Goal: Task Accomplishment & Management: Complete application form

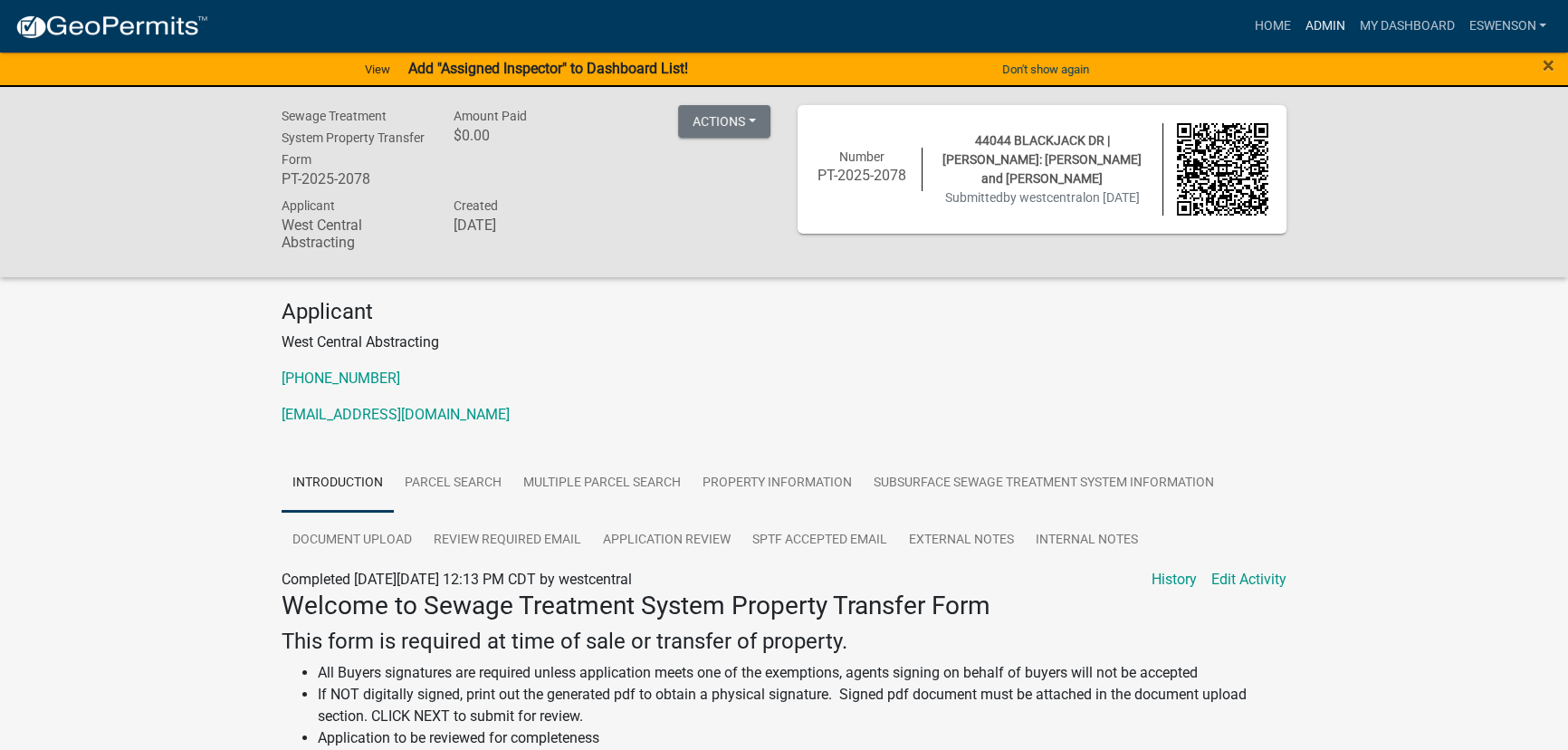
click at [1324, 36] on link "Admin" at bounding box center [1324, 26] width 55 height 35
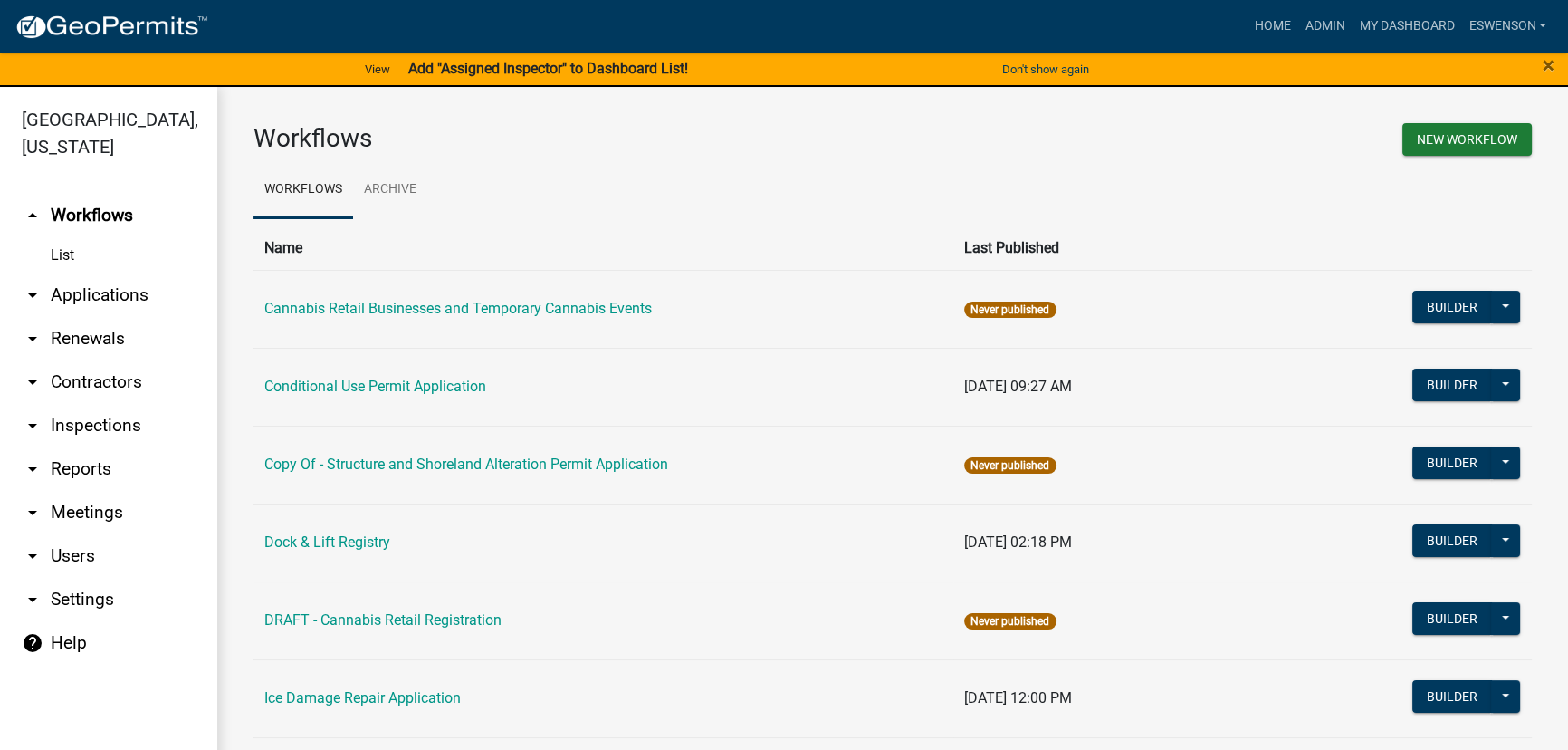
click at [113, 283] on link "arrow_drop_down Applications" at bounding box center [109, 296] width 217 height 44
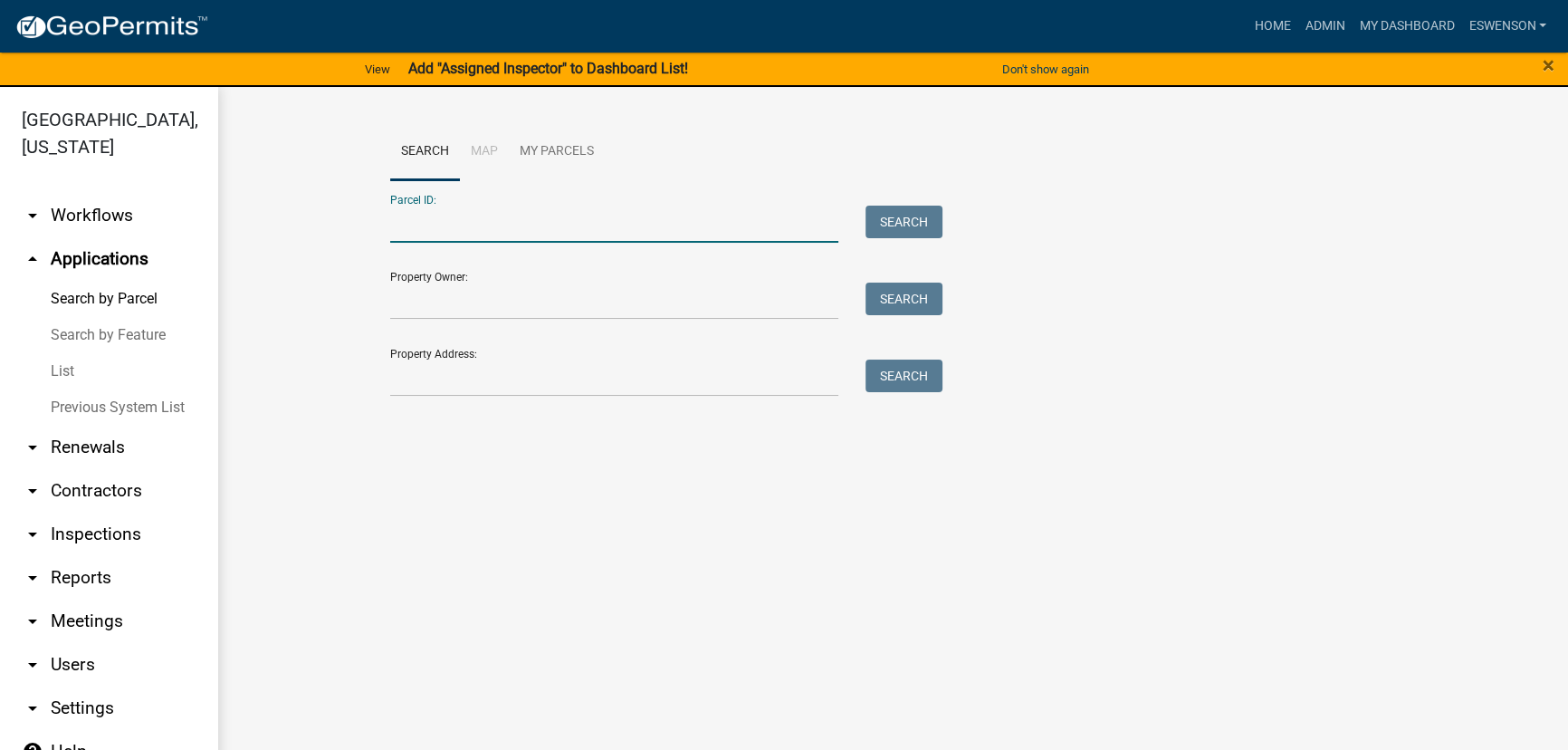
click at [453, 221] on input "Parcel ID:" at bounding box center [614, 224] width 448 height 37
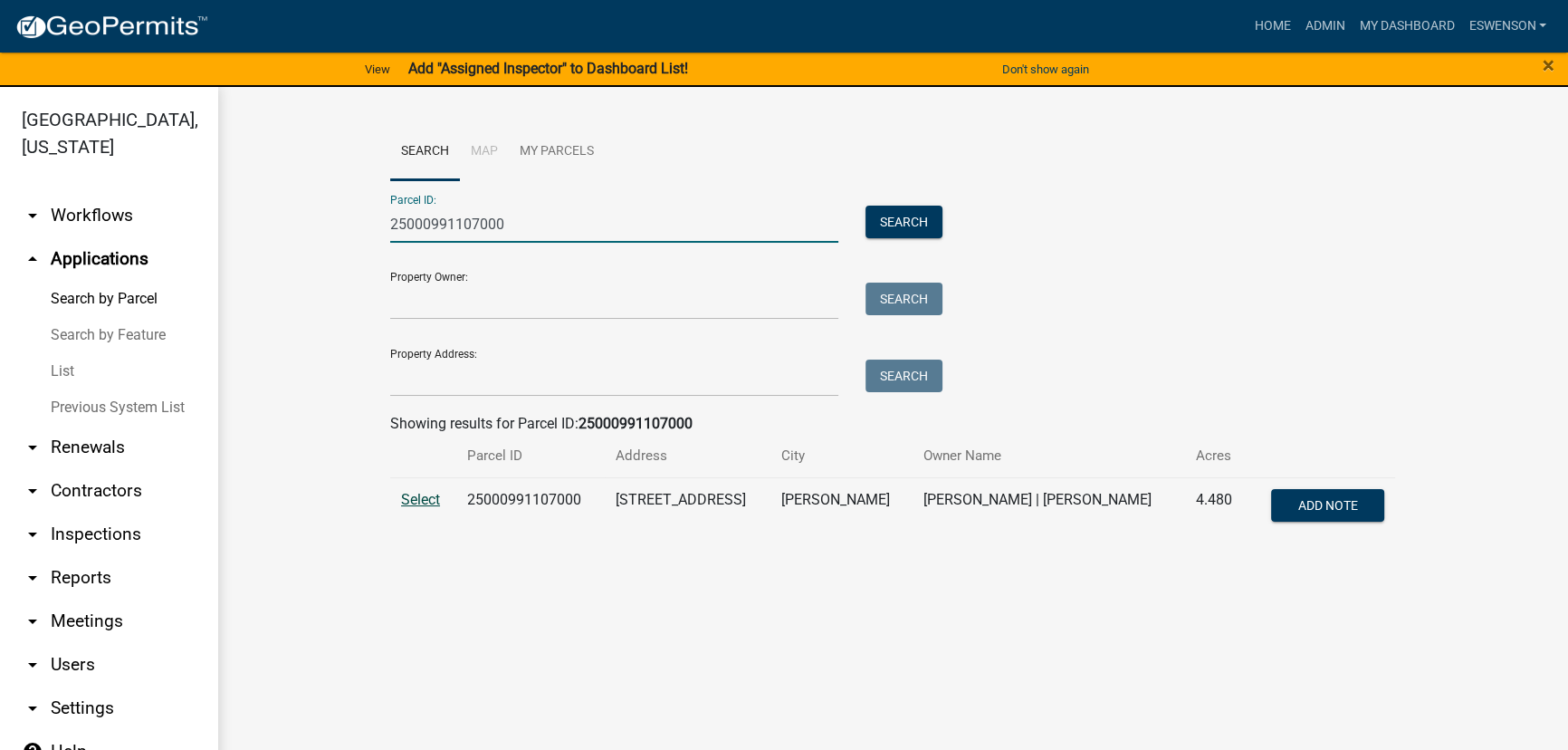
type input "25000991107000"
click at [418, 498] on span "Select" at bounding box center [421, 499] width 39 height 17
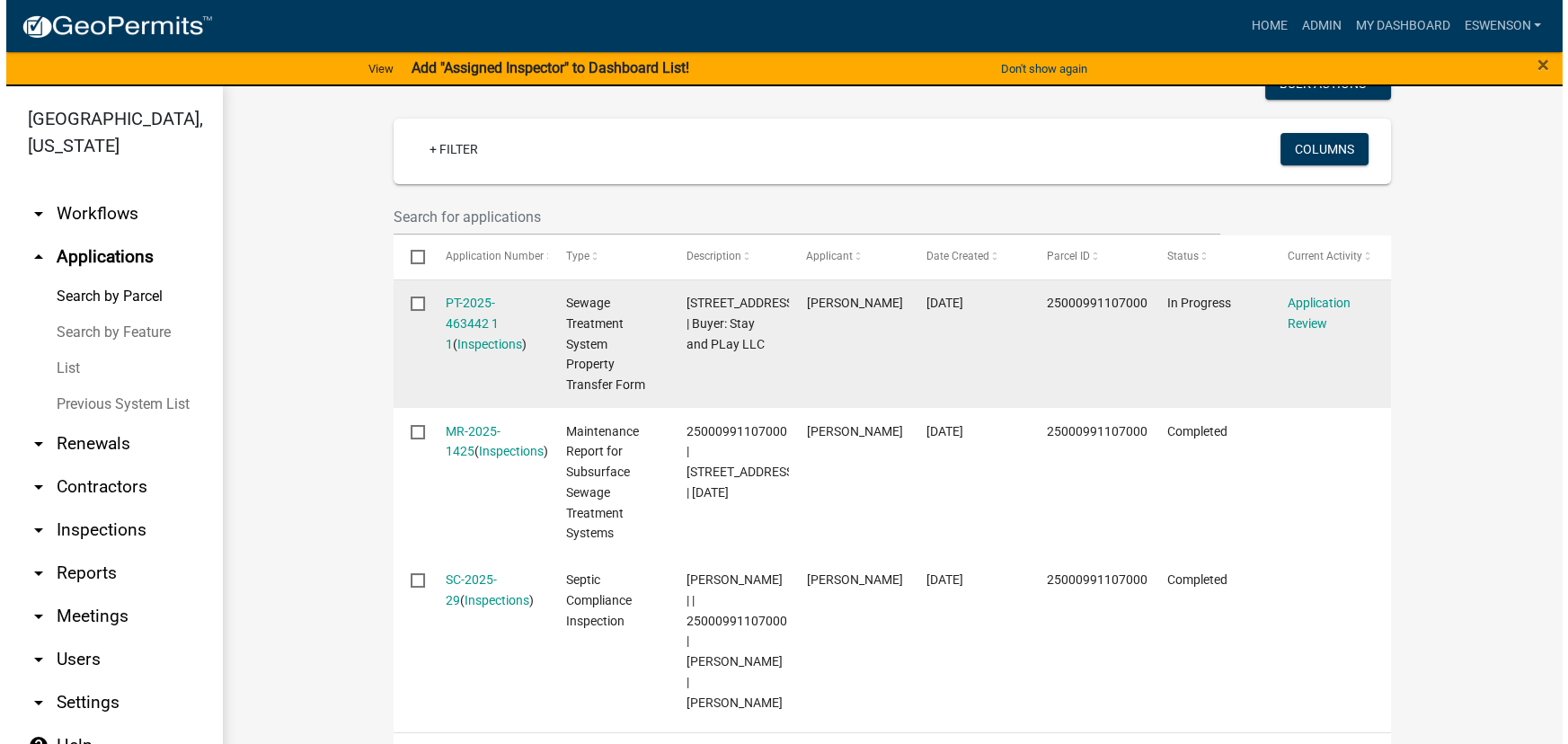
scroll to position [490, 0]
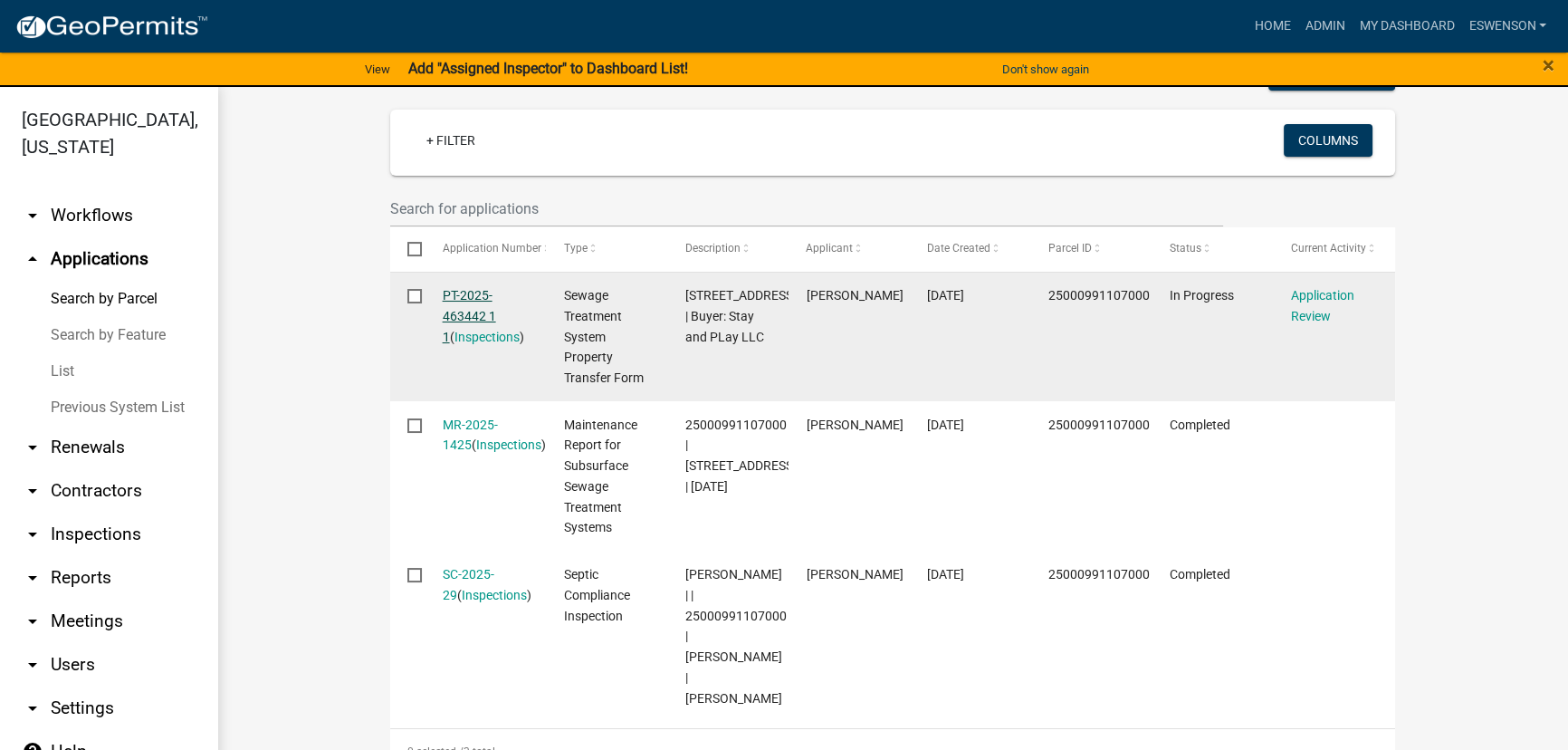
click at [467, 318] on link "PT-2025-463442 1 1" at bounding box center [469, 317] width 54 height 57
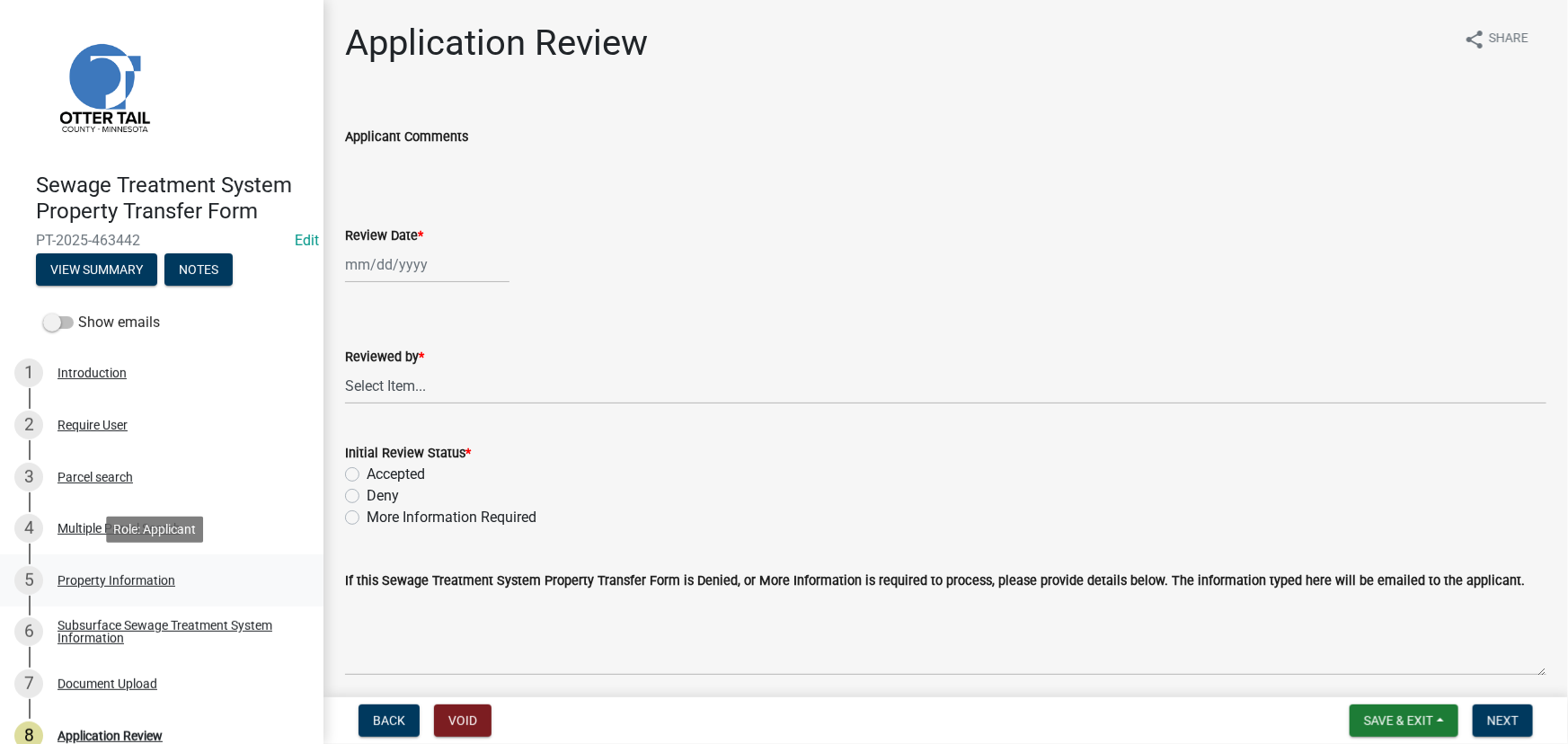
scroll to position [75, 0]
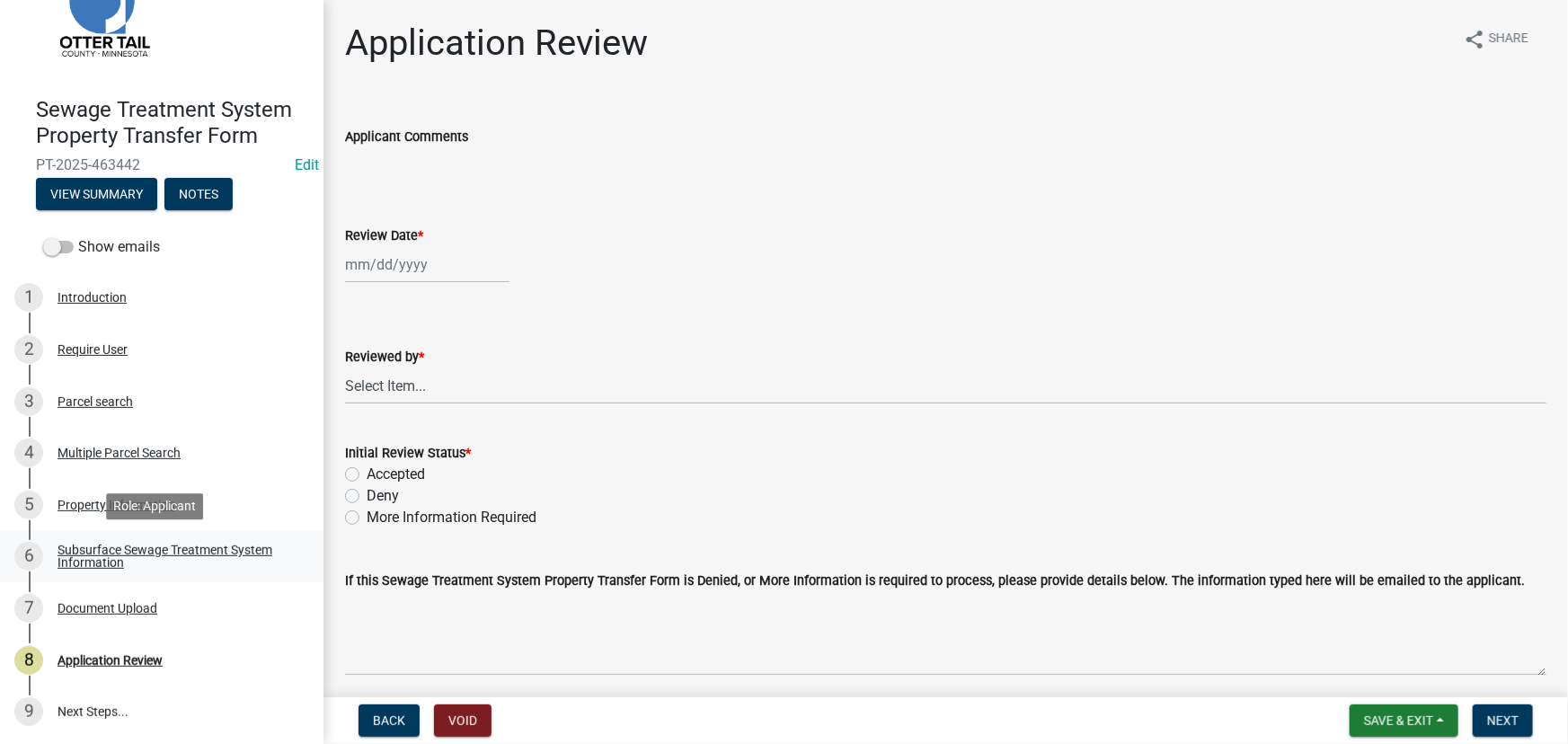
click at [124, 553] on div "Subsurface Sewage Treatment System Information" at bounding box center [177, 557] width 237 height 25
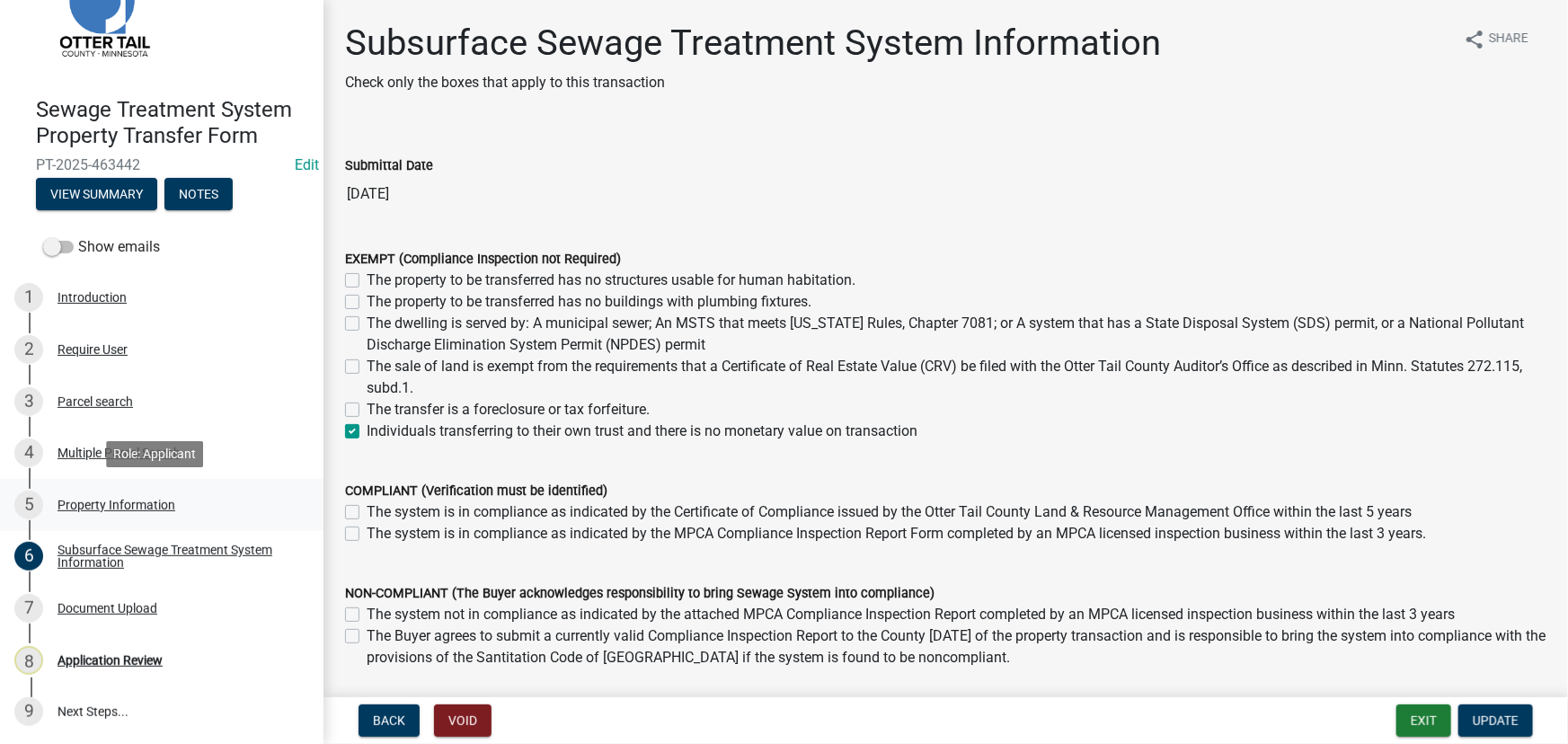
click at [121, 507] on div "Property Information" at bounding box center [117, 505] width 118 height 13
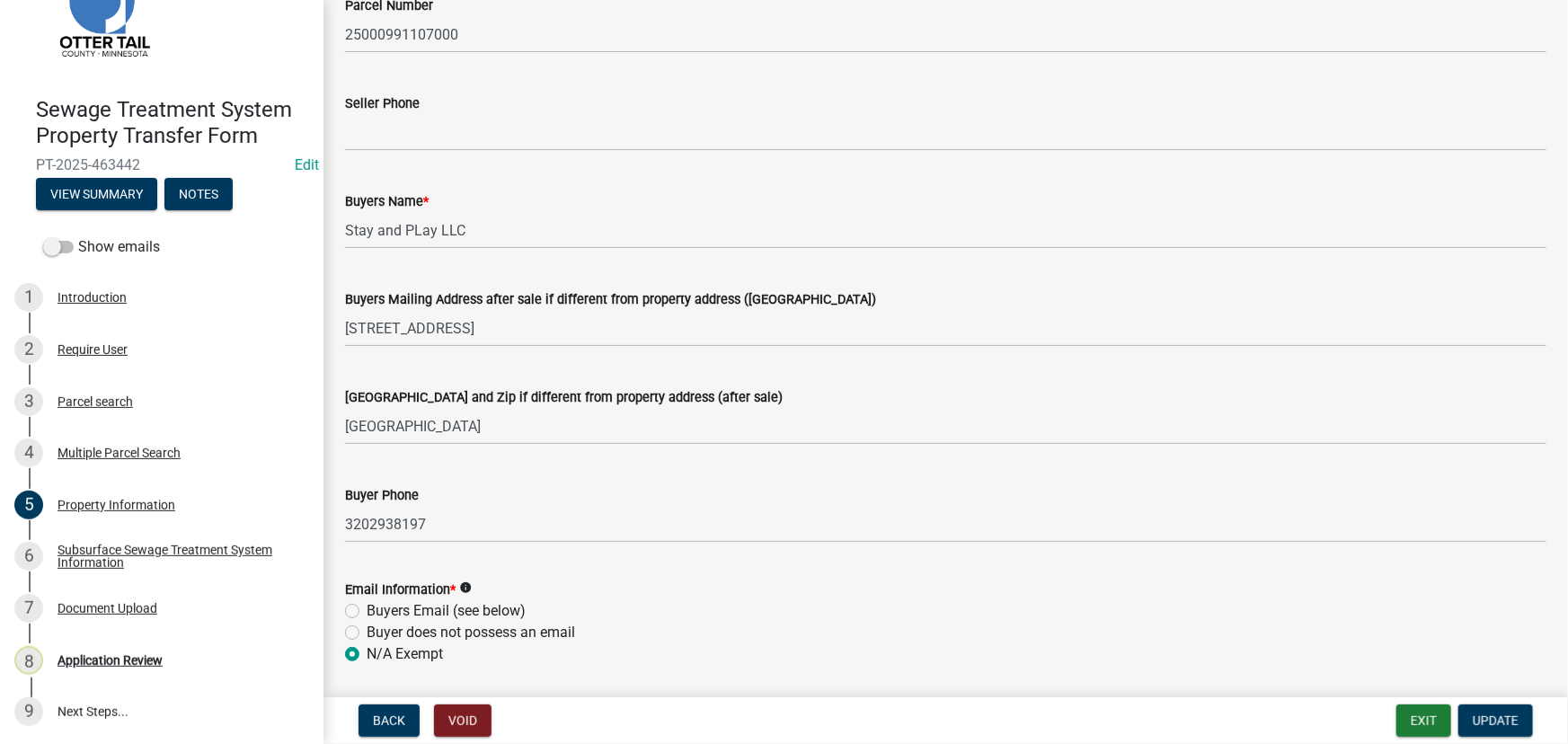
scroll to position [81, 0]
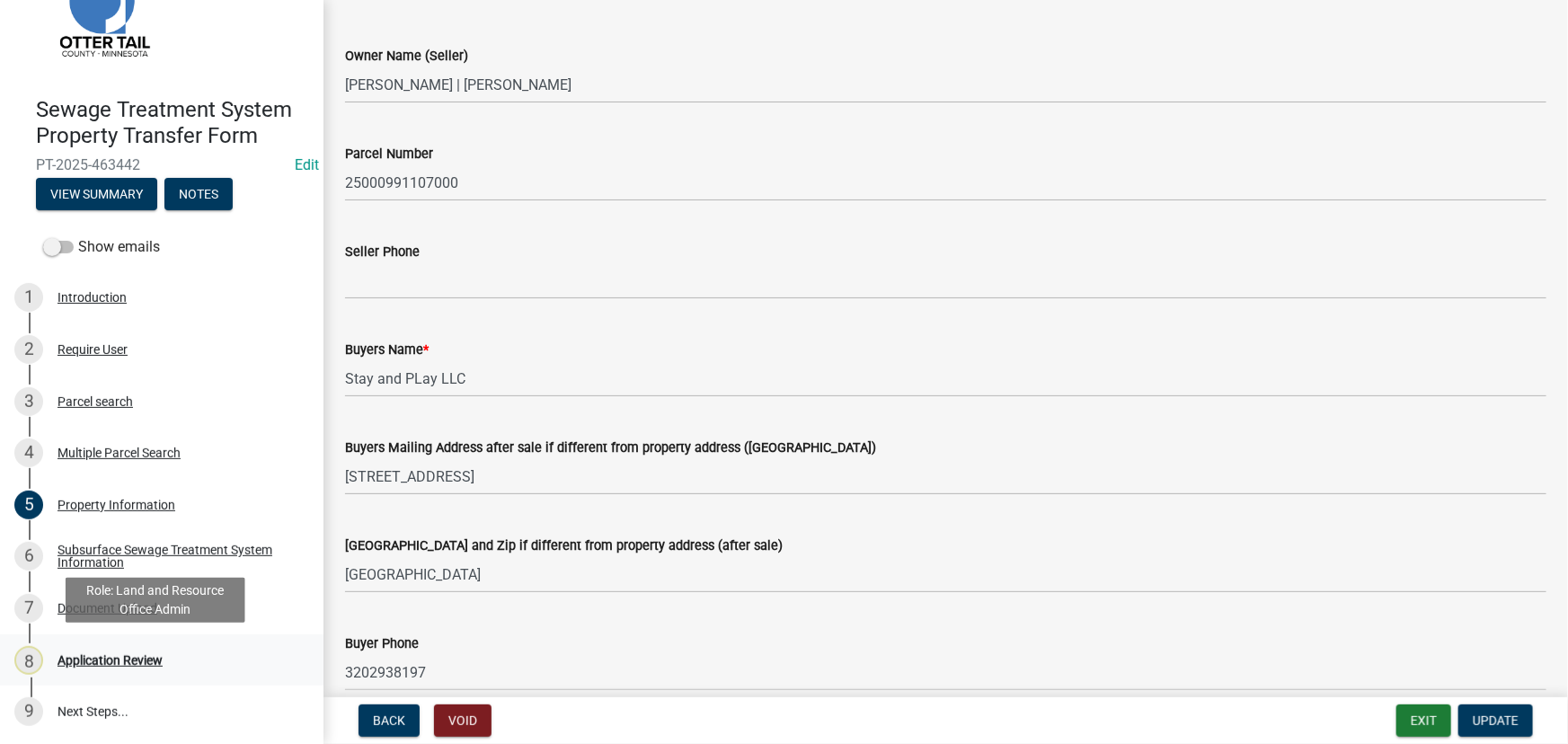
click at [144, 671] on div "8 Application Review" at bounding box center [155, 661] width 281 height 29
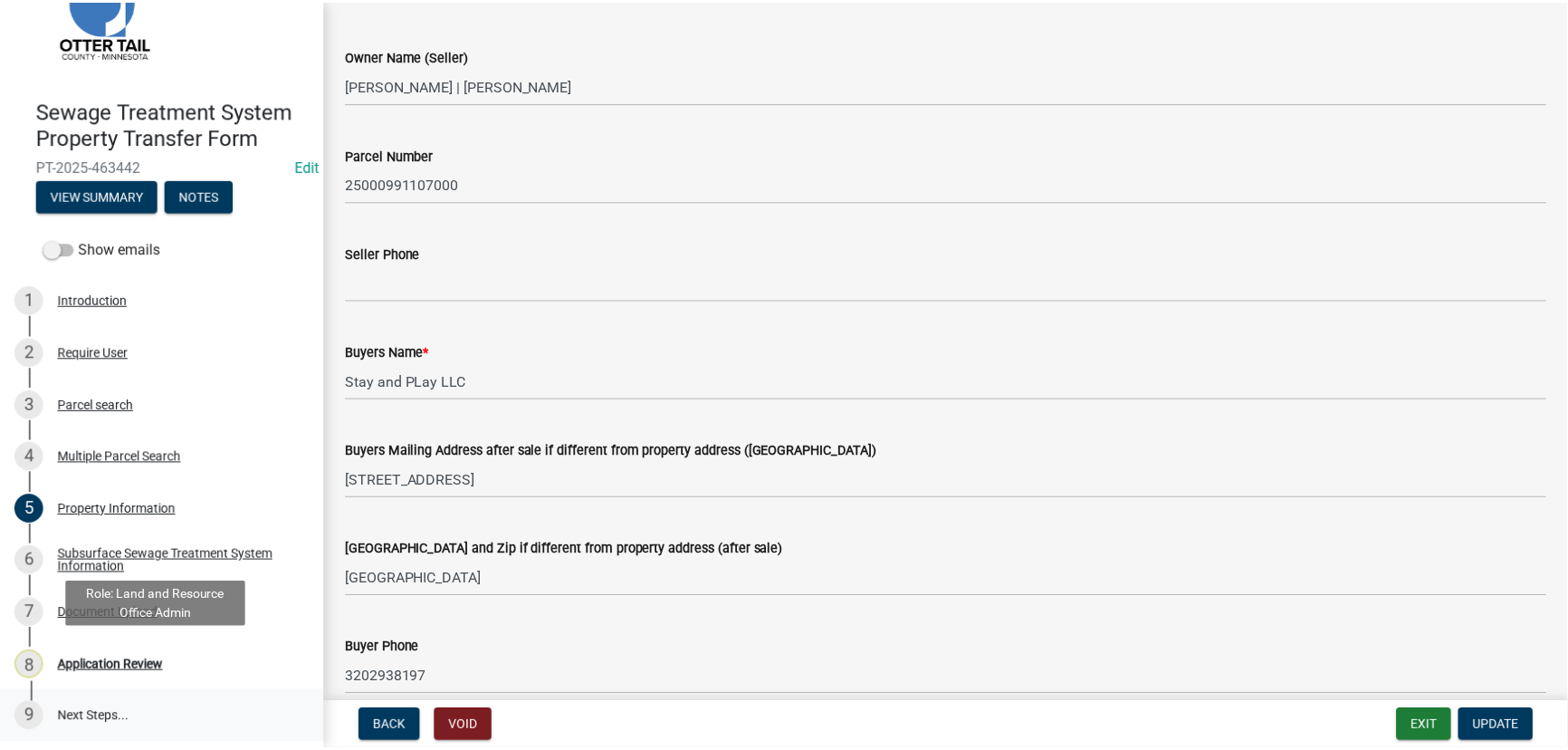
scroll to position [0, 0]
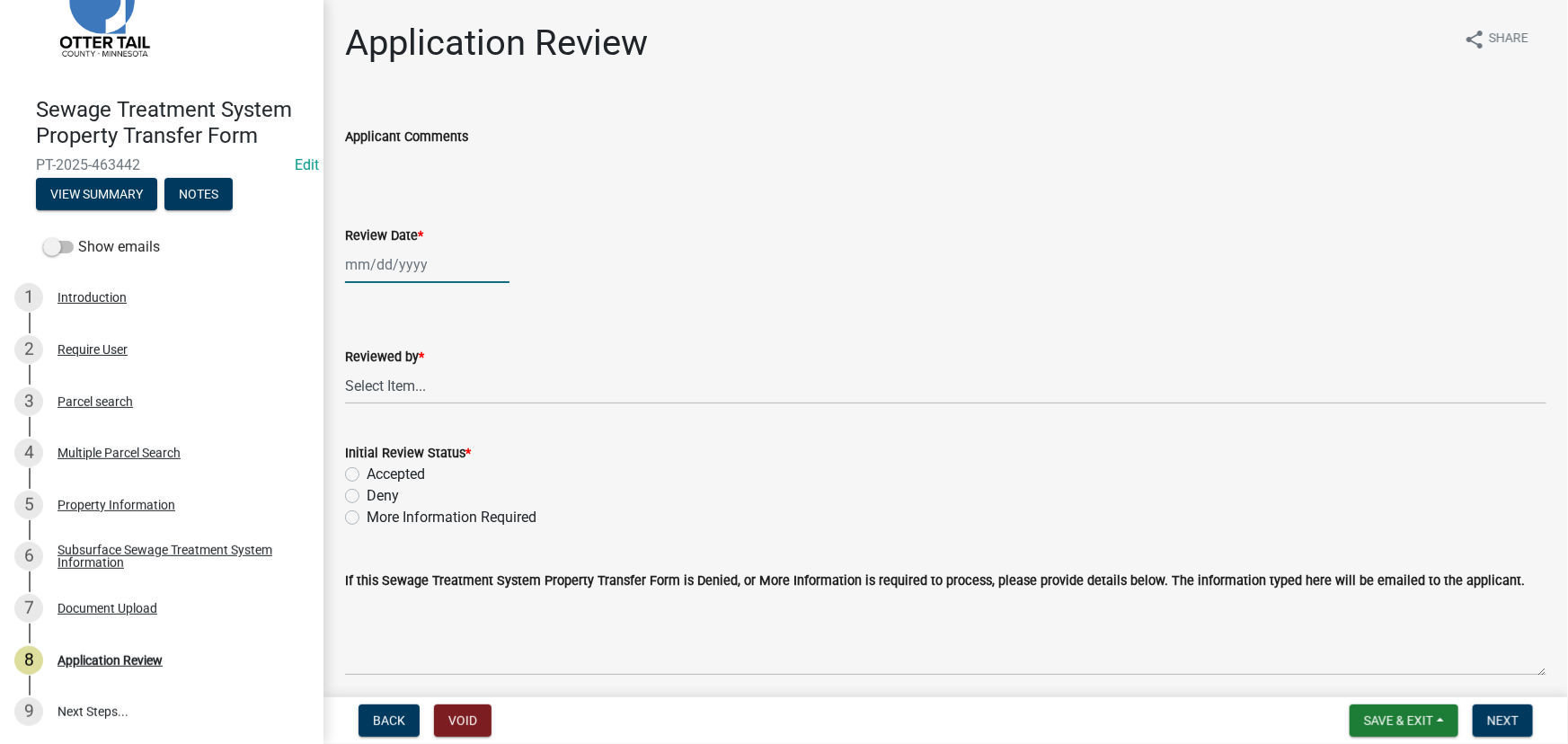
click at [419, 265] on div at bounding box center [427, 264] width 165 height 37
select select "8"
select select "2025"
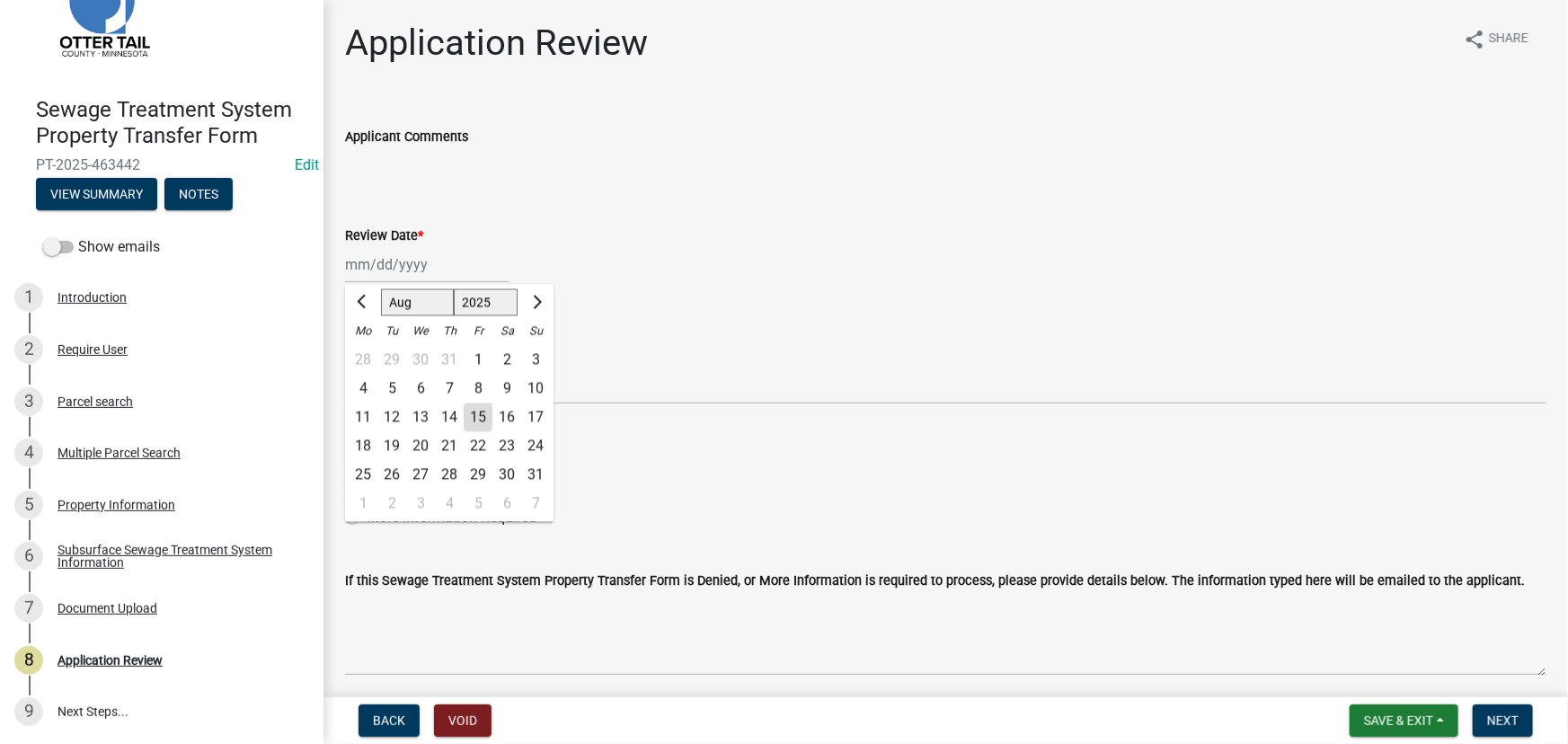
click at [479, 420] on div "15" at bounding box center [478, 418] width 29 height 29
type input "08/15/2025"
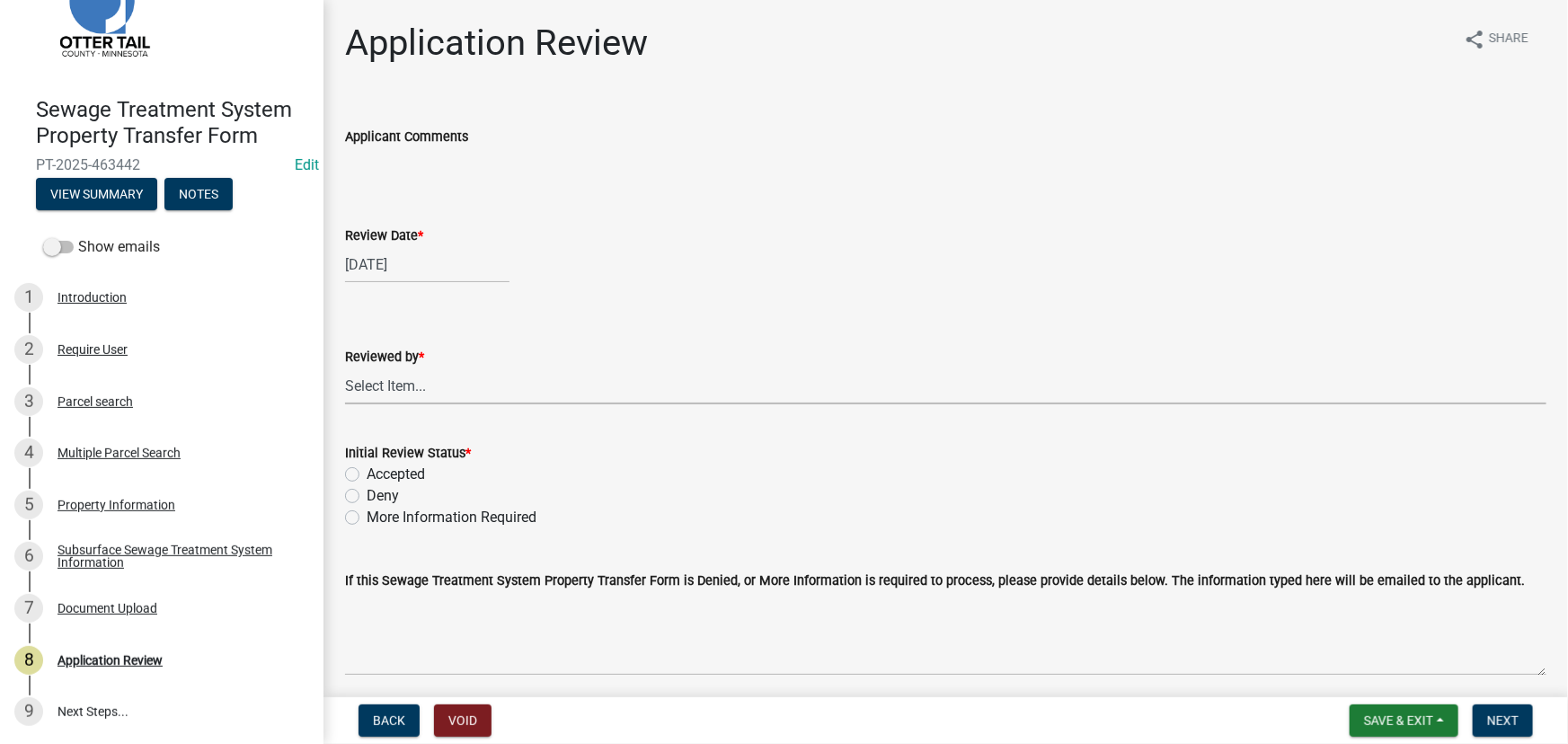
click at [415, 375] on select "Select Item... Alexis Newark Amy Busko Andrea Perales Brittany Tollefson Christ…" at bounding box center [945, 386] width 1201 height 37
click at [345, 367] on select "Select Item... Alexis Newark Amy Busko Andrea Perales Brittany Tollefson Christ…" at bounding box center [945, 386] width 1201 height 37
select select "190fd4c8-42ef-492b-a4a0-a0213555944c"
click at [407, 474] on label "Accepted" at bounding box center [396, 474] width 59 height 22
click at [378, 474] on input "Accepted" at bounding box center [372, 469] width 12 height 12
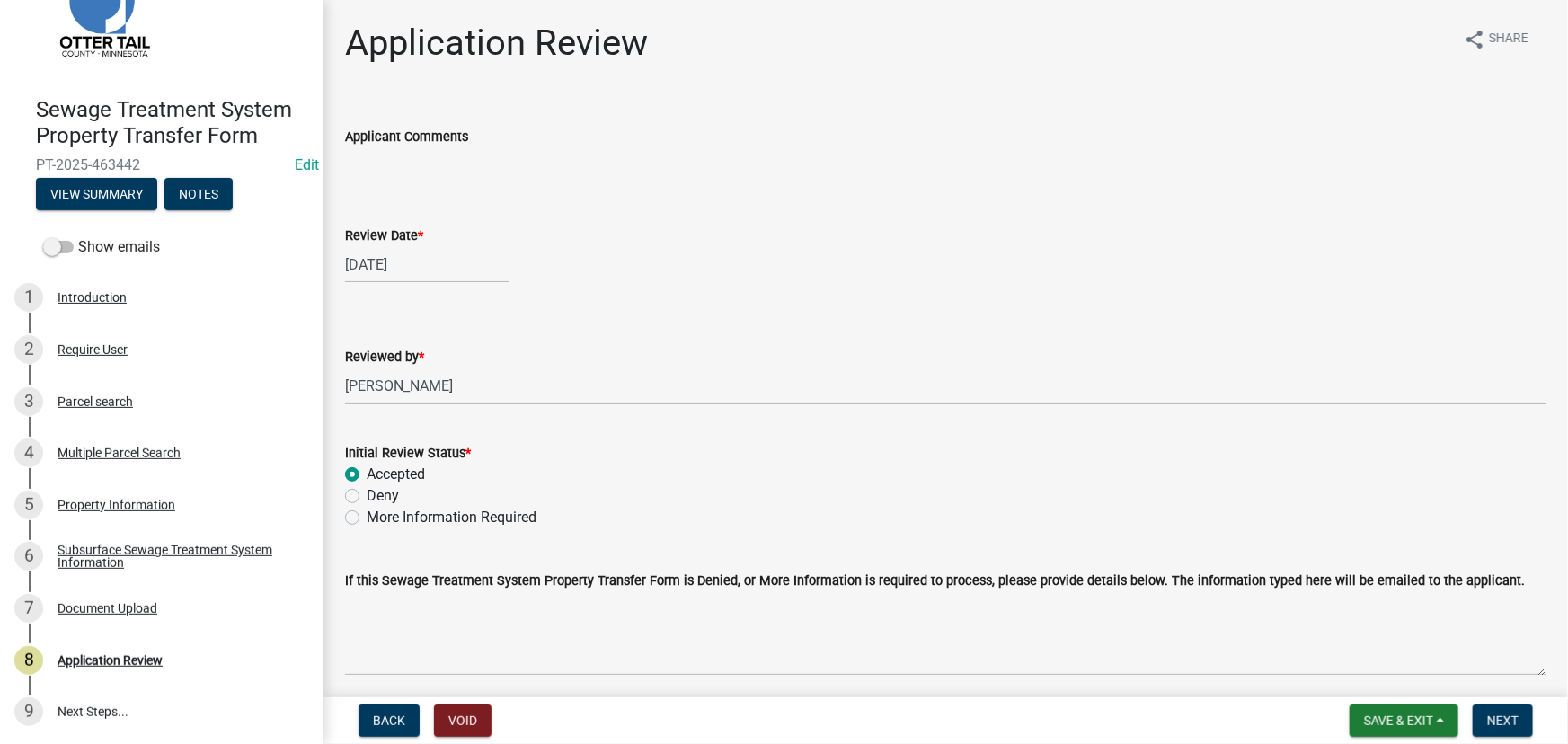
radio input "true"
click at [1492, 720] on span "Next" at bounding box center [1503, 720] width 32 height 14
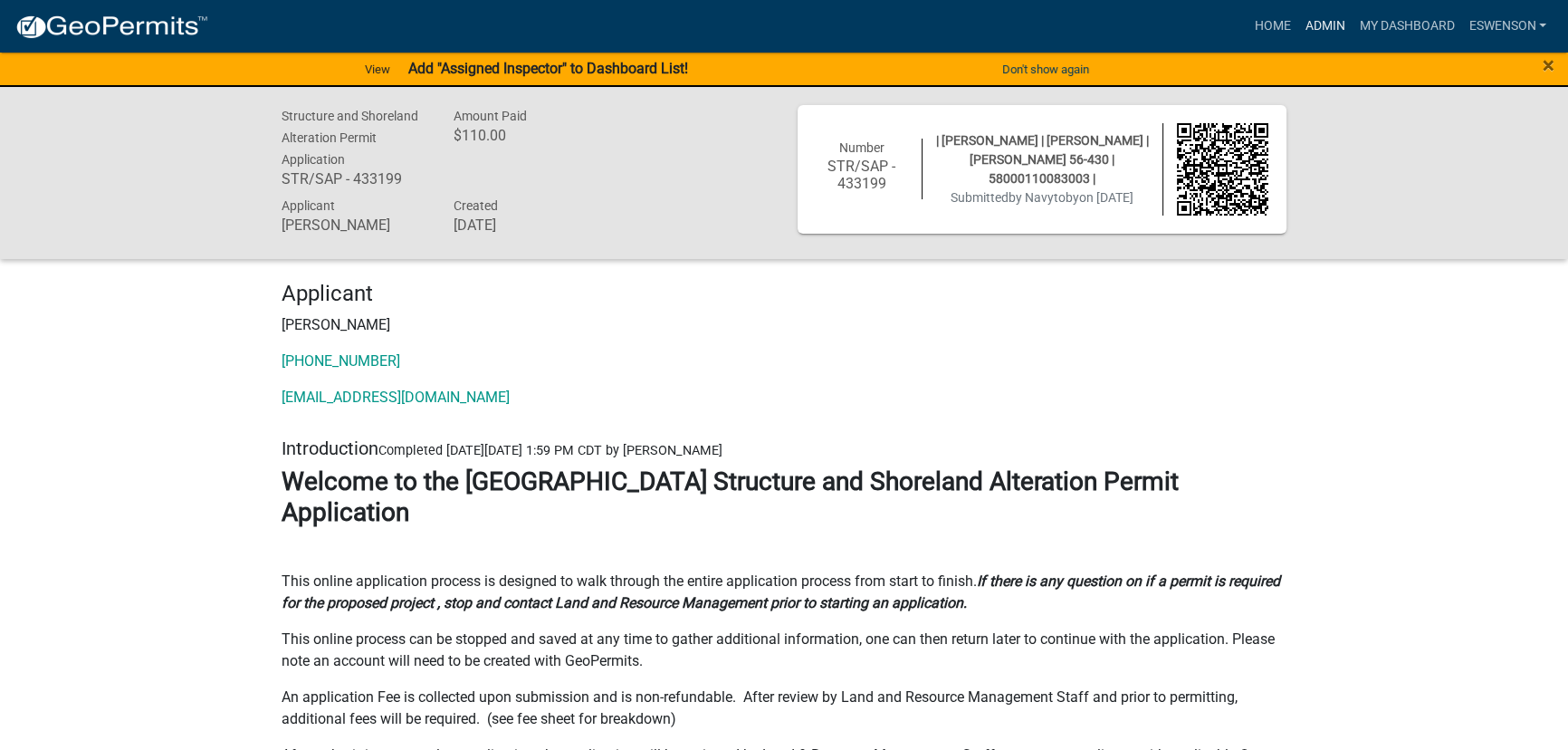
click at [1306, 20] on link "Admin" at bounding box center [1324, 26] width 55 height 35
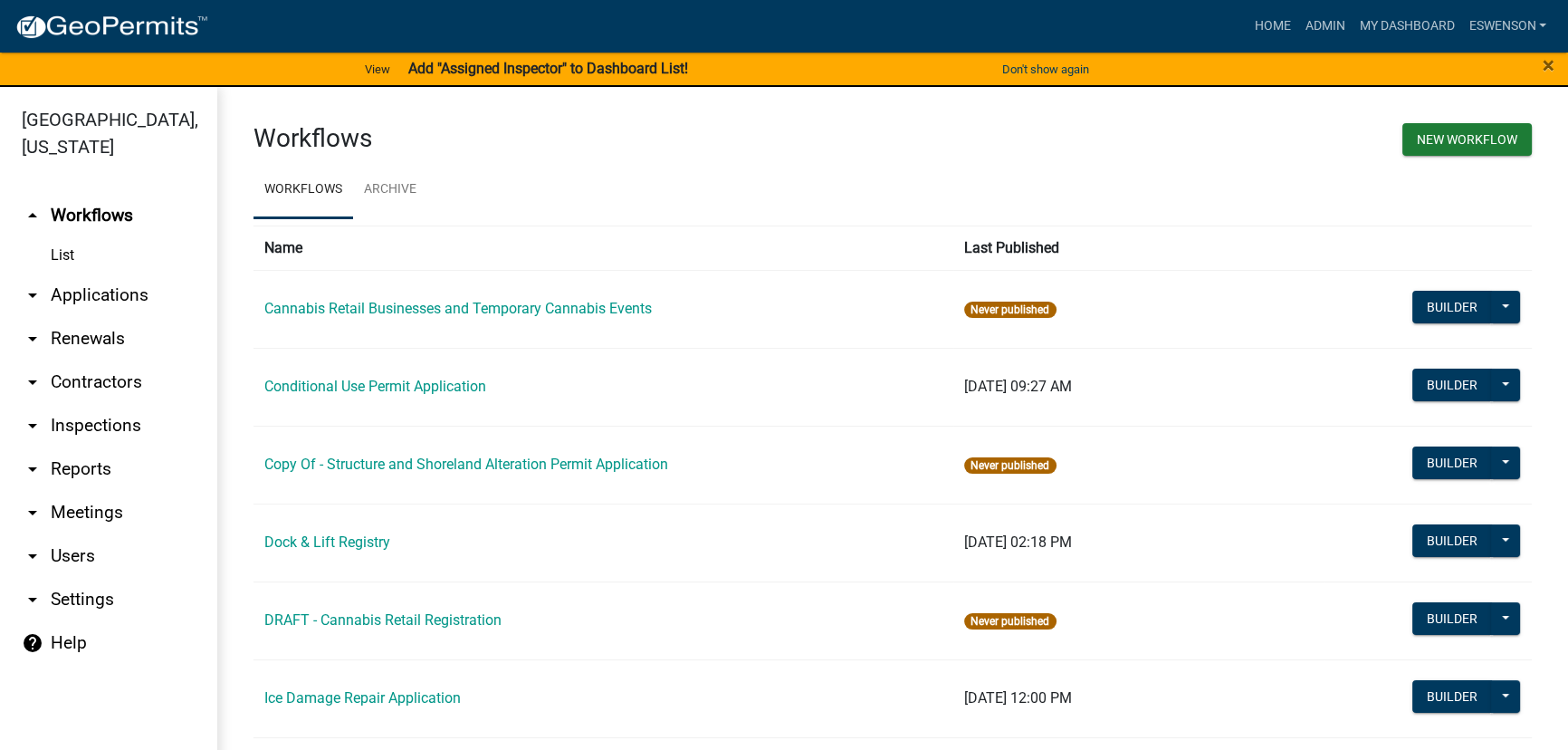
click at [95, 286] on link "arrow_drop_down Applications" at bounding box center [109, 296] width 217 height 44
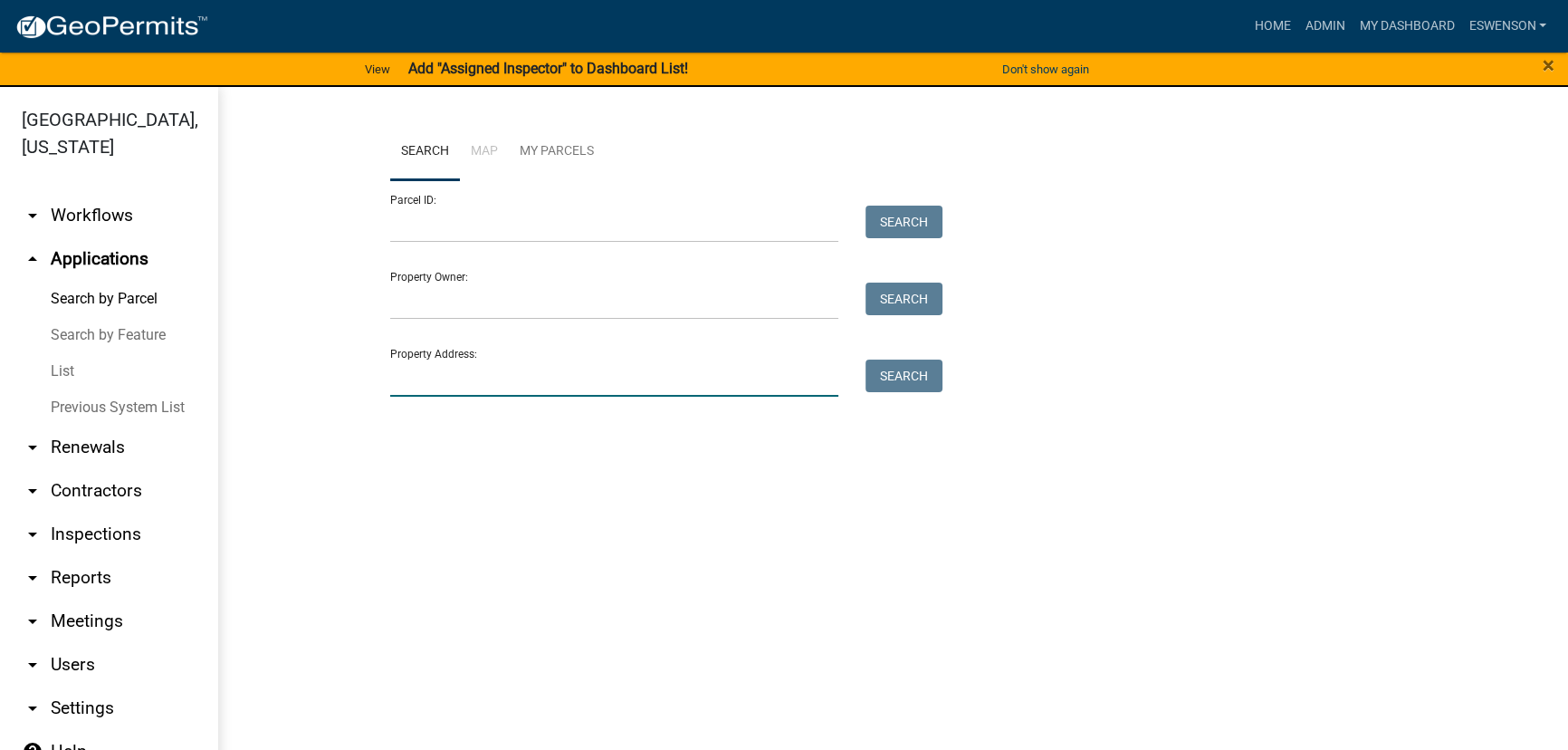
click at [437, 377] on input "Property Address:" at bounding box center [614, 378] width 448 height 37
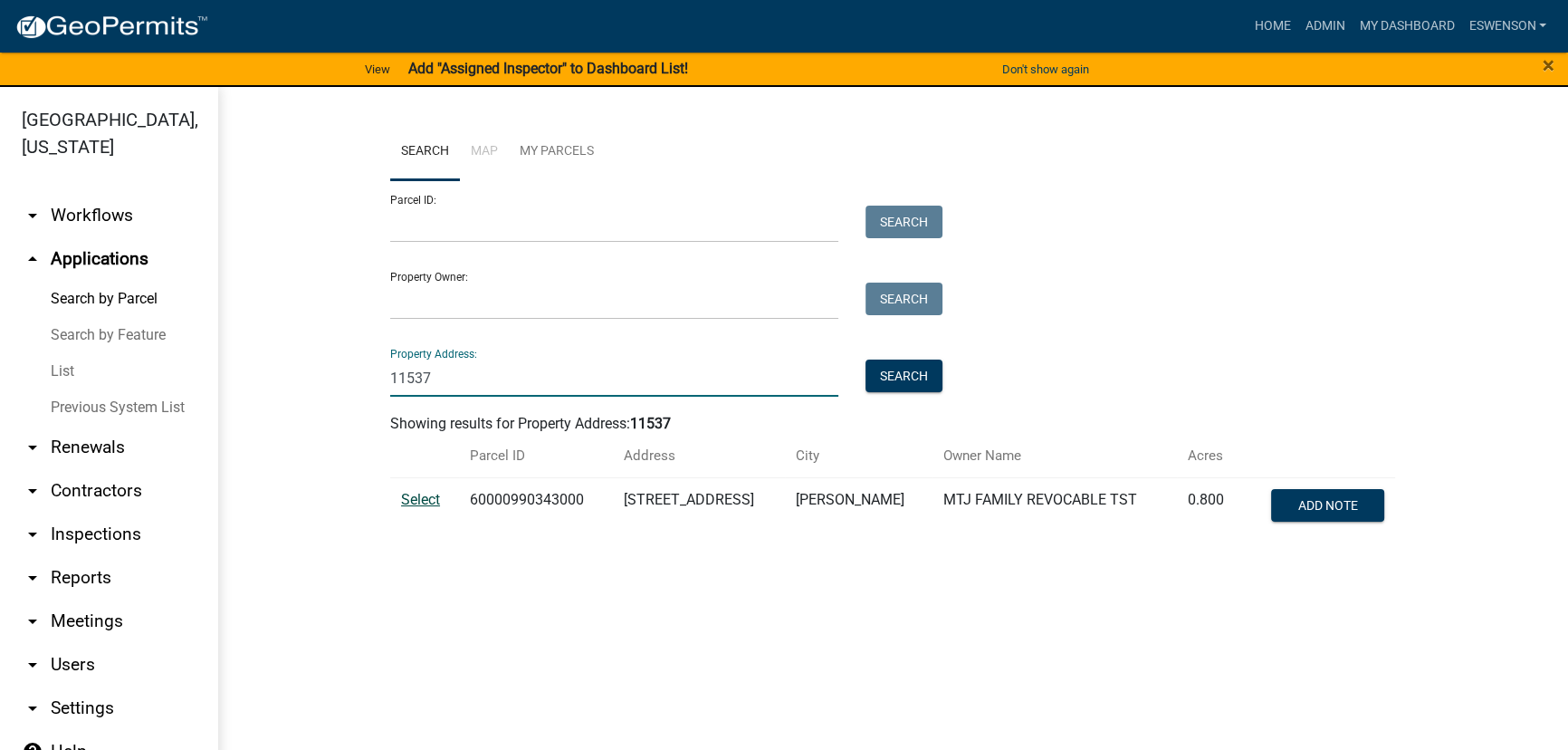
type input "11537"
click at [423, 498] on span "Select" at bounding box center [421, 499] width 39 height 17
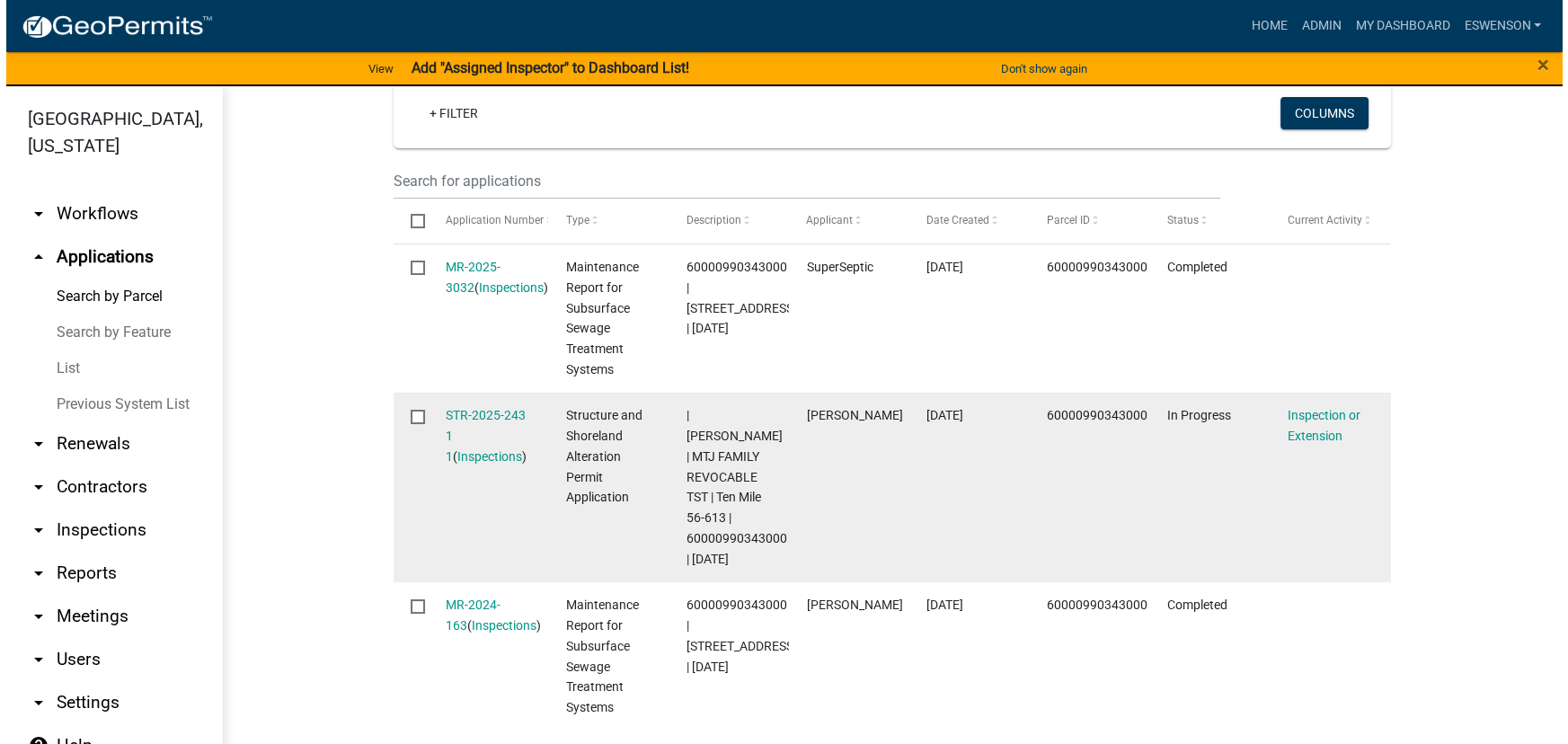
scroll to position [522, 0]
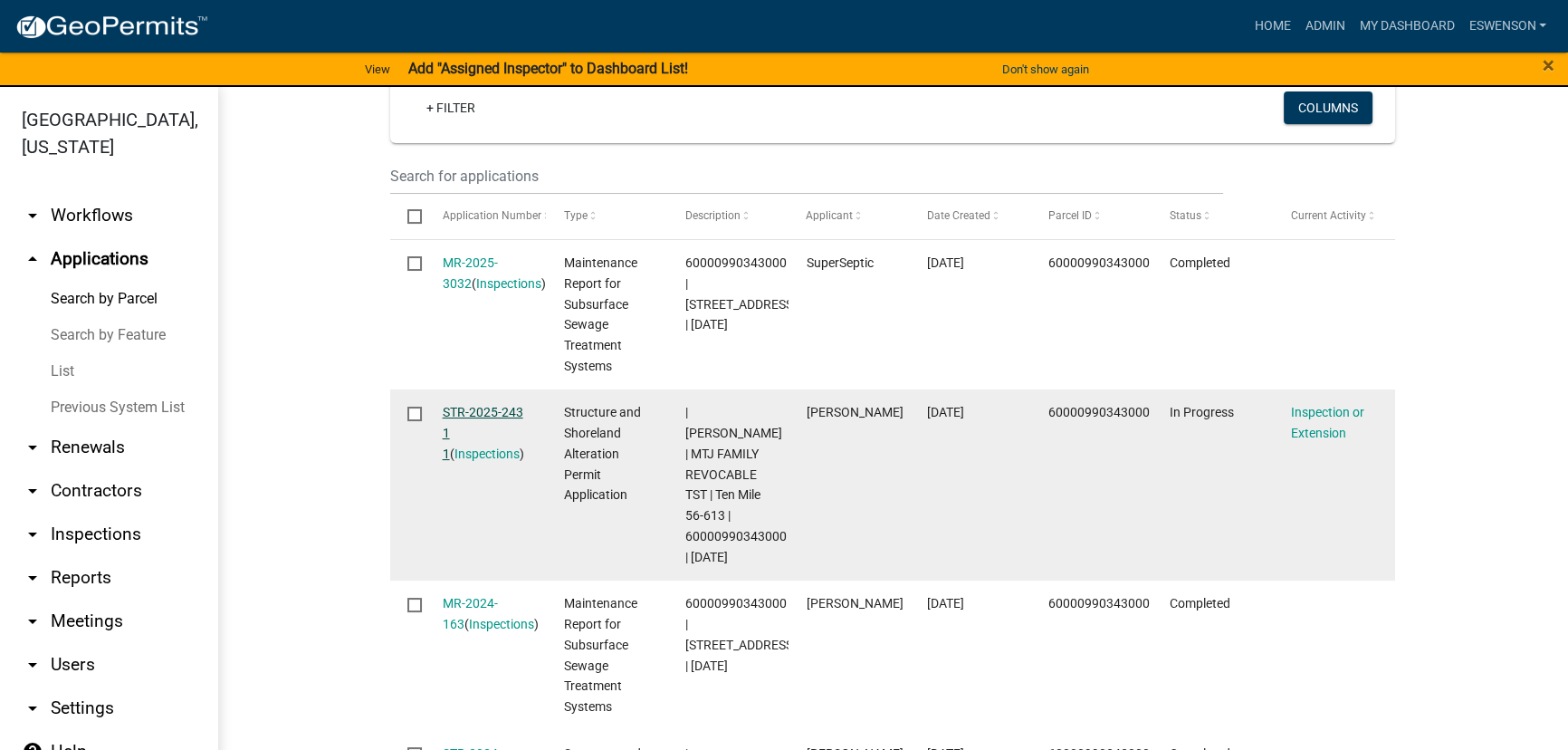
click at [481, 415] on link "STR-2025-243 1 1" at bounding box center [483, 433] width 80 height 57
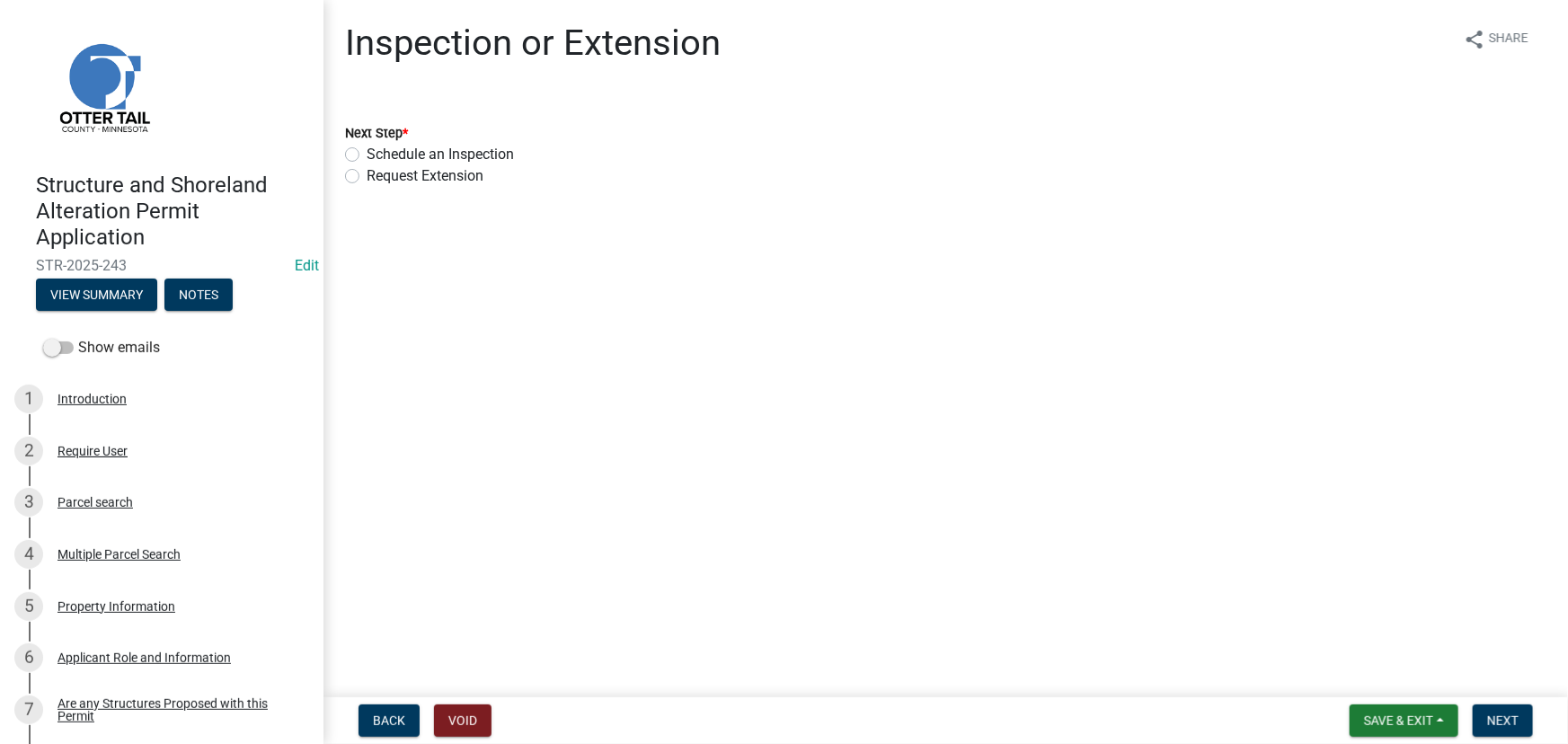
click at [406, 158] on label "Schedule an Inspection" at bounding box center [440, 155] width 148 height 22
click at [378, 156] on input "Schedule an Inspection" at bounding box center [372, 149] width 12 height 12
radio input "true"
click at [1513, 732] on button "Next" at bounding box center [1503, 720] width 61 height 33
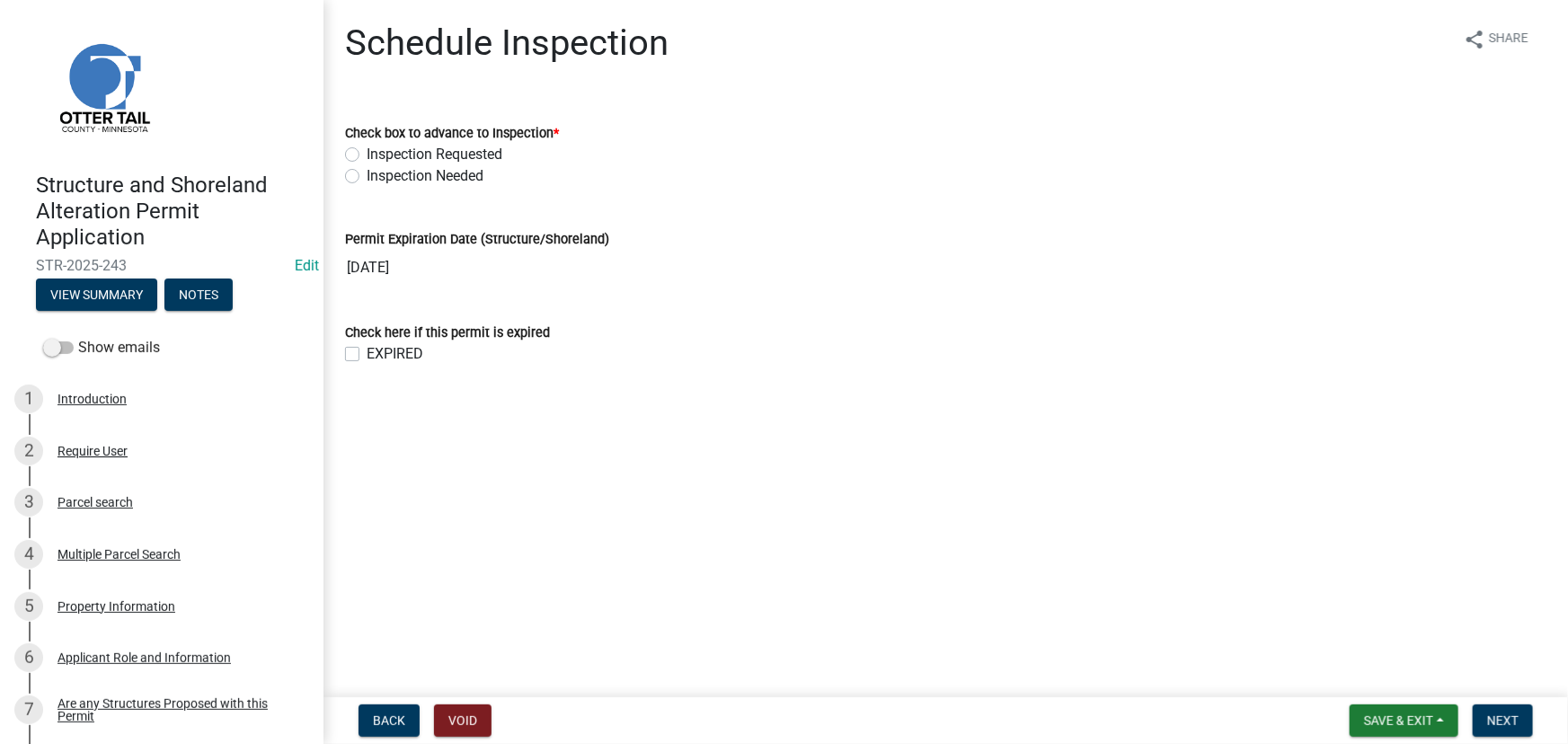
click at [433, 150] on label "Inspection Requested" at bounding box center [435, 155] width 136 height 22
click at [378, 150] on input "Inspection Requested" at bounding box center [372, 149] width 12 height 12
radio input "true"
click at [1506, 716] on span "Next" at bounding box center [1503, 720] width 32 height 14
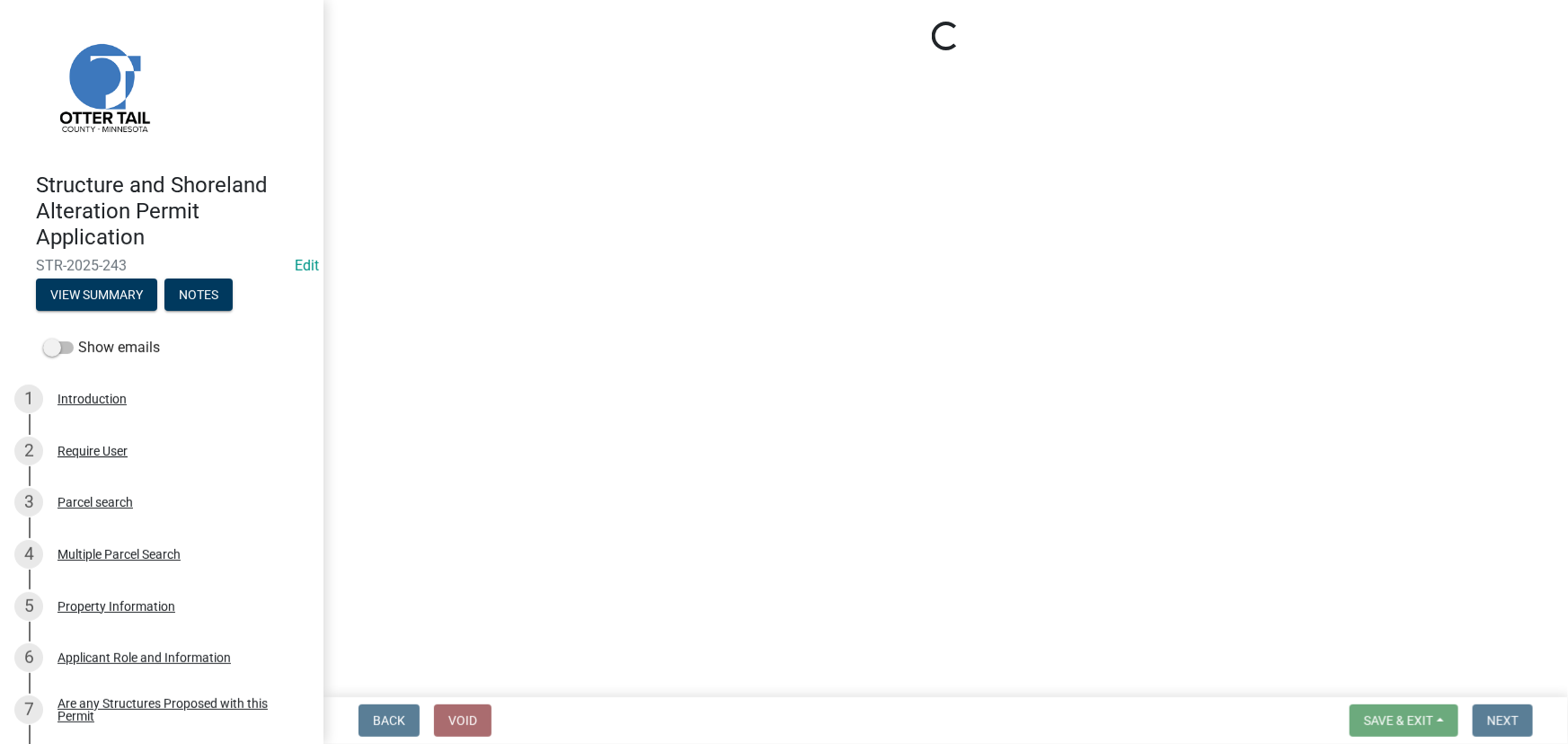
select select "710d5f49-2663-4e73-9718-d0c4e189f5ed"
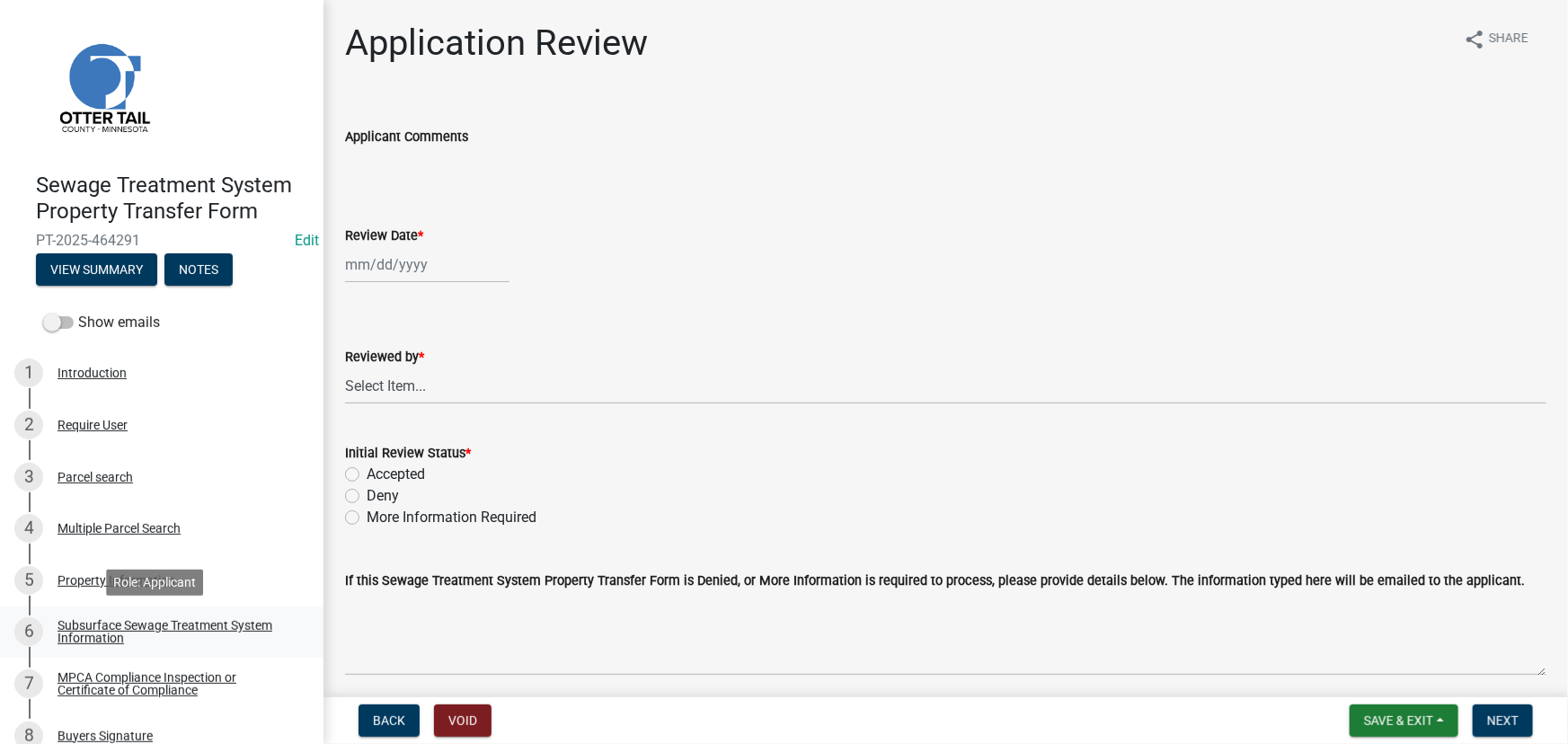
click at [176, 625] on div "Subsurface Sewage Treatment System Information" at bounding box center [177, 632] width 237 height 25
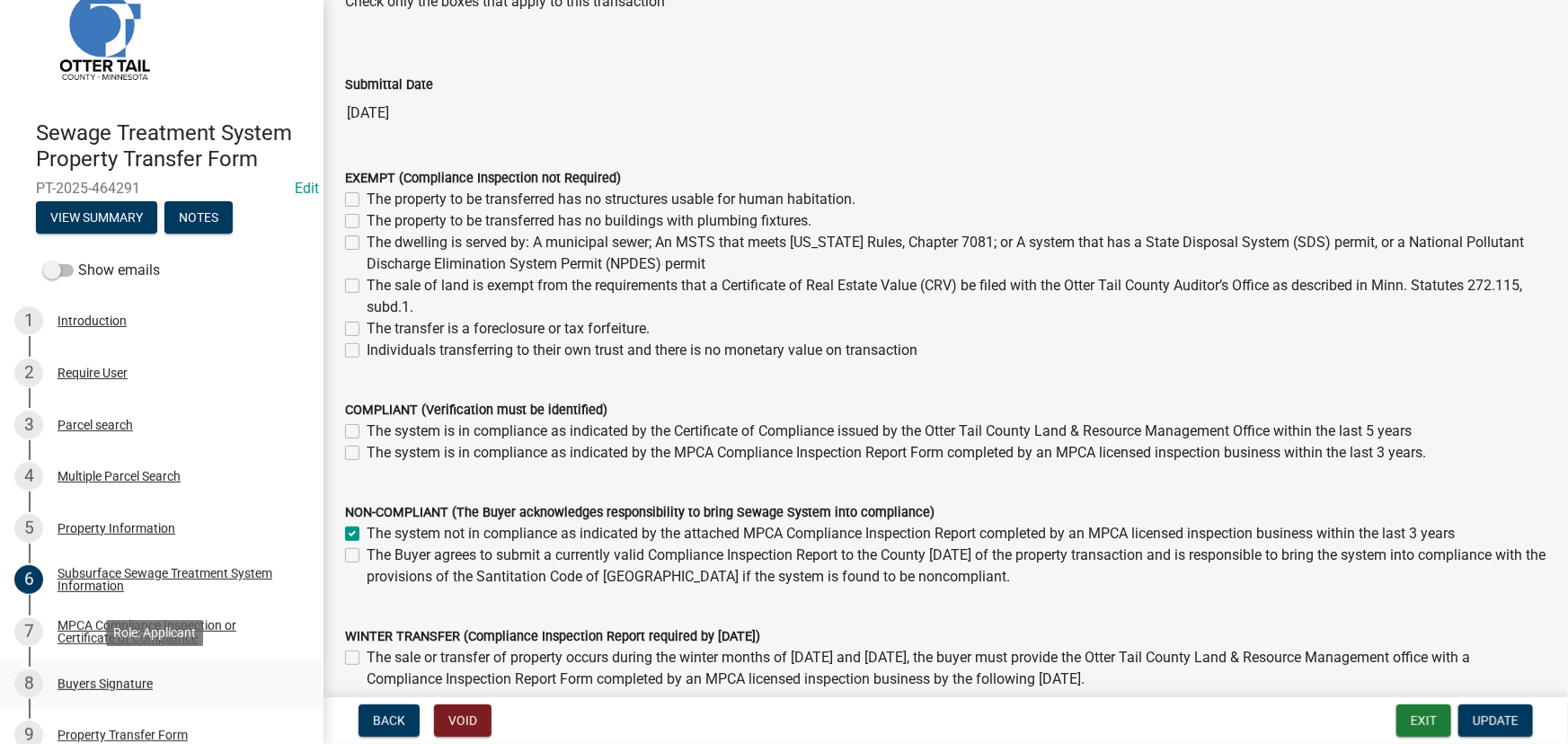
scroll to position [81, 0]
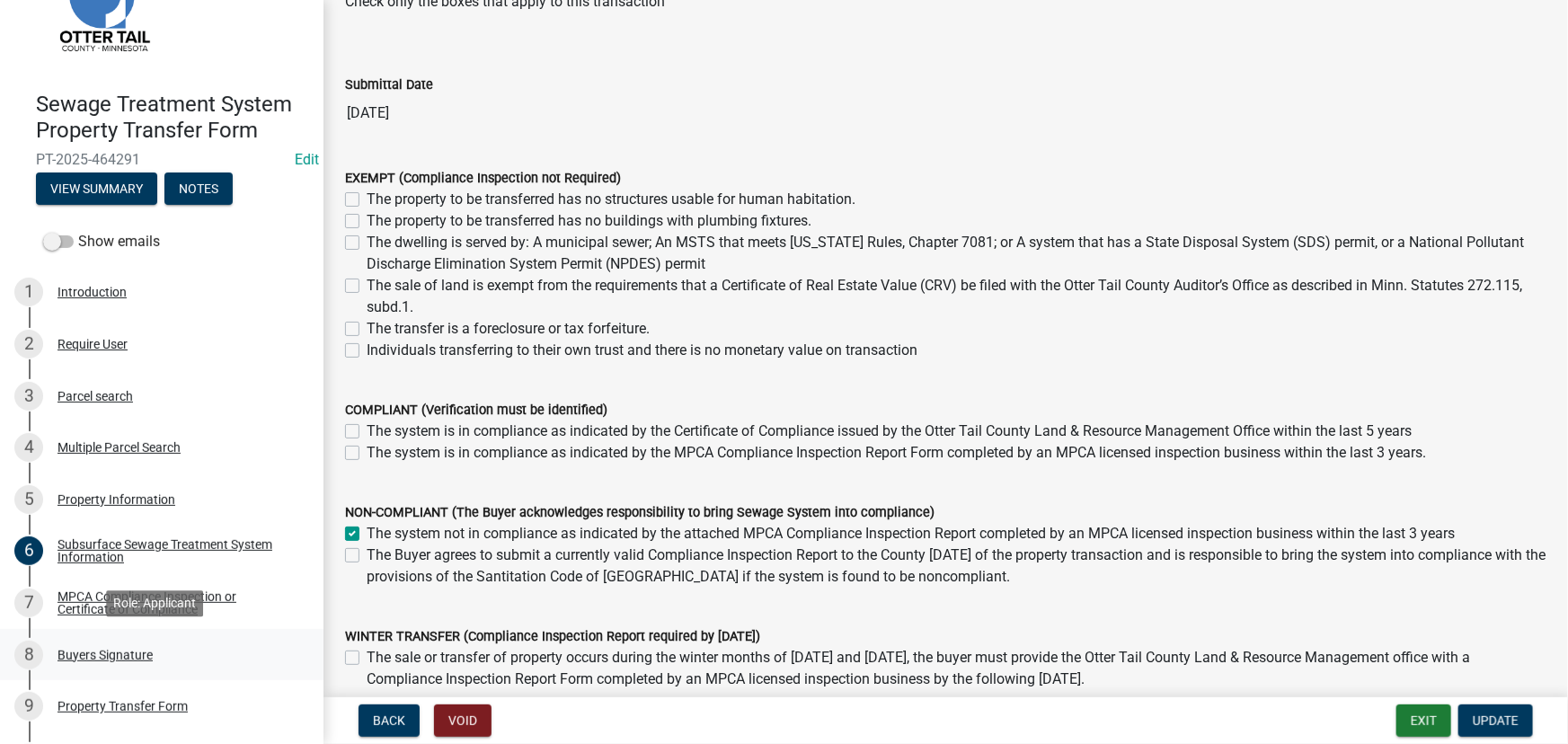
click at [104, 656] on div "Buyers Signature" at bounding box center [105, 655] width 95 height 13
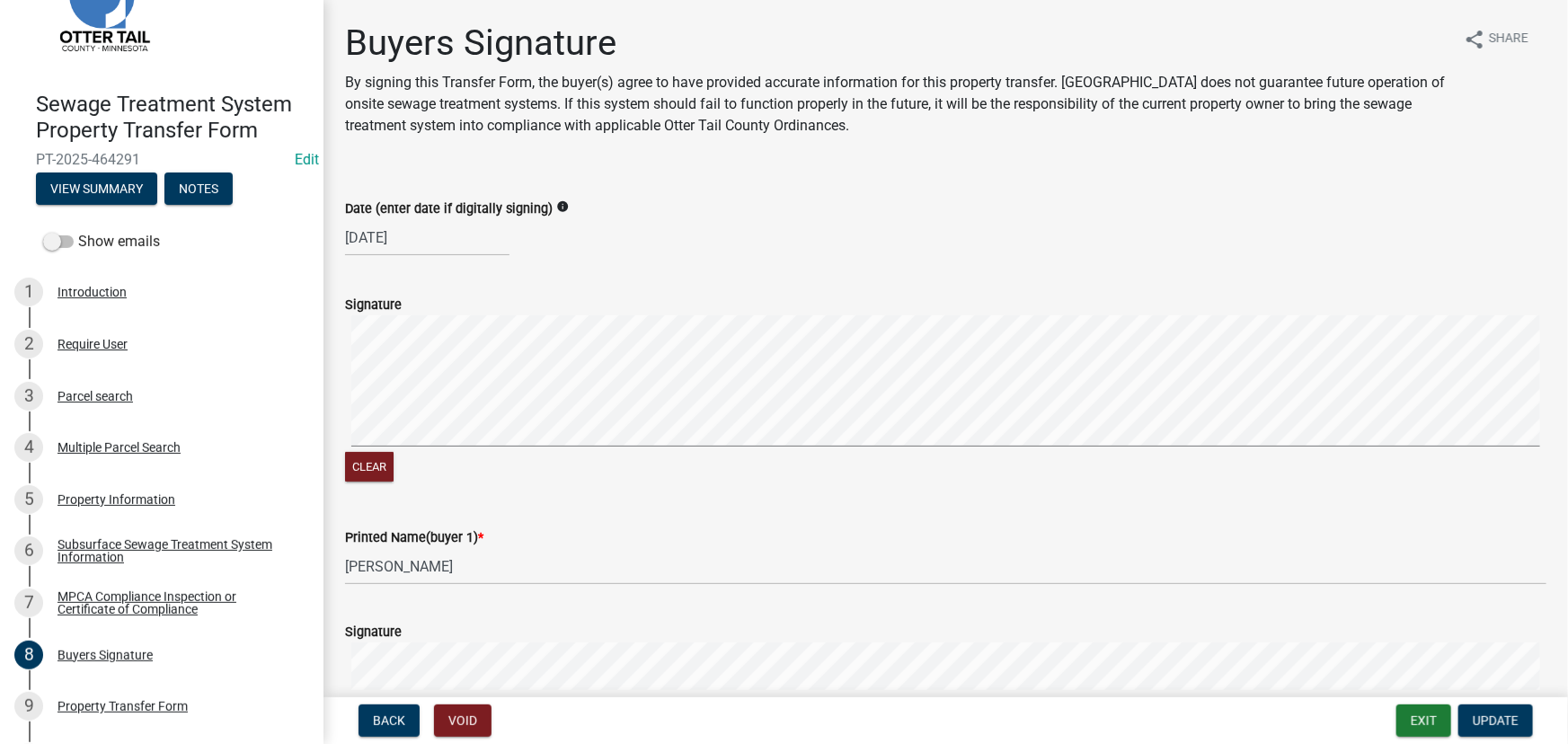
click at [114, 605] on div "MPCA Compliance Inspection or Certificate of Compliance" at bounding box center [177, 603] width 237 height 25
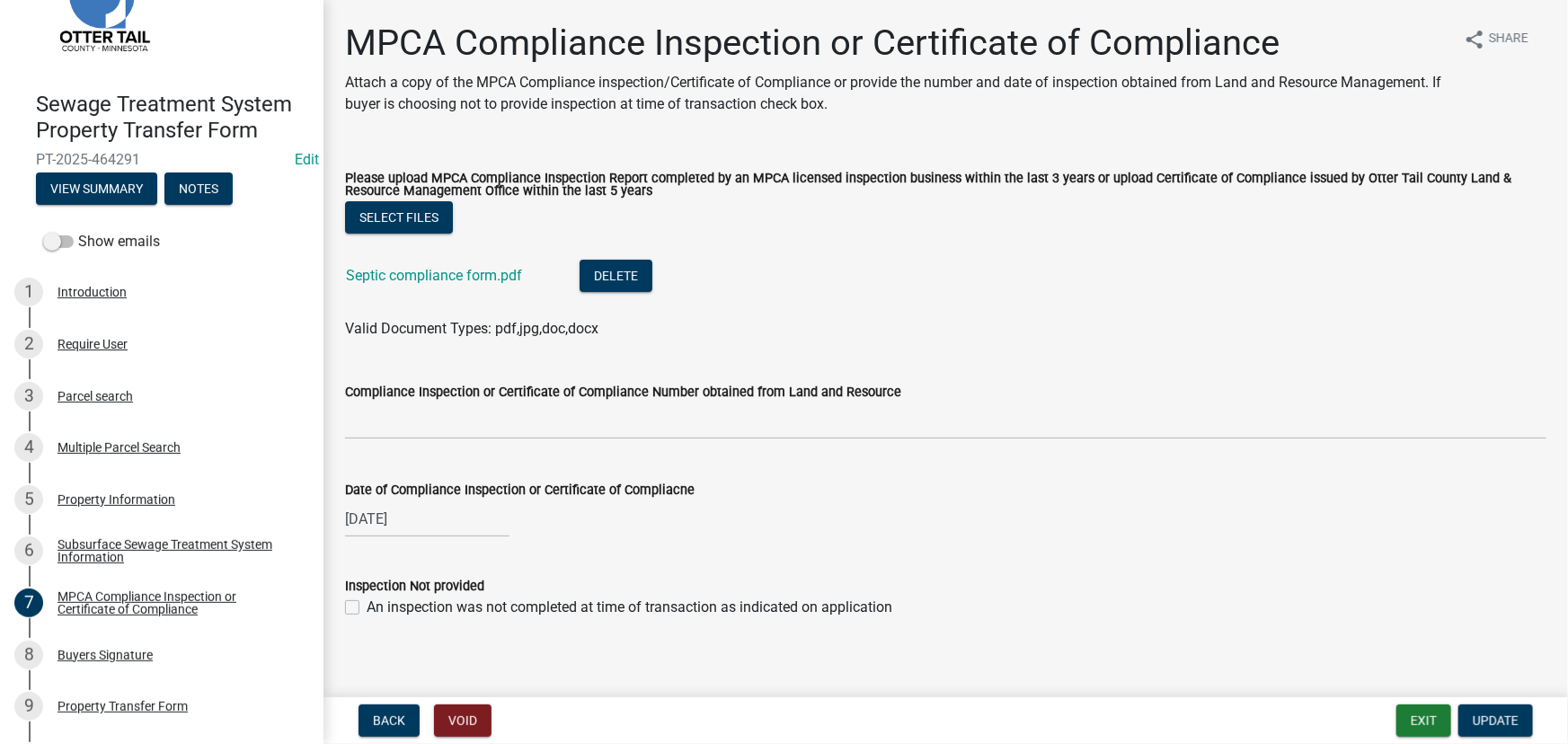
click at [428, 264] on div "Septic compliance form.pdf" at bounding box center [448, 278] width 205 height 37
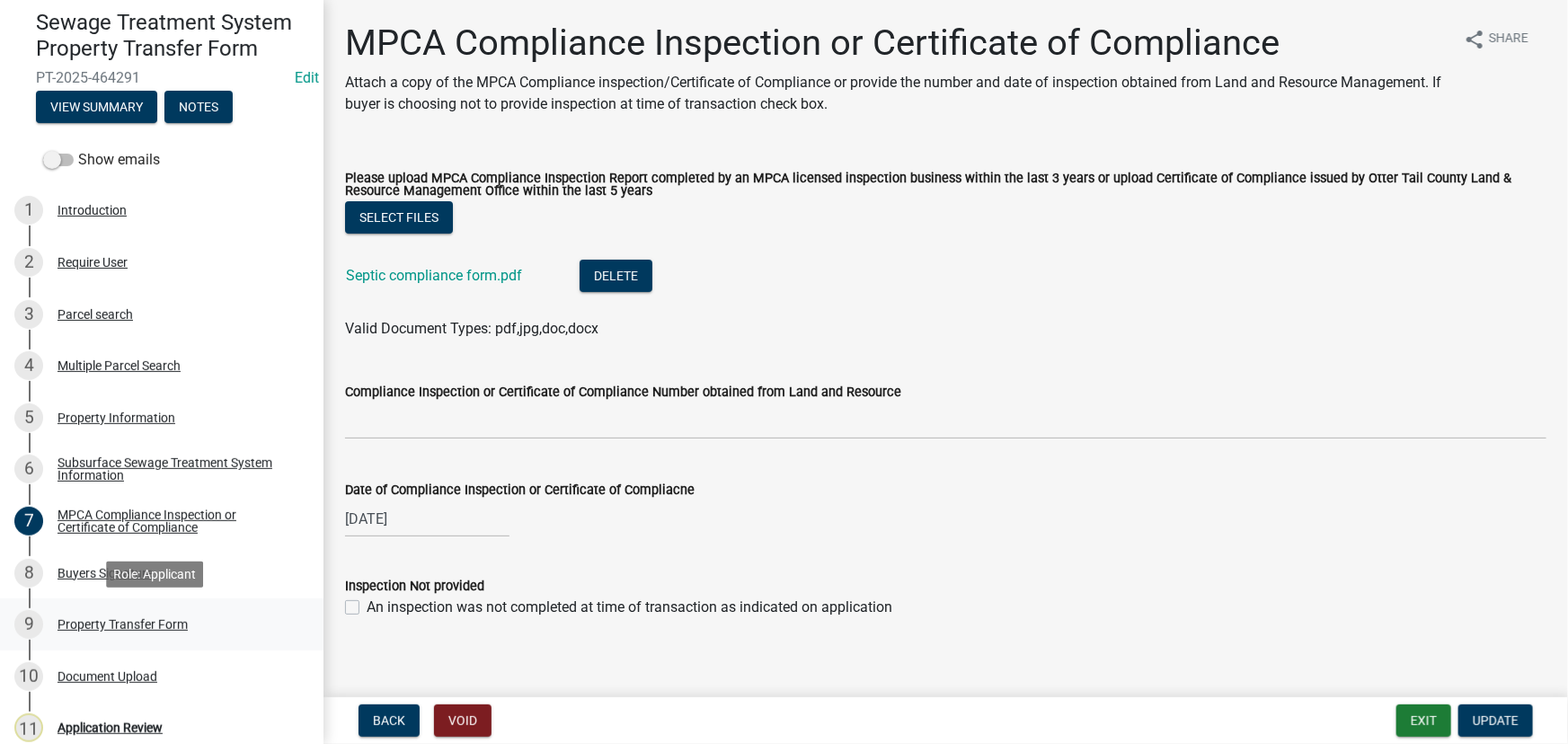
click at [101, 620] on div "Property Transfer Form" at bounding box center [123, 625] width 130 height 13
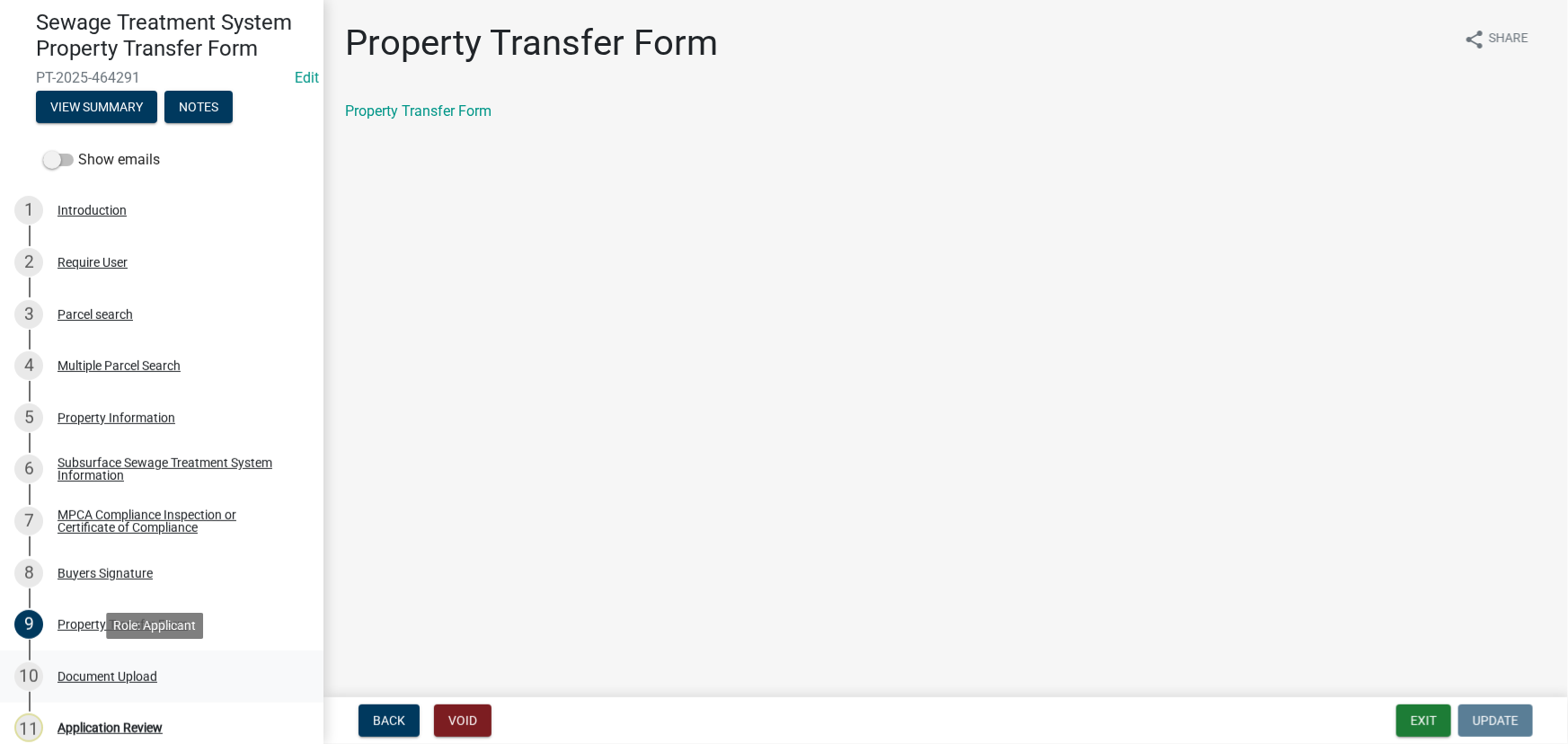
click at [120, 671] on div "Document Upload" at bounding box center [108, 677] width 100 height 13
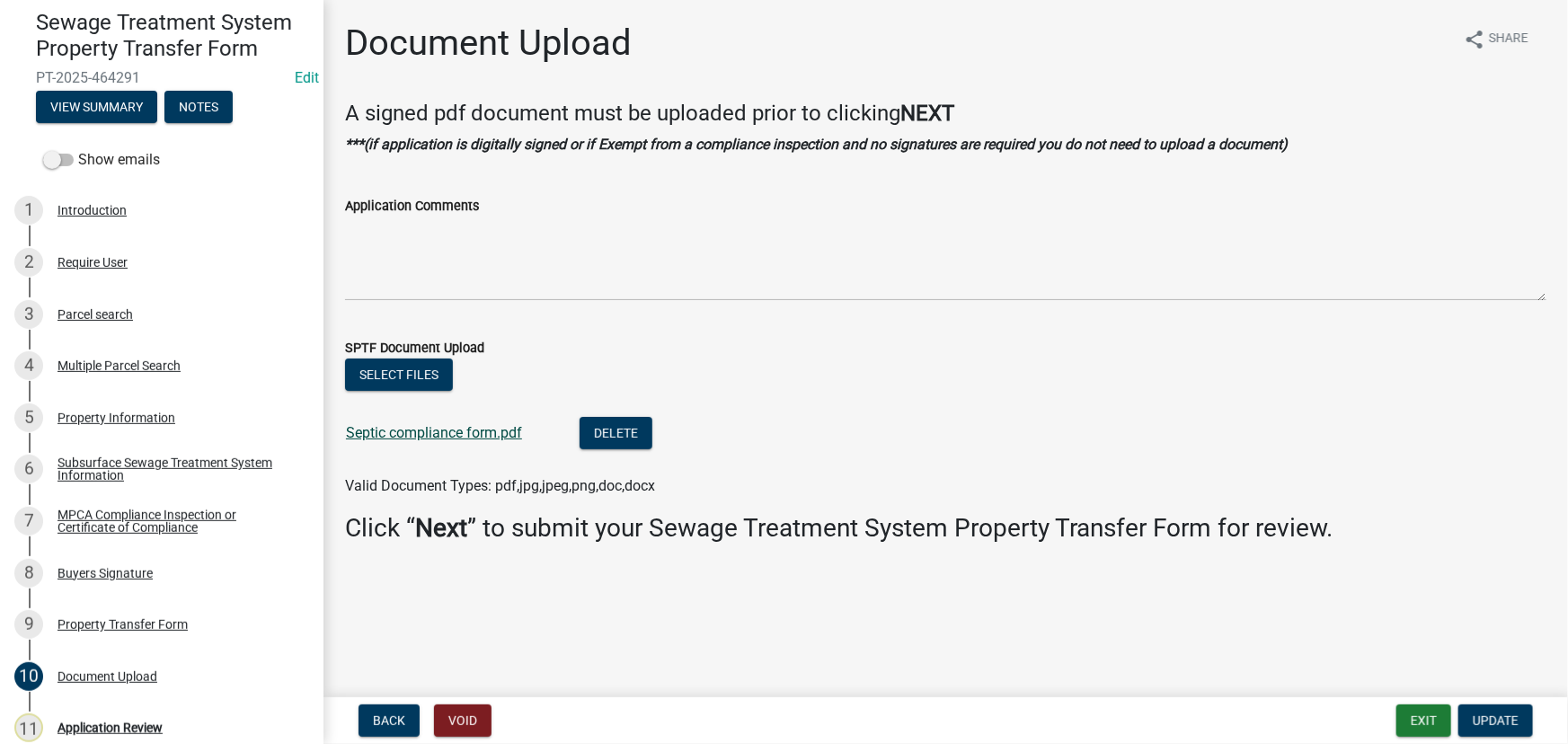
click at [448, 434] on link "Septic compliance form.pdf" at bounding box center [434, 433] width 177 height 17
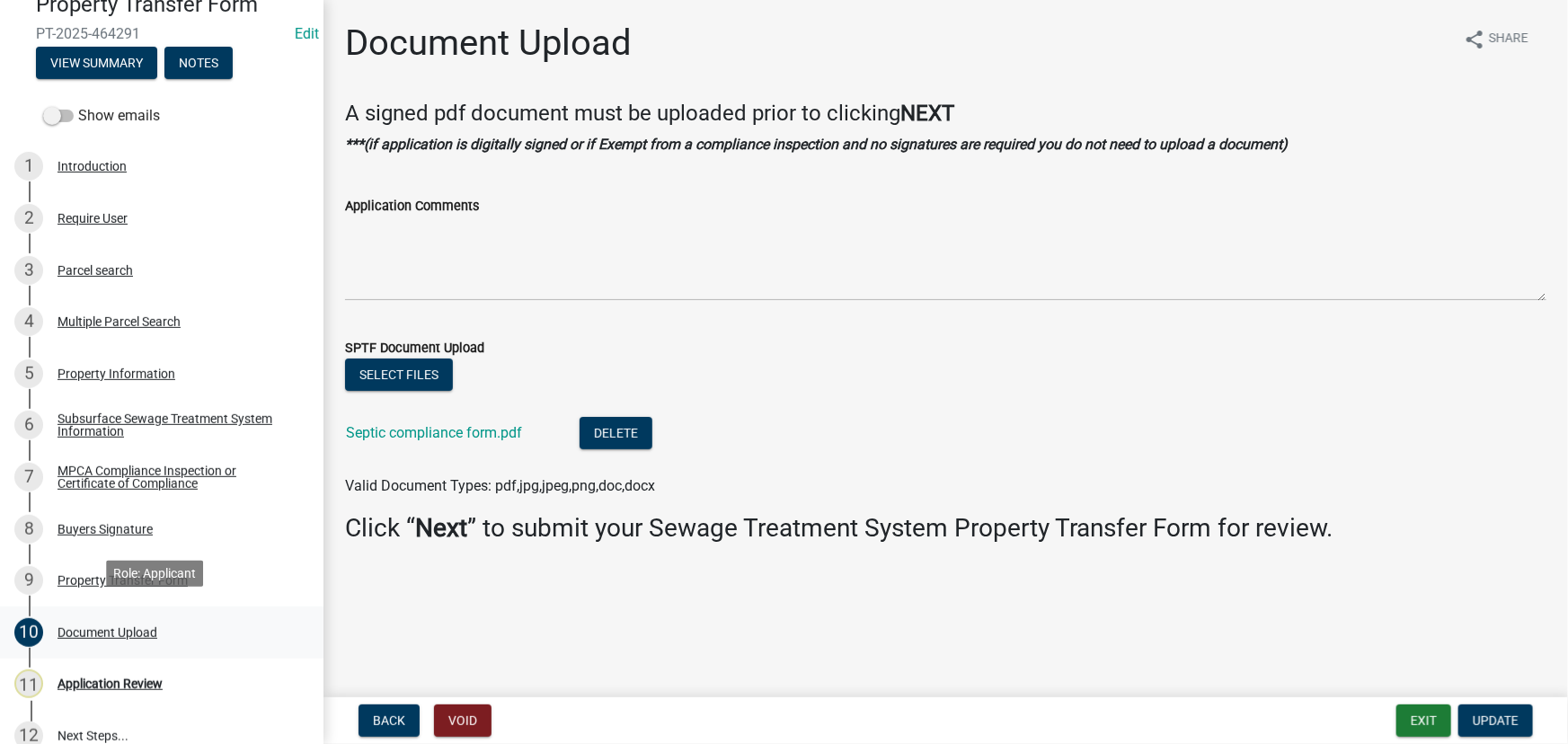
scroll to position [231, 0]
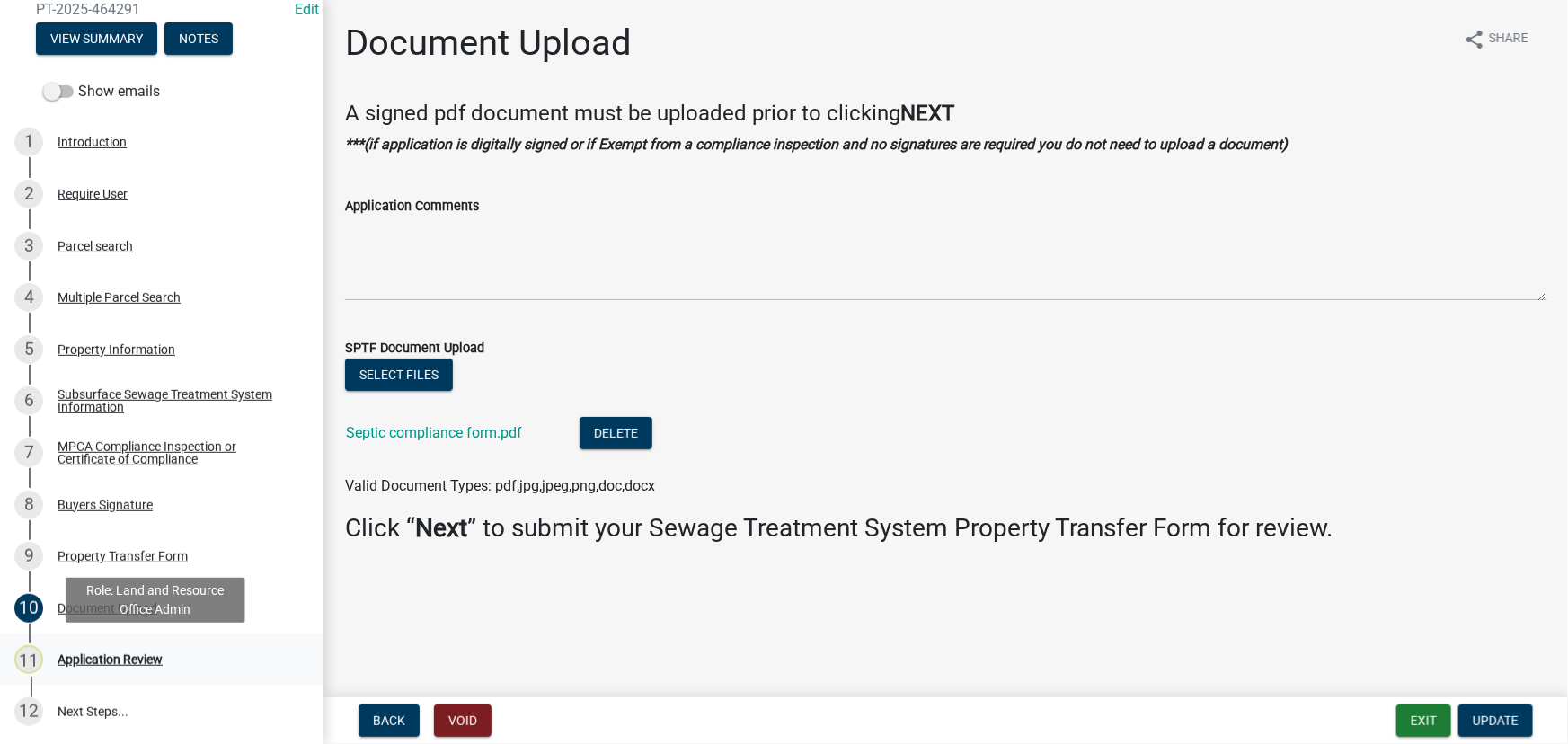
click at [135, 674] on link "11 Application Review" at bounding box center [161, 661] width 323 height 52
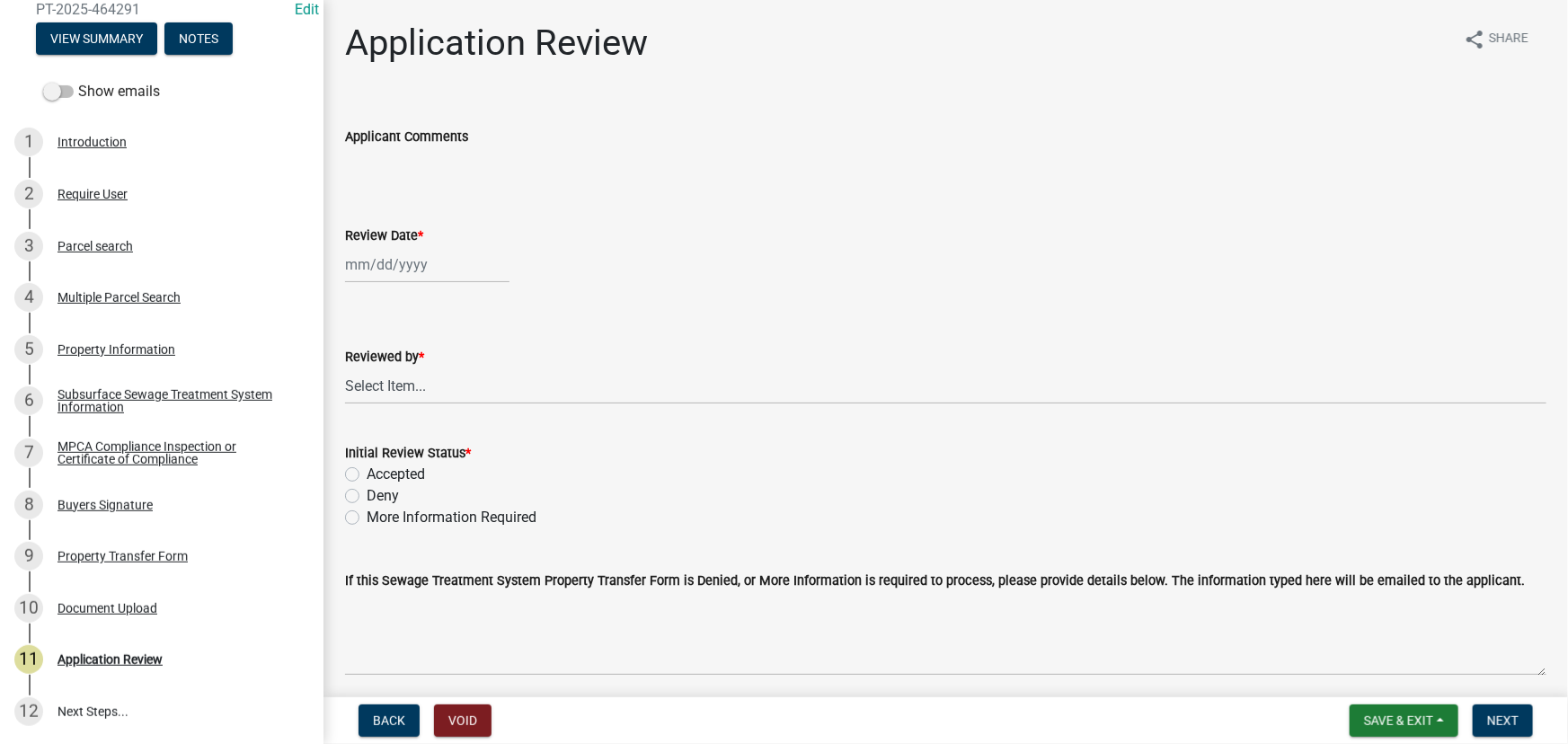
click at [437, 278] on div at bounding box center [427, 264] width 165 height 37
select select "8"
select select "2025"
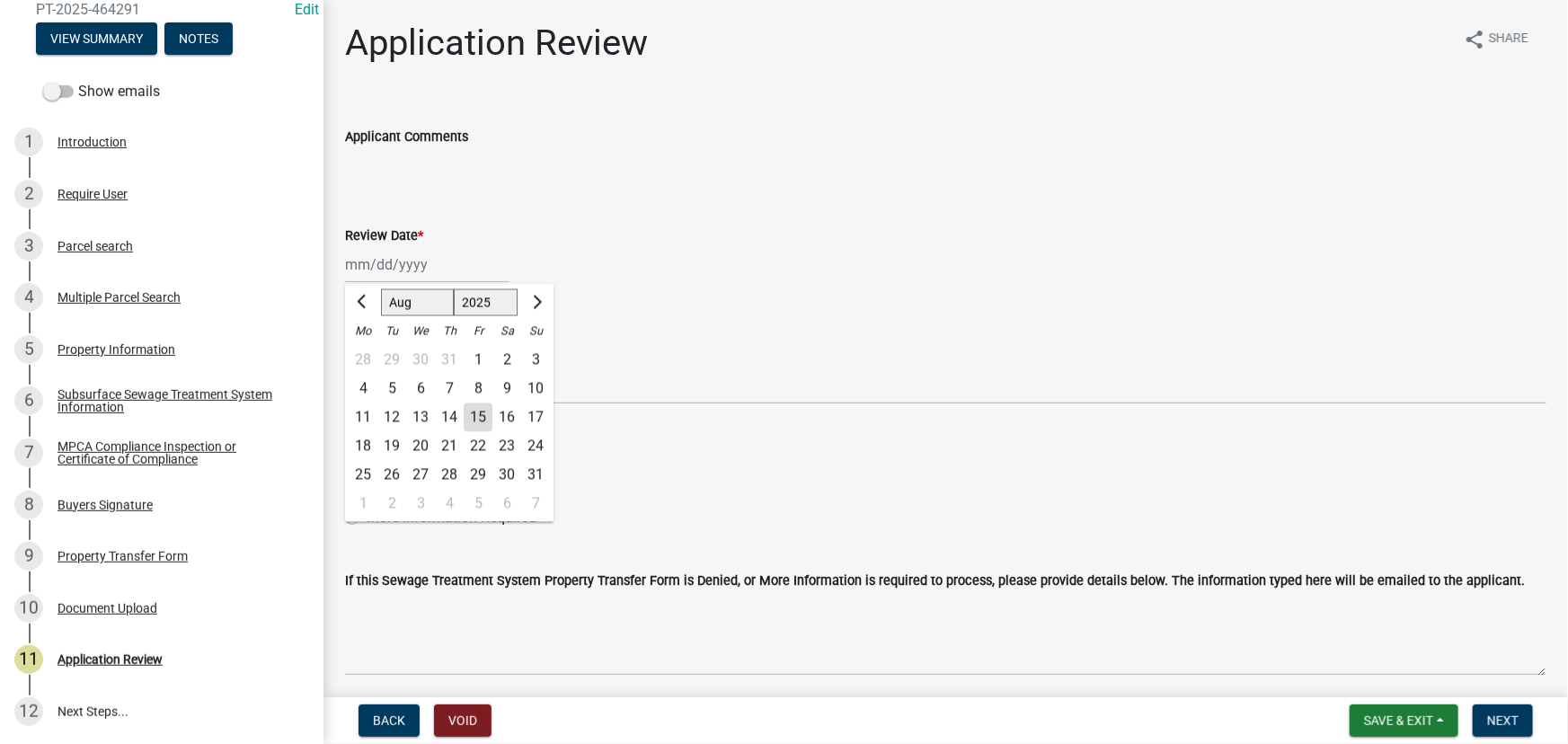
click at [476, 421] on div "15" at bounding box center [478, 418] width 29 height 29
type input "08/15/2025"
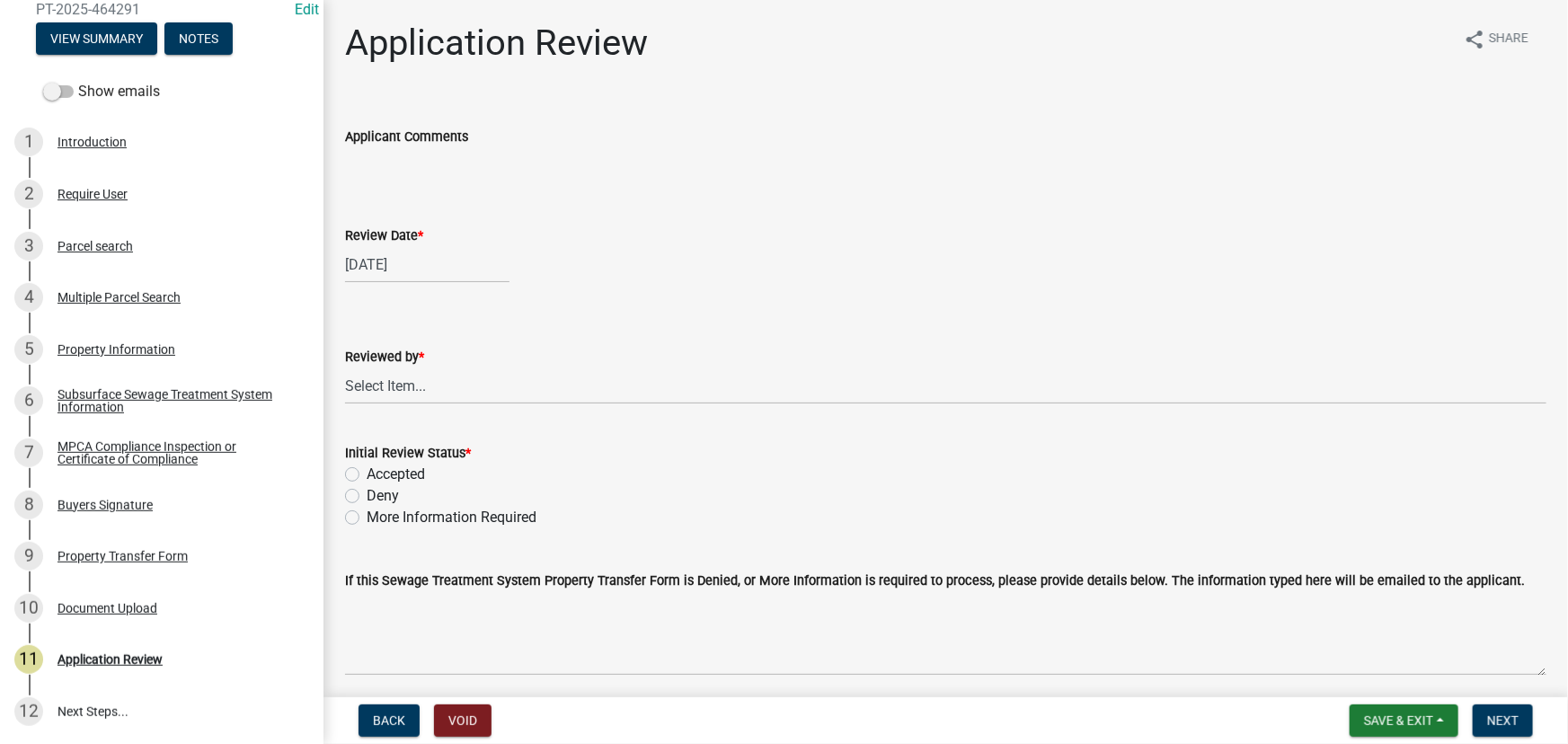
click at [467, 406] on wm-data-entity-input "Reviewed by * Select Item... Alexis Newark Amy Busko Andrea Perales Brittany To…" at bounding box center [945, 360] width 1201 height 121
click at [436, 386] on select "Select Item... Alexis Newark Amy Busko Andrea Perales Brittany Tollefson Christ…" at bounding box center [945, 386] width 1201 height 37
click at [345, 367] on select "Select Item... Alexis Newark Amy Busko Andrea Perales Brittany Tollefson Christ…" at bounding box center [945, 386] width 1201 height 37
select select "190fd4c8-42ef-492b-a4a0-a0213555944c"
click at [388, 473] on label "Accepted" at bounding box center [396, 474] width 59 height 22
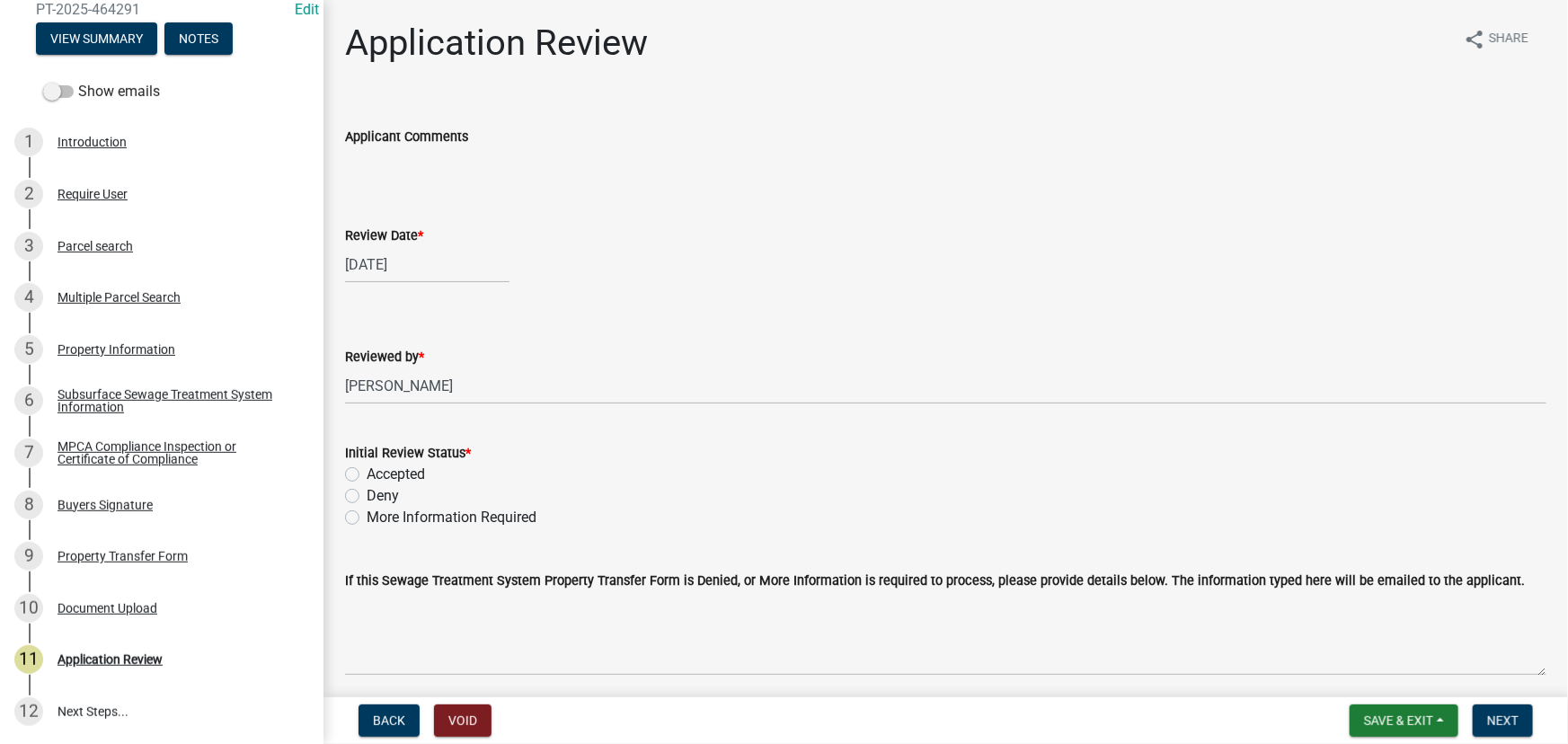
click at [378, 473] on input "Accepted" at bounding box center [372, 469] width 12 height 12
radio input "true"
click at [1499, 720] on span "Next" at bounding box center [1503, 720] width 32 height 14
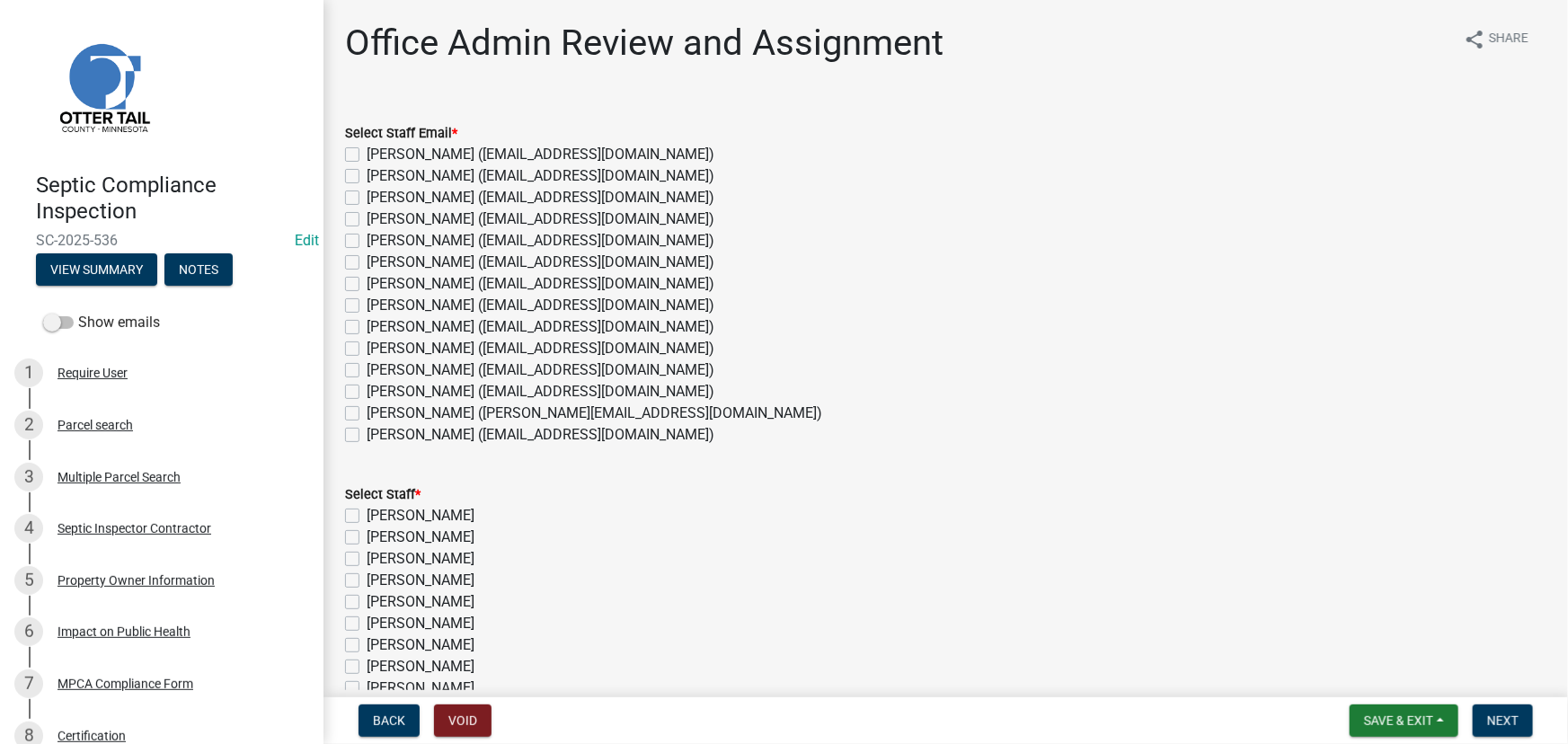
click at [406, 388] on label "[PERSON_NAME] ([EMAIL_ADDRESS][DOMAIN_NAME])" at bounding box center [540, 392] width 348 height 22
click at [378, 388] on input "[PERSON_NAME] ([EMAIL_ADDRESS][DOMAIN_NAME])" at bounding box center [372, 386] width 12 height 12
checkbox input "true"
checkbox input "false"
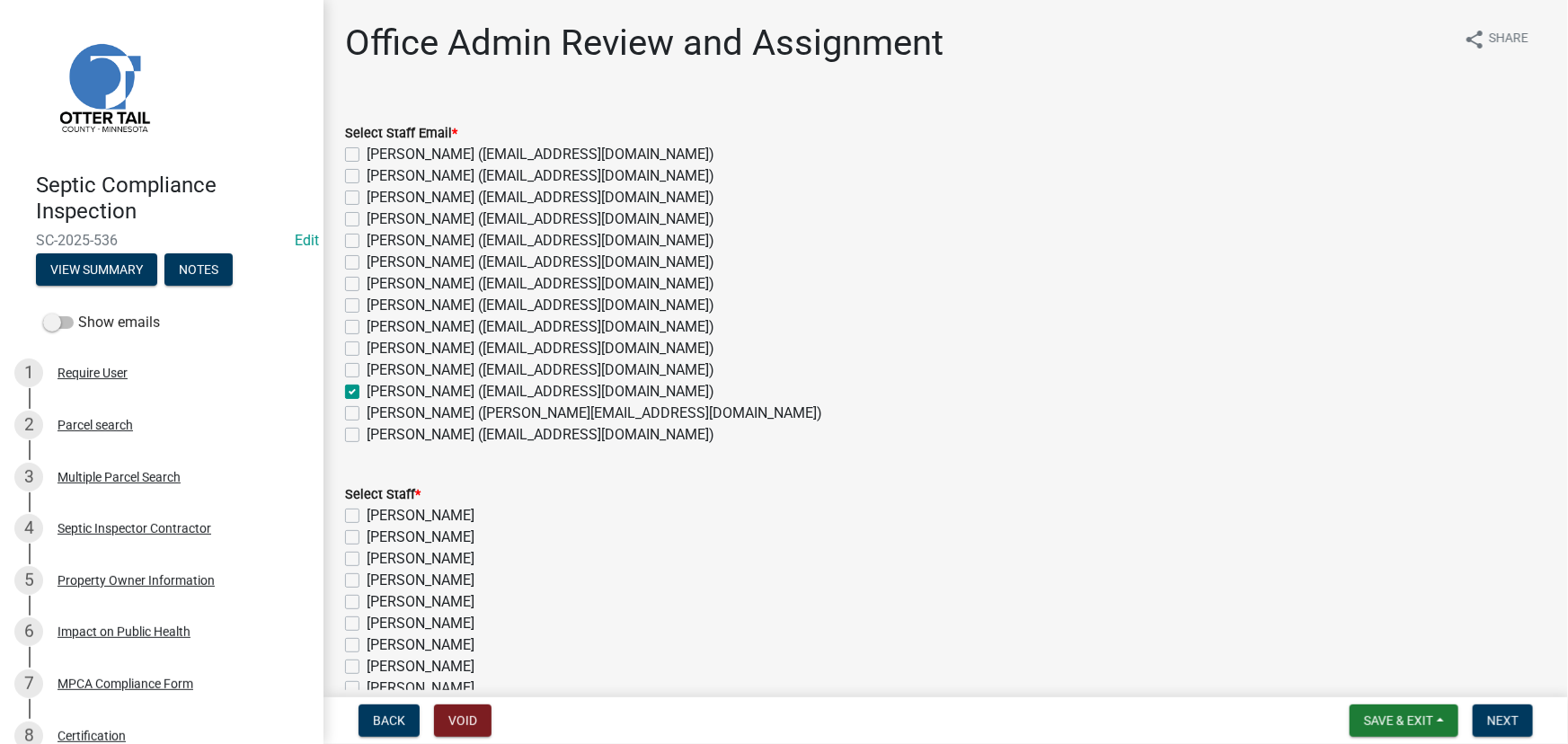
checkbox input "false"
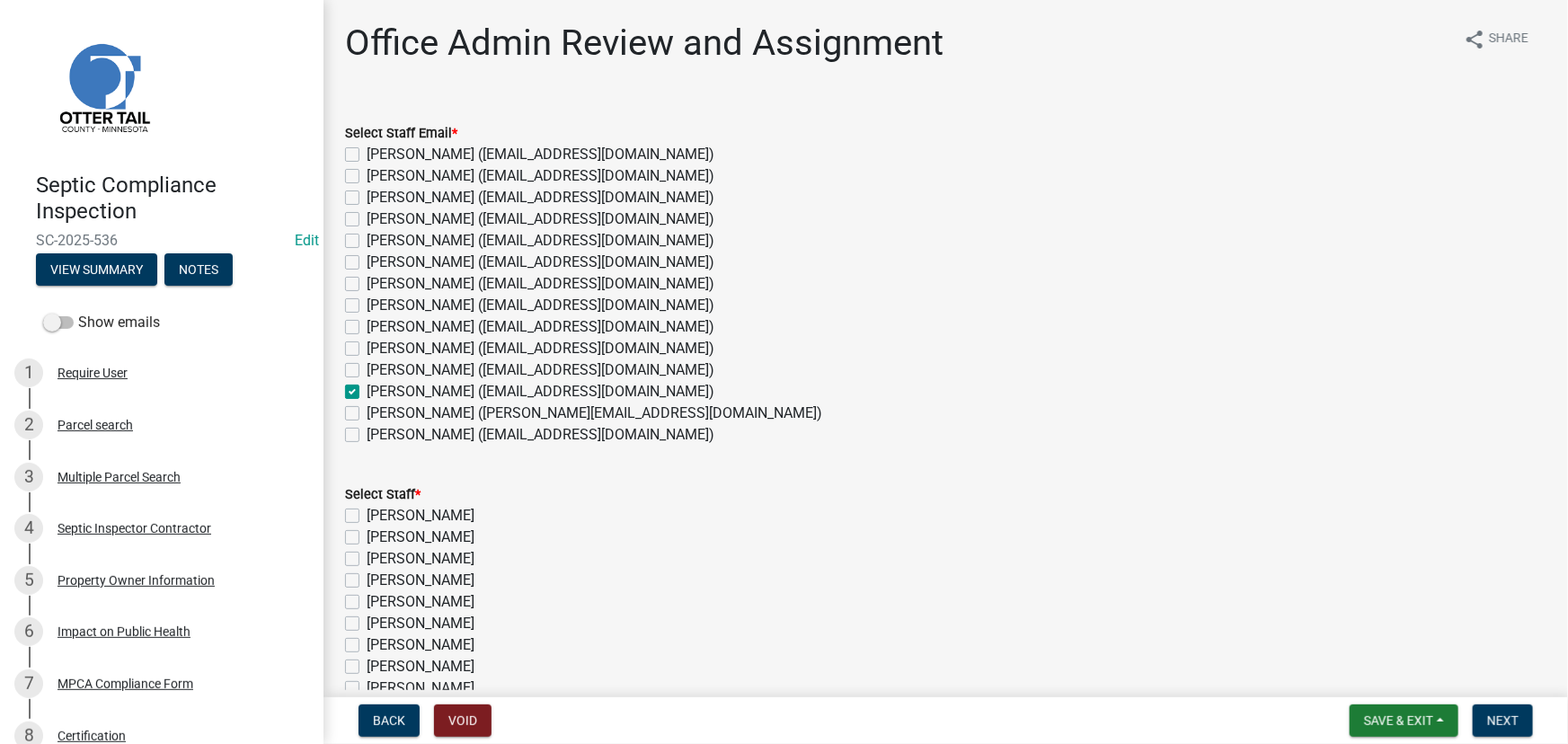
checkbox input "false"
checkbox input "true"
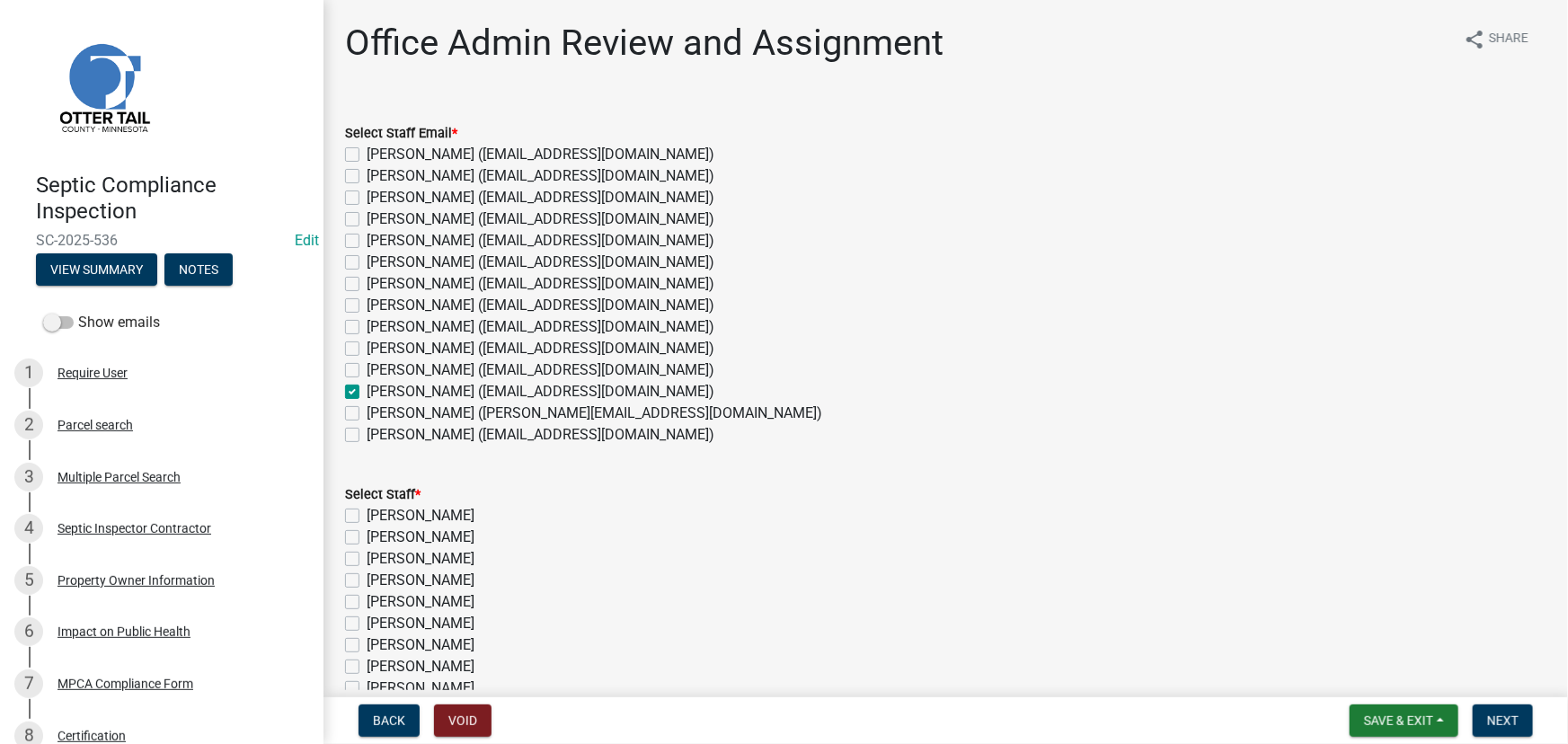
checkbox input "false"
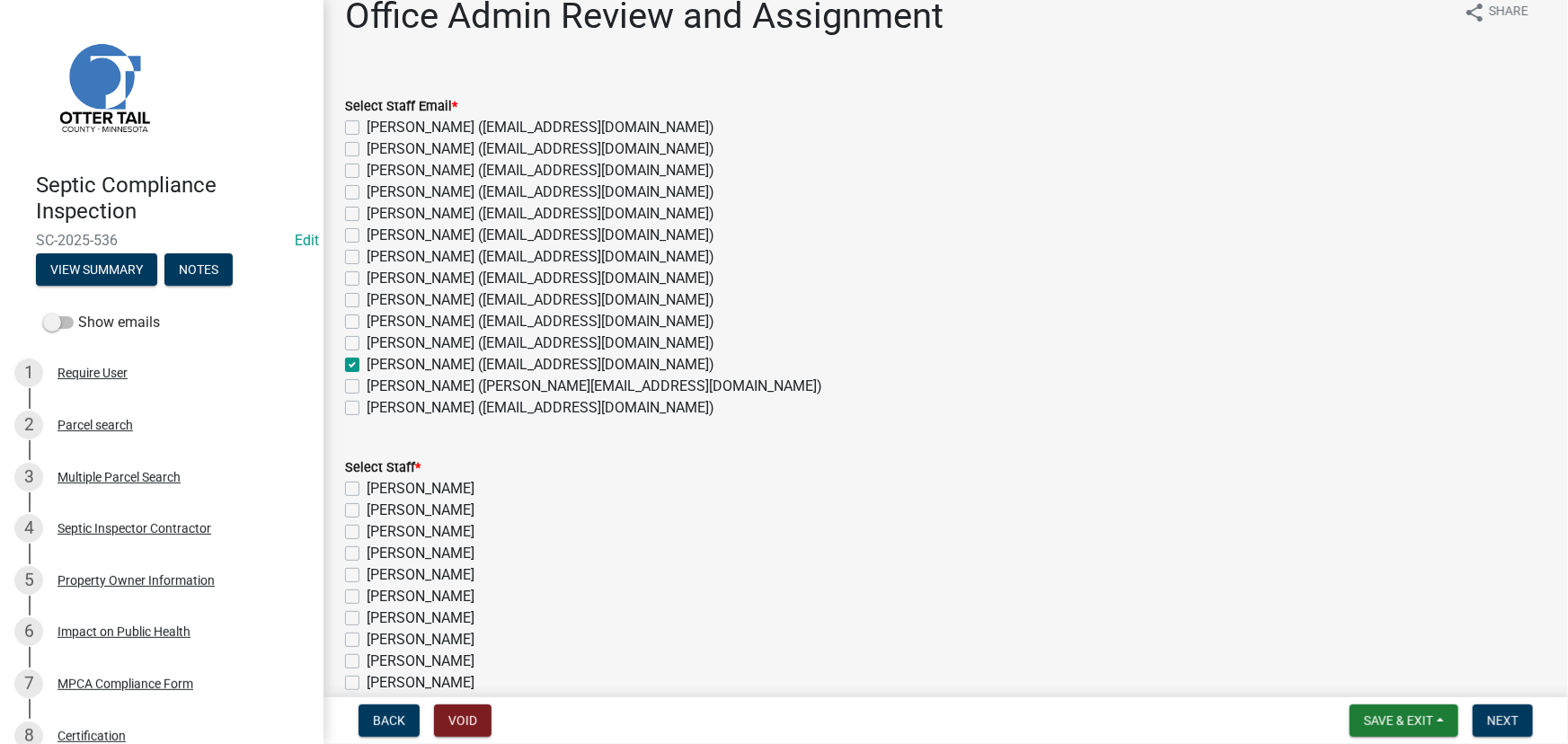
scroll to position [163, 0]
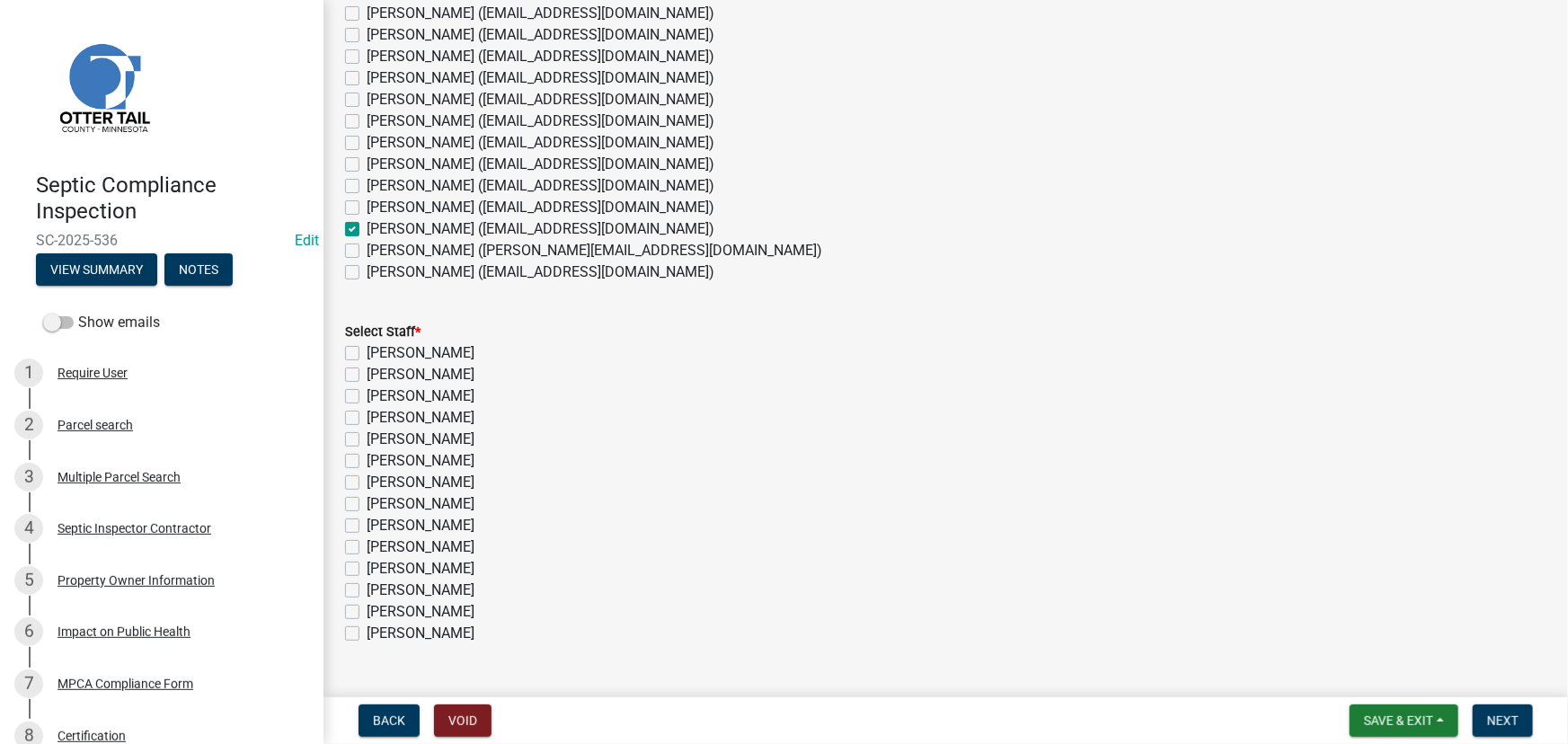
click at [419, 548] on label "Kyle Westergard" at bounding box center [420, 548] width 108 height 22
click at [378, 548] on input "Kyle Westergard" at bounding box center [372, 542] width 12 height 12
checkbox input "true"
checkbox input "false"
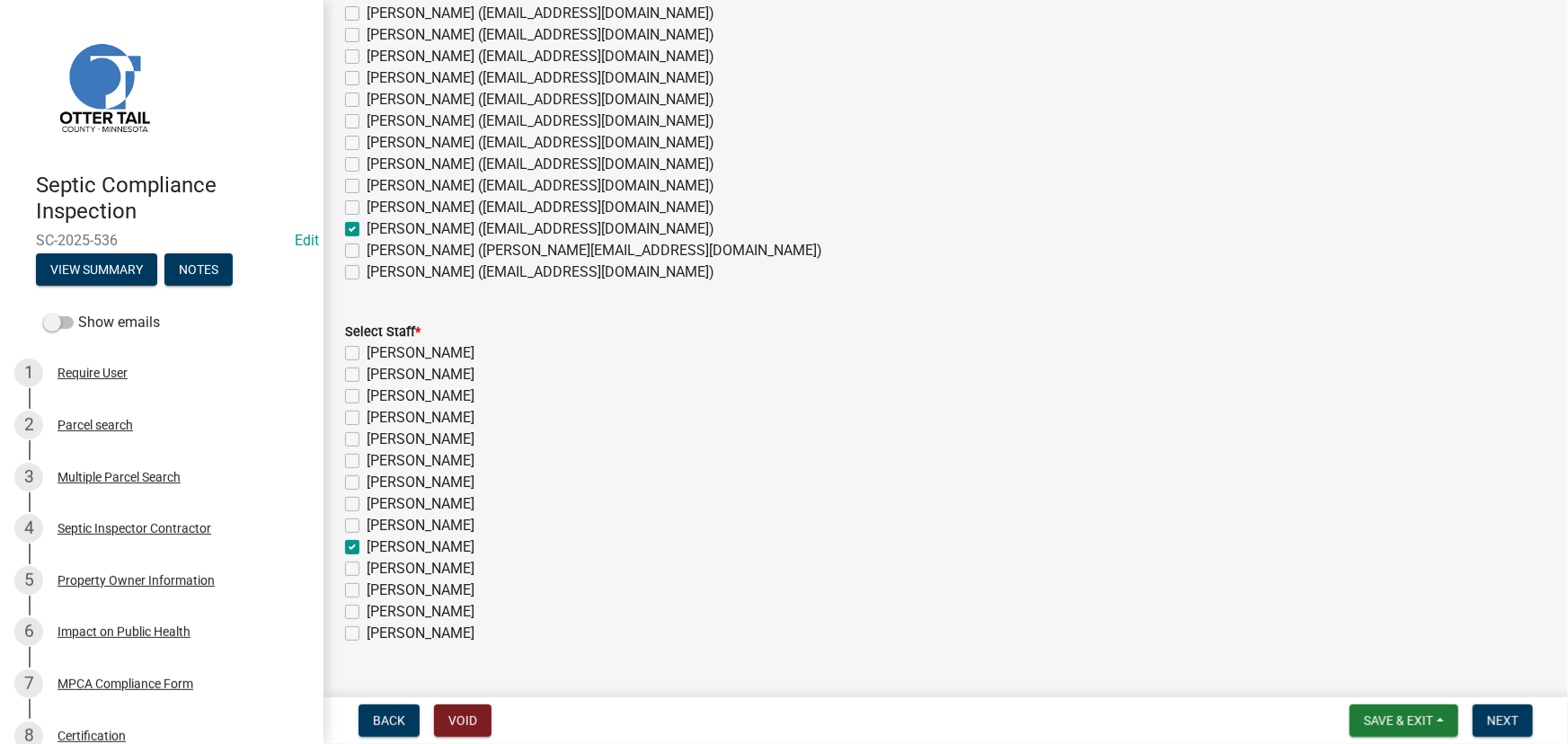
checkbox input "false"
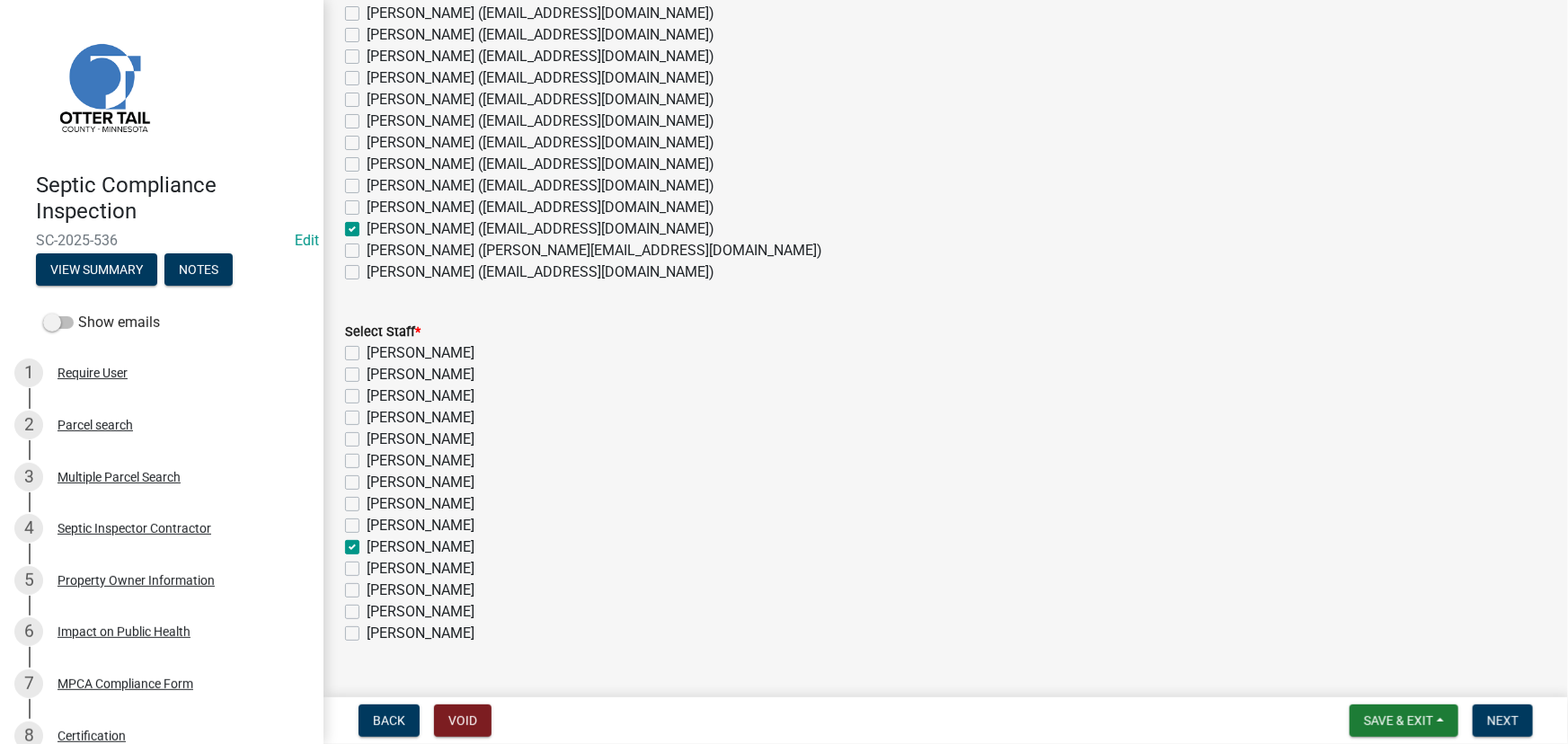
checkbox input "false"
checkbox input "true"
checkbox input "false"
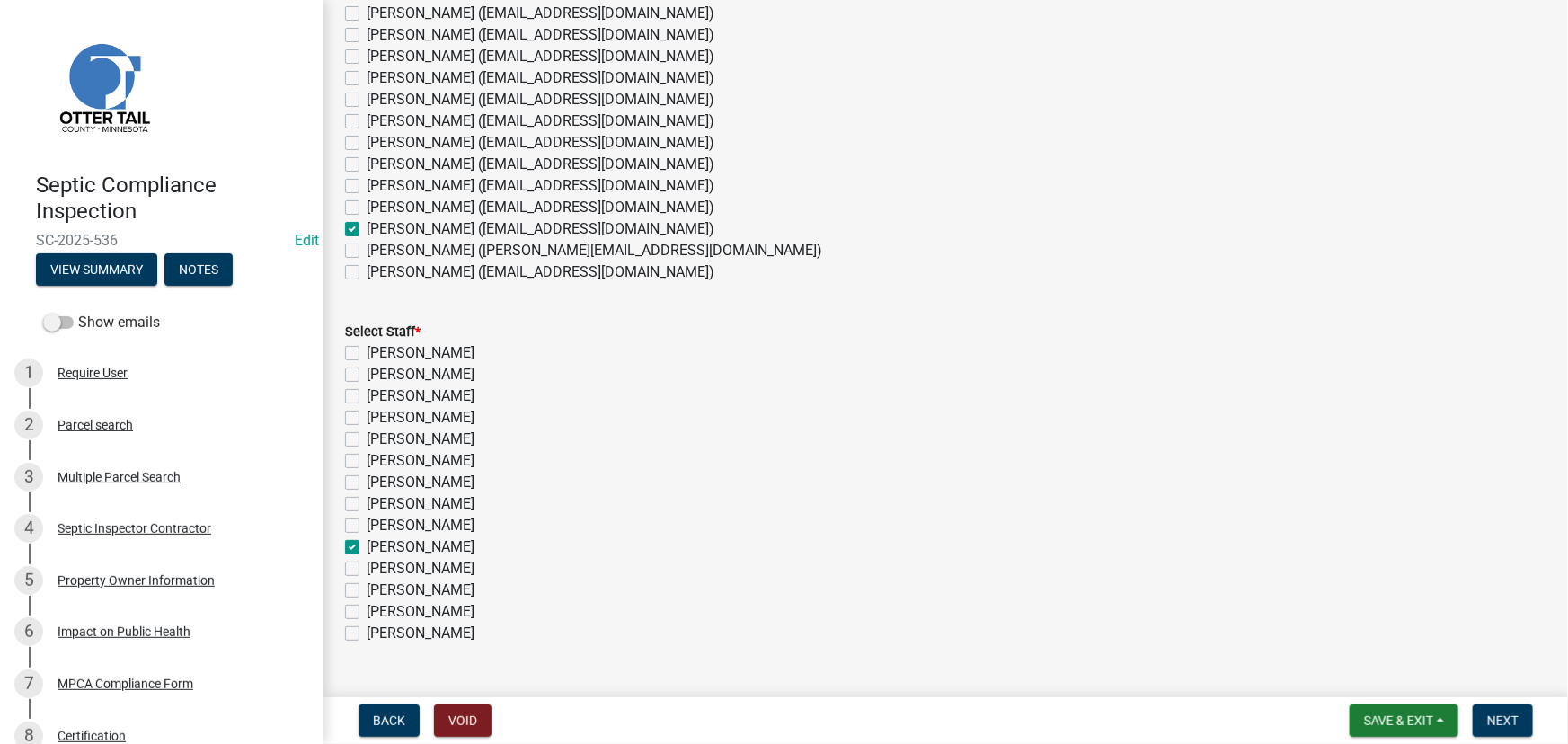
checkbox input "false"
click at [414, 537] on label "Kyle Westergard" at bounding box center [420, 548] width 108 height 22
click at [378, 537] on input "Kyle Westergard" at bounding box center [372, 542] width 12 height 12
checkbox input "false"
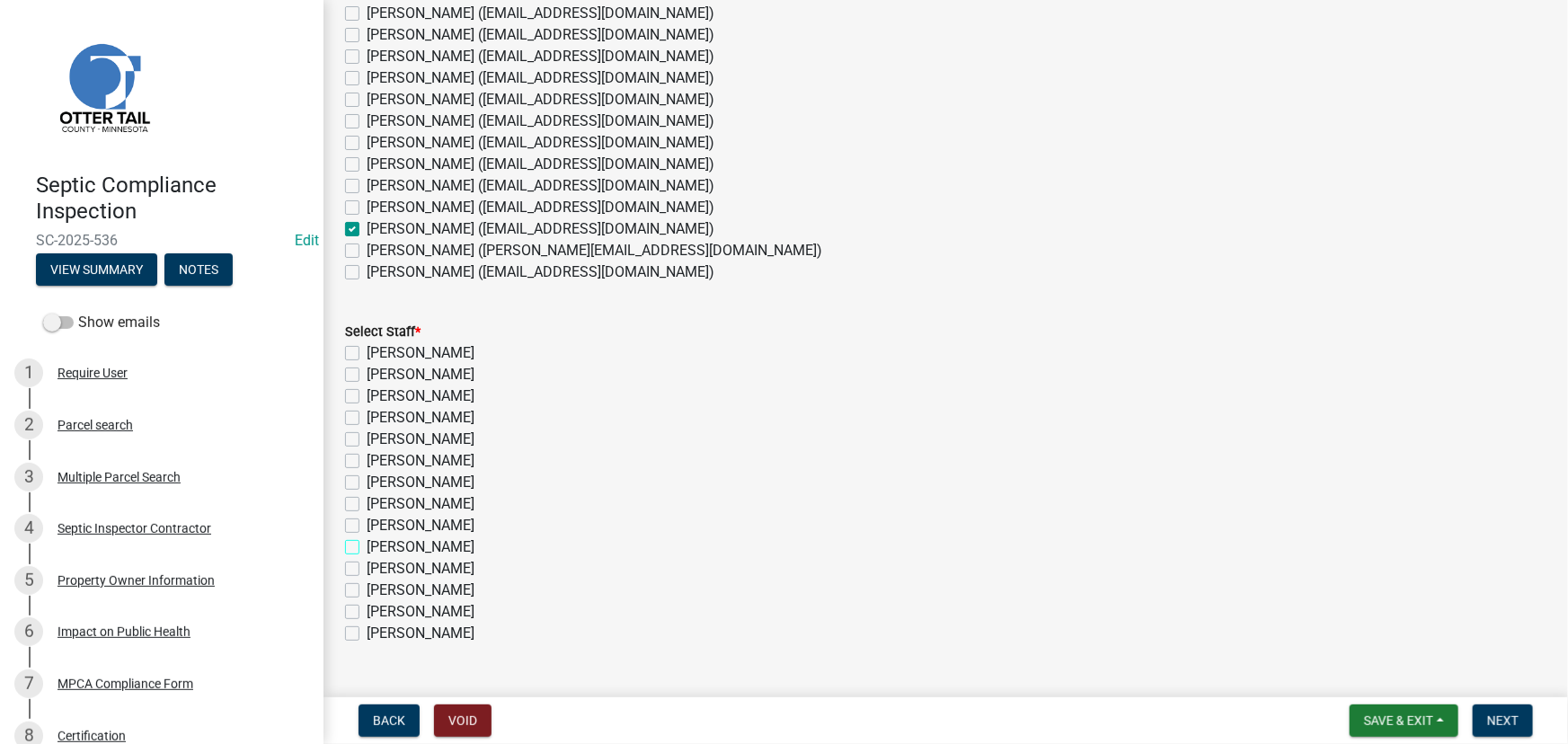
checkbox input "false"
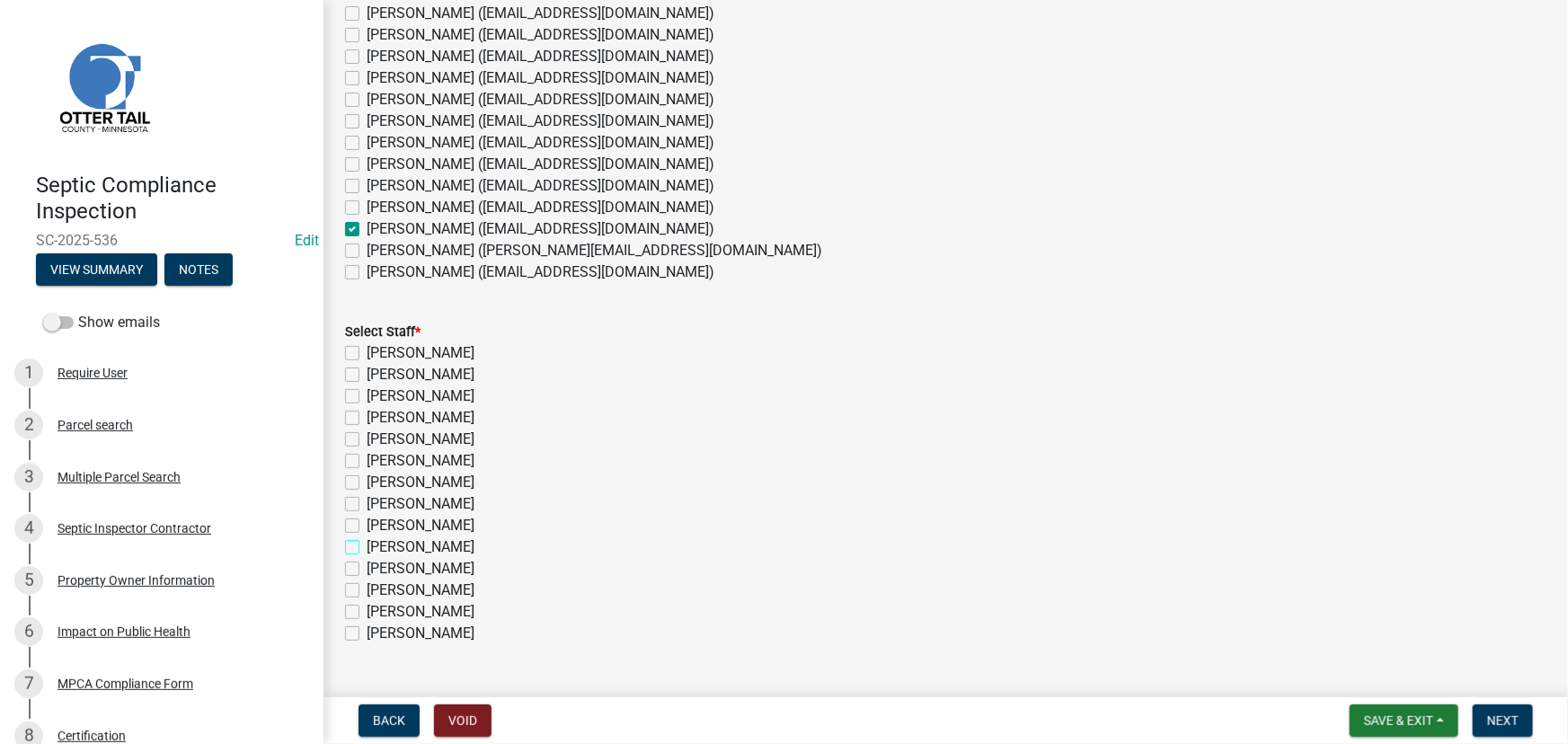
checkbox input "false"
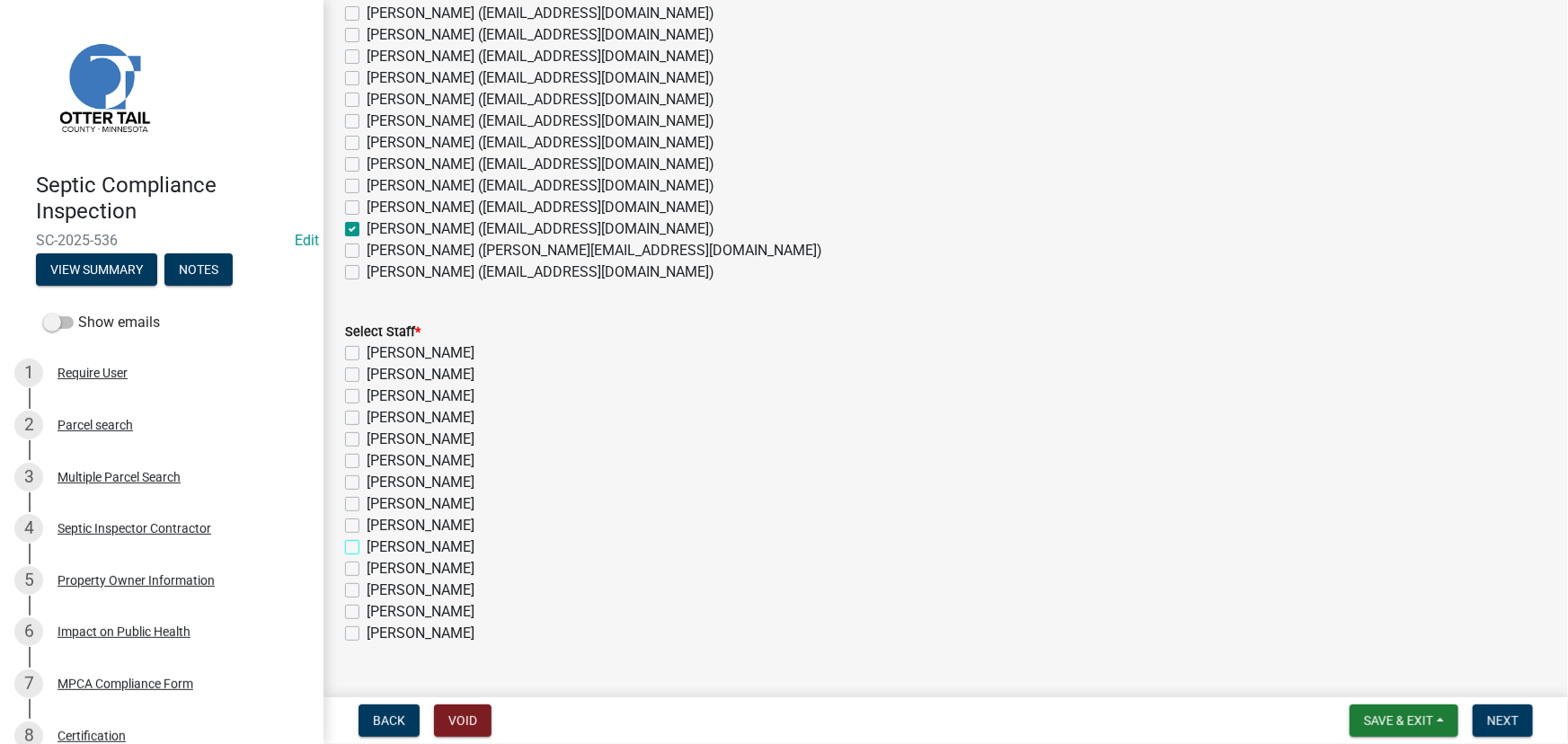
checkbox input "false"
click at [412, 587] on label "[PERSON_NAME]" at bounding box center [420, 590] width 108 height 22
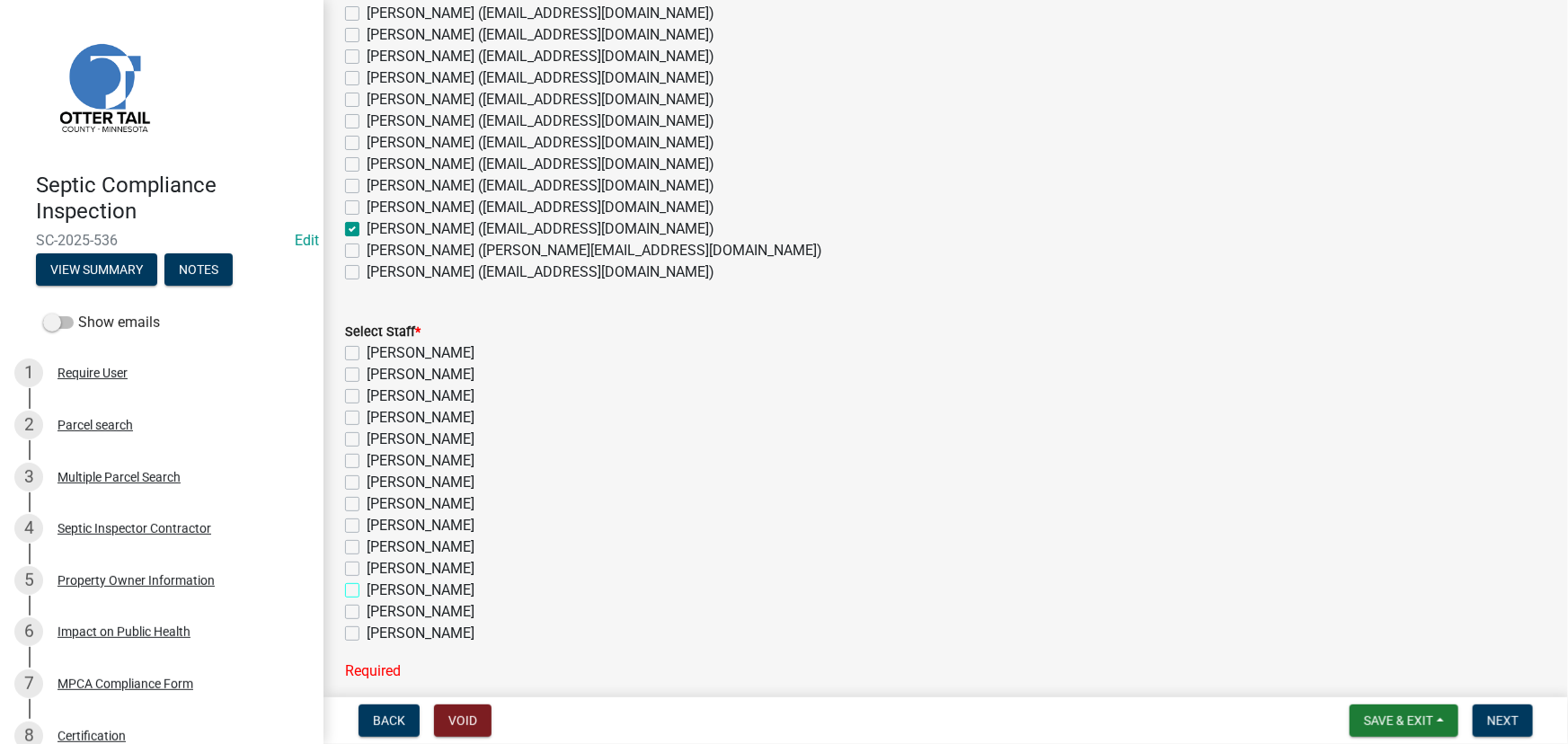
click at [378, 587] on input "Michelle Jevne" at bounding box center [372, 585] width 12 height 12
checkbox input "true"
checkbox input "false"
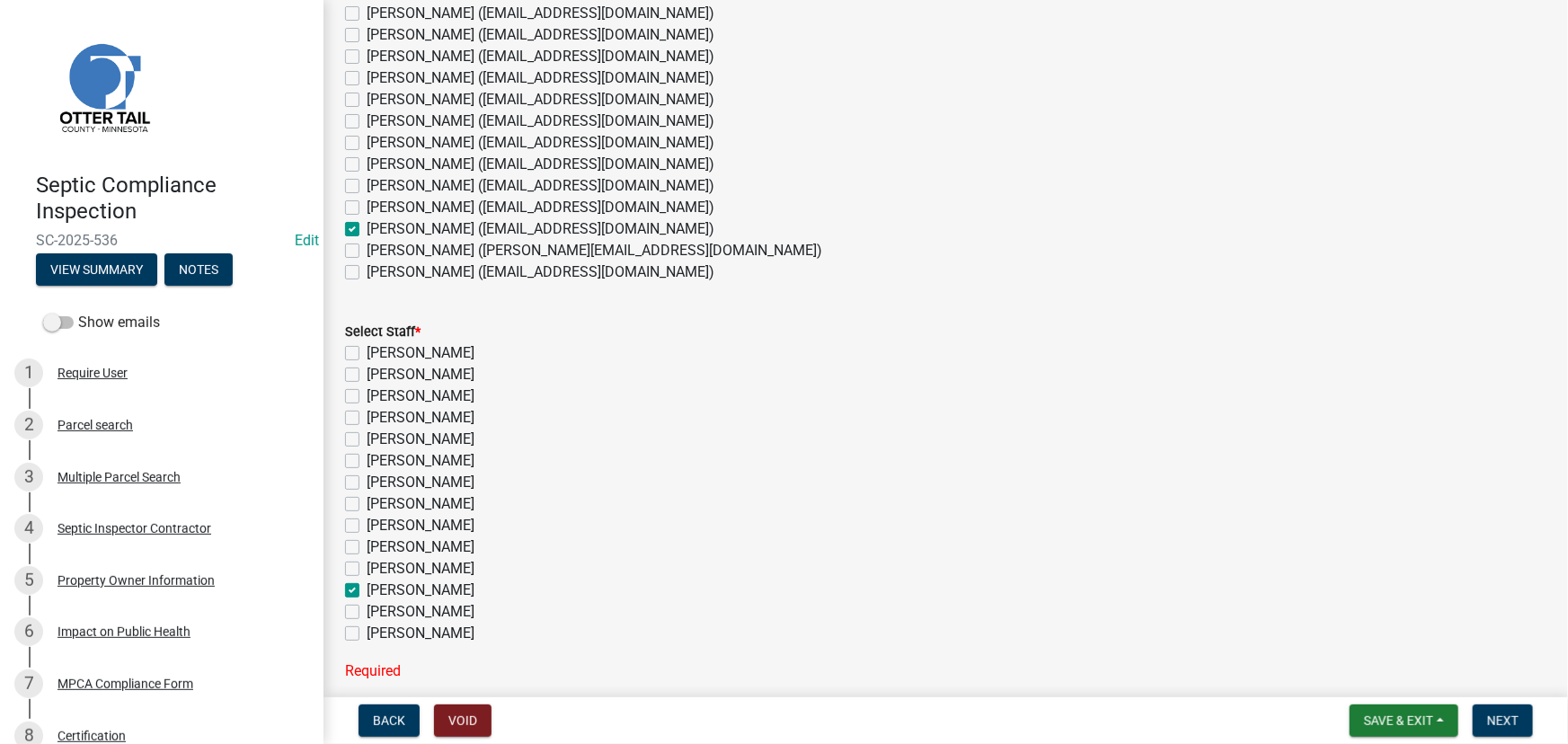
checkbox input "false"
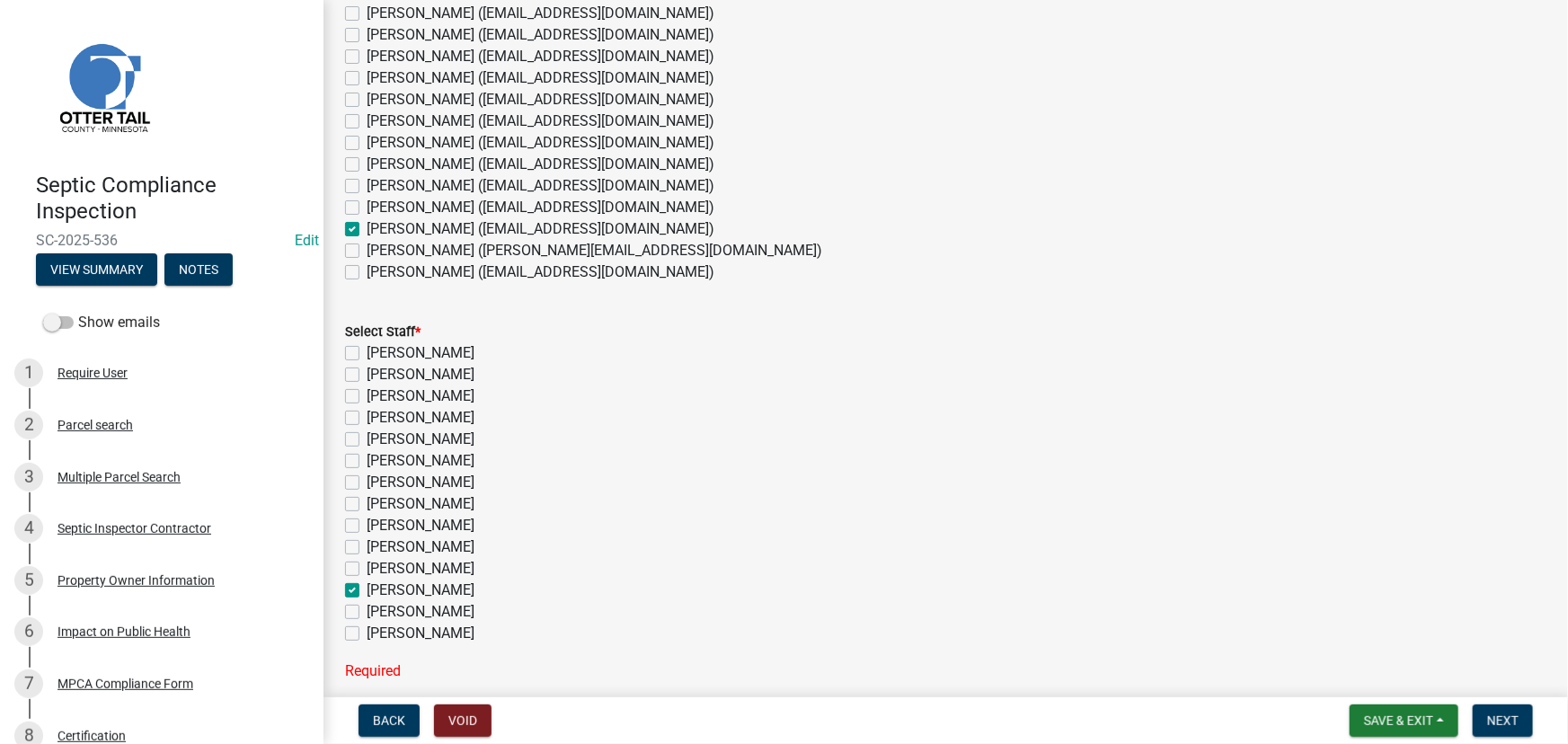
checkbox input "false"
checkbox input "true"
checkbox input "false"
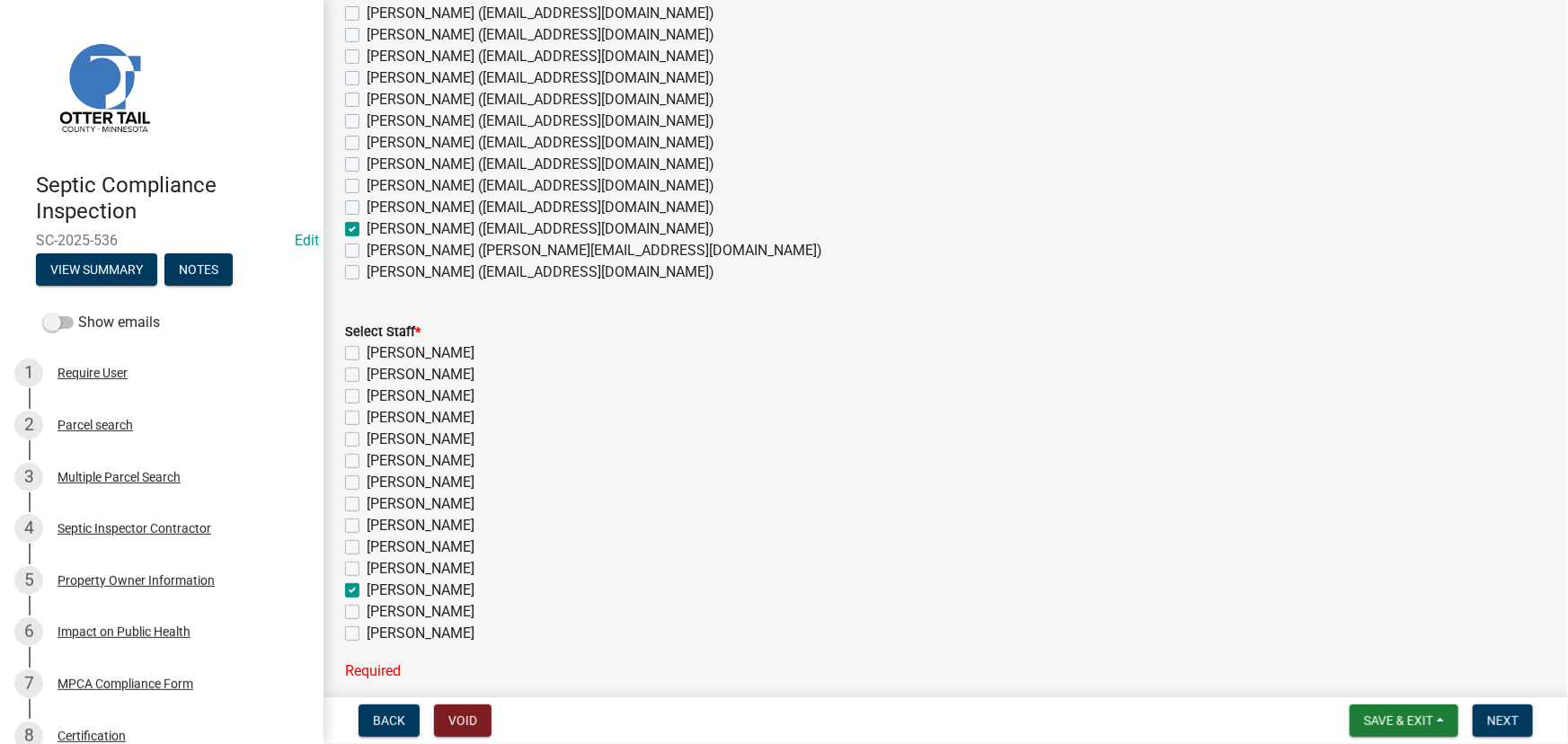
checkbox input "false"
click at [1511, 727] on span "Next" at bounding box center [1503, 720] width 32 height 14
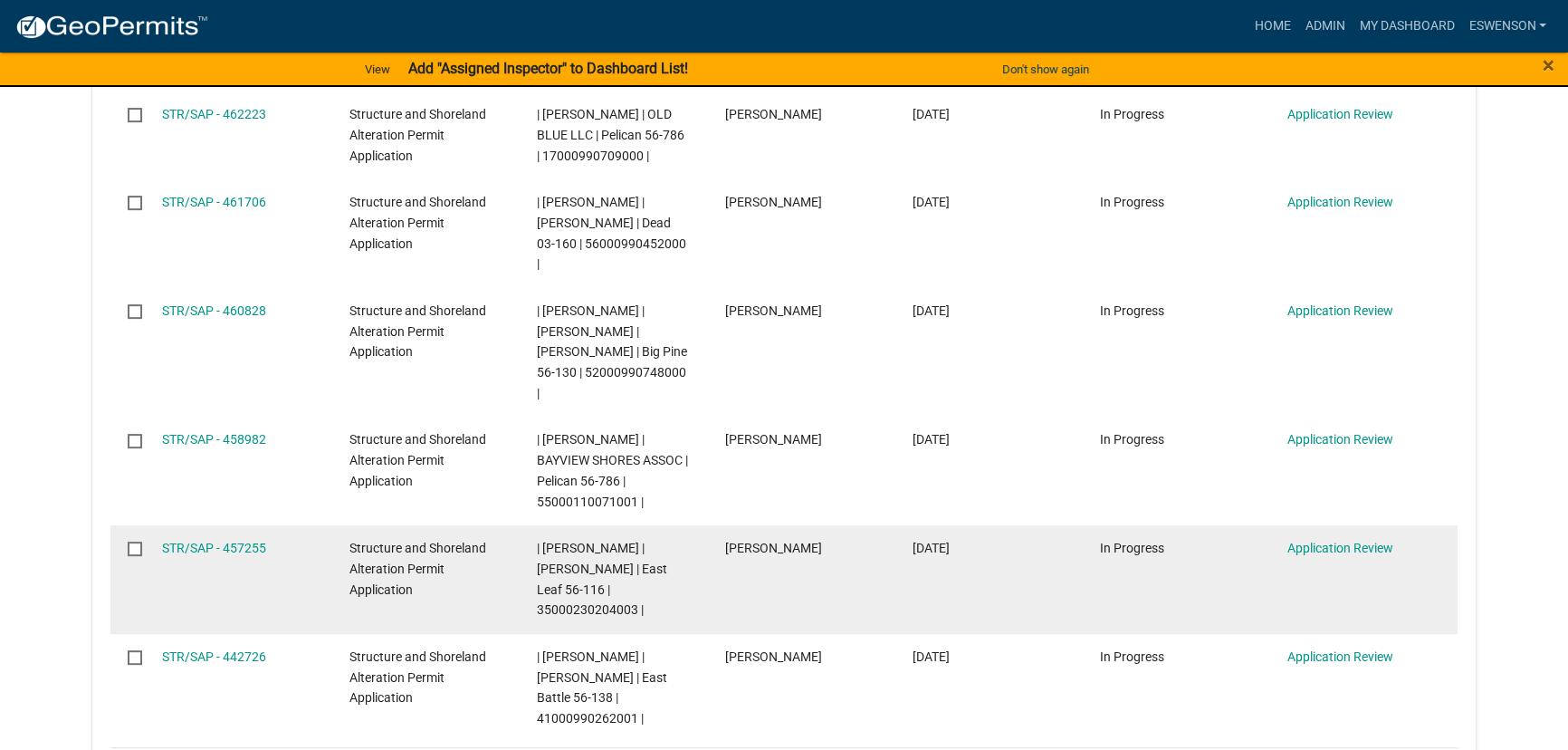
scroll to position [823, 0]
click at [250, 546] on link "STR/SAP - 457255" at bounding box center [214, 547] width 104 height 15
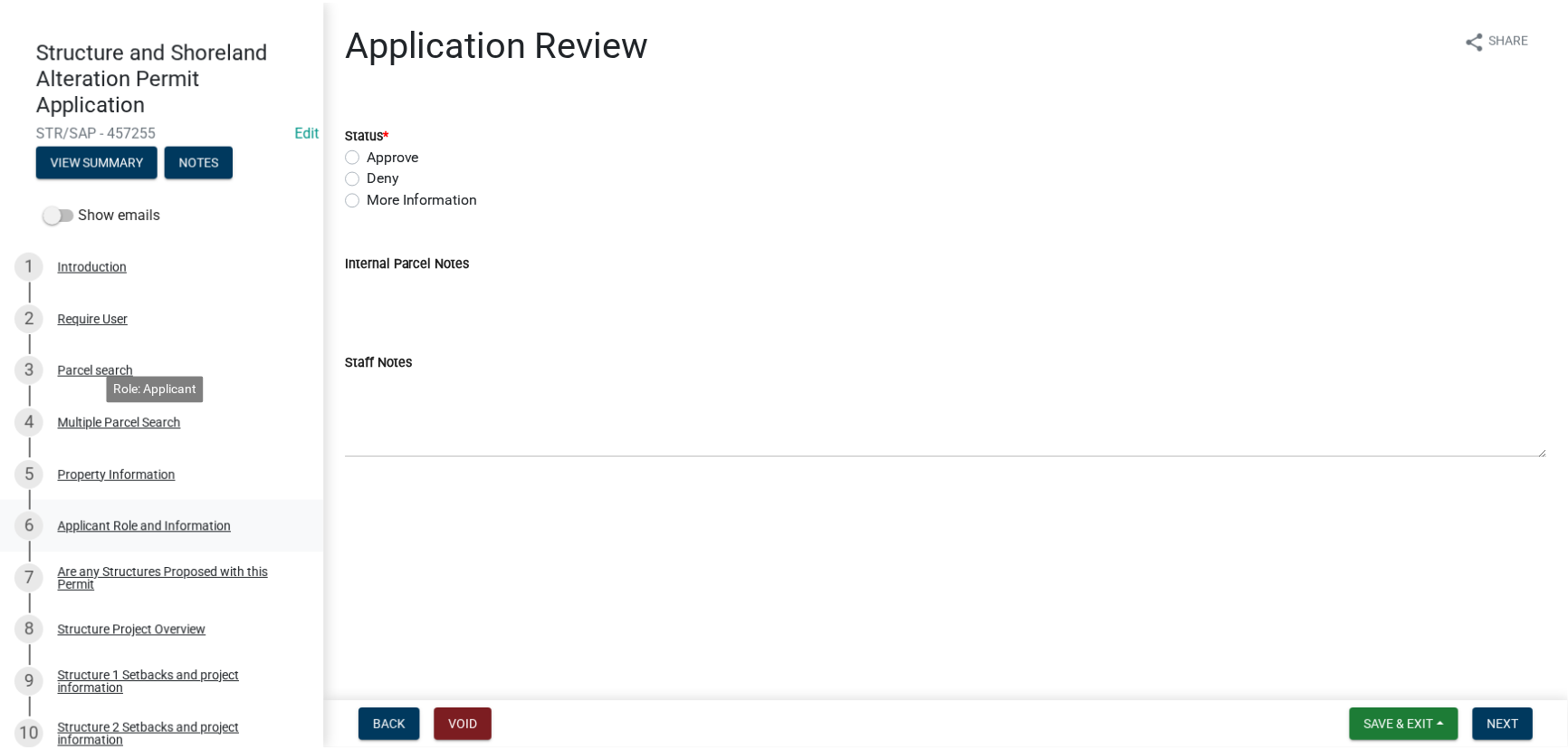
scroll to position [328, 0]
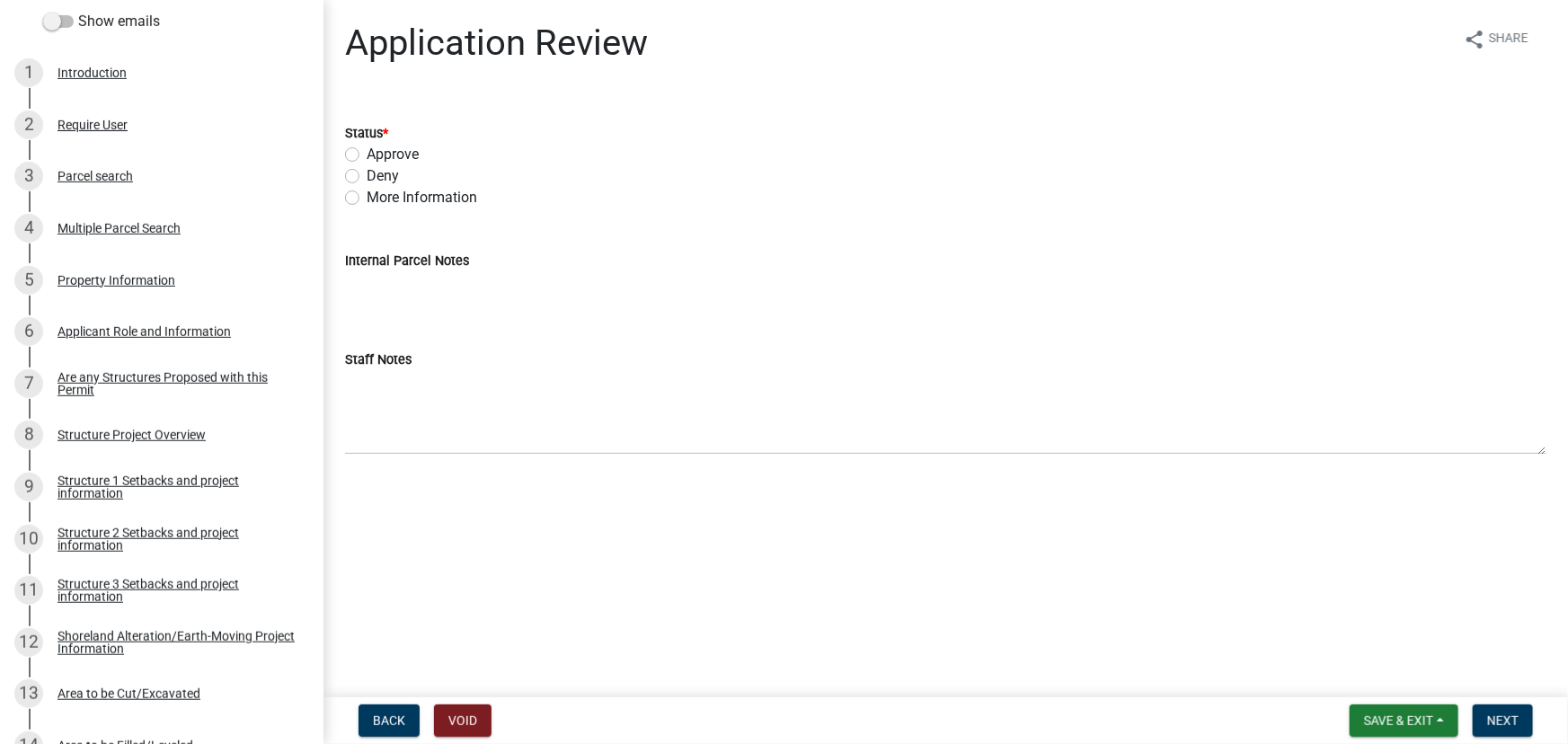
click at [390, 148] on label "Approve" at bounding box center [393, 155] width 53 height 22
click at [378, 148] on input "Approve" at bounding box center [372, 149] width 12 height 12
radio input "true"
click at [1514, 731] on button "Next" at bounding box center [1503, 720] width 61 height 33
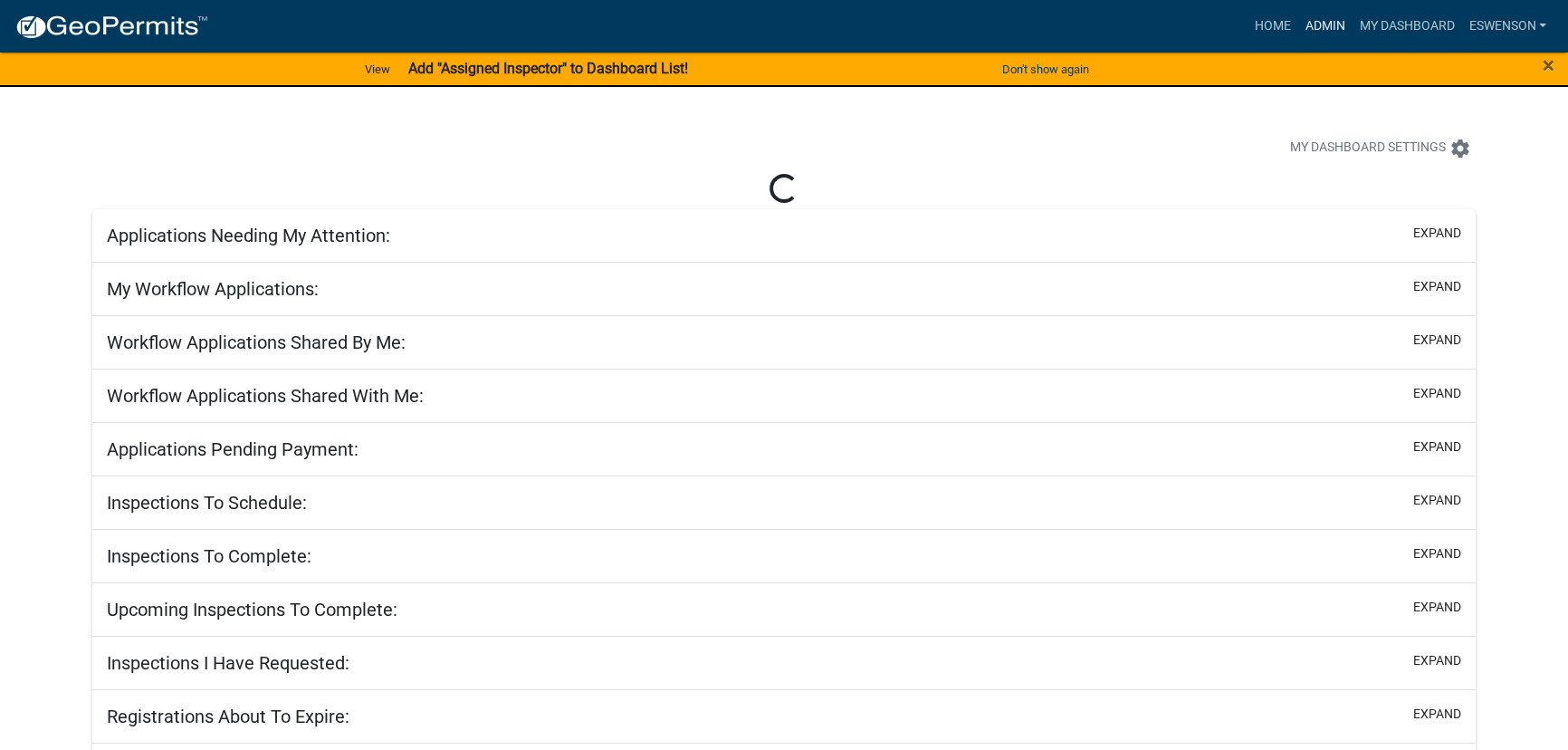
click at [1336, 30] on link "Admin" at bounding box center [1324, 26] width 55 height 35
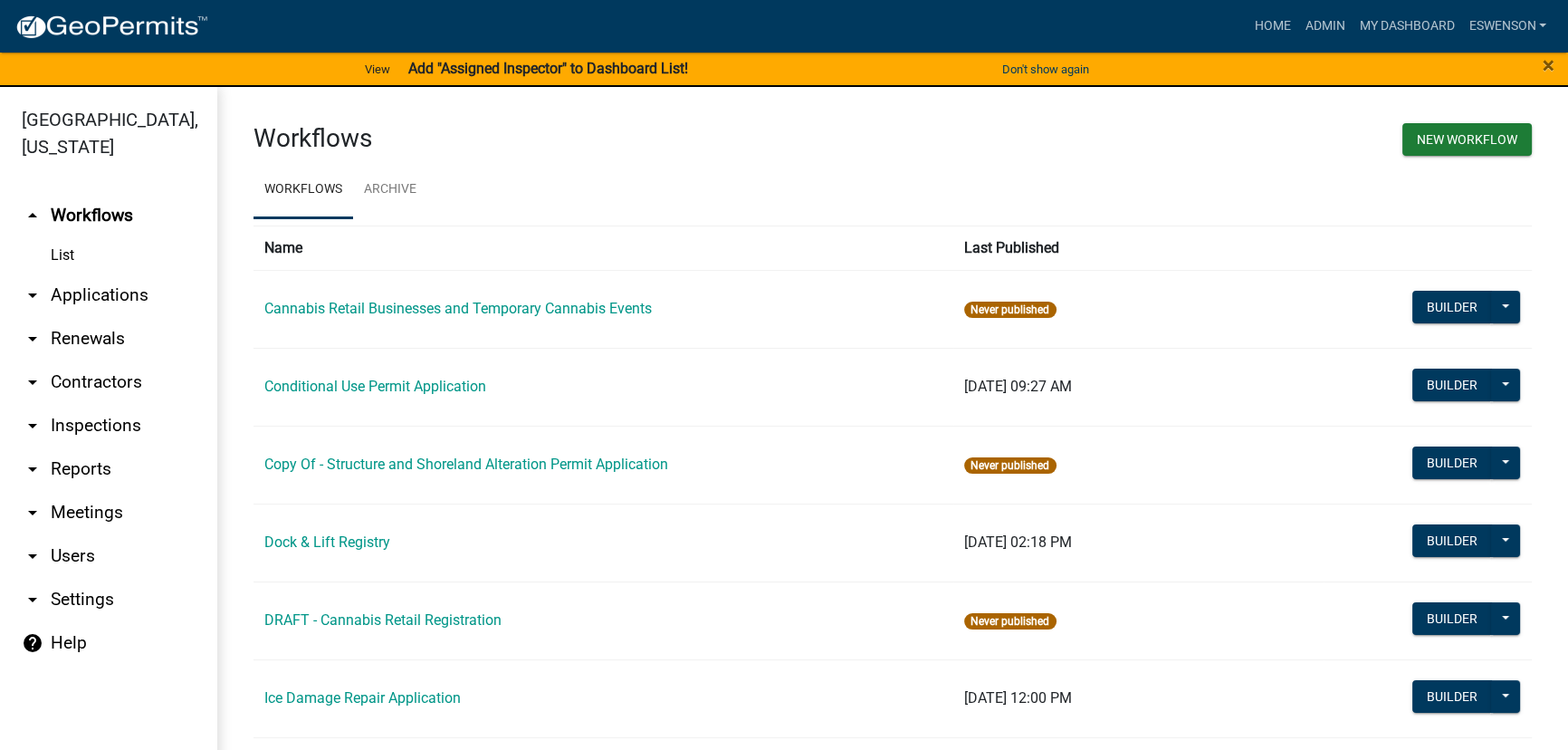
click at [139, 258] on link "List" at bounding box center [109, 255] width 217 height 36
click at [114, 295] on link "arrow_drop_down Applications" at bounding box center [109, 296] width 217 height 44
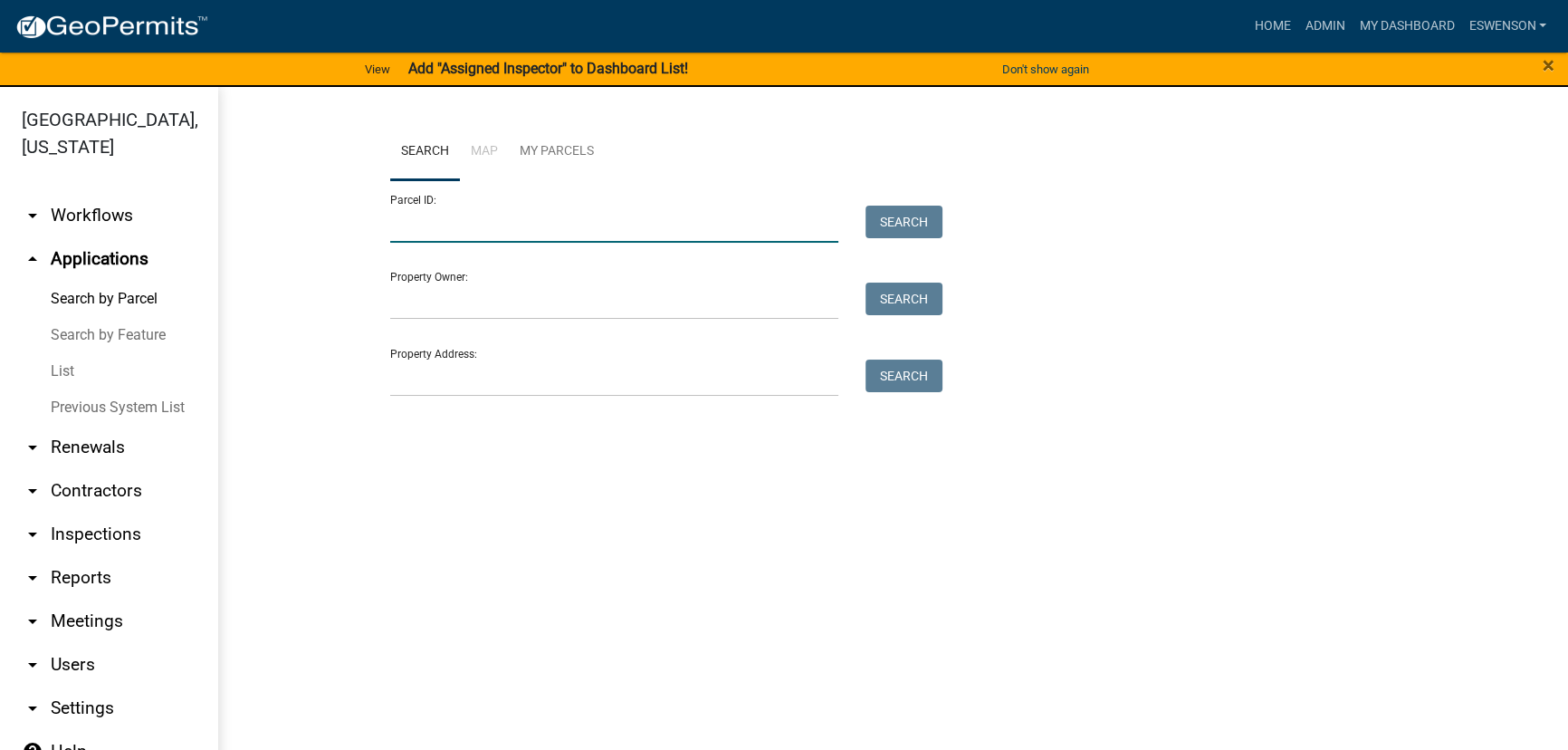
drag, startPoint x: 490, startPoint y: 215, endPoint x: 514, endPoint y: 233, distance: 30.0
click at [490, 215] on input "Parcel ID:" at bounding box center [614, 224] width 448 height 37
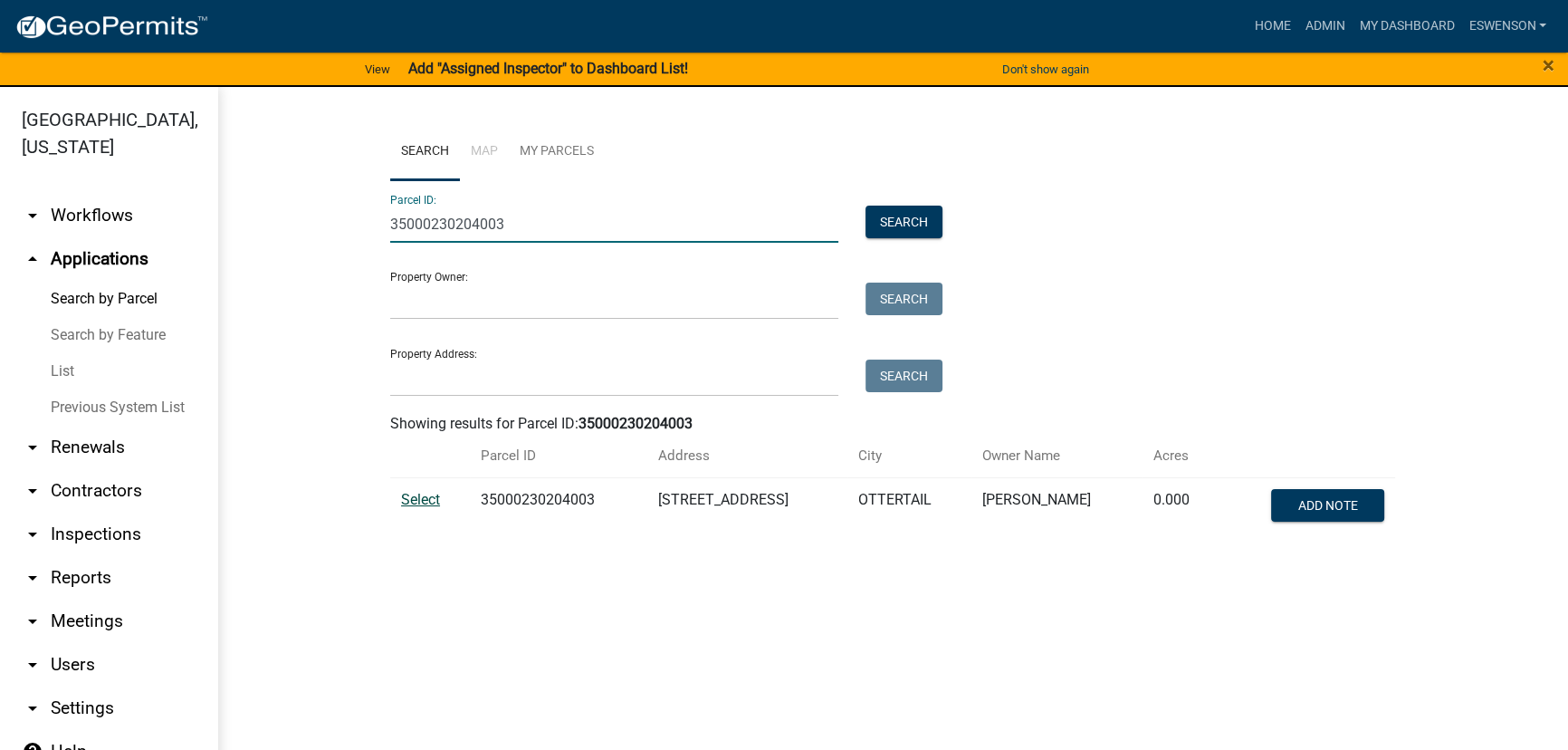
type input "35000230204003"
click at [421, 499] on span "Select" at bounding box center [421, 499] width 39 height 17
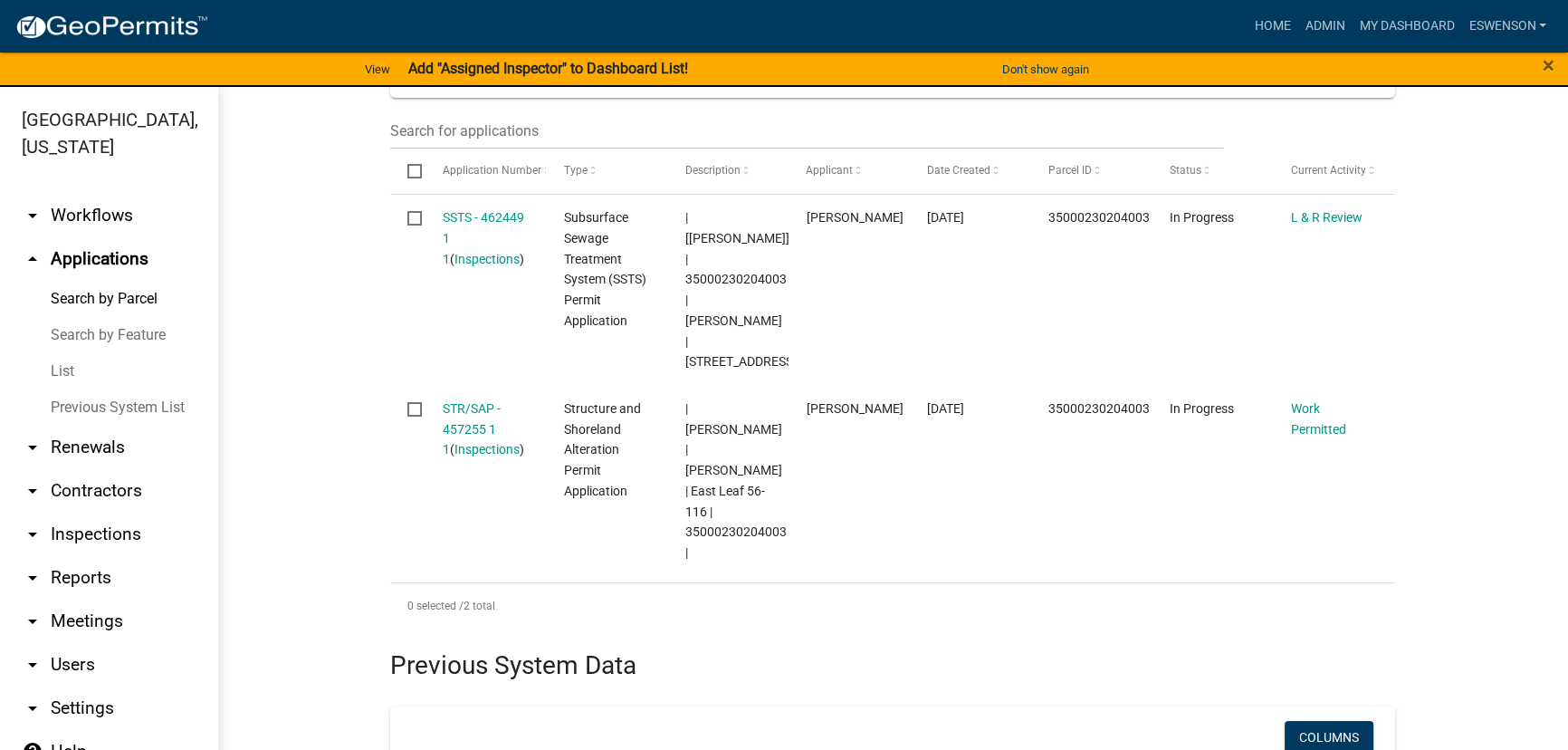
scroll to position [576, 0]
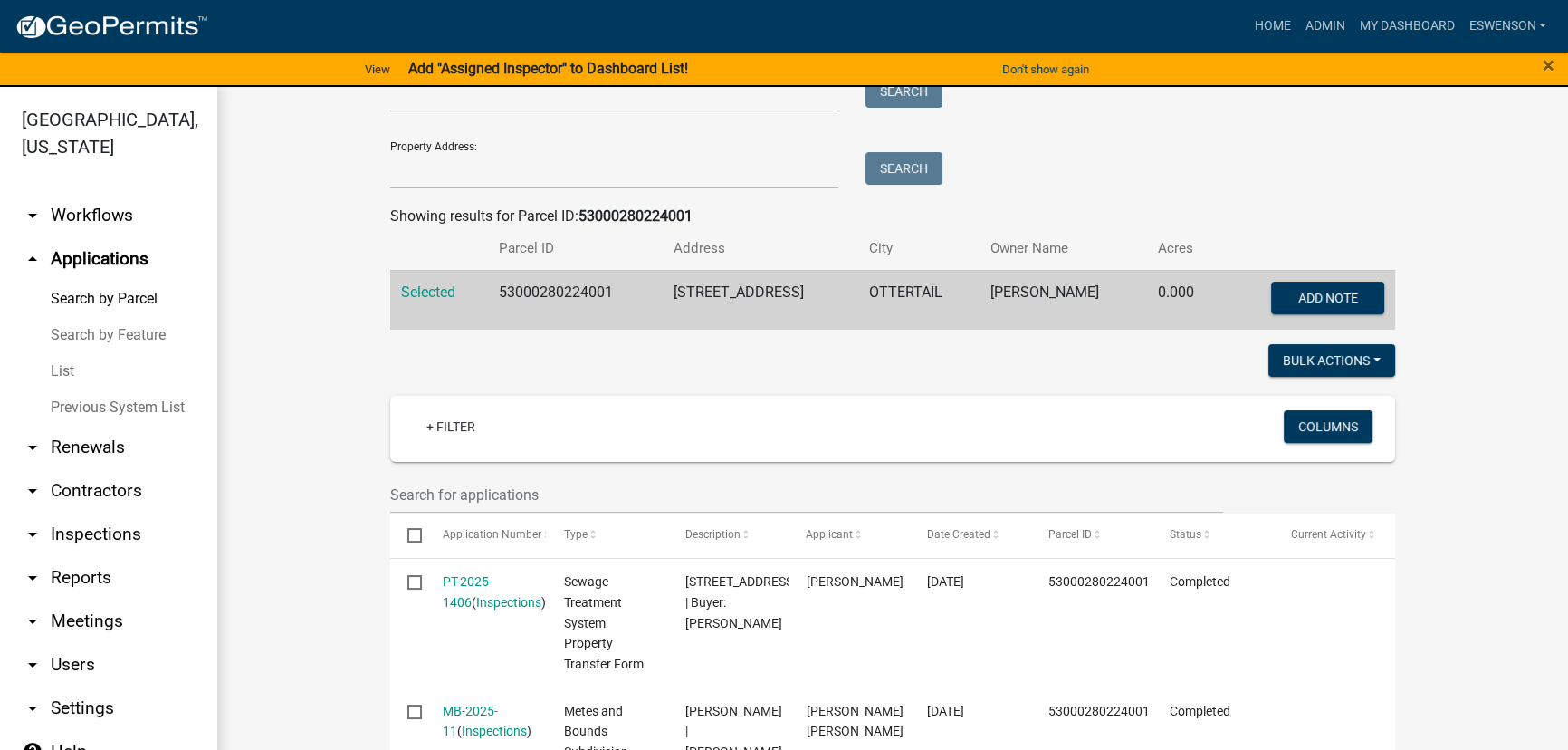
scroll to position [14, 0]
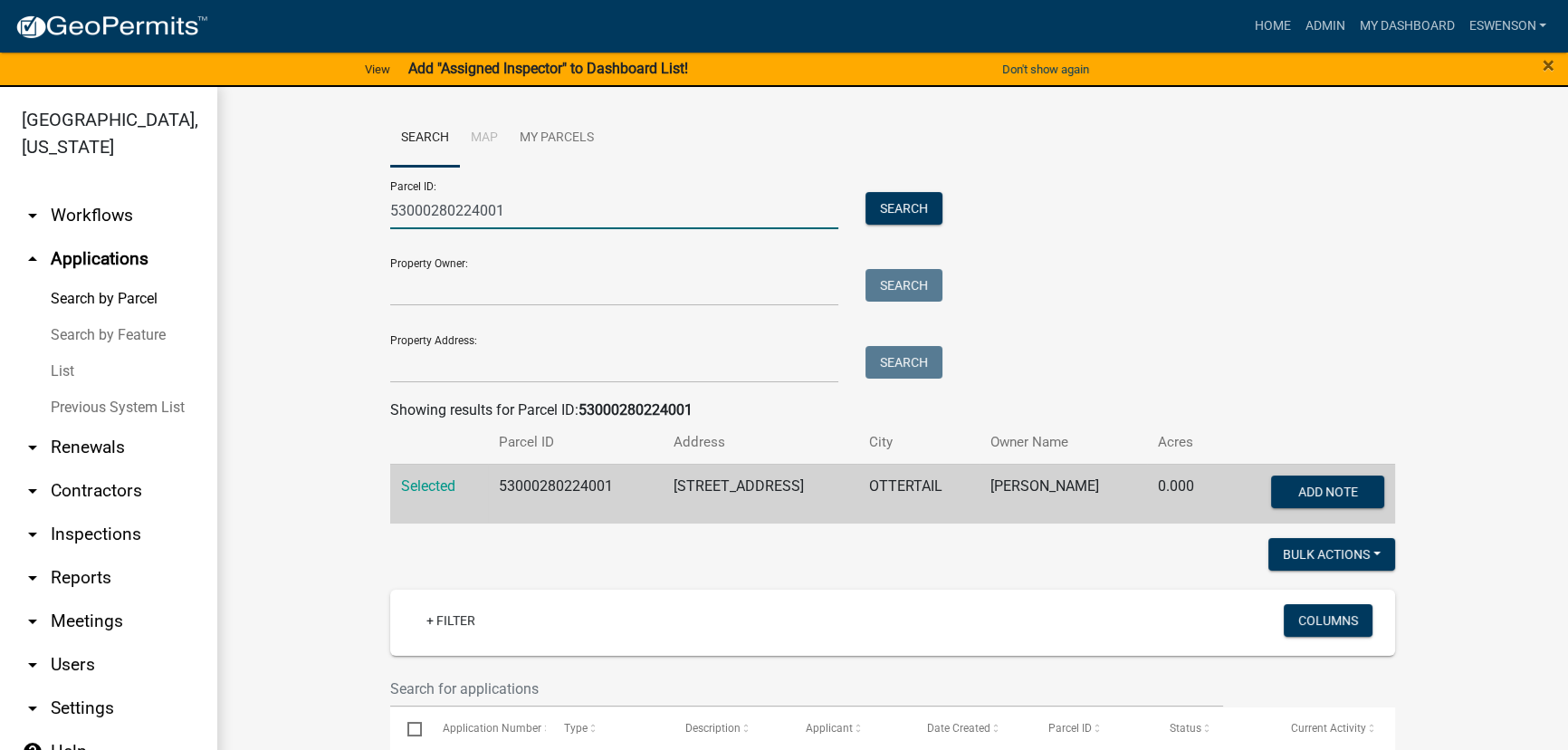
click at [480, 198] on input "53000280224001" at bounding box center [614, 210] width 448 height 37
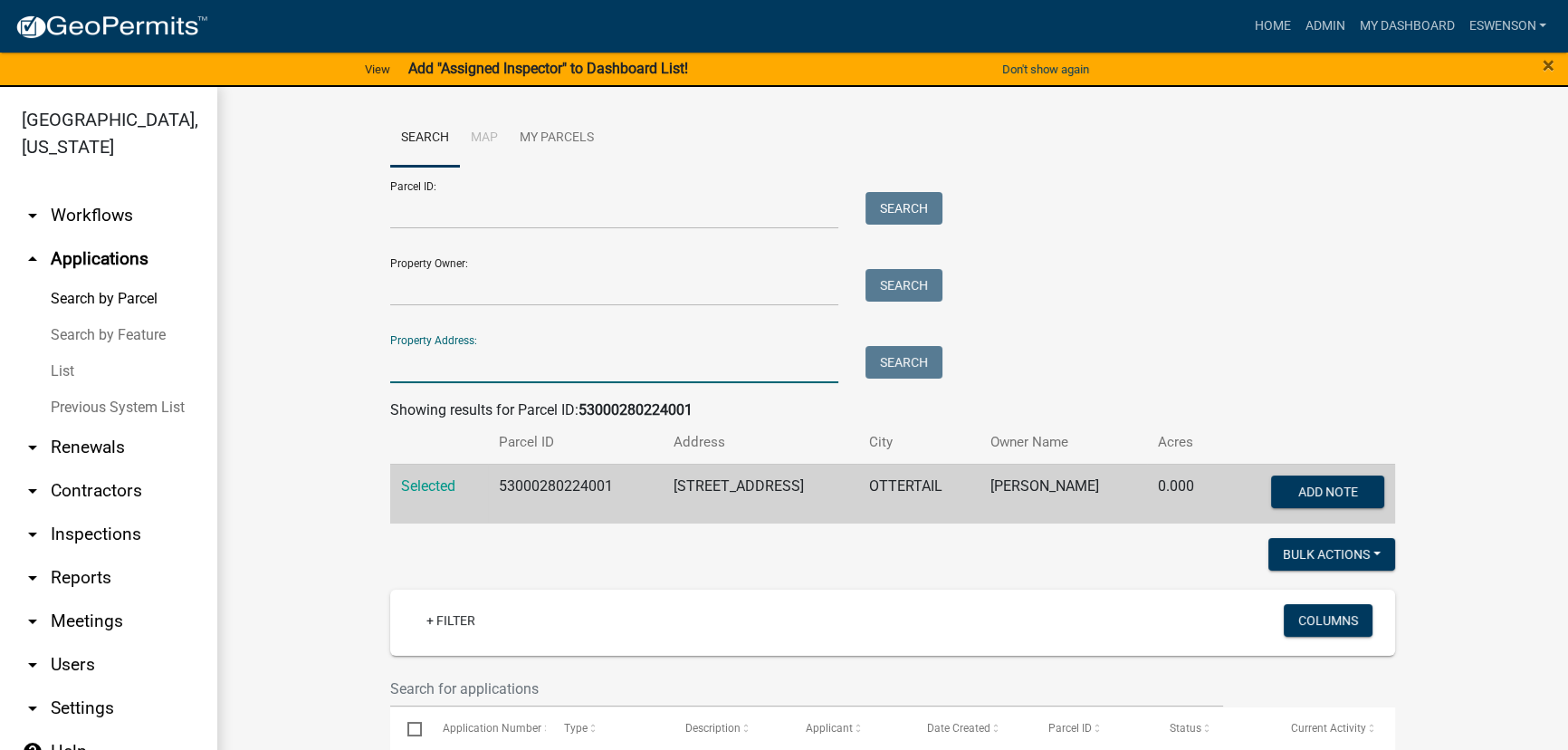
drag, startPoint x: 440, startPoint y: 353, endPoint x: 472, endPoint y: 377, distance: 40.0
click at [440, 353] on input "Property Address:" at bounding box center [614, 364] width 448 height 37
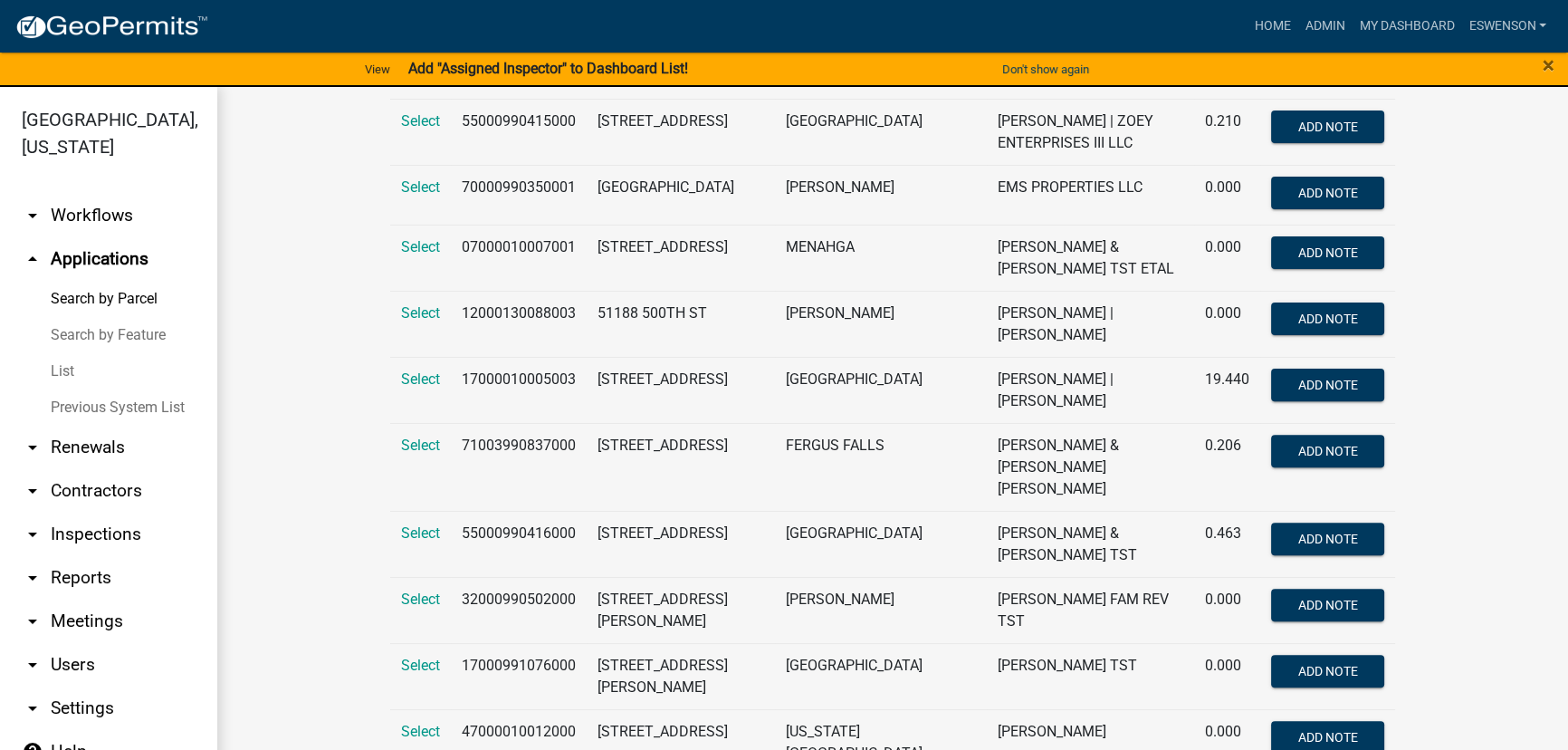
scroll to position [741, 0]
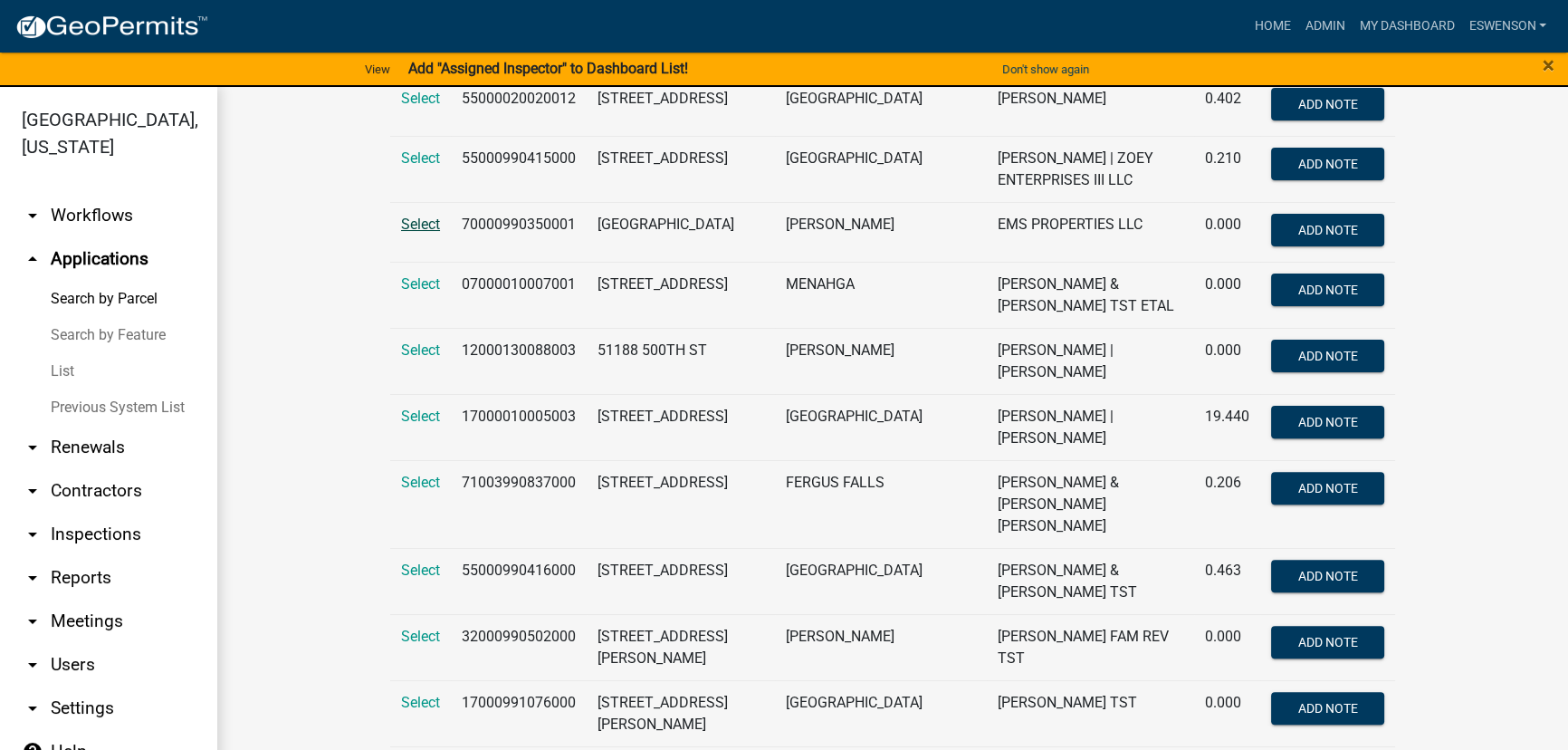
type input "511"
click at [413, 215] on span "Select" at bounding box center [421, 224] width 39 height 17
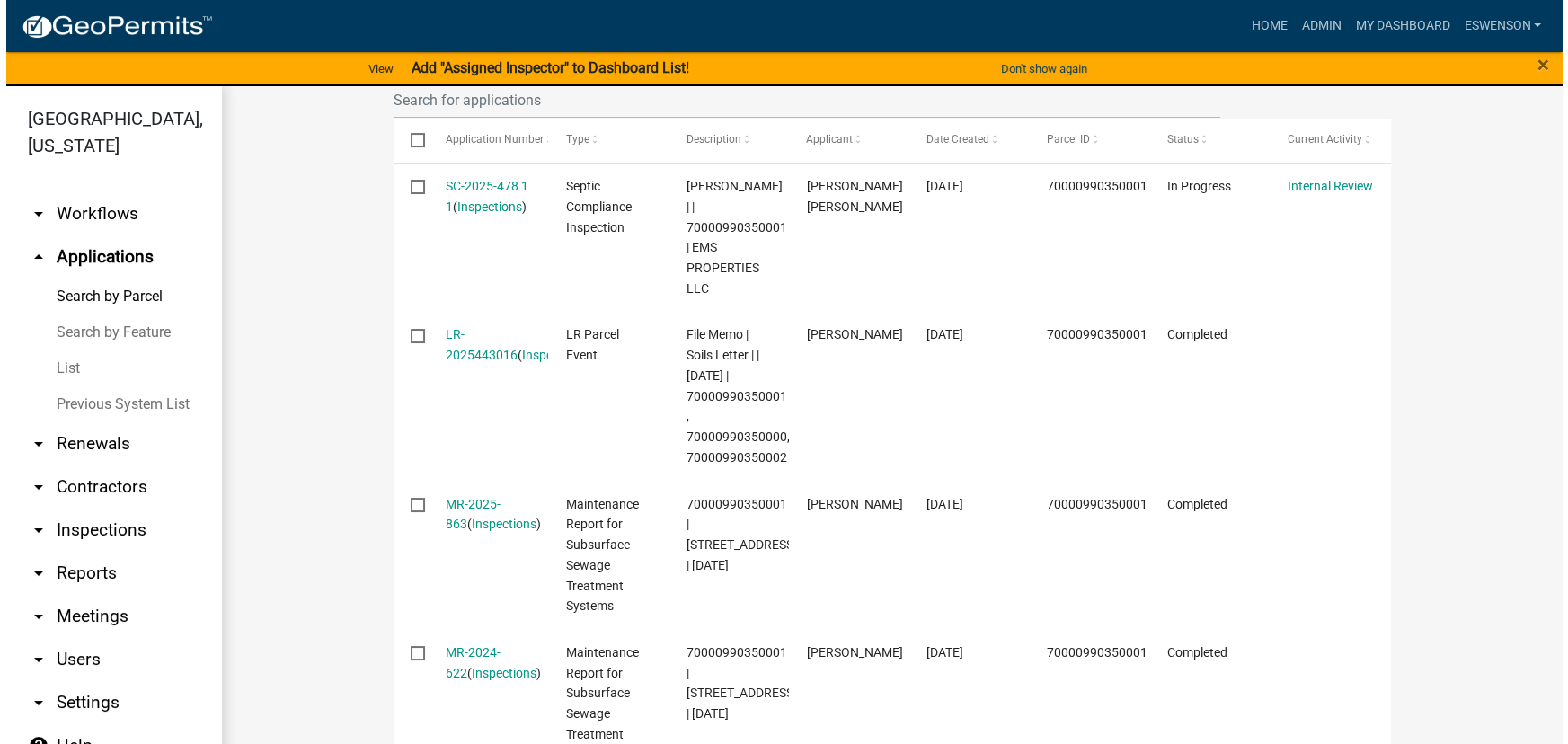
scroll to position [604, 0]
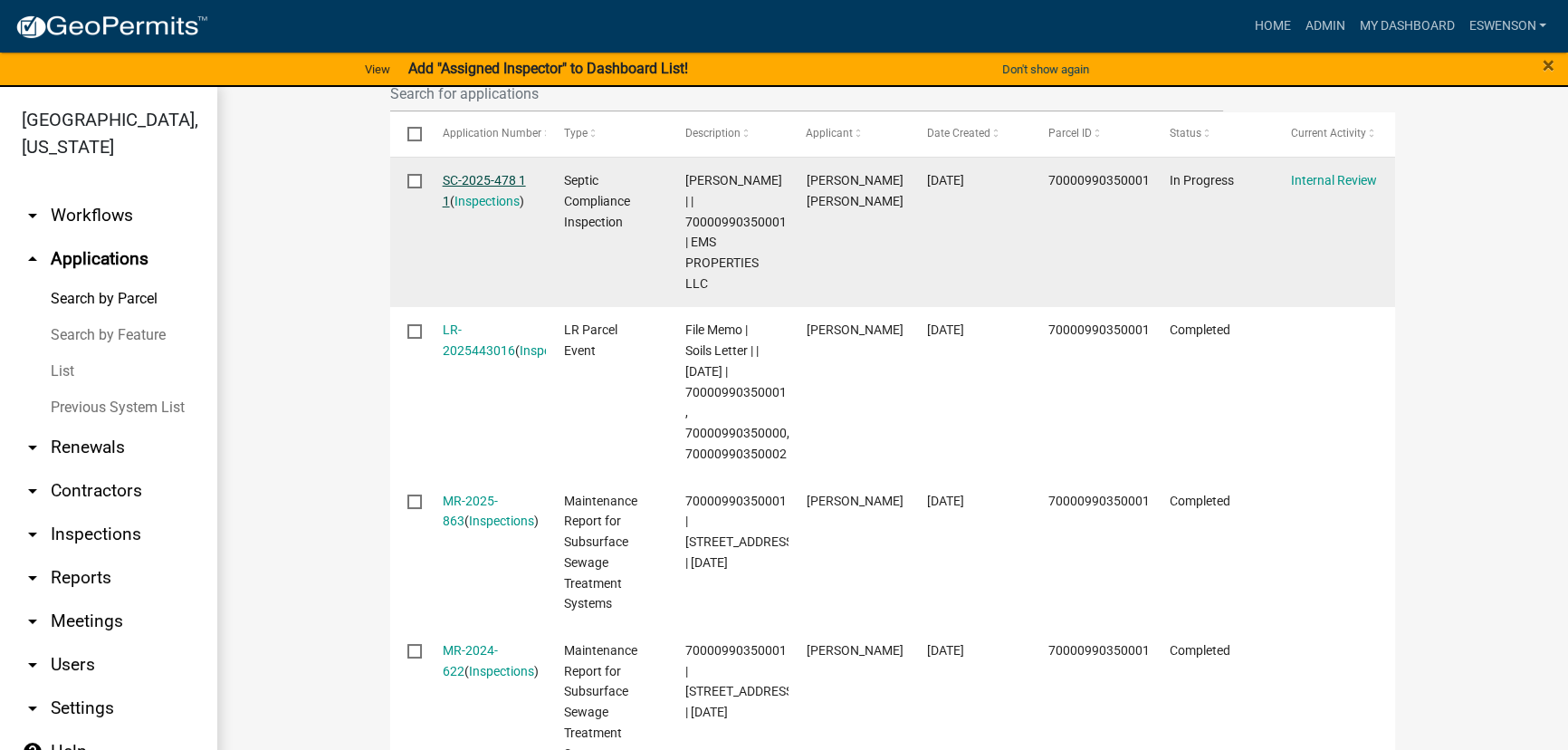
click at [469, 182] on link "SC-2025-478 1 1" at bounding box center [483, 191] width 83 height 36
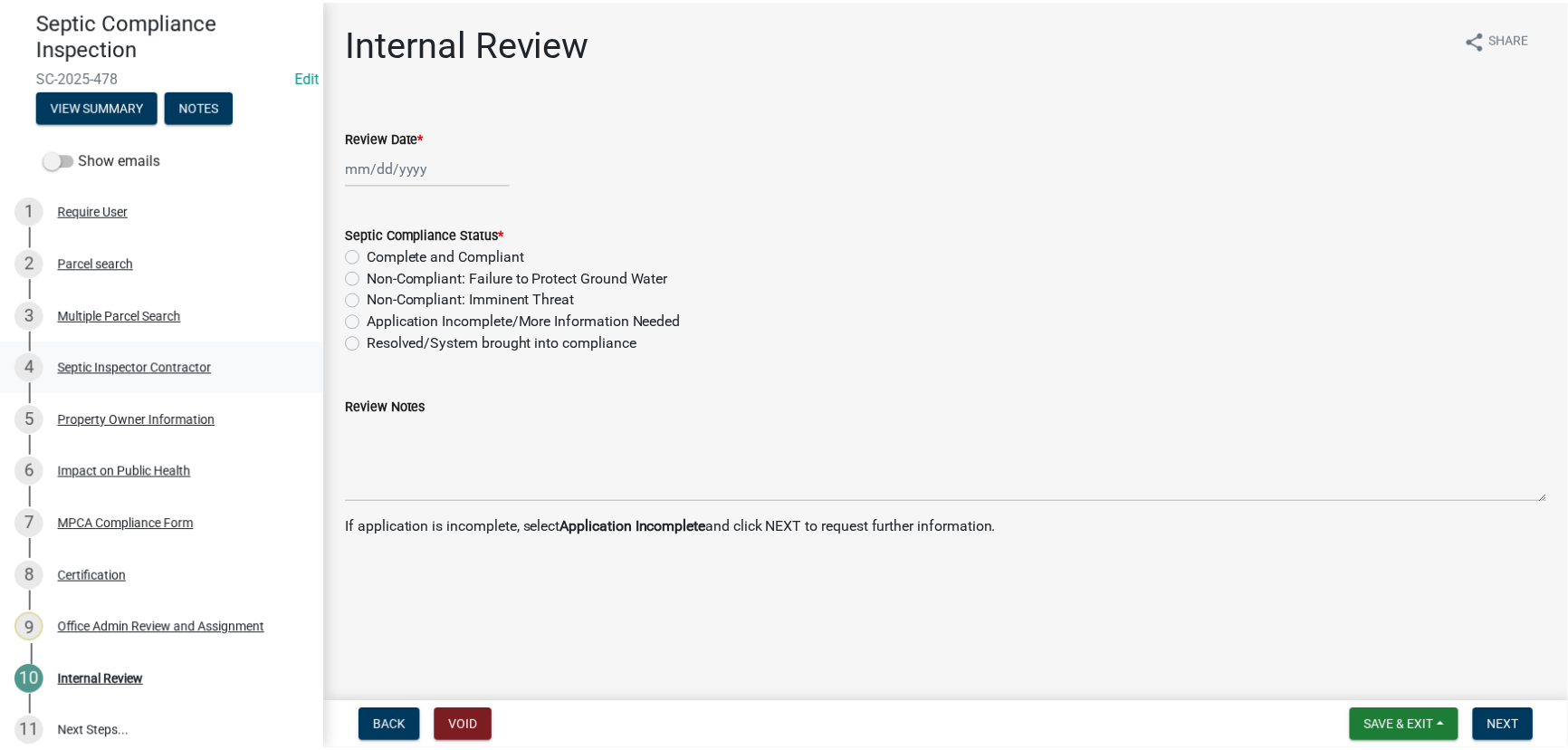
scroll to position [182, 0]
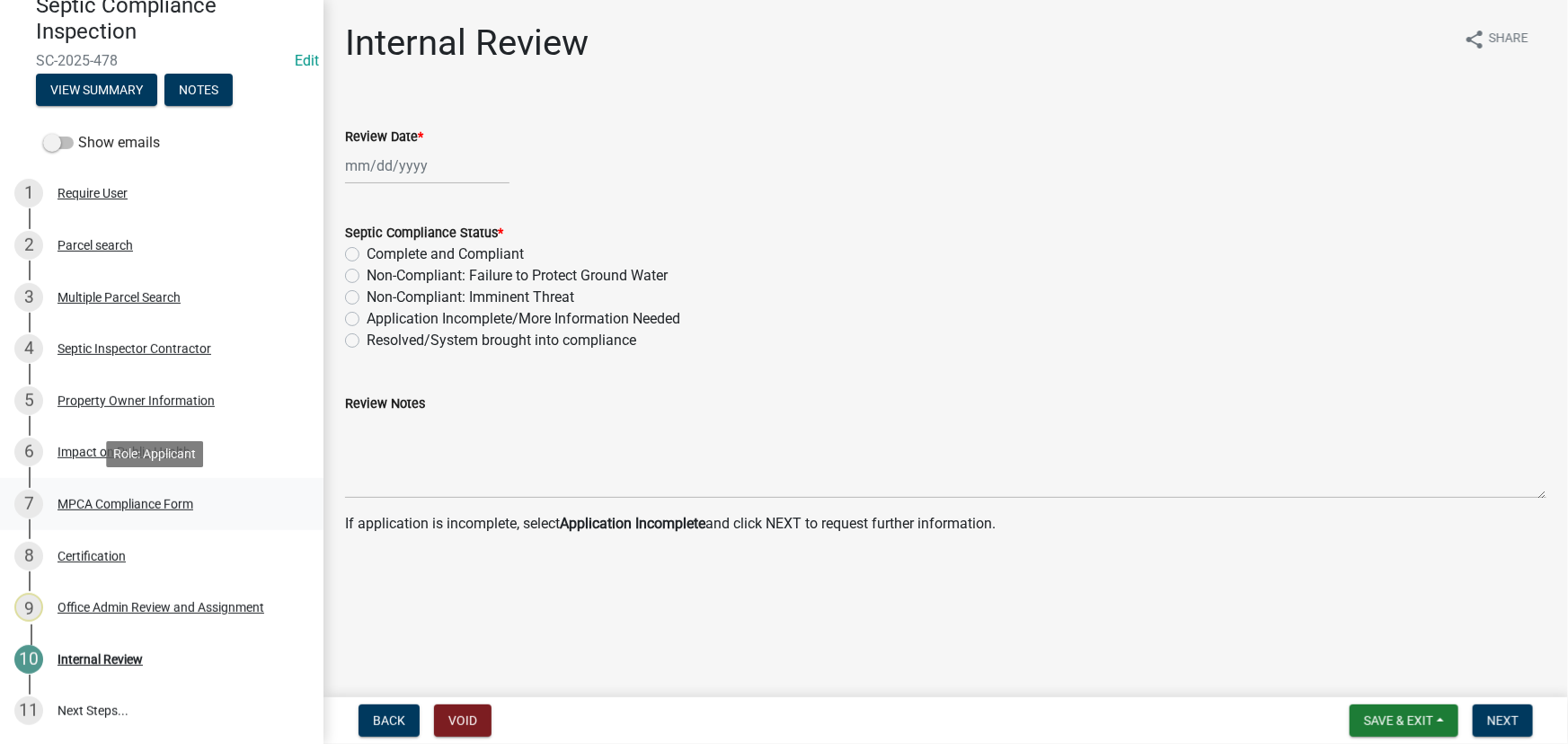
drag, startPoint x: 116, startPoint y: 504, endPoint x: 134, endPoint y: 521, distance: 24.8
click at [116, 504] on div "MPCA Compliance Form" at bounding box center [126, 504] width 136 height 13
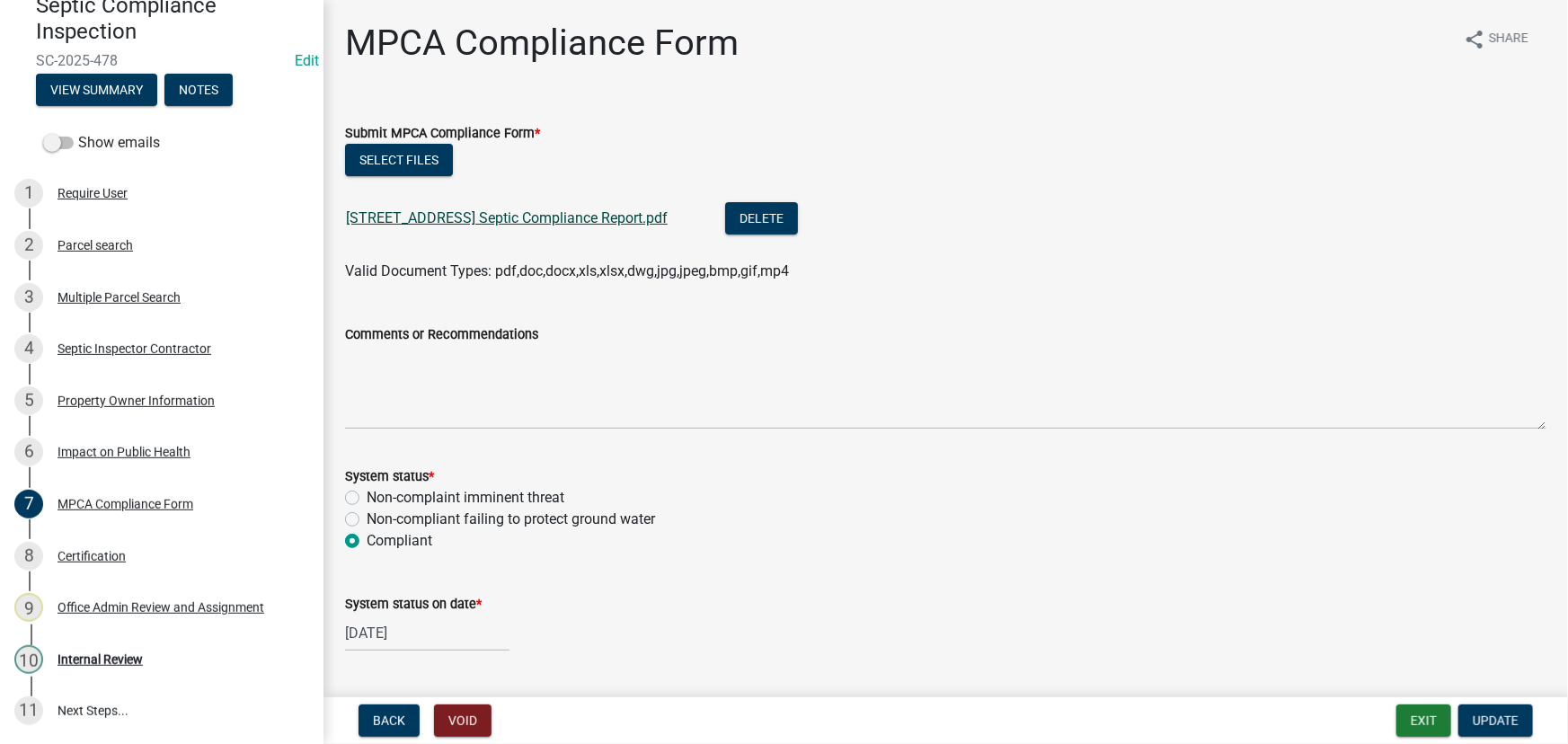
click at [415, 209] on link "511 521 Fergus Ave Septic Compliance Report.pdf" at bounding box center [506, 217] width 321 height 17
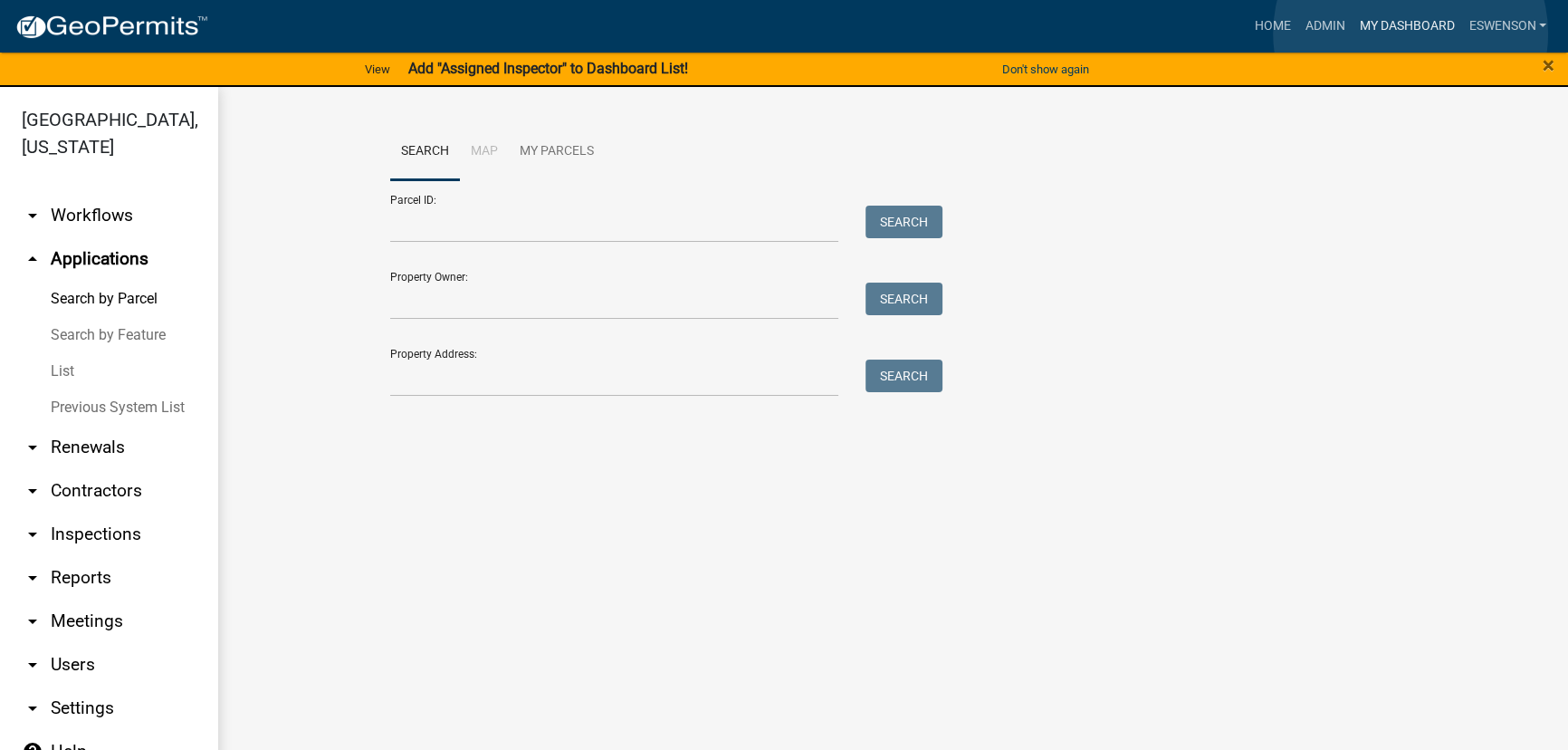
click at [1411, 34] on link "My Dashboard" at bounding box center [1407, 26] width 109 height 35
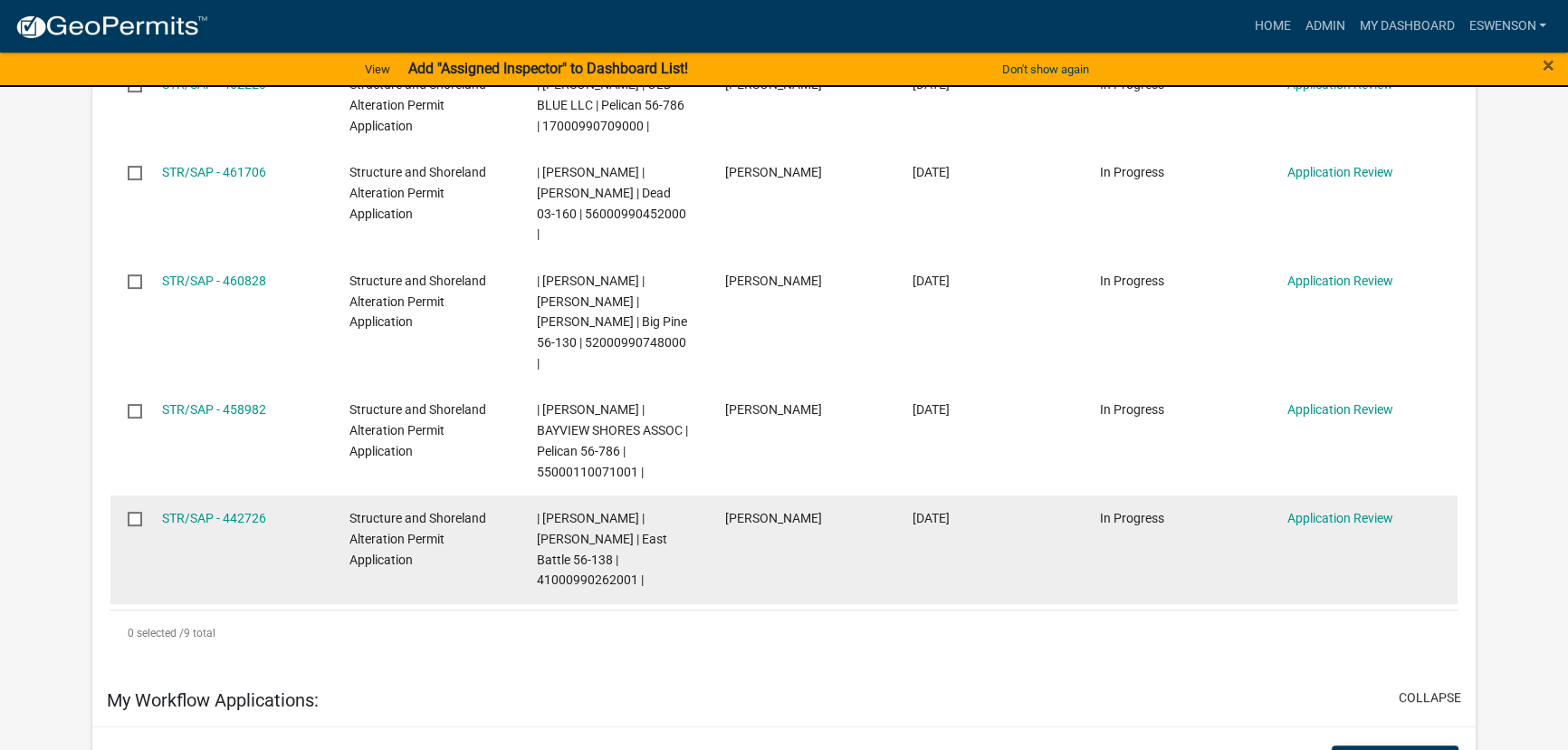
scroll to position [906, 0]
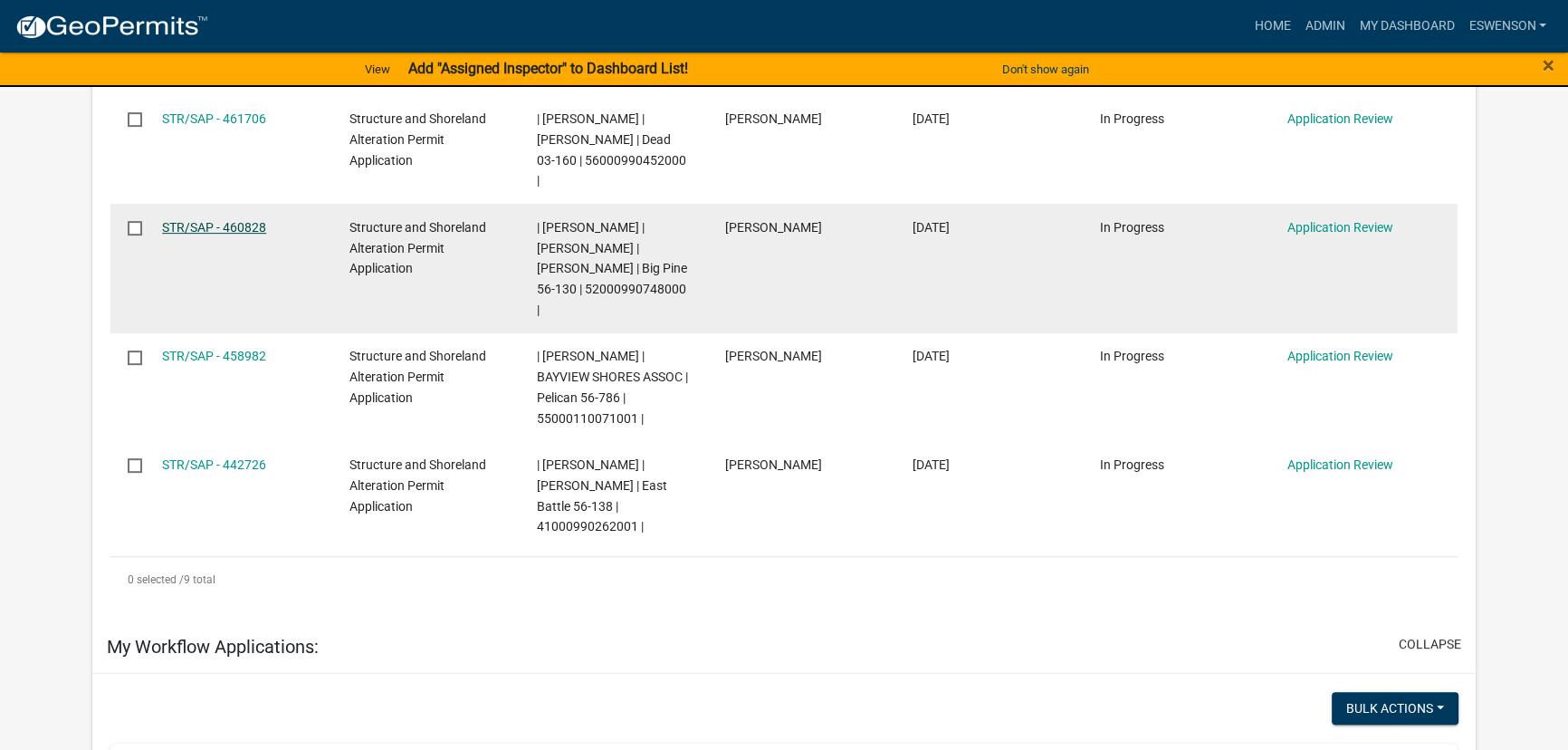
click at [202, 222] on link "STR/SAP - 460828" at bounding box center [214, 227] width 104 height 15
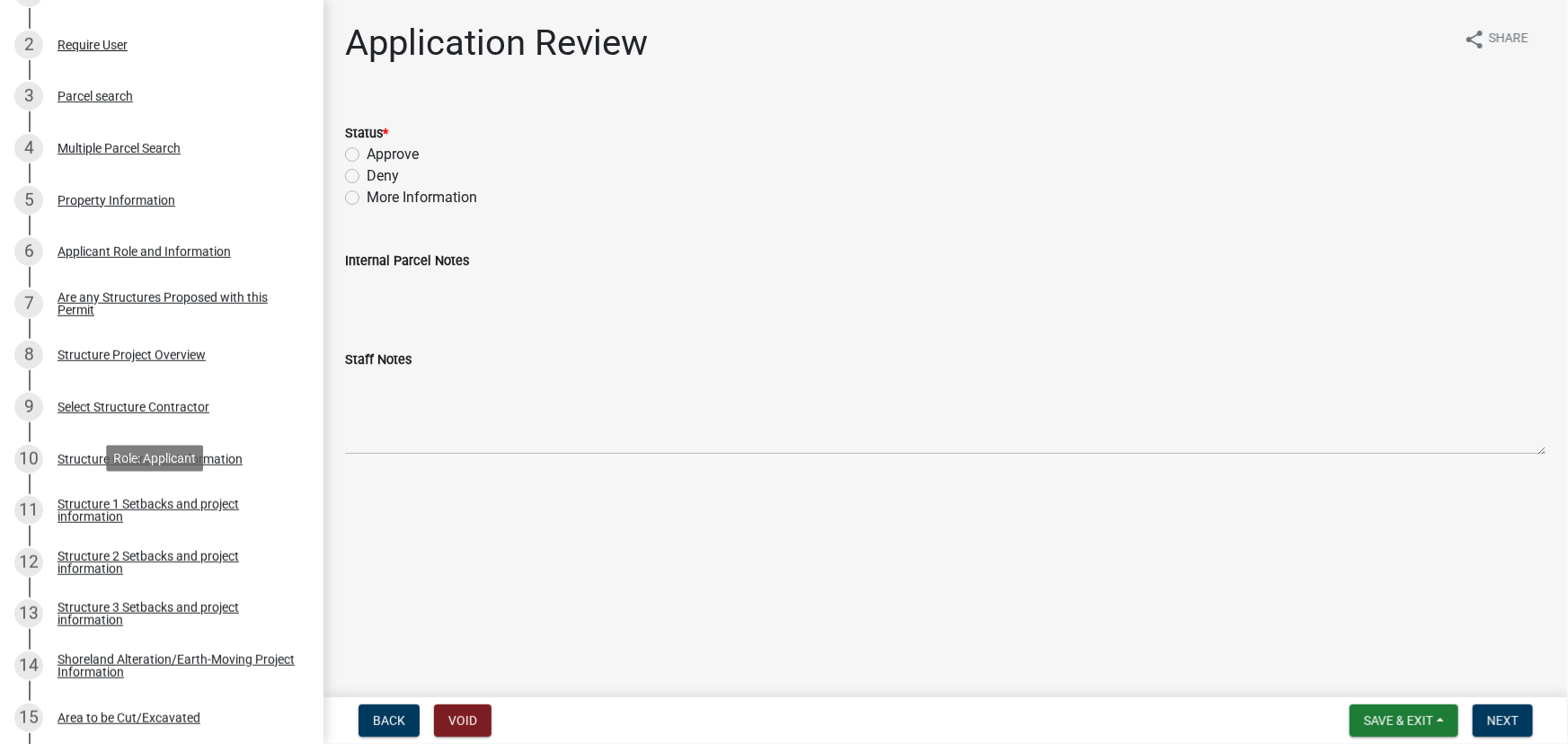
scroll to position [408, 0]
click at [144, 505] on div "Structure 1 Setbacks and project information" at bounding box center [177, 509] width 237 height 25
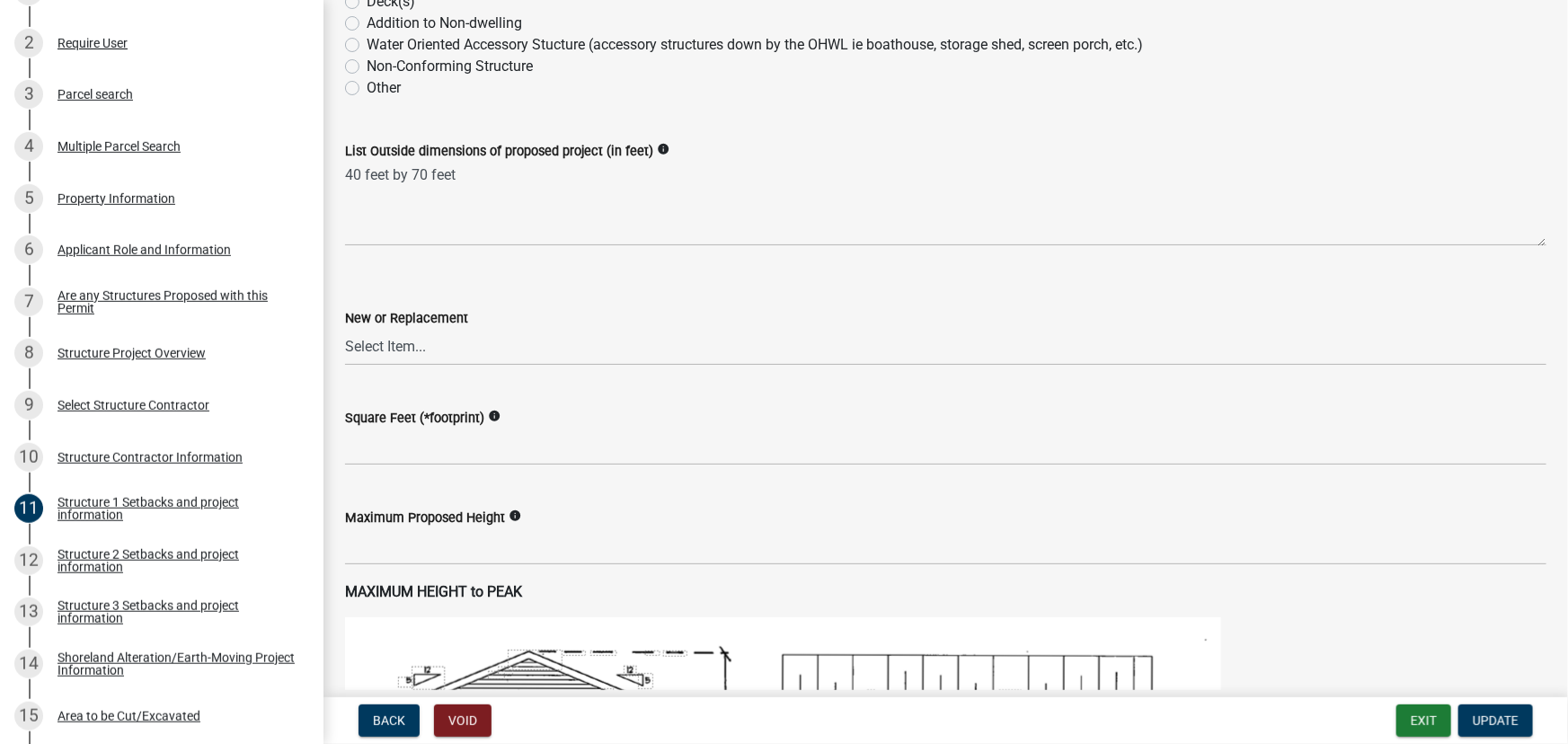
scroll to position [571, 0]
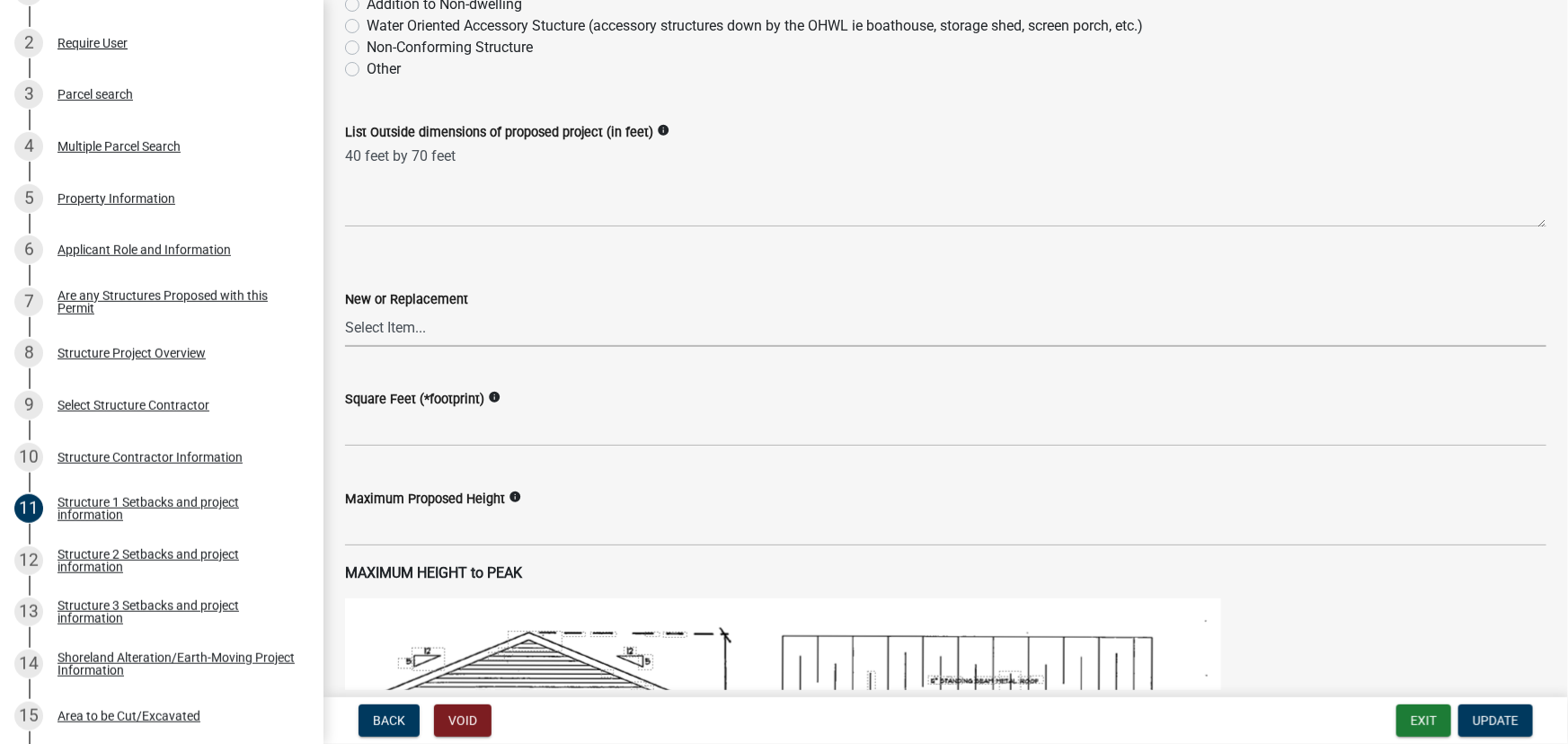
click at [404, 329] on select "Select Item... New Replacement" at bounding box center [945, 328] width 1201 height 37
click at [345, 310] on select "Select Item... New Replacement" at bounding box center [945, 328] width 1201 height 37
select select "c185e313-3403-4239-bd61-bb563c58a77a"
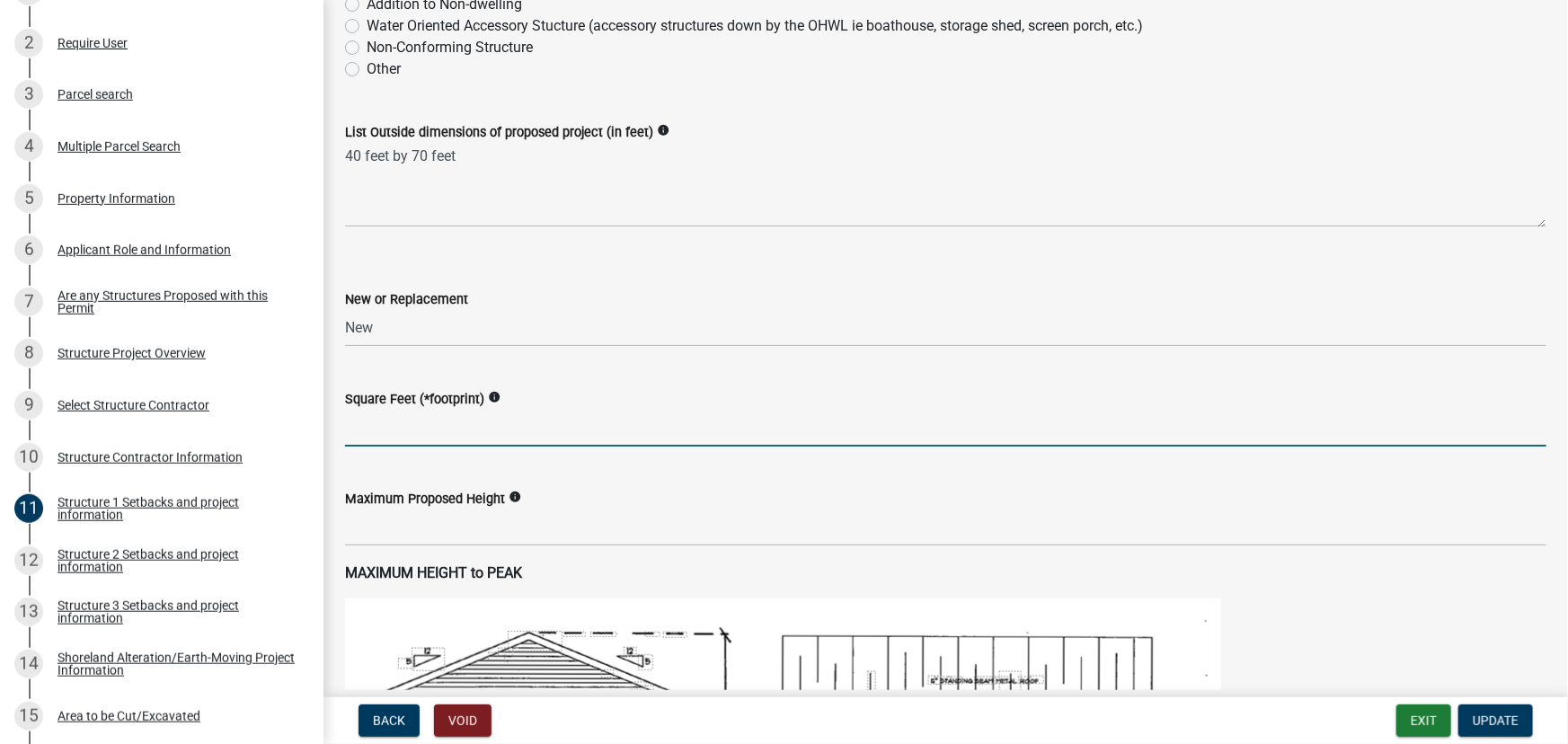
click at [392, 419] on input "text" at bounding box center [945, 428] width 1201 height 37
type input "2800"
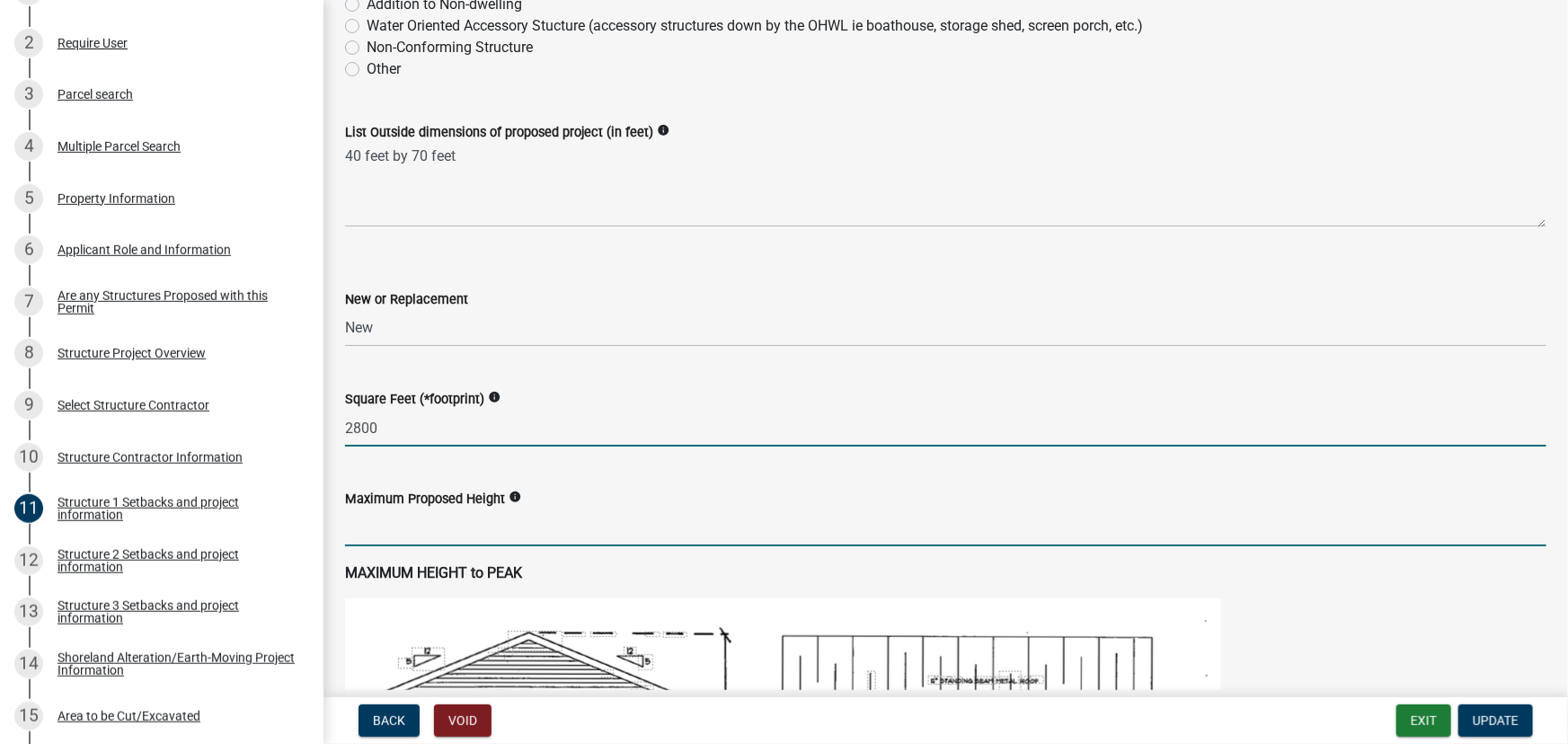
click at [385, 514] on input "text" at bounding box center [945, 528] width 1201 height 37
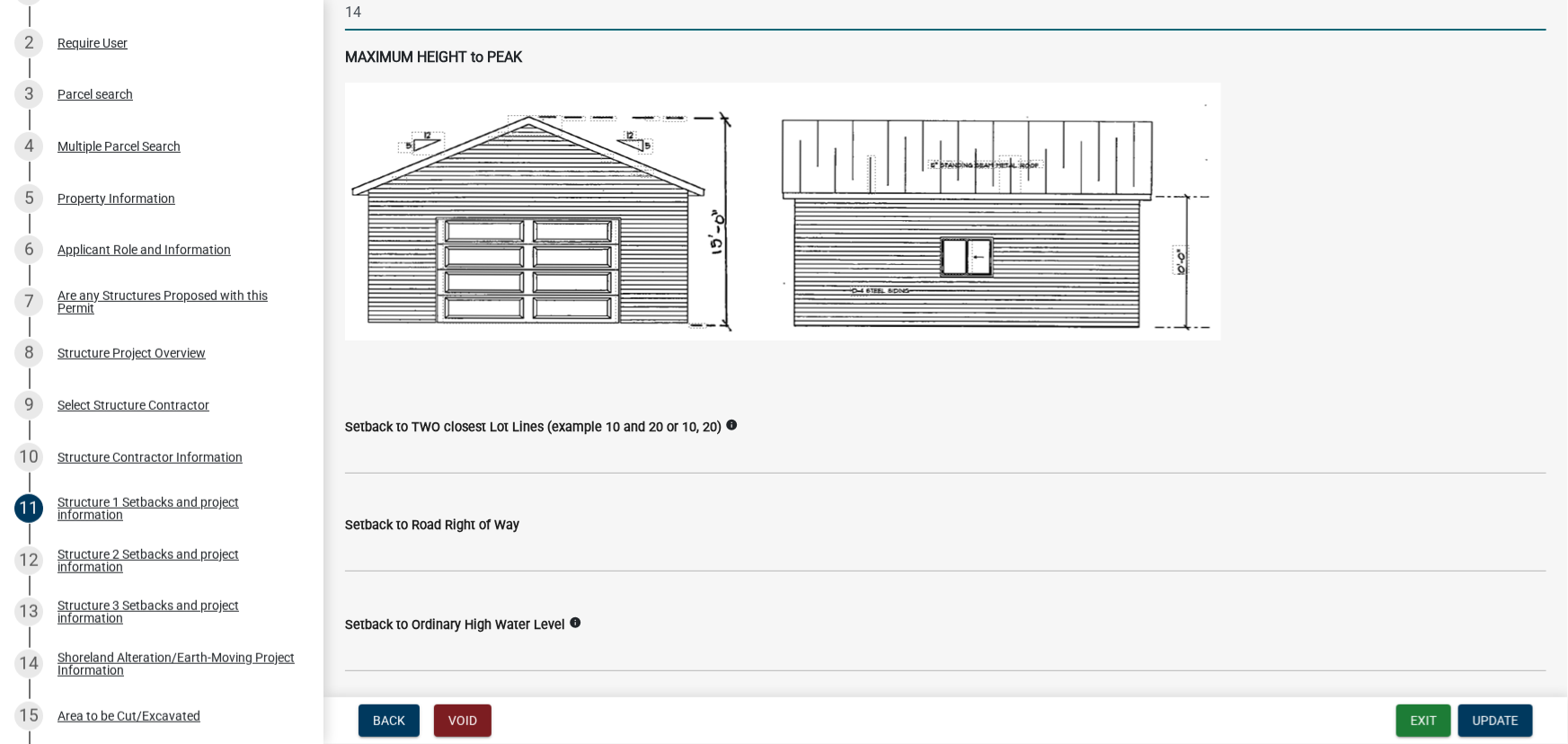
scroll to position [1143, 0]
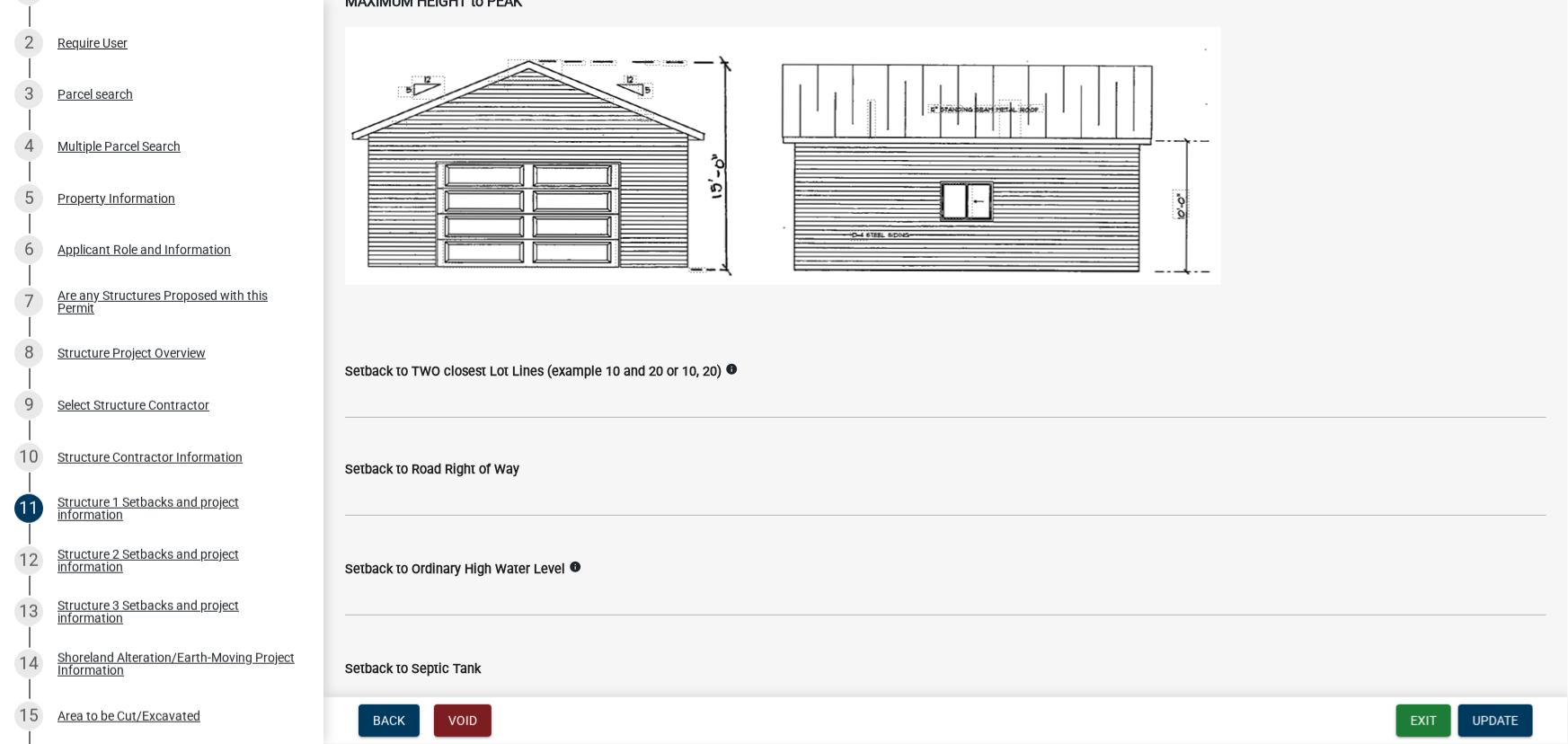
type input "14"
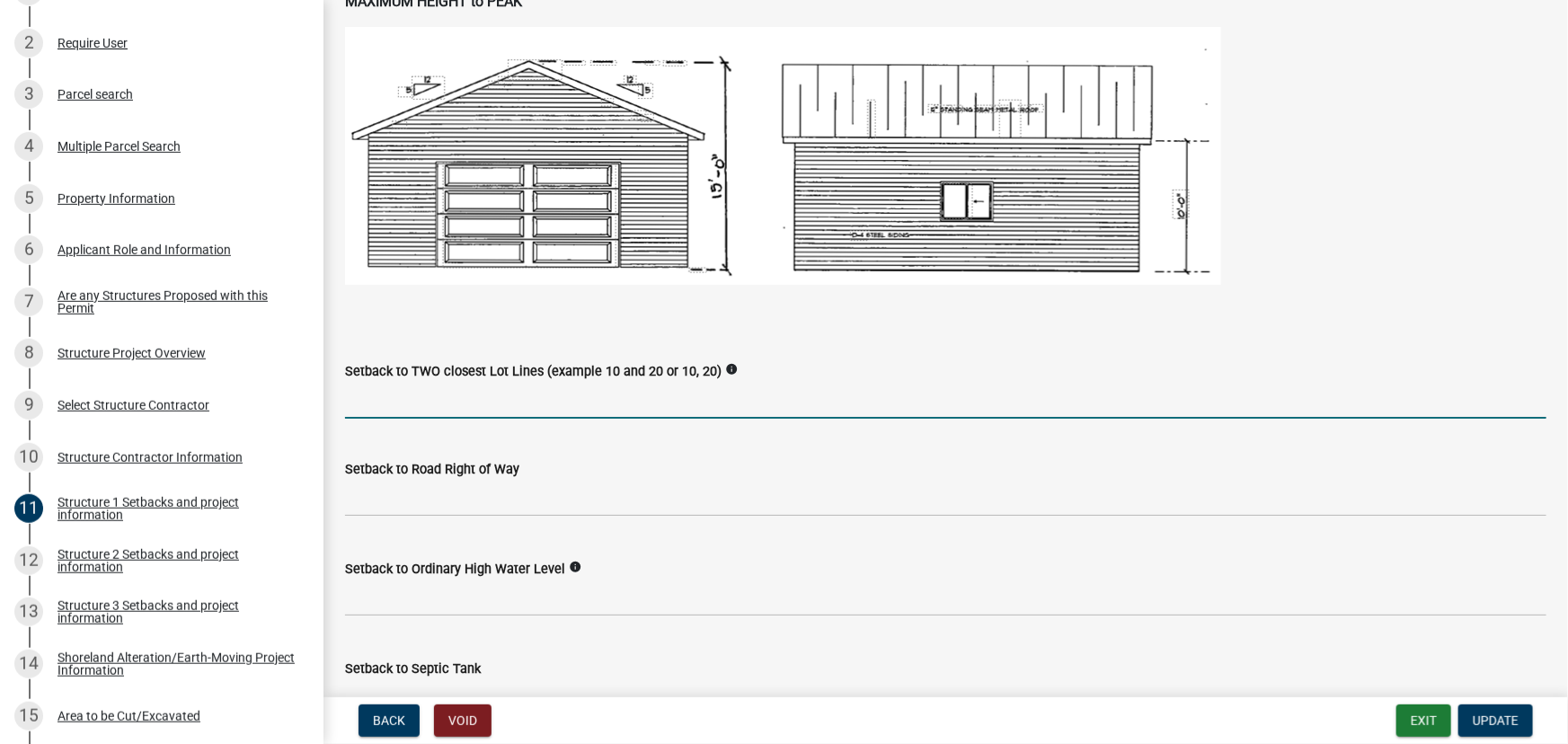
click at [393, 398] on input "Setback to TWO closest Lot Lines (example 10 and 20 or 10, 20)" at bounding box center [945, 400] width 1201 height 37
type input "50. 140"
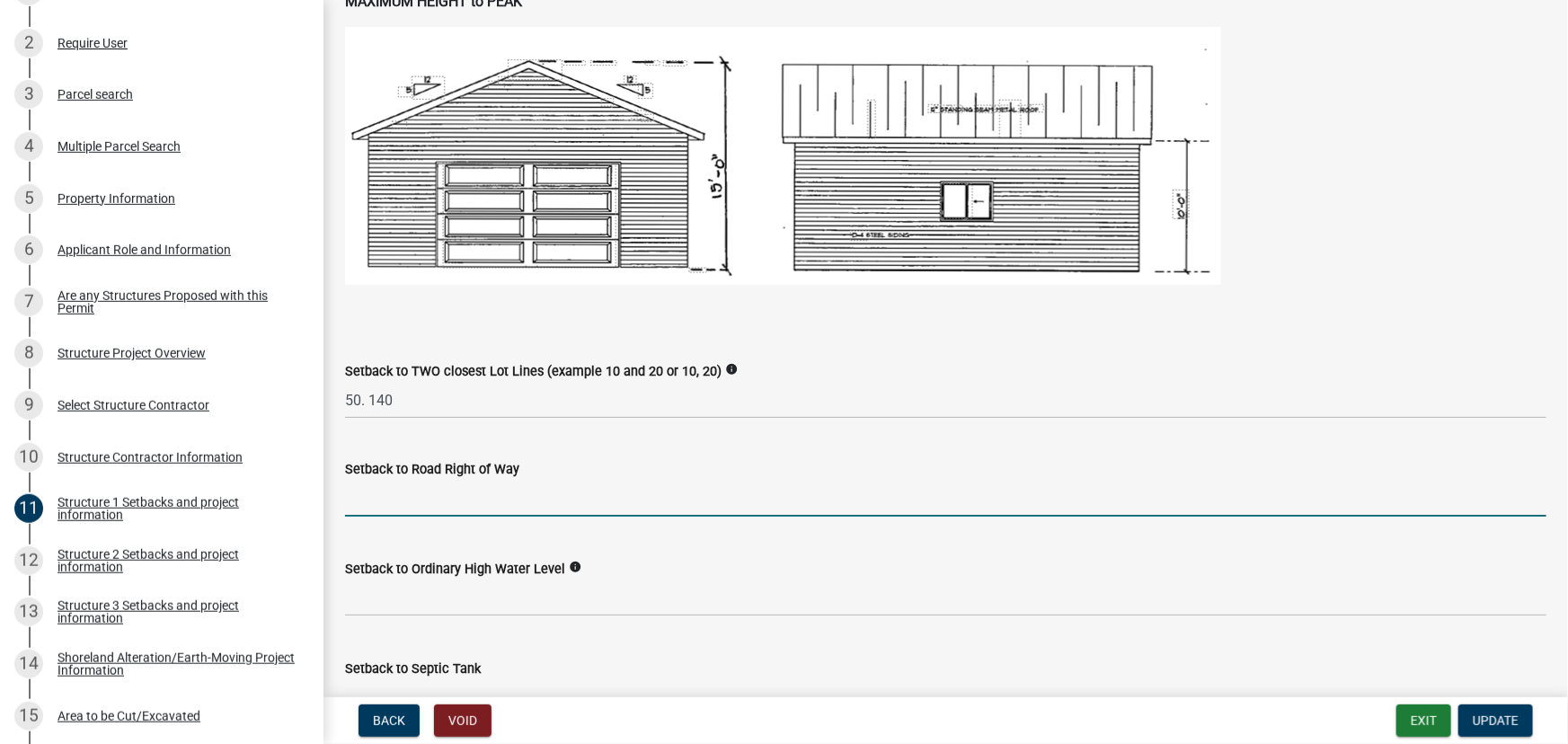
click at [427, 505] on input "text" at bounding box center [945, 498] width 1201 height 37
type input "33"
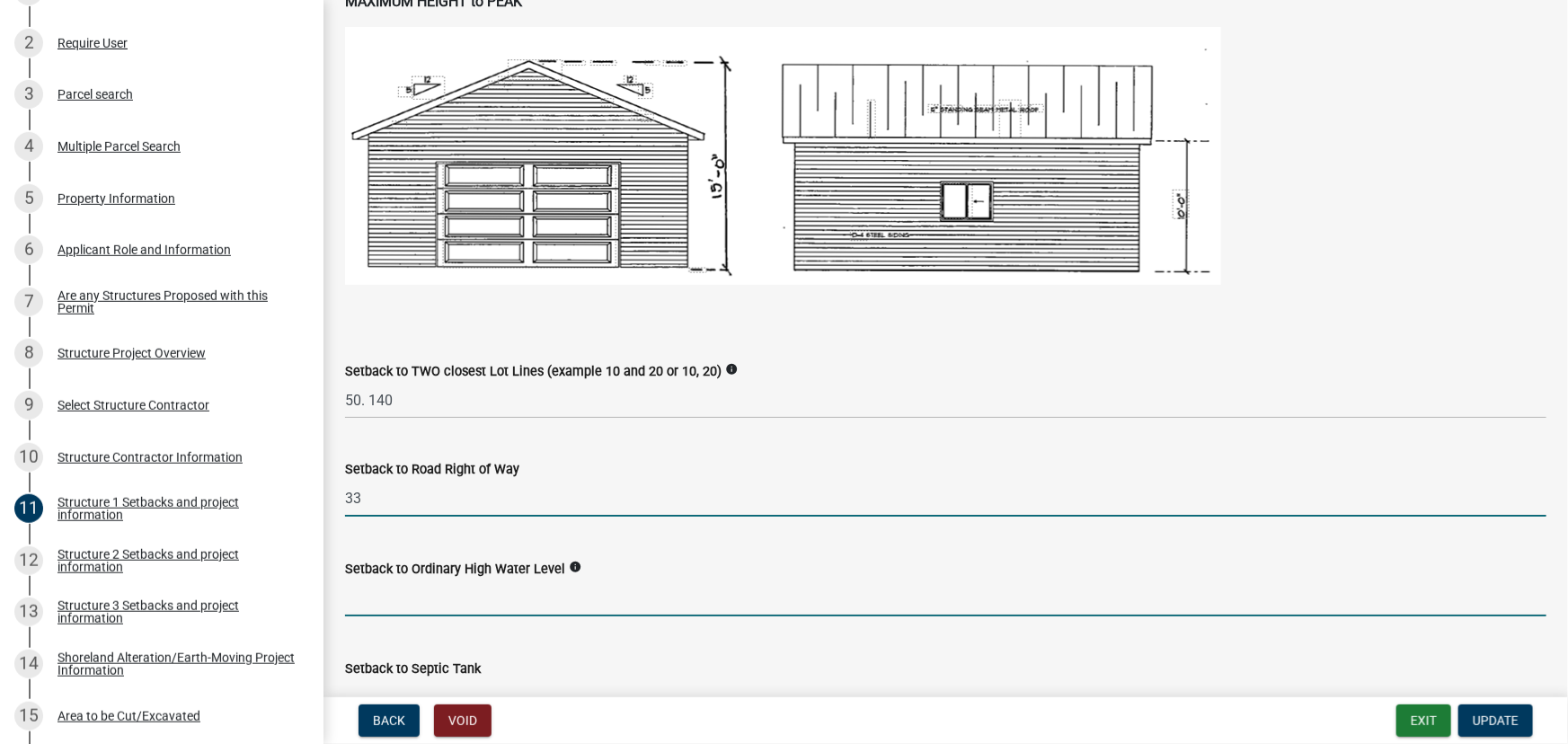
click at [405, 596] on input "text" at bounding box center [945, 597] width 1201 height 37
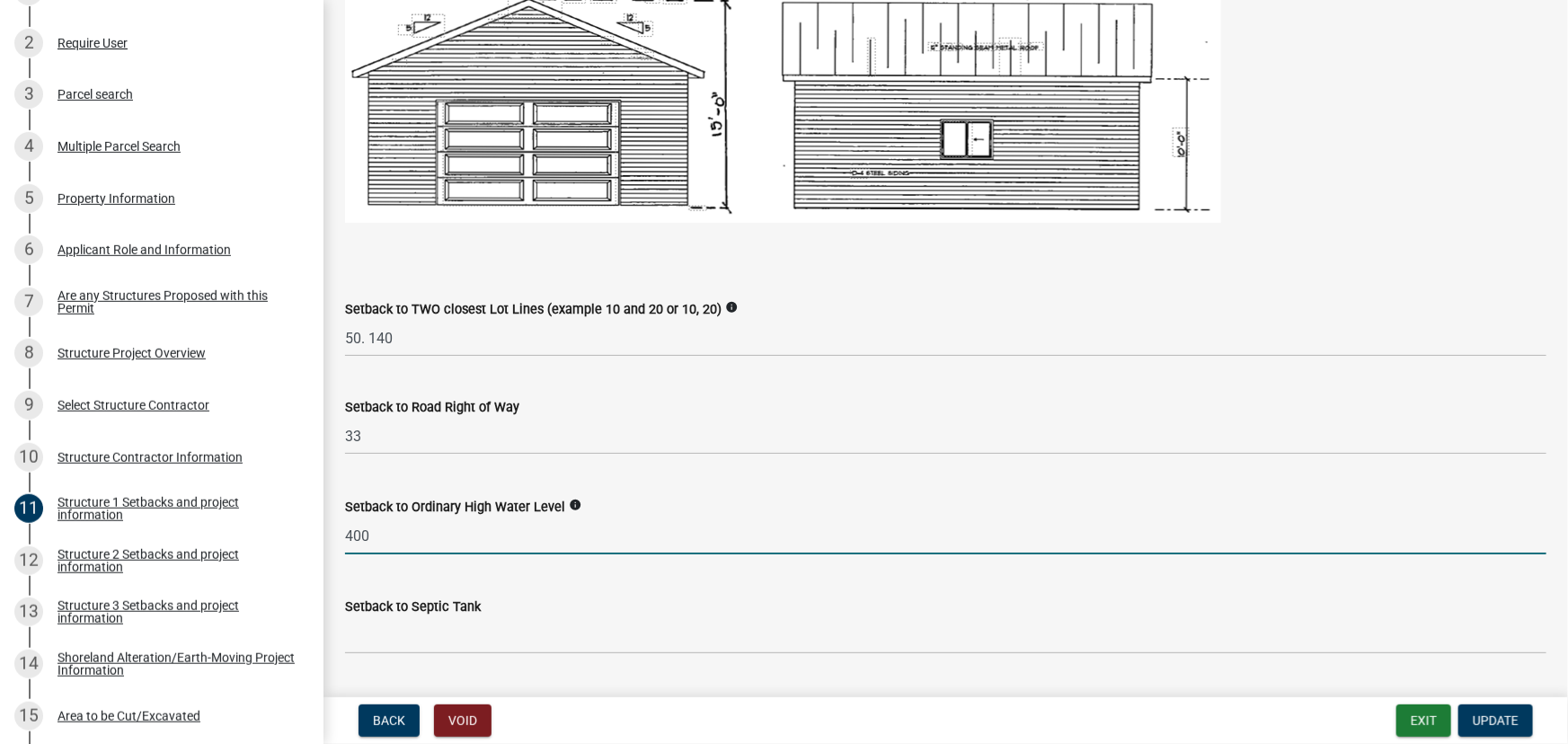
scroll to position [1306, 0]
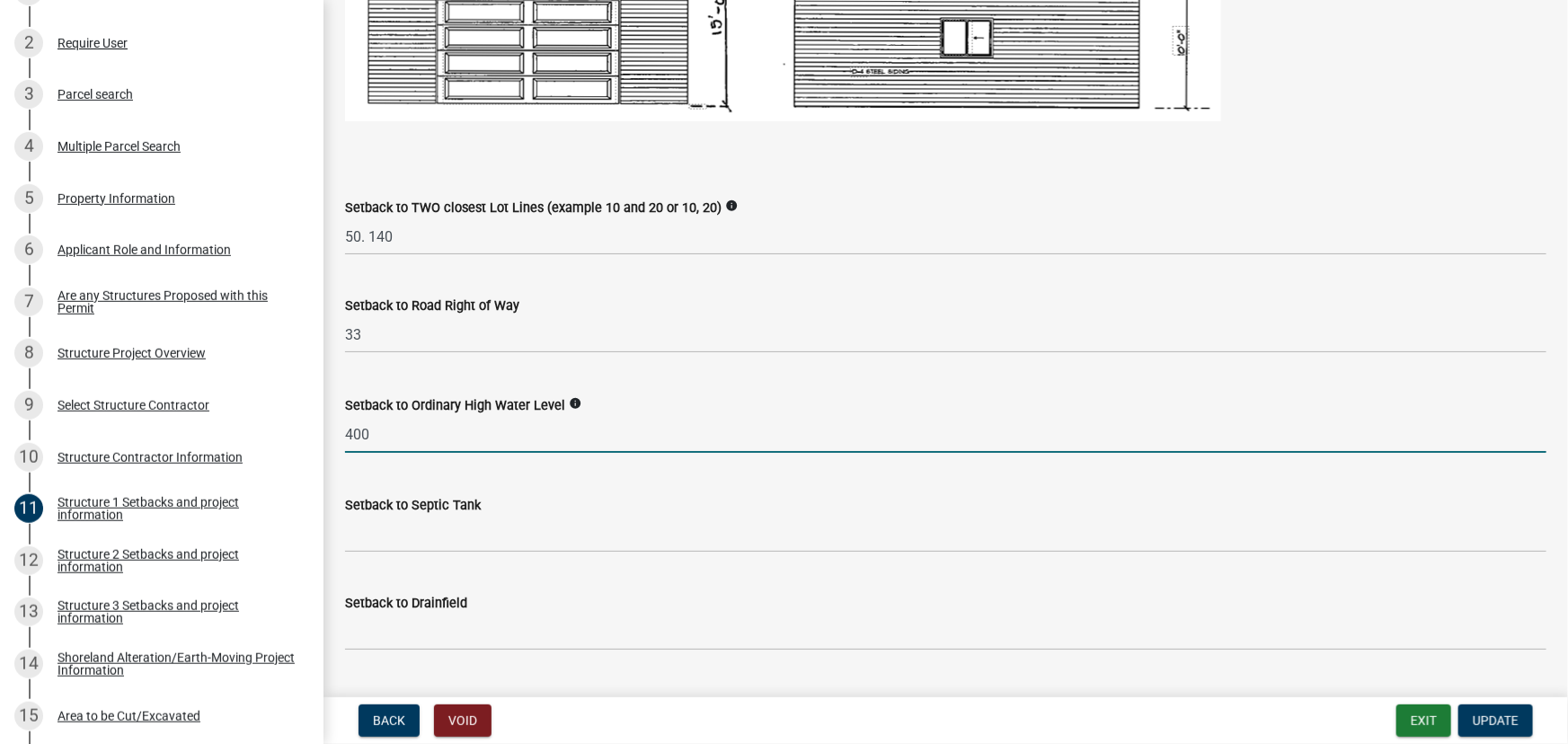
type input "400"
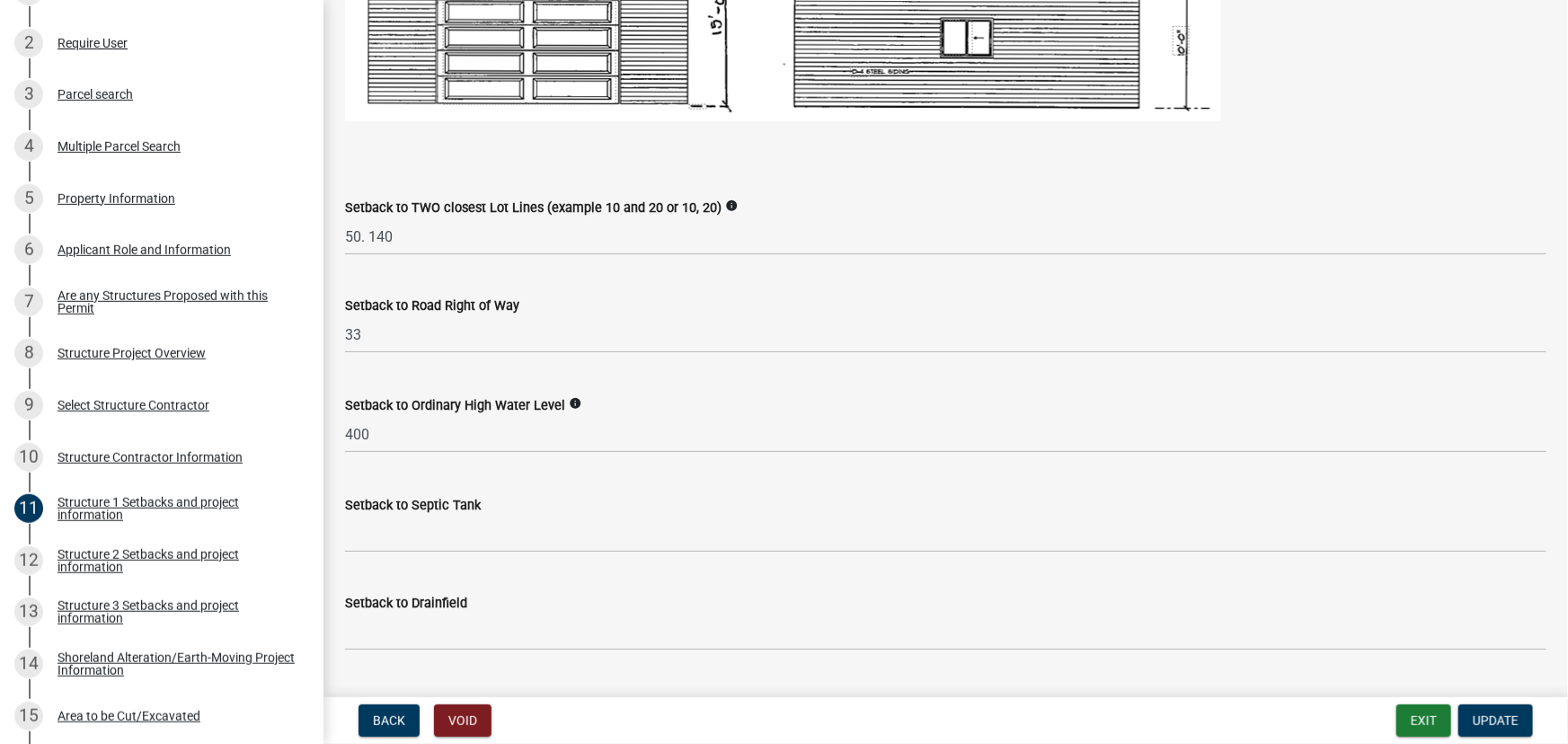
click at [358, 512] on div "Setback to Septic Tank" at bounding box center [945, 505] width 1201 height 22
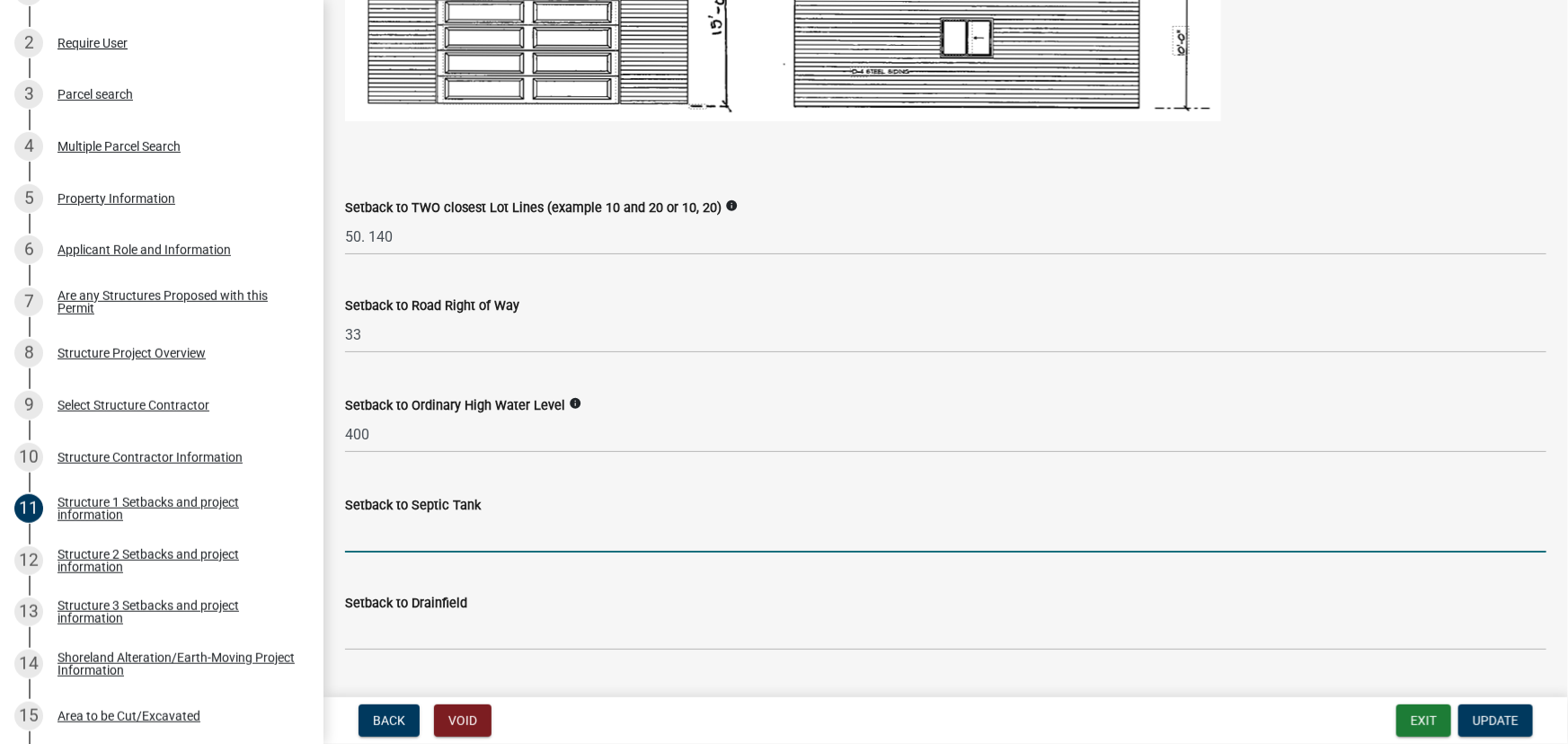
click at [359, 523] on input "Setback to Septic Tank" at bounding box center [945, 534] width 1201 height 37
type input "NA"
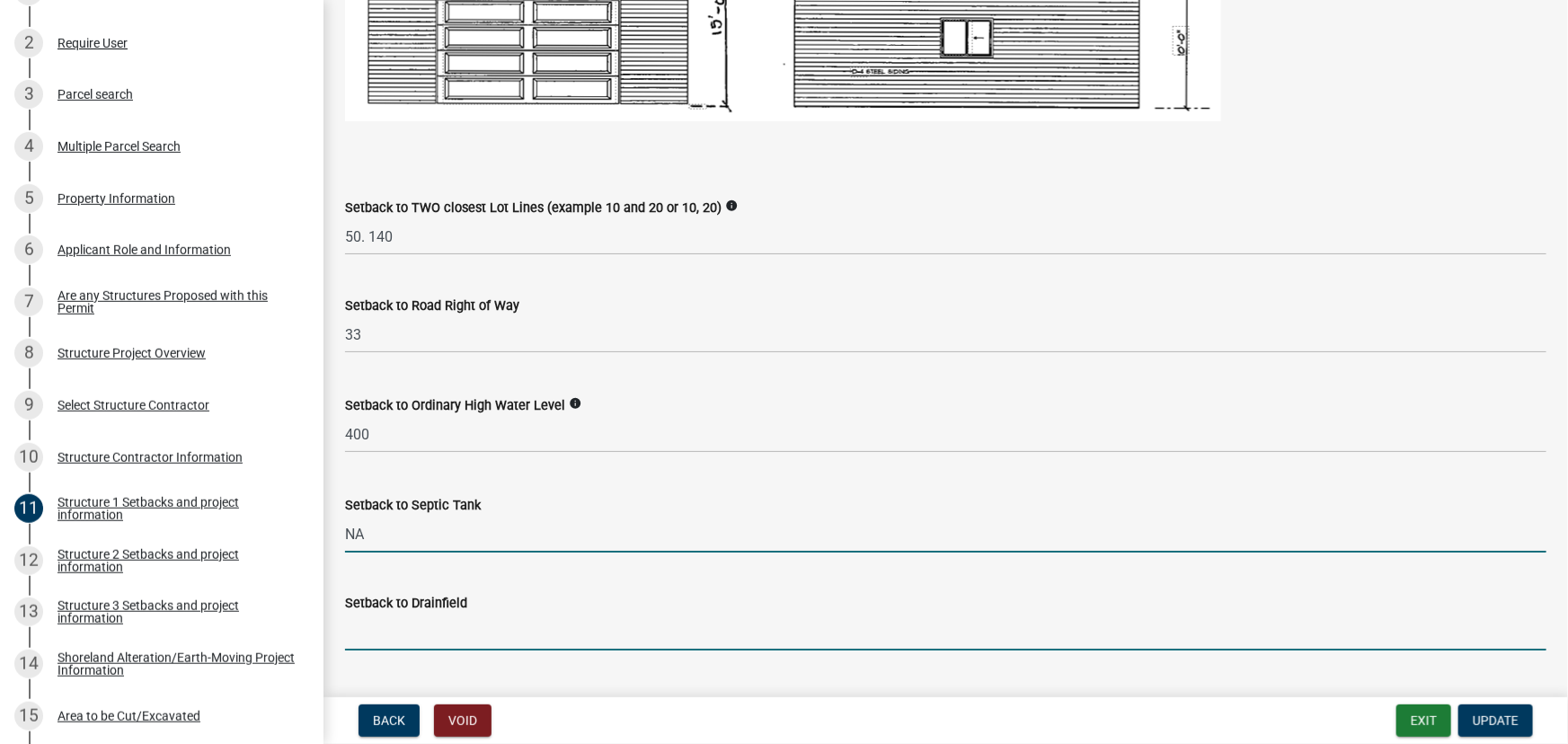
click at [397, 624] on input "Setback to Drainfield" at bounding box center [945, 632] width 1201 height 37
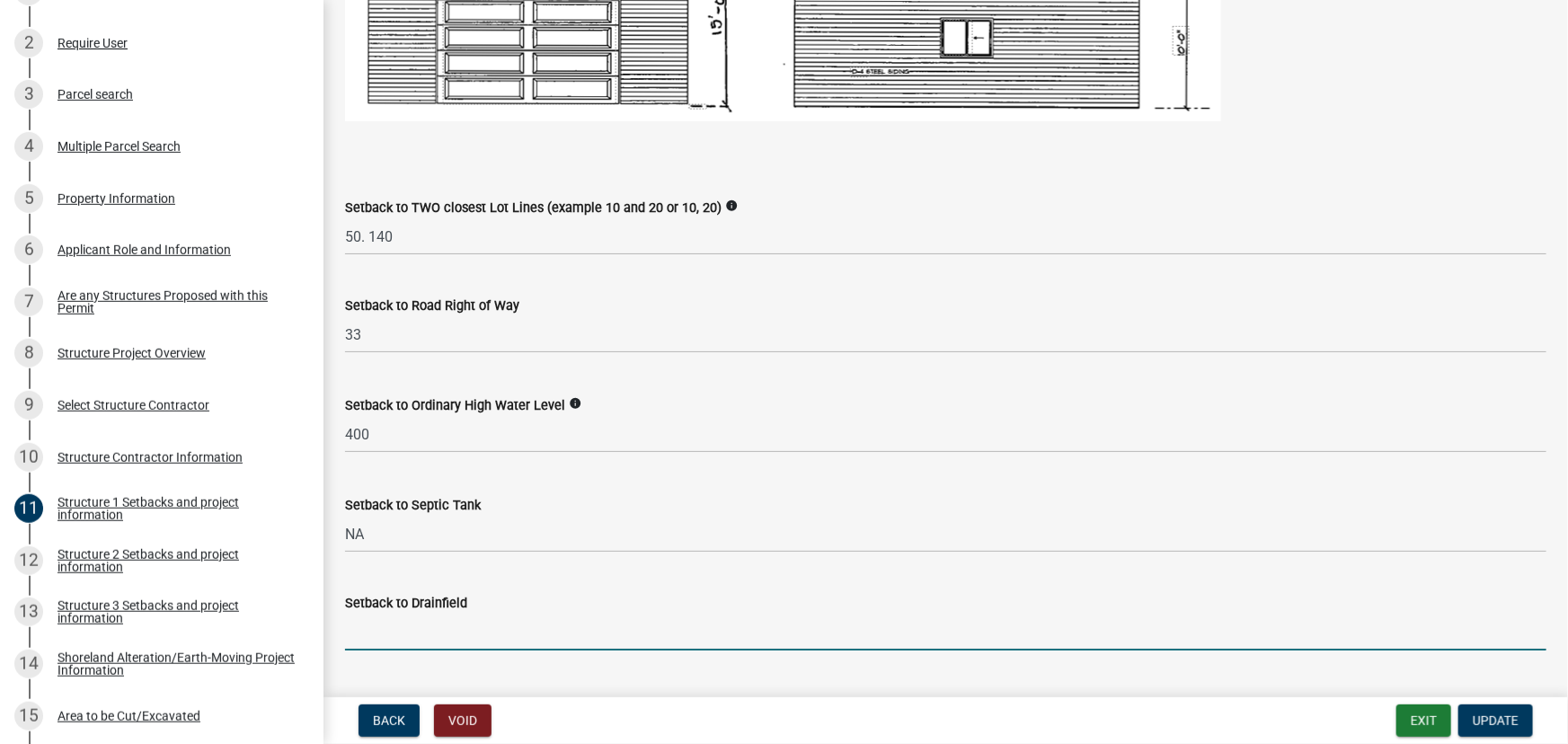
type input "NA"
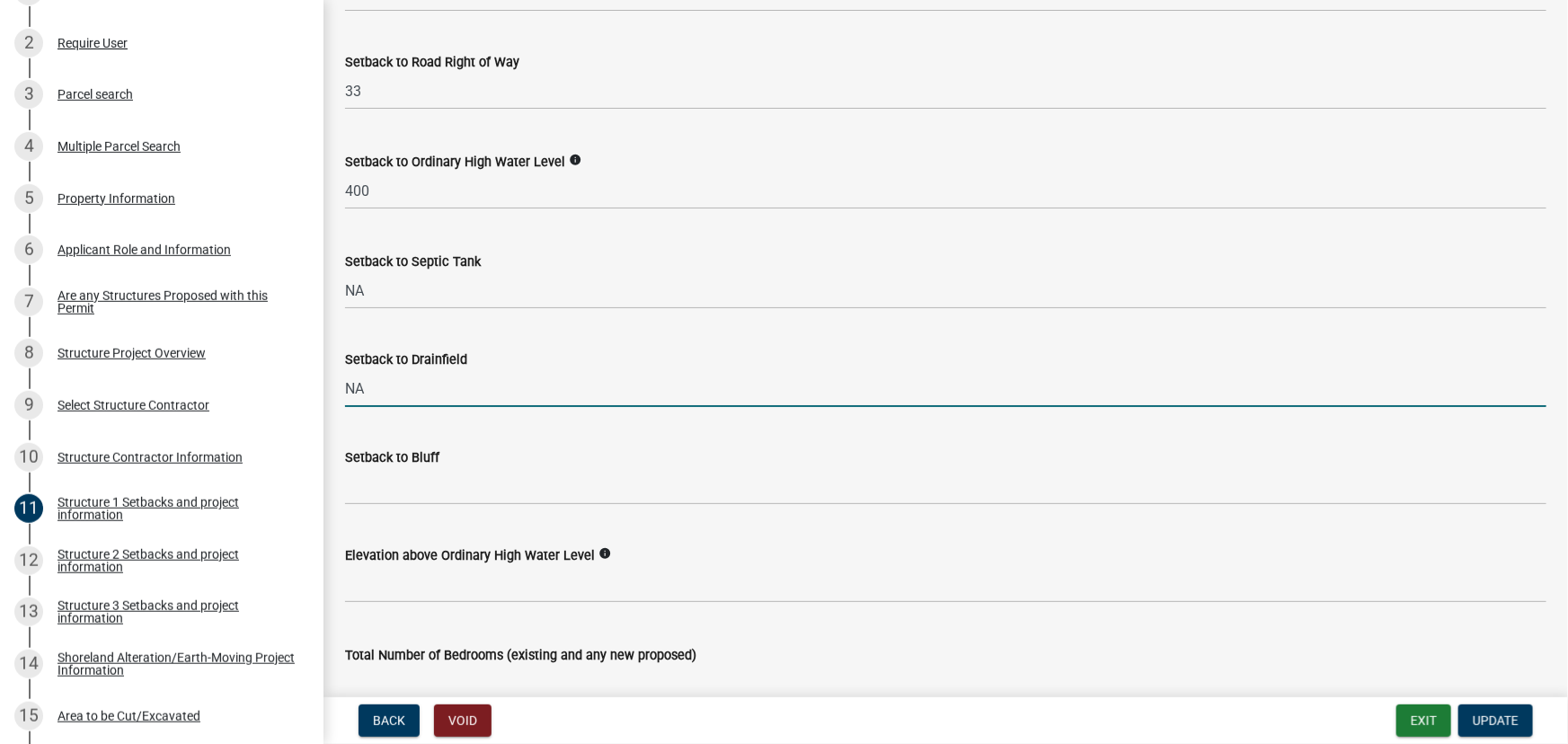
scroll to position [1551, 0]
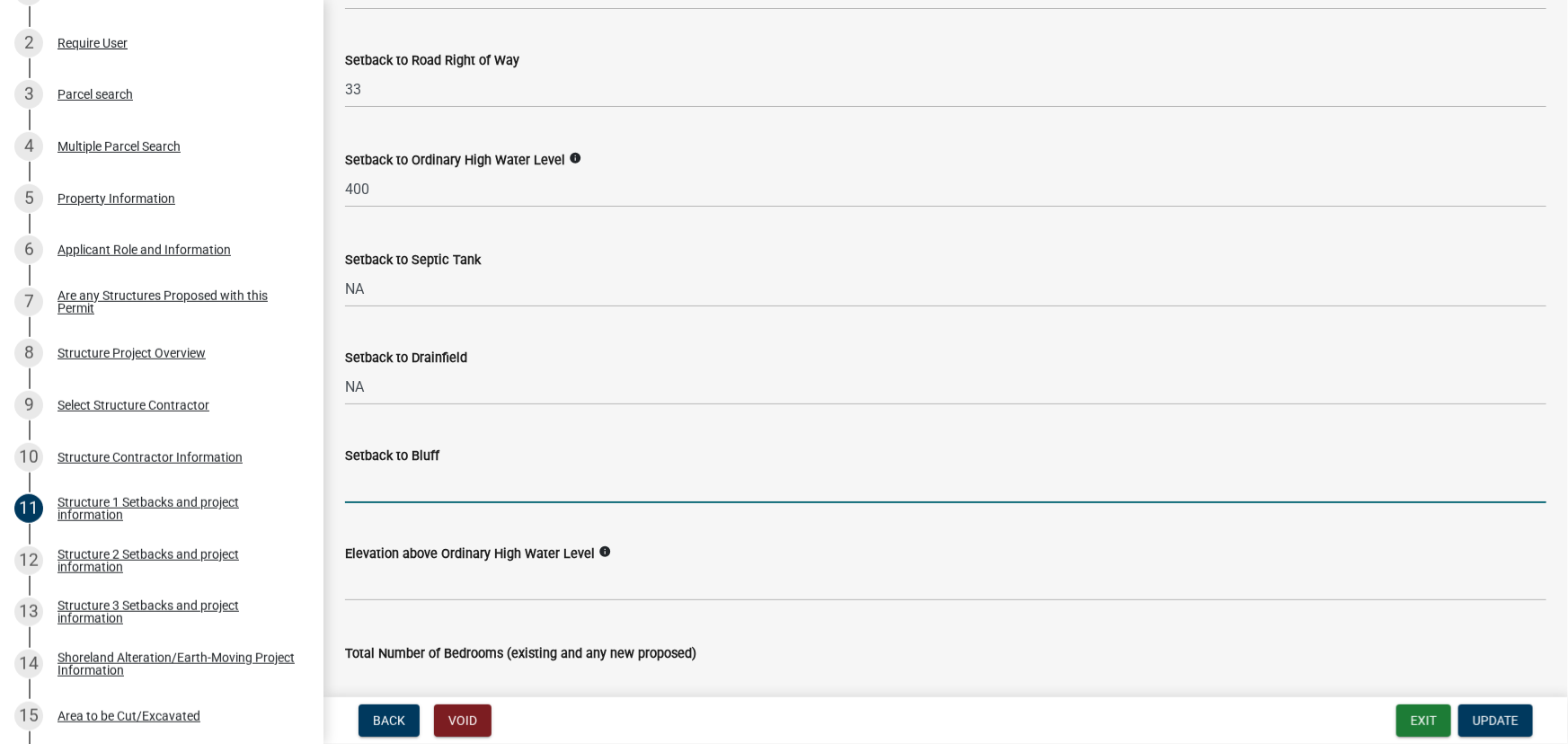
drag, startPoint x: 417, startPoint y: 491, endPoint x: 415, endPoint y: 501, distance: 10.2
click at [417, 491] on input "Setback to Bluff" at bounding box center [945, 484] width 1201 height 37
type input "NA"
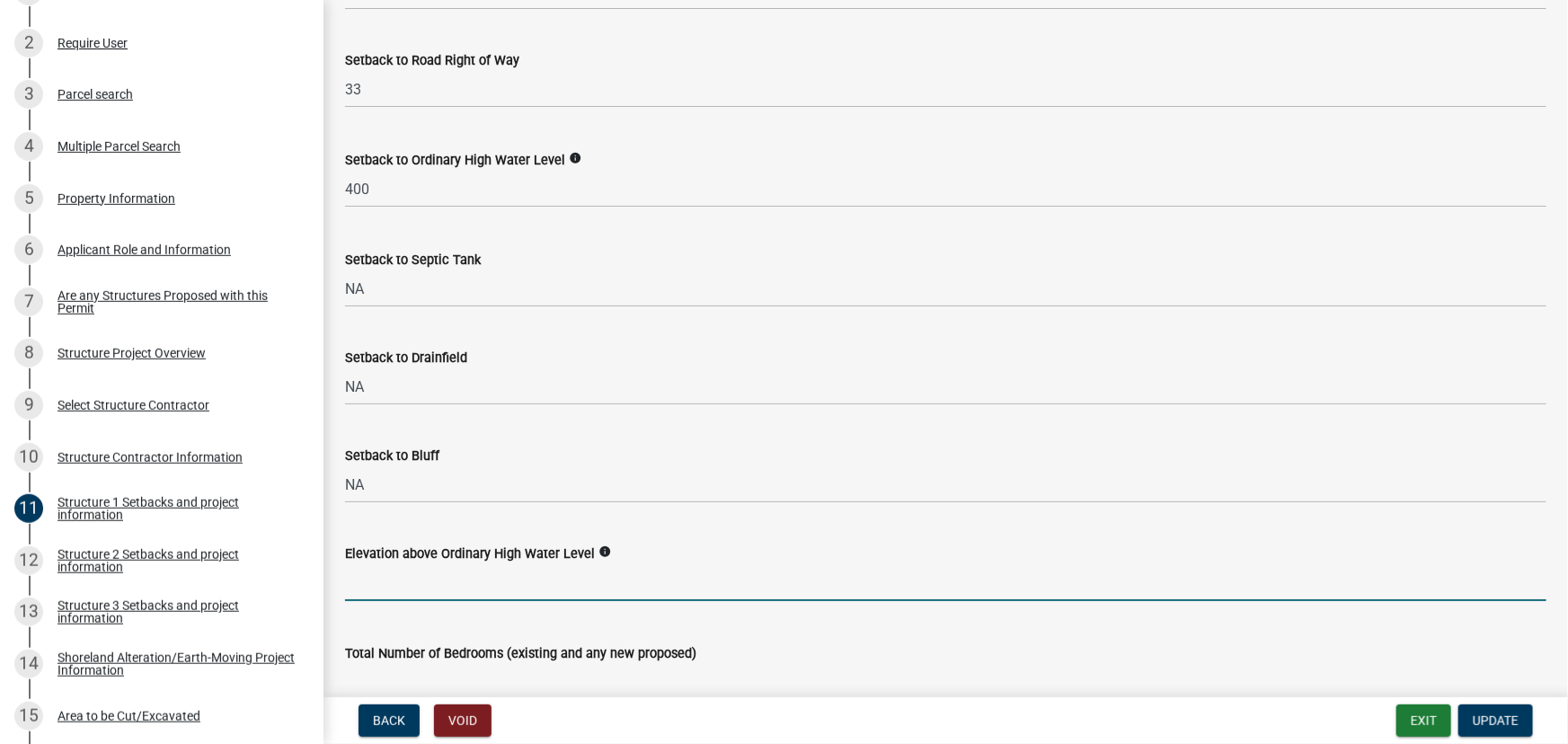
click at [407, 593] on input "text" at bounding box center [945, 582] width 1201 height 37
type input "5"
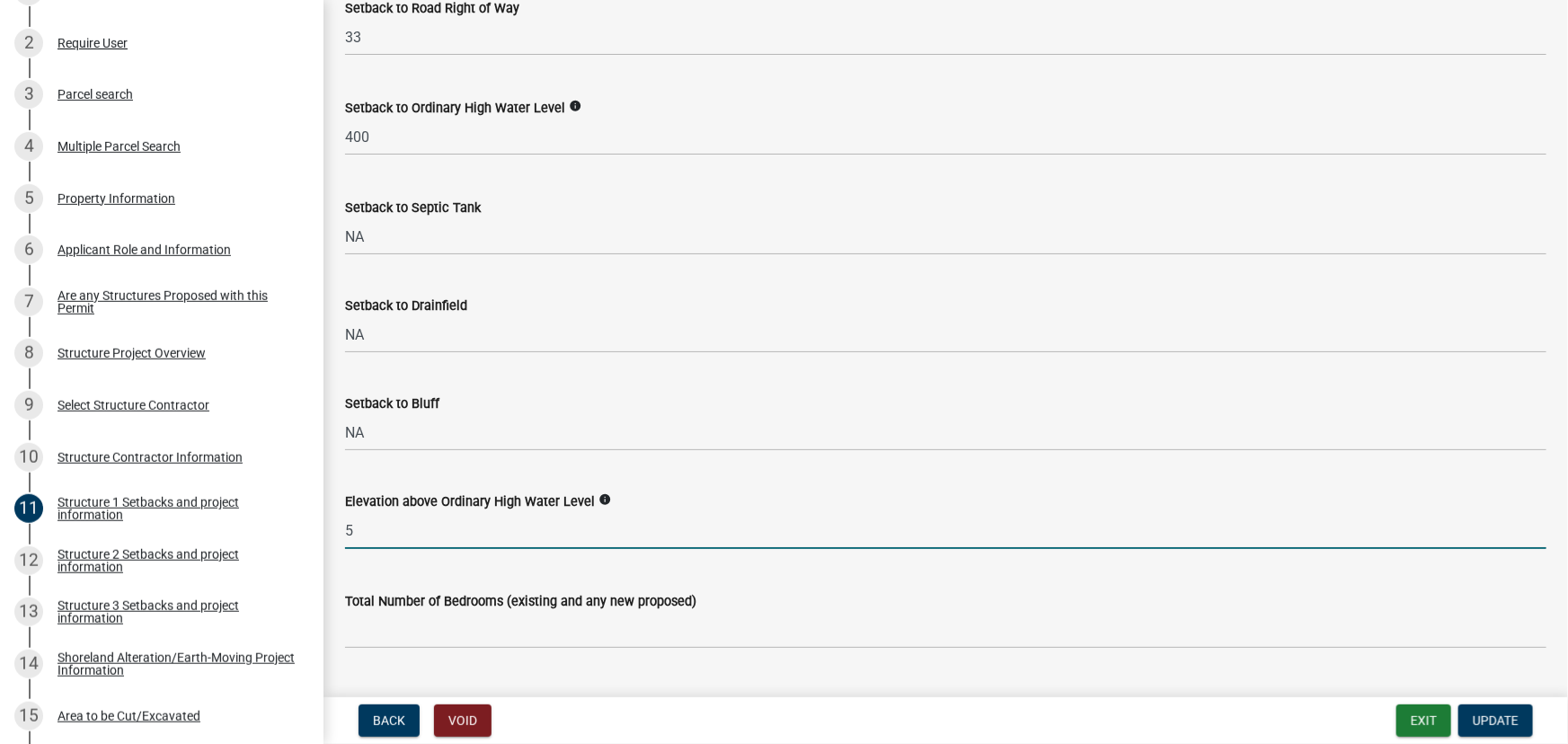
scroll to position [1634, 0]
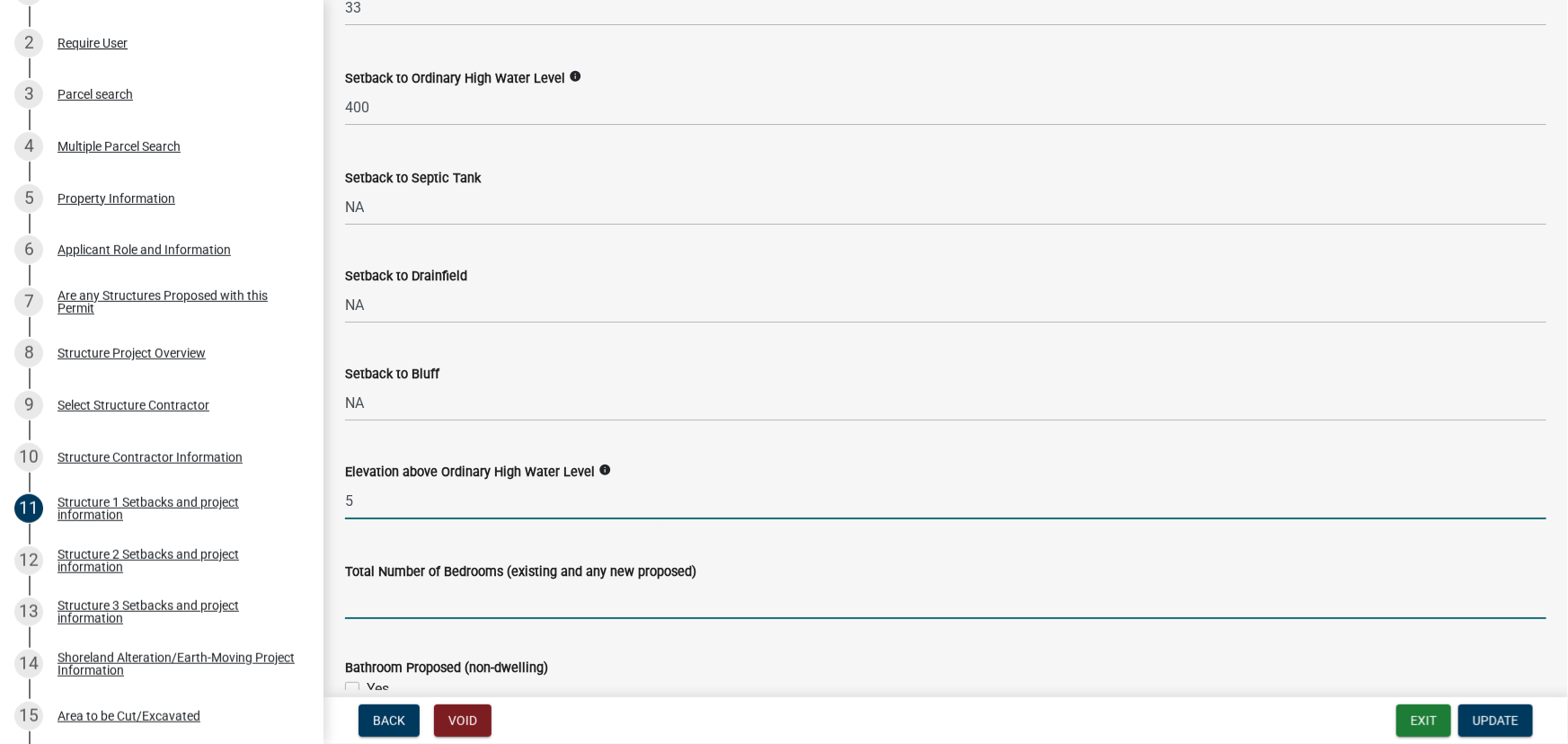
click at [404, 598] on input "text" at bounding box center [945, 600] width 1201 height 37
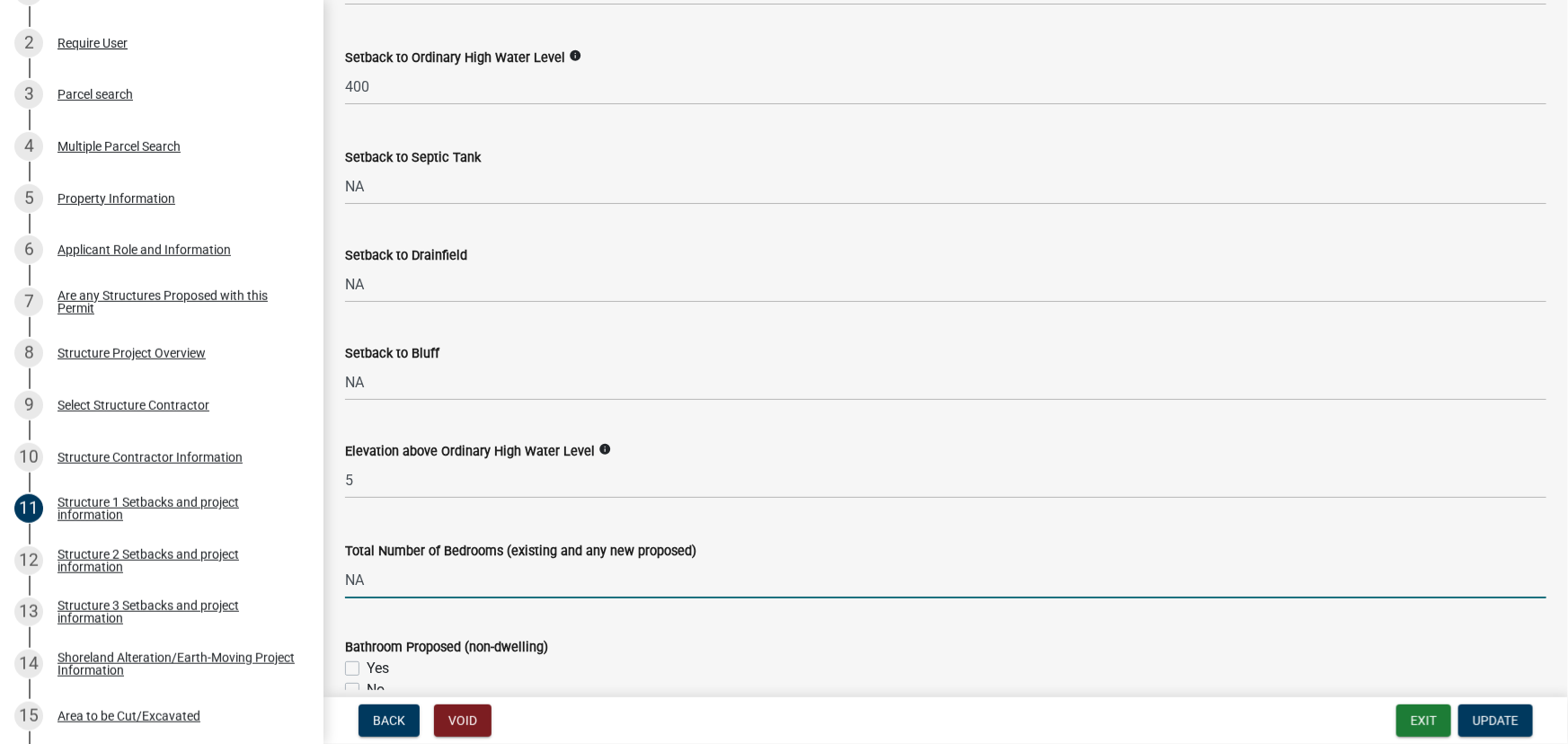
scroll to position [1715, 0]
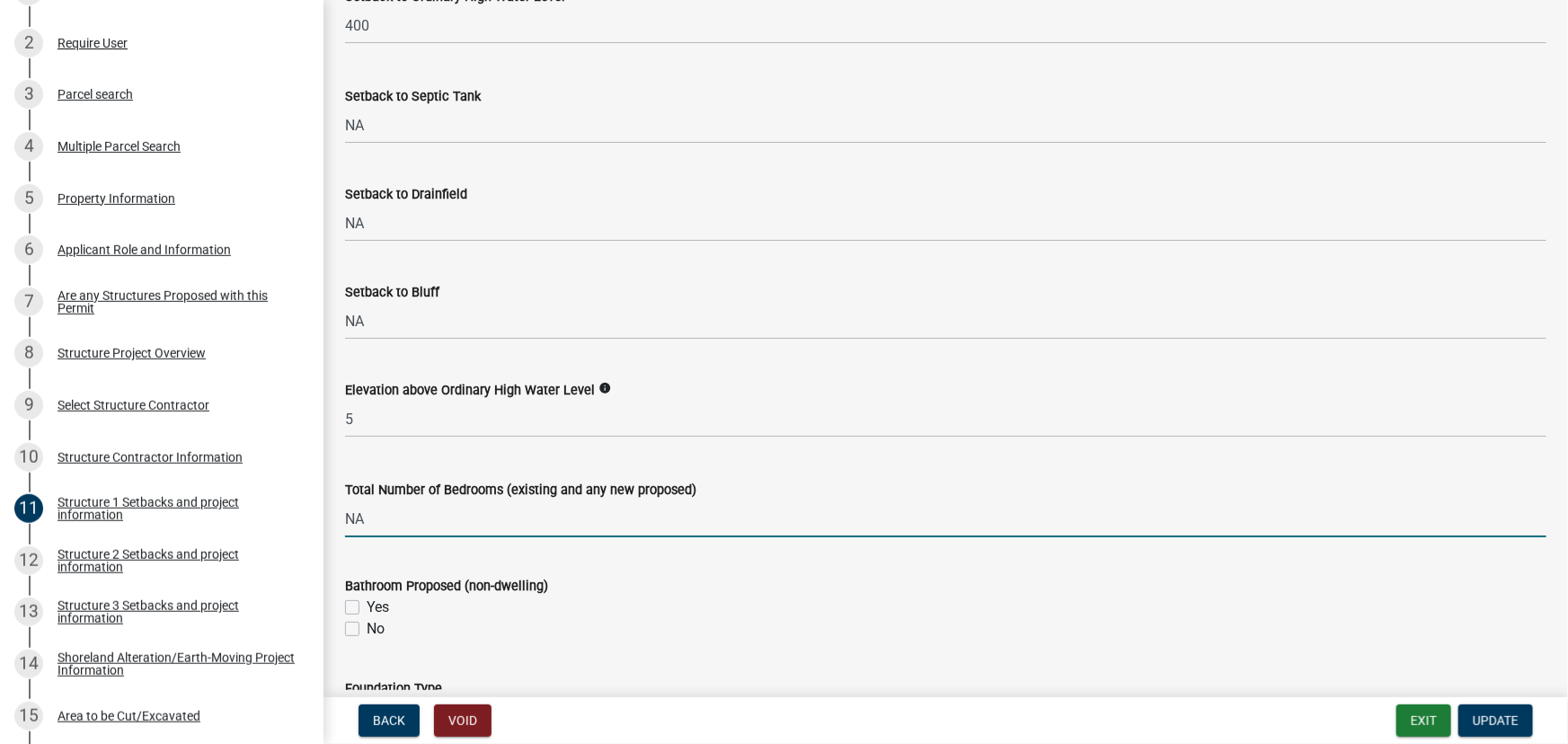
type input "0"
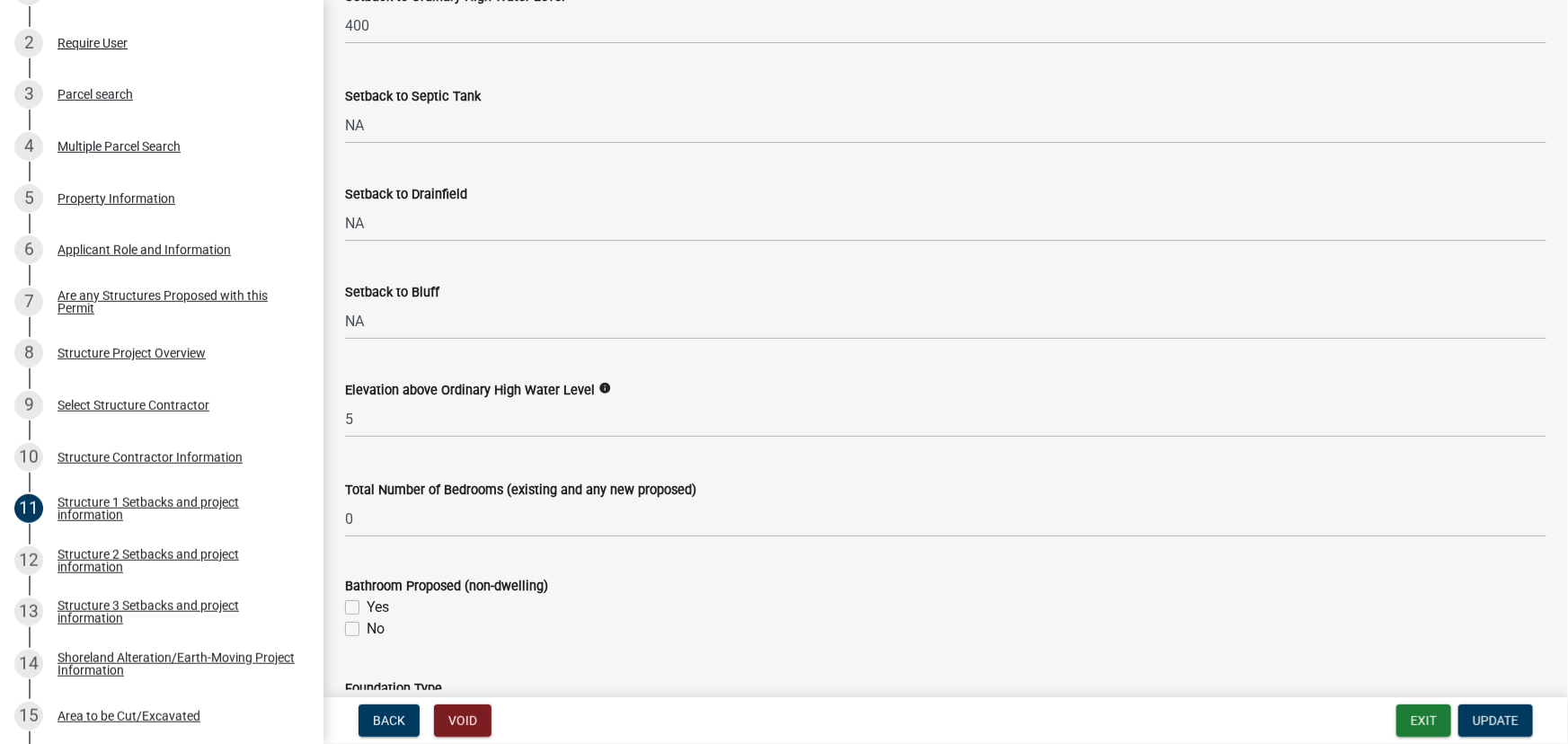
click at [368, 629] on label "No" at bounding box center [376, 629] width 18 height 22
click at [368, 629] on input "No" at bounding box center [372, 624] width 12 height 12
checkbox input "true"
checkbox input "false"
checkbox input "true"
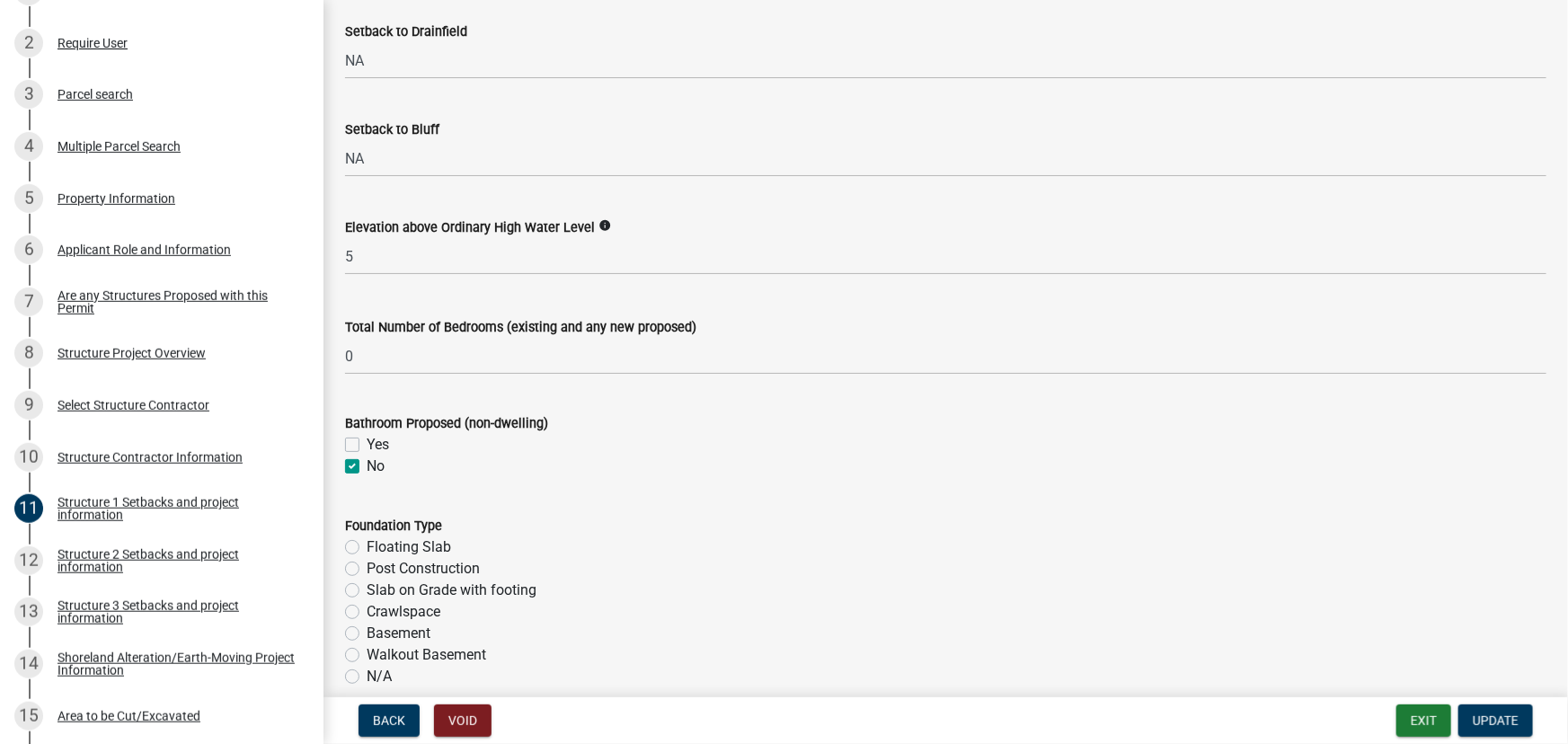
scroll to position [1960, 0]
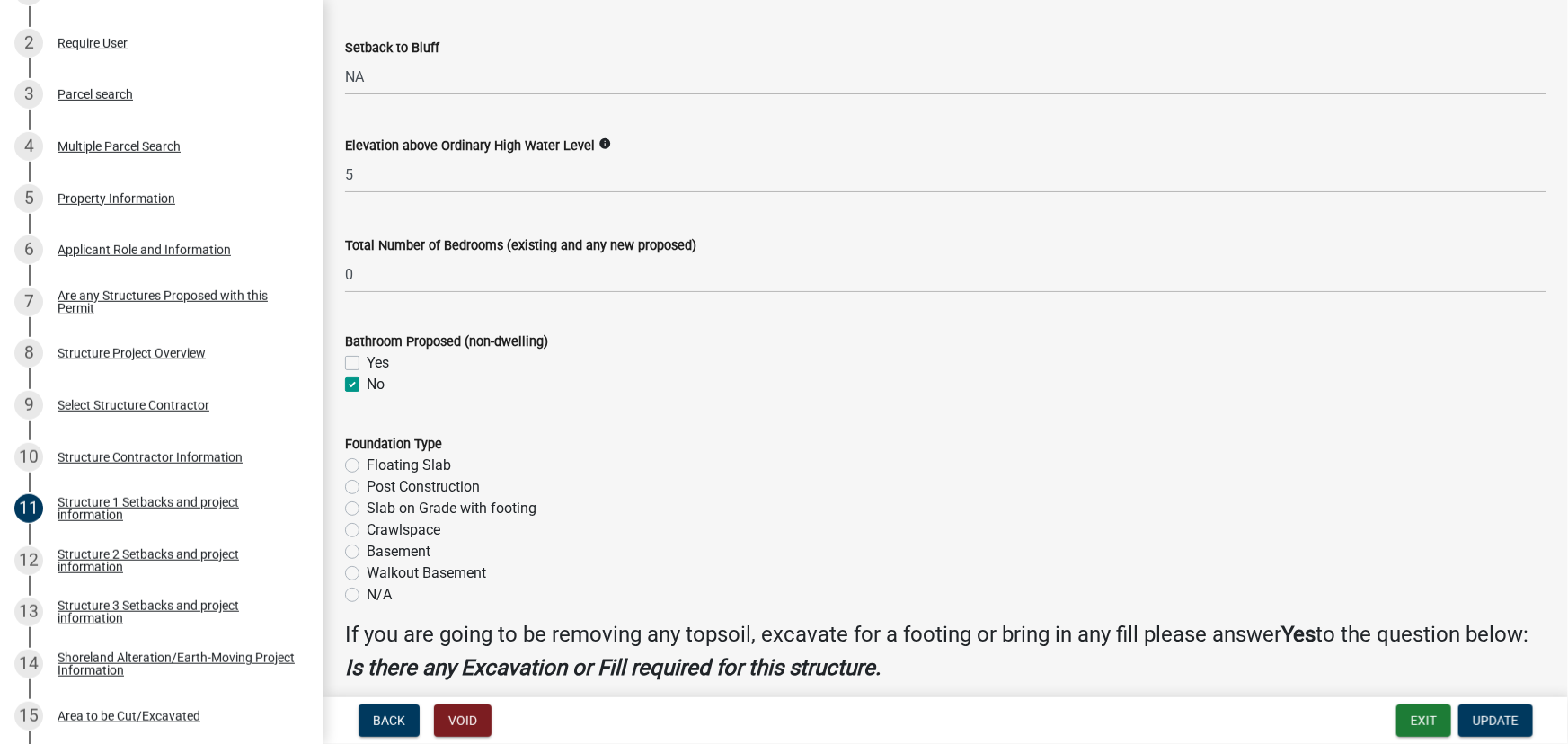
click at [381, 463] on label "Floating Slab" at bounding box center [408, 465] width 84 height 22
click at [378, 463] on input "Floating Slab" at bounding box center [372, 460] width 12 height 12
radio input "true"
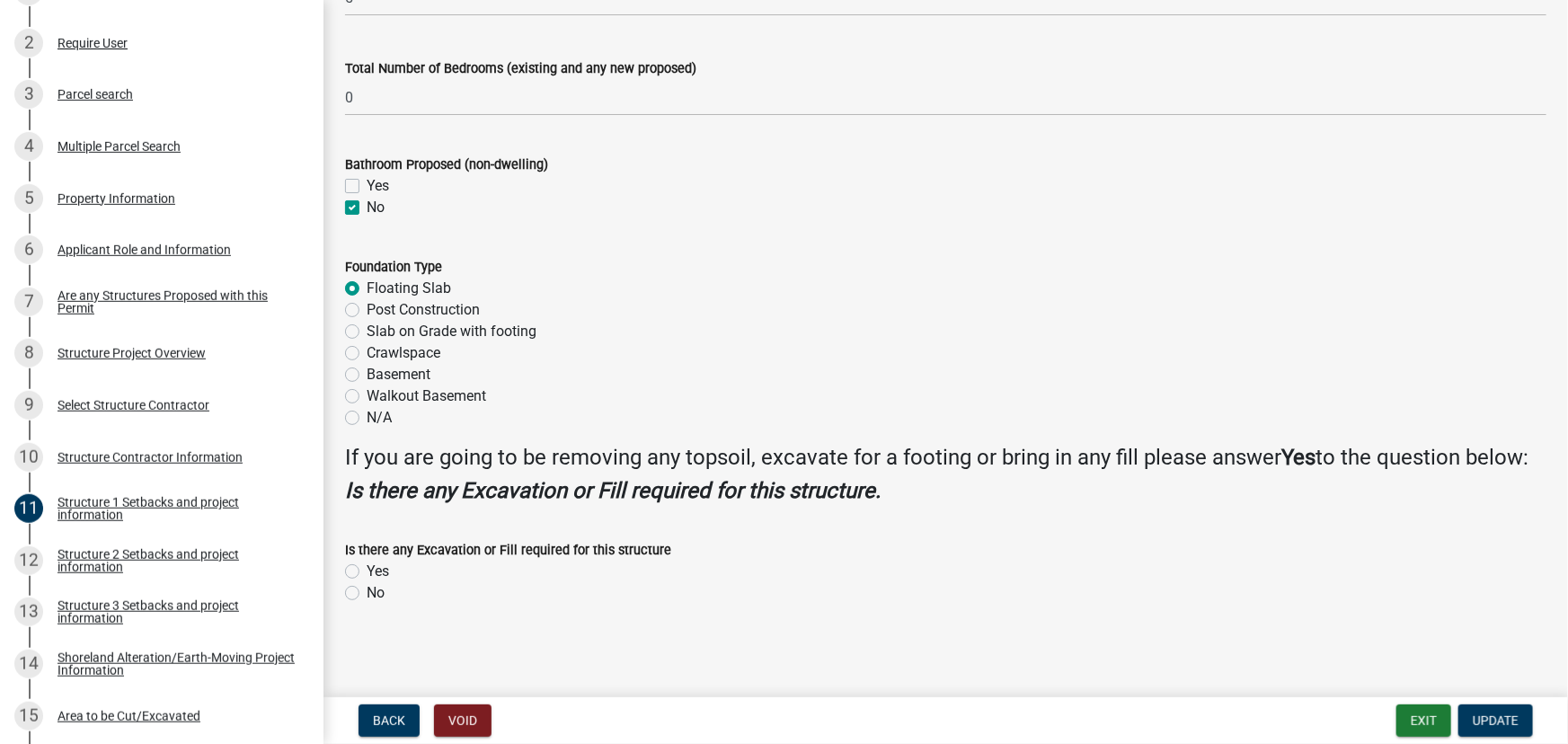
scroll to position [2161, 0]
click at [388, 568] on label "Yes" at bounding box center [378, 571] width 23 height 22
click at [378, 568] on input "Yes" at bounding box center [372, 566] width 12 height 12
radio input "true"
click at [1515, 728] on span "Update" at bounding box center [1496, 720] width 46 height 14
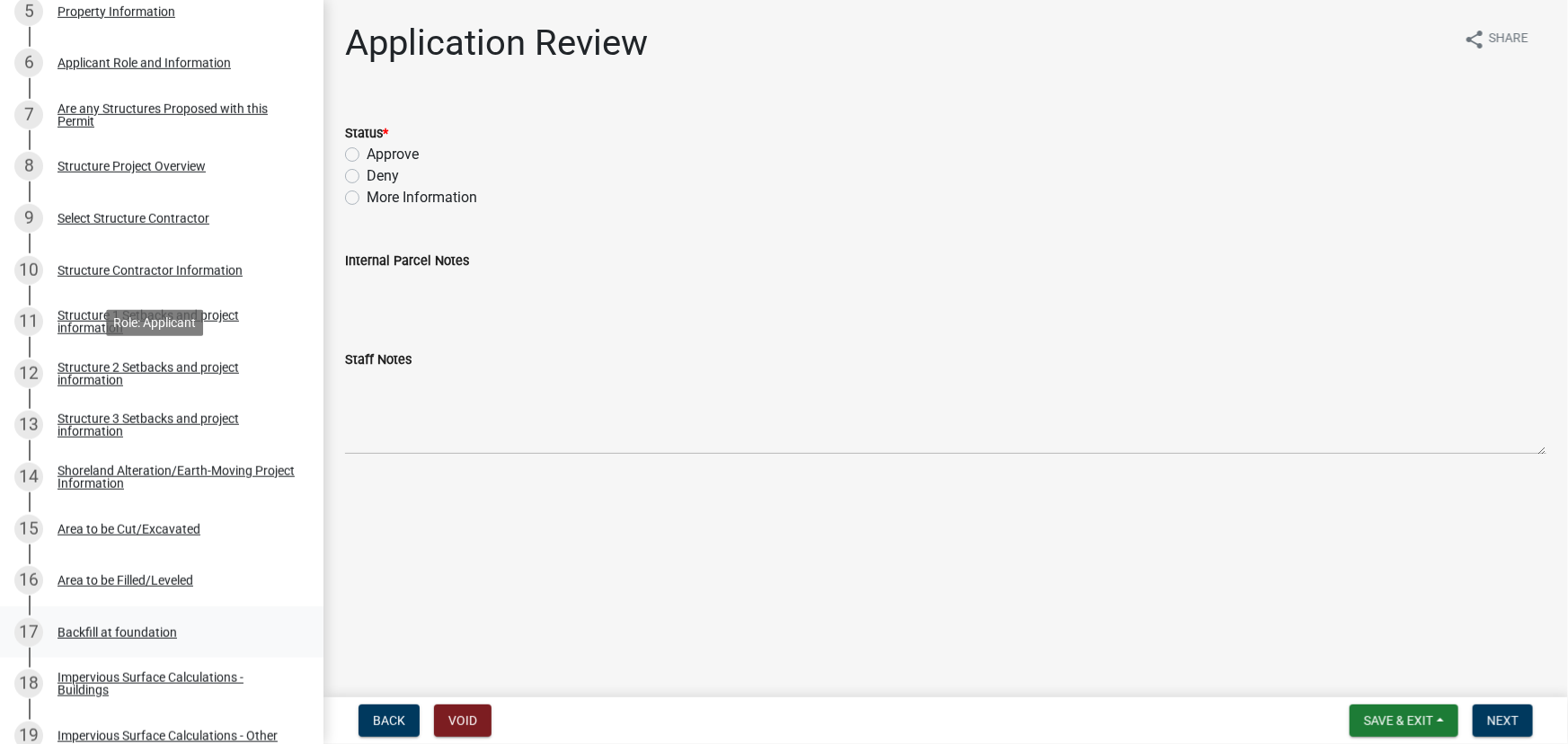
scroll to position [653, 0]
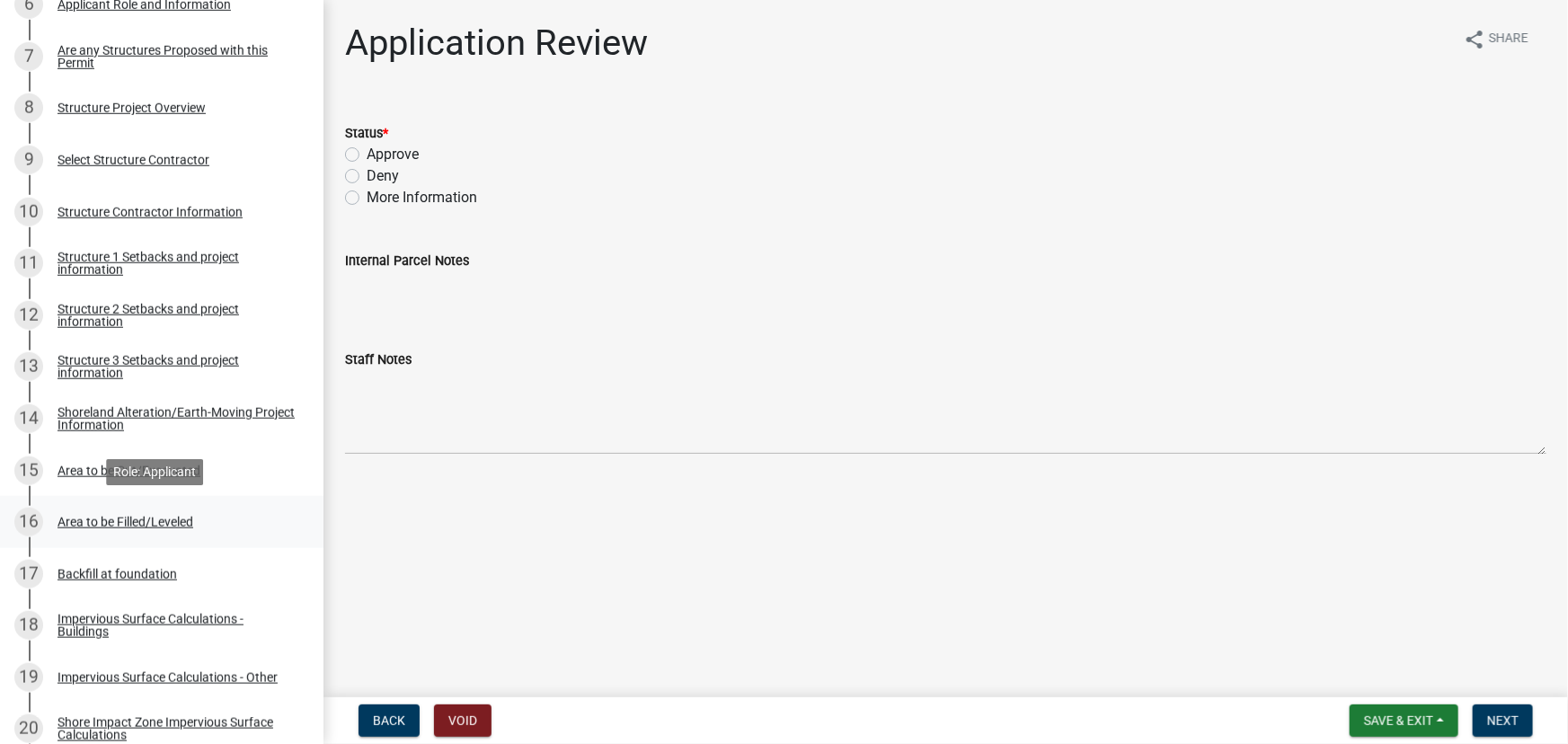
click at [144, 521] on div "Area to be Filled/Leveled" at bounding box center [126, 522] width 136 height 13
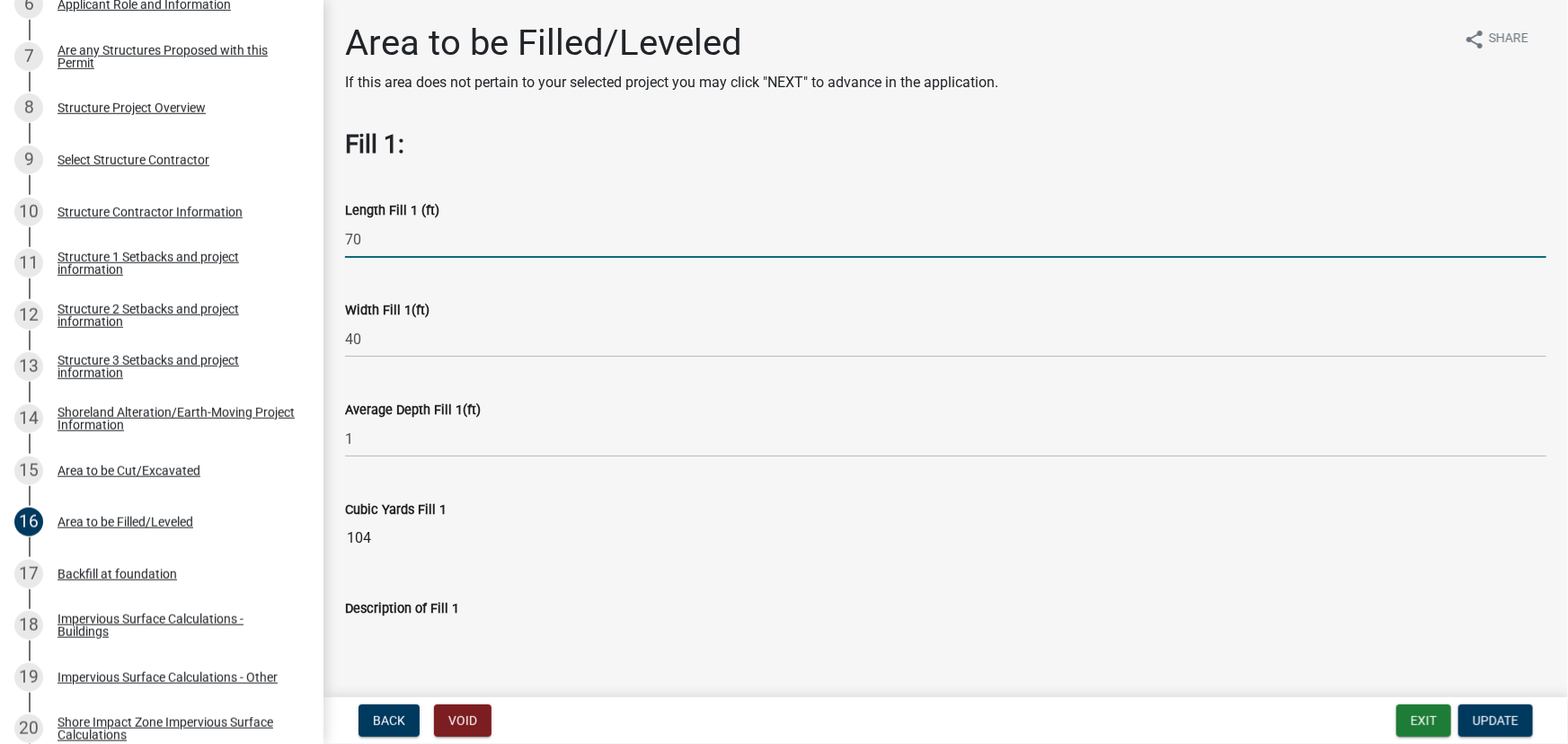
click at [406, 237] on input "70" at bounding box center [945, 239] width 1201 height 37
type input "75"
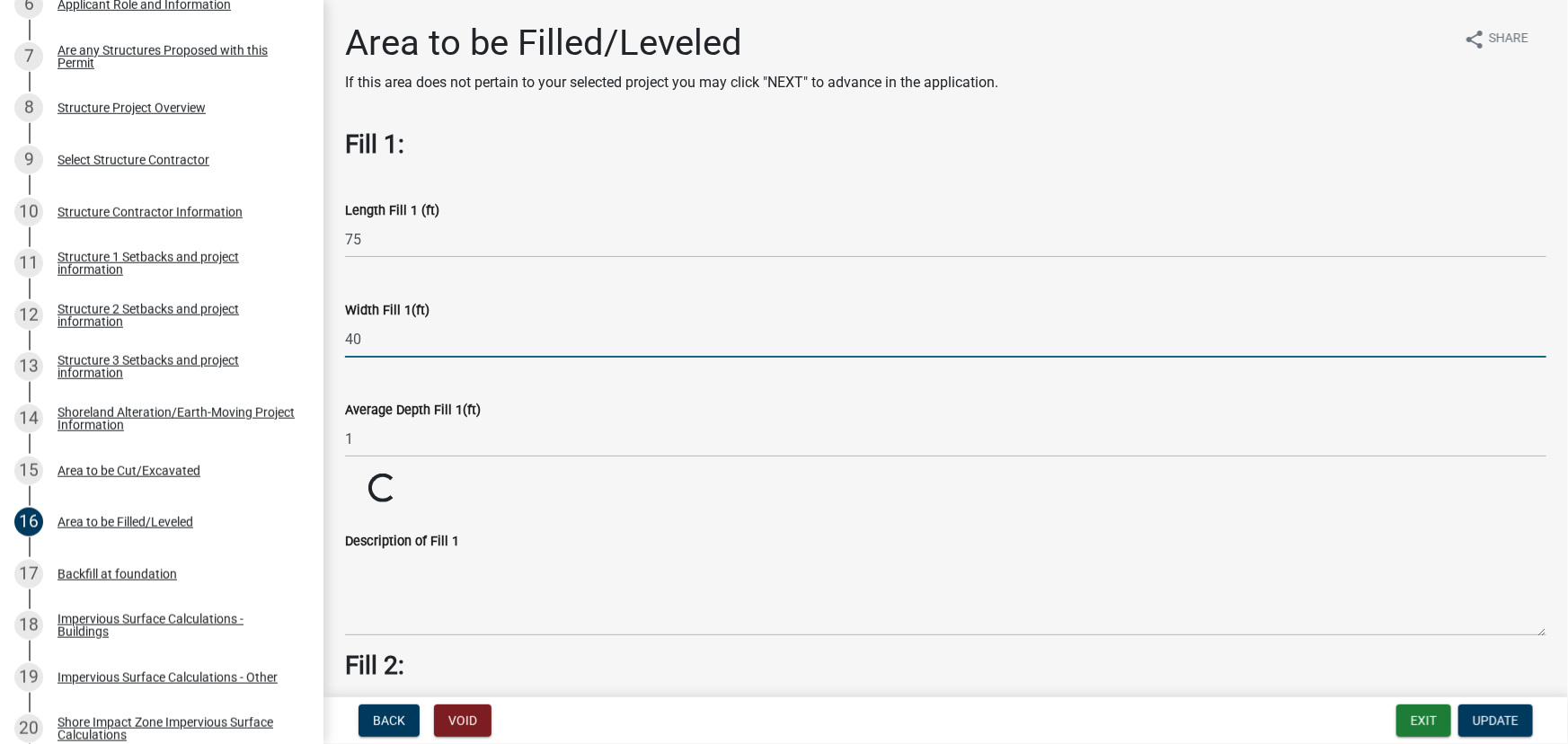
click at [394, 337] on input "40" at bounding box center [945, 339] width 1201 height 37
type input "45"
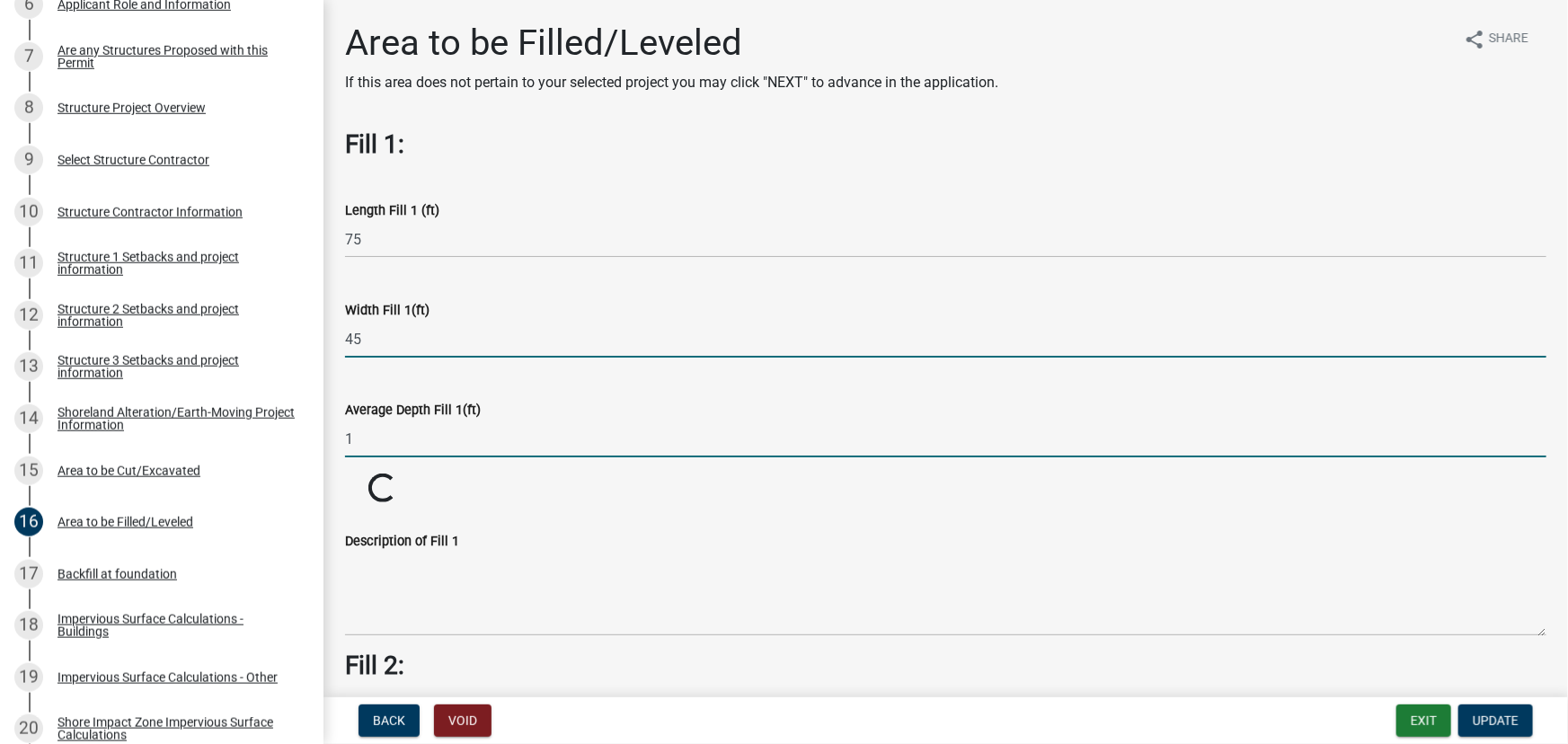
click at [371, 437] on input "1" at bounding box center [945, 439] width 1201 height 37
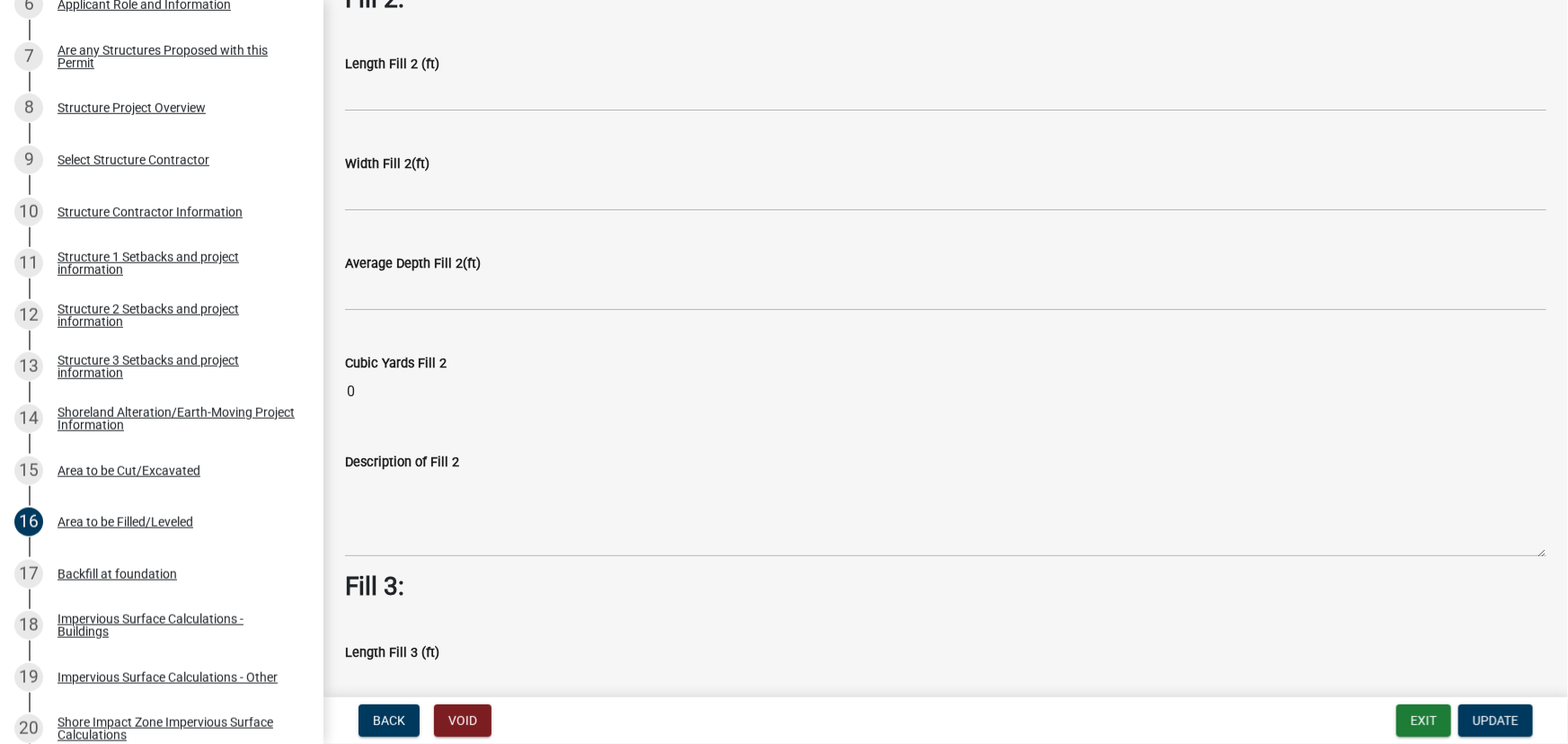
scroll to position [735, 0]
click at [1528, 727] on button "Update" at bounding box center [1496, 720] width 74 height 33
click at [147, 474] on div "Area to be Cut/Excavated" at bounding box center [129, 471] width 143 height 13
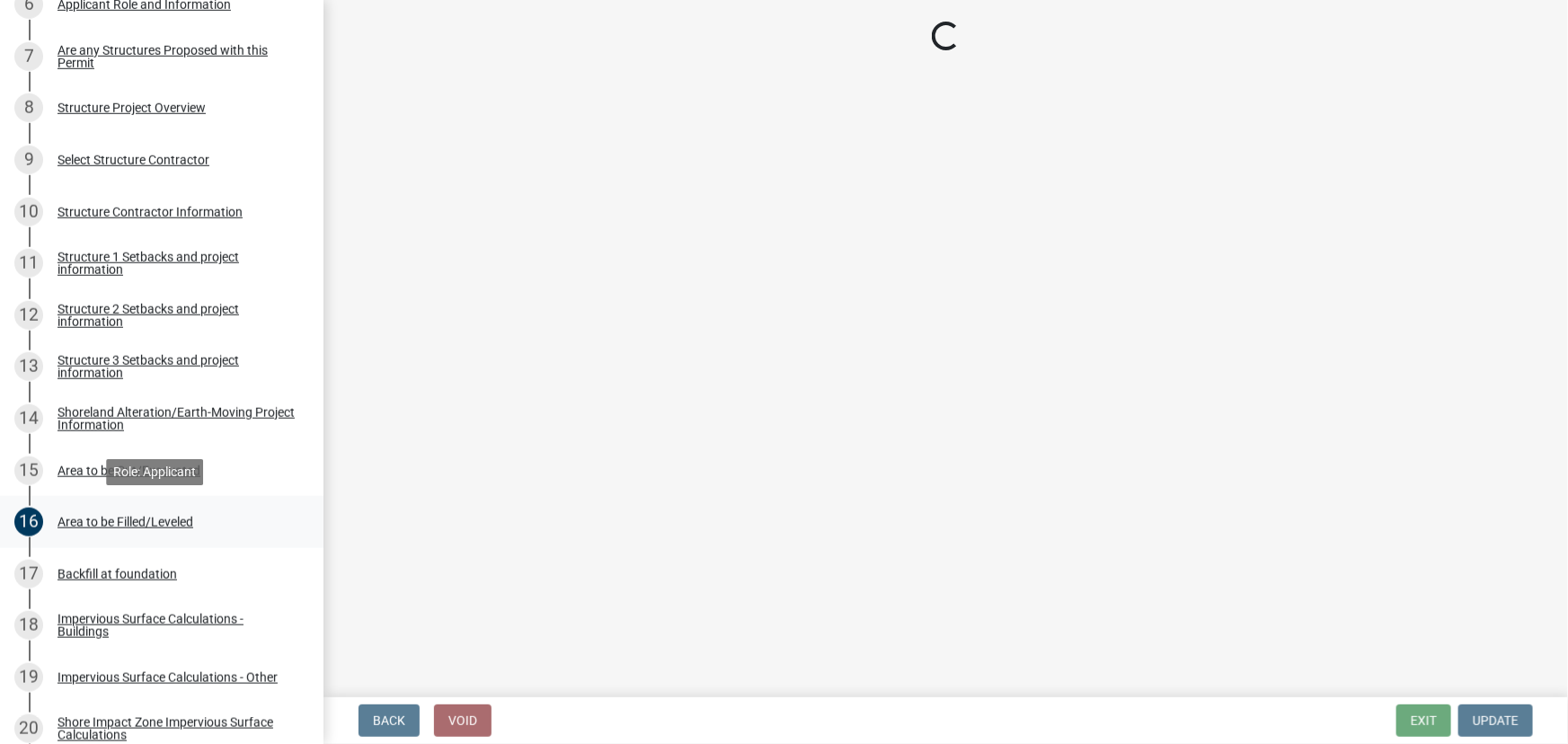
click at [134, 516] on div "Area to be Filled/Leveled" at bounding box center [126, 522] width 136 height 13
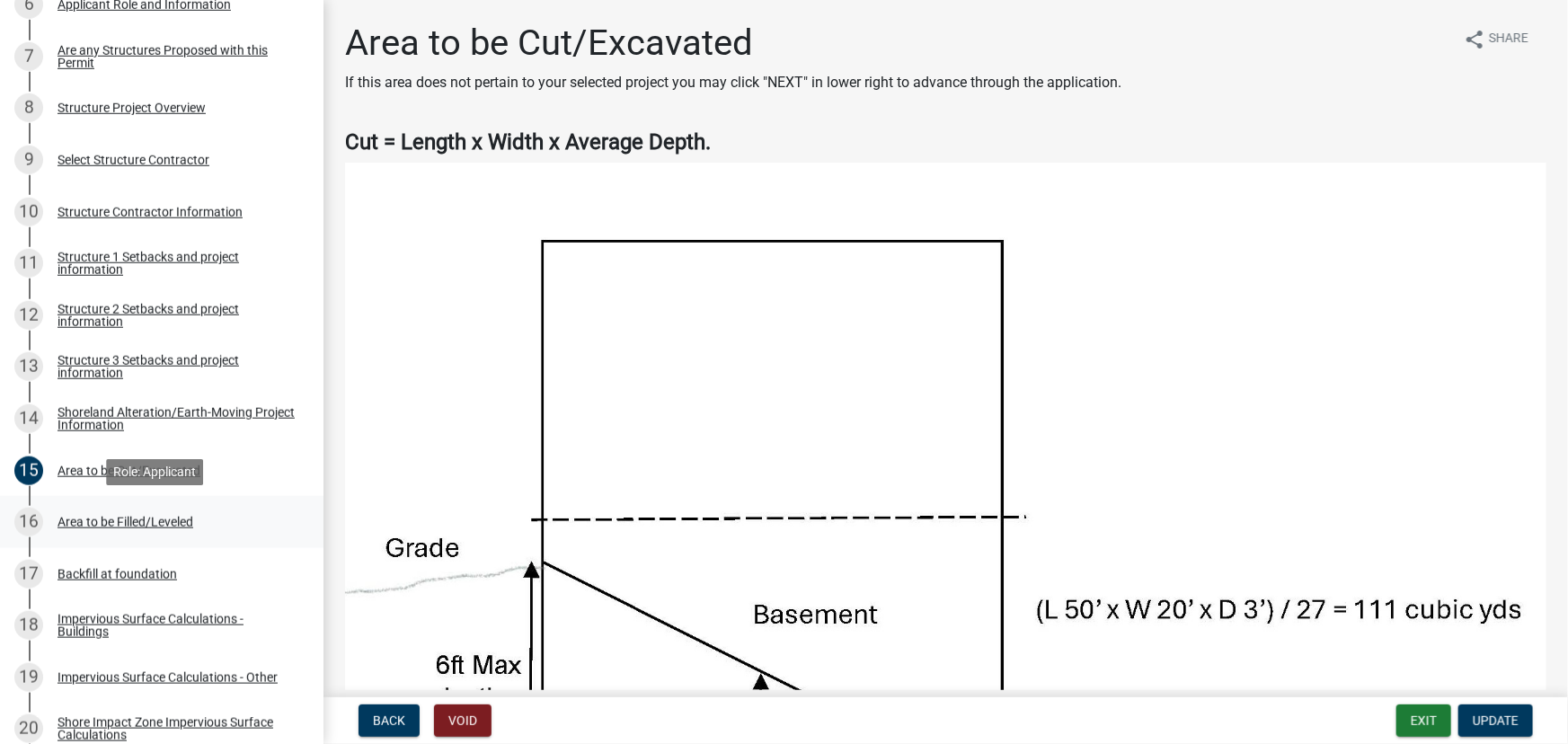
click at [134, 516] on div "Area to be Filled/Leveled" at bounding box center [126, 522] width 136 height 13
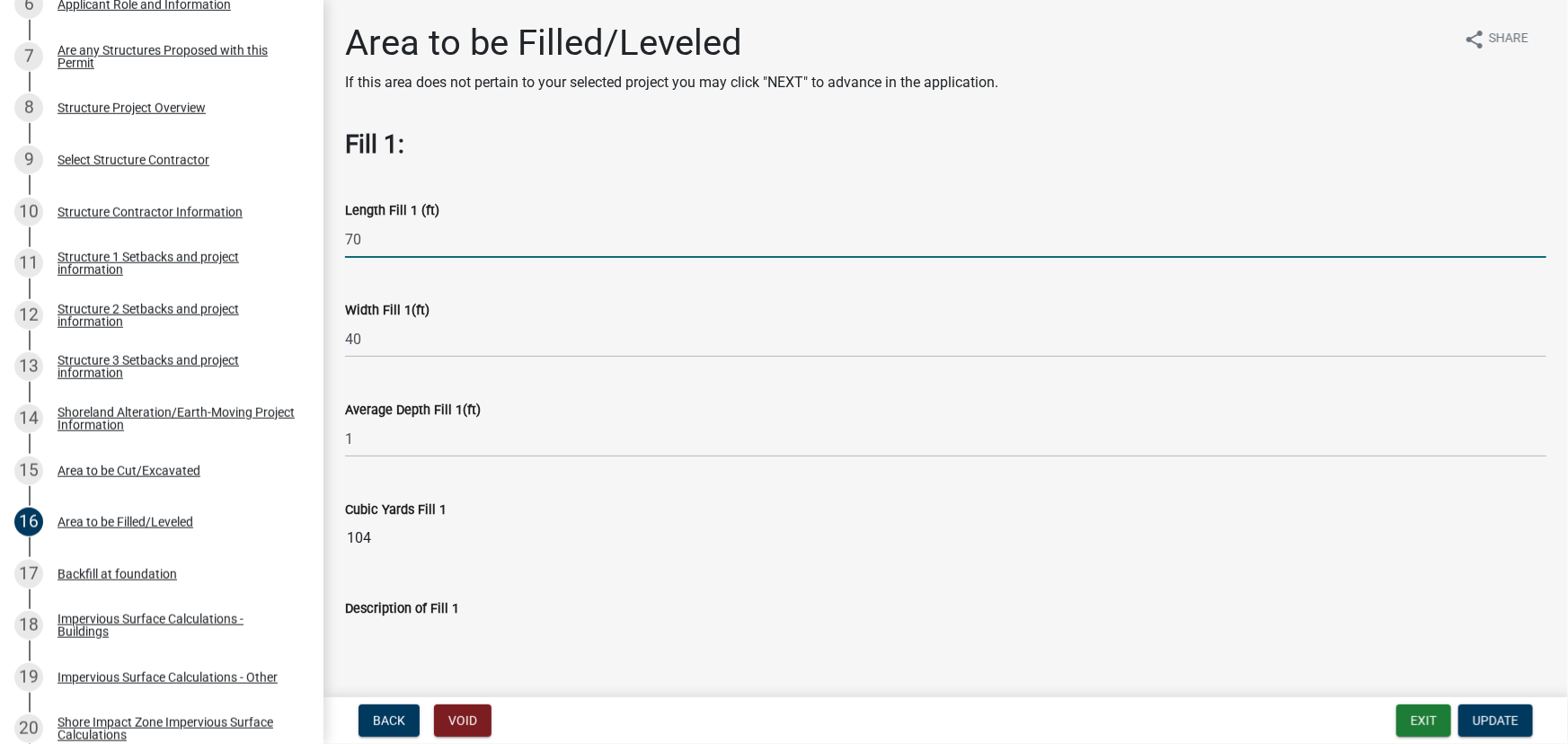
click at [417, 242] on input "70" at bounding box center [945, 239] width 1201 height 37
type input "75"
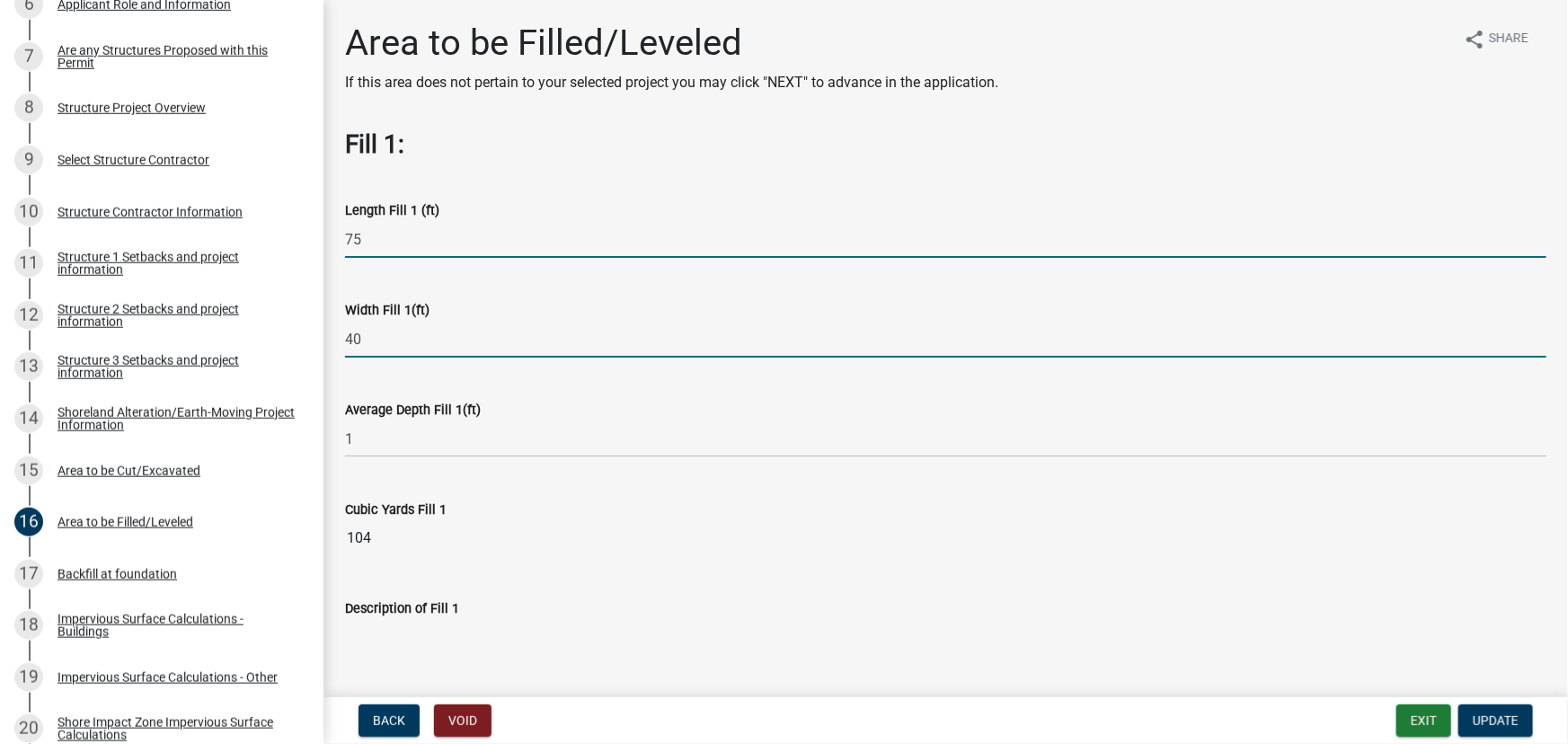
click at [411, 334] on input "40" at bounding box center [945, 339] width 1201 height 37
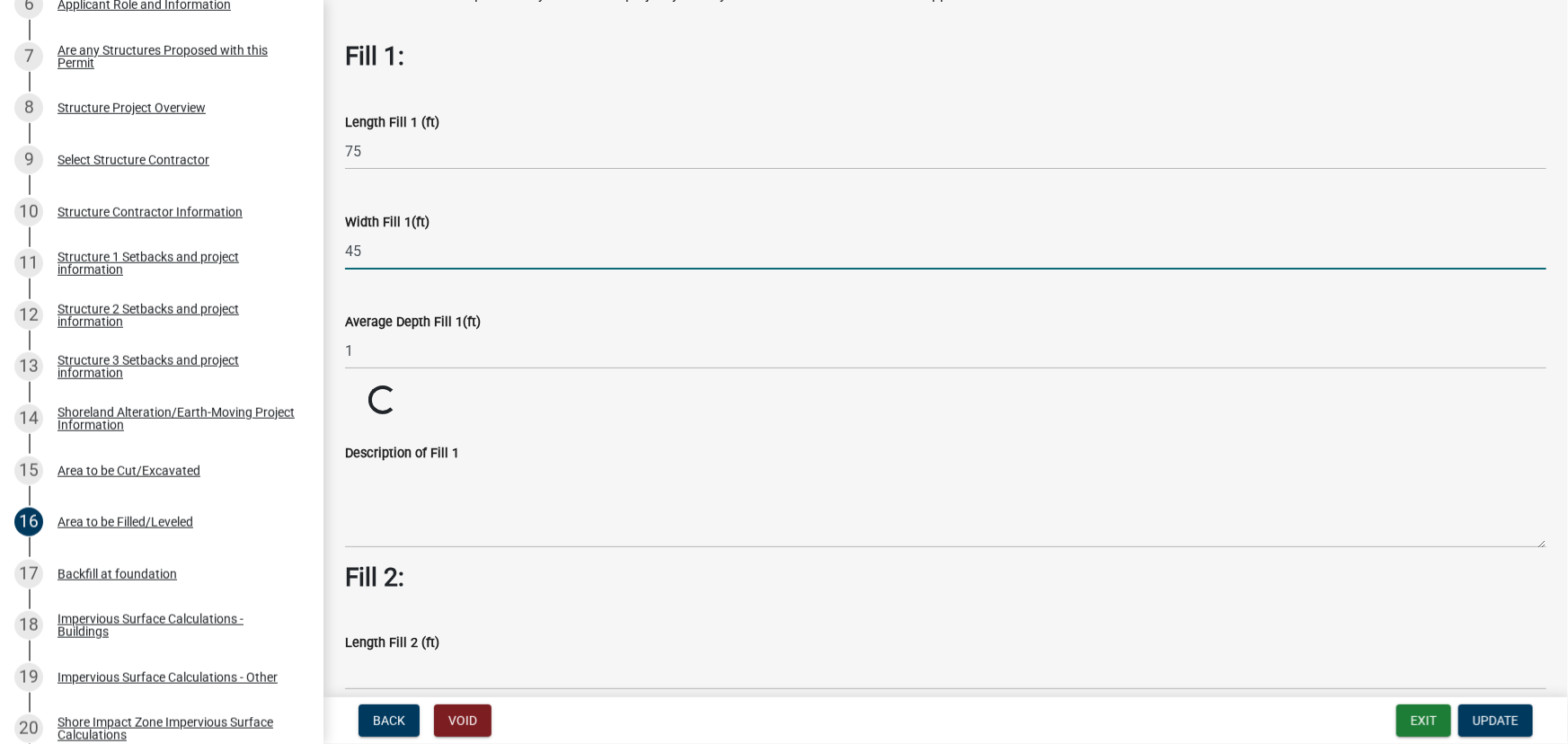
scroll to position [244, 0]
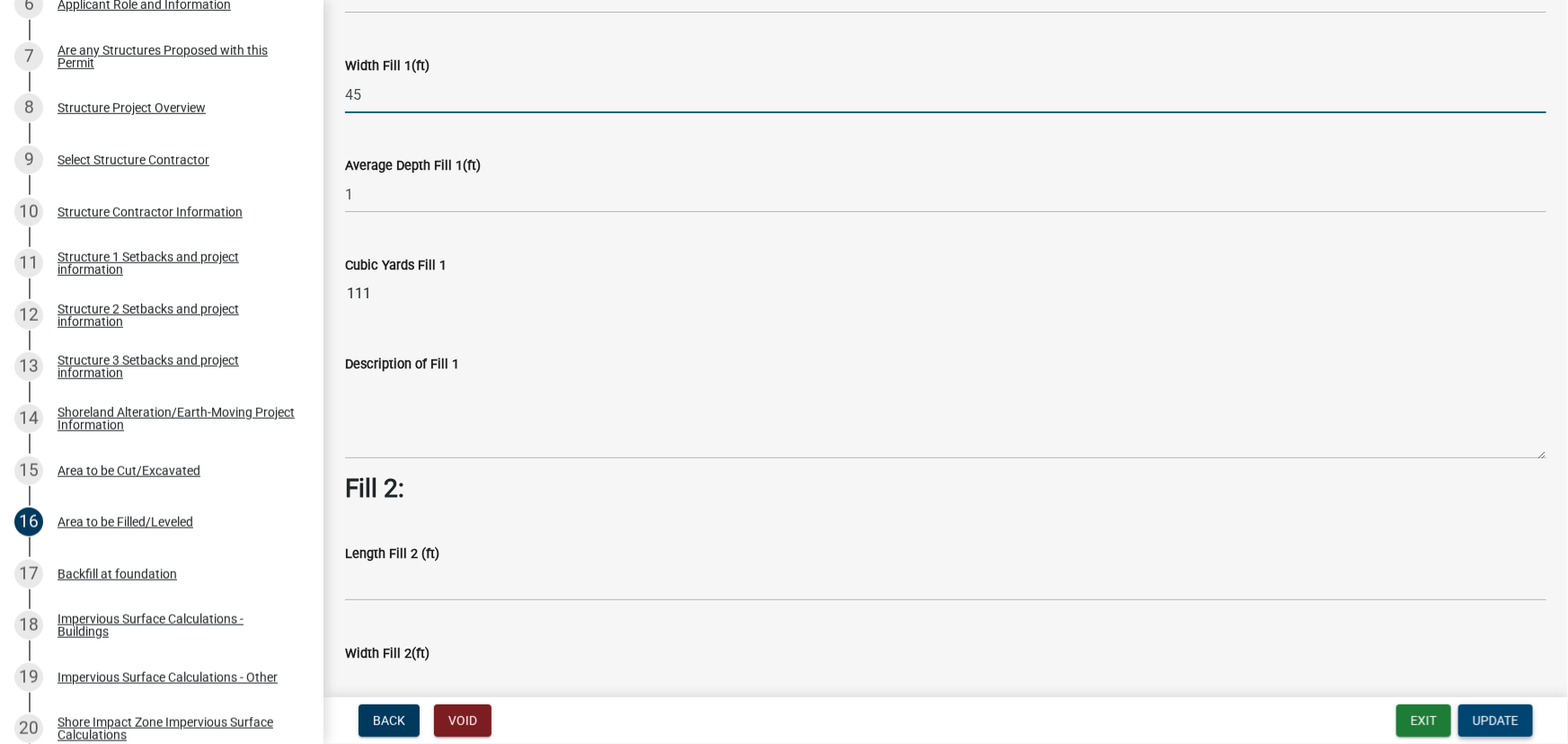
type input "45"
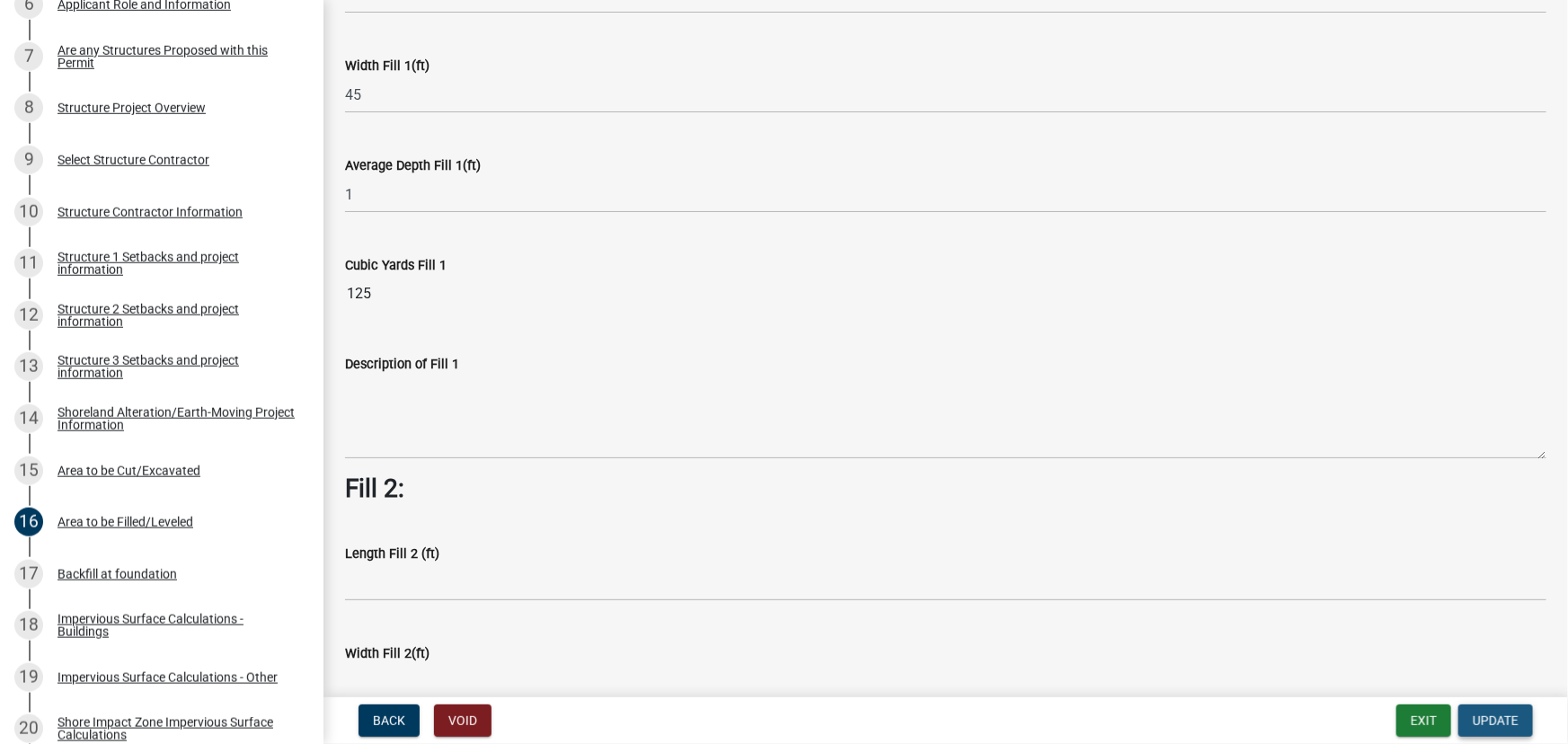
click at [1510, 722] on span "Update" at bounding box center [1496, 720] width 46 height 14
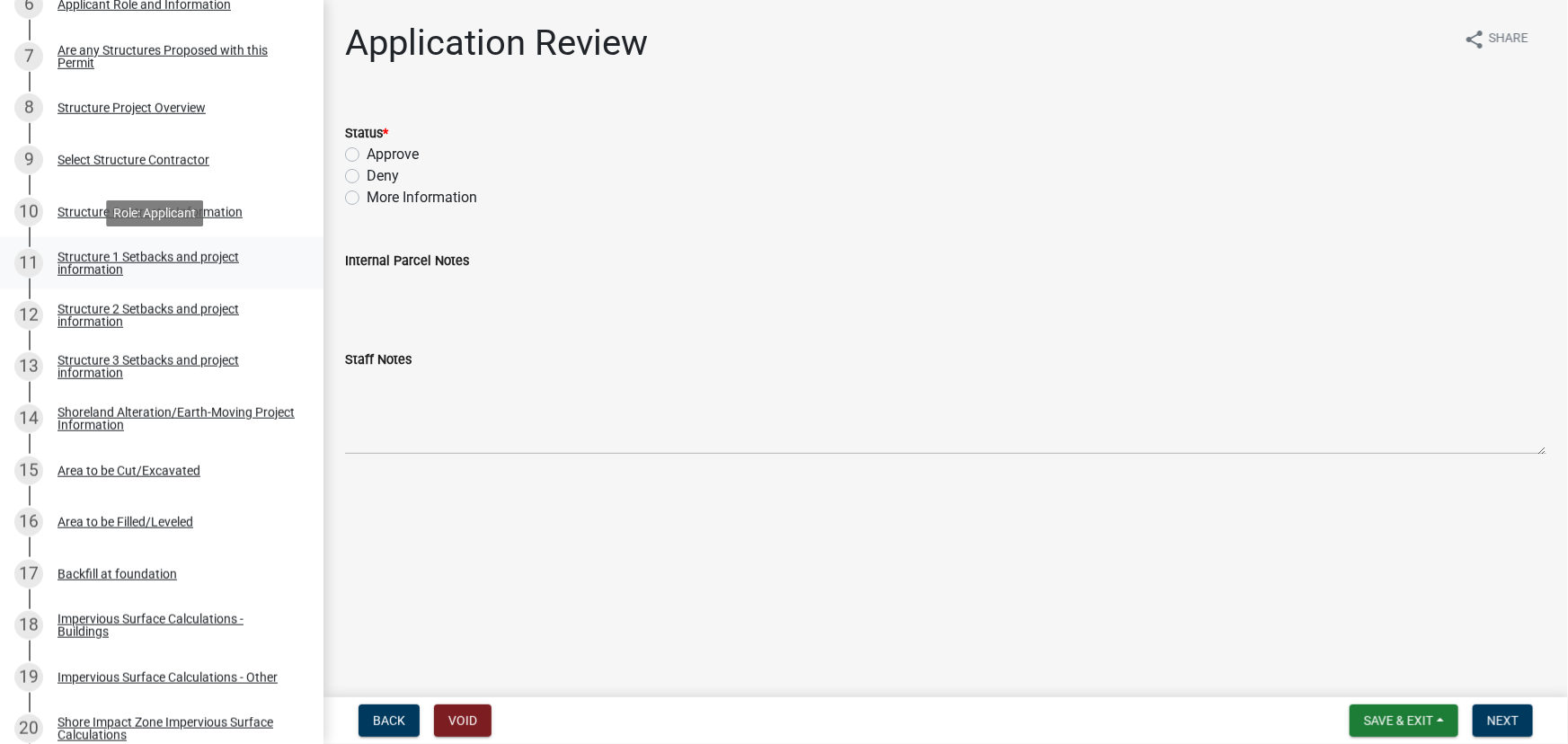
click at [229, 251] on div "Structure 1 Setbacks and project information" at bounding box center [177, 263] width 237 height 25
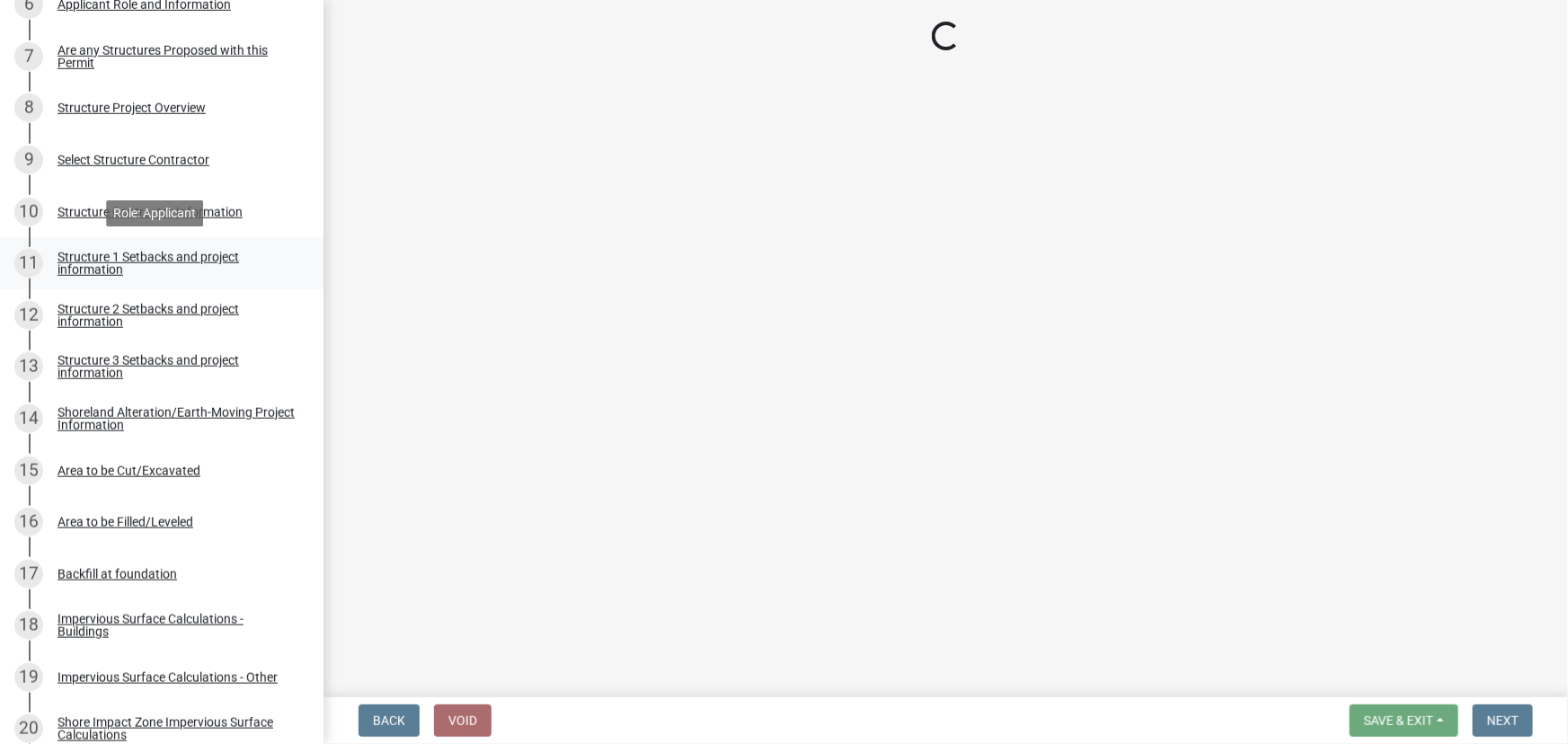
select select "c185e313-3403-4239-bd61-bb563c58a77a"
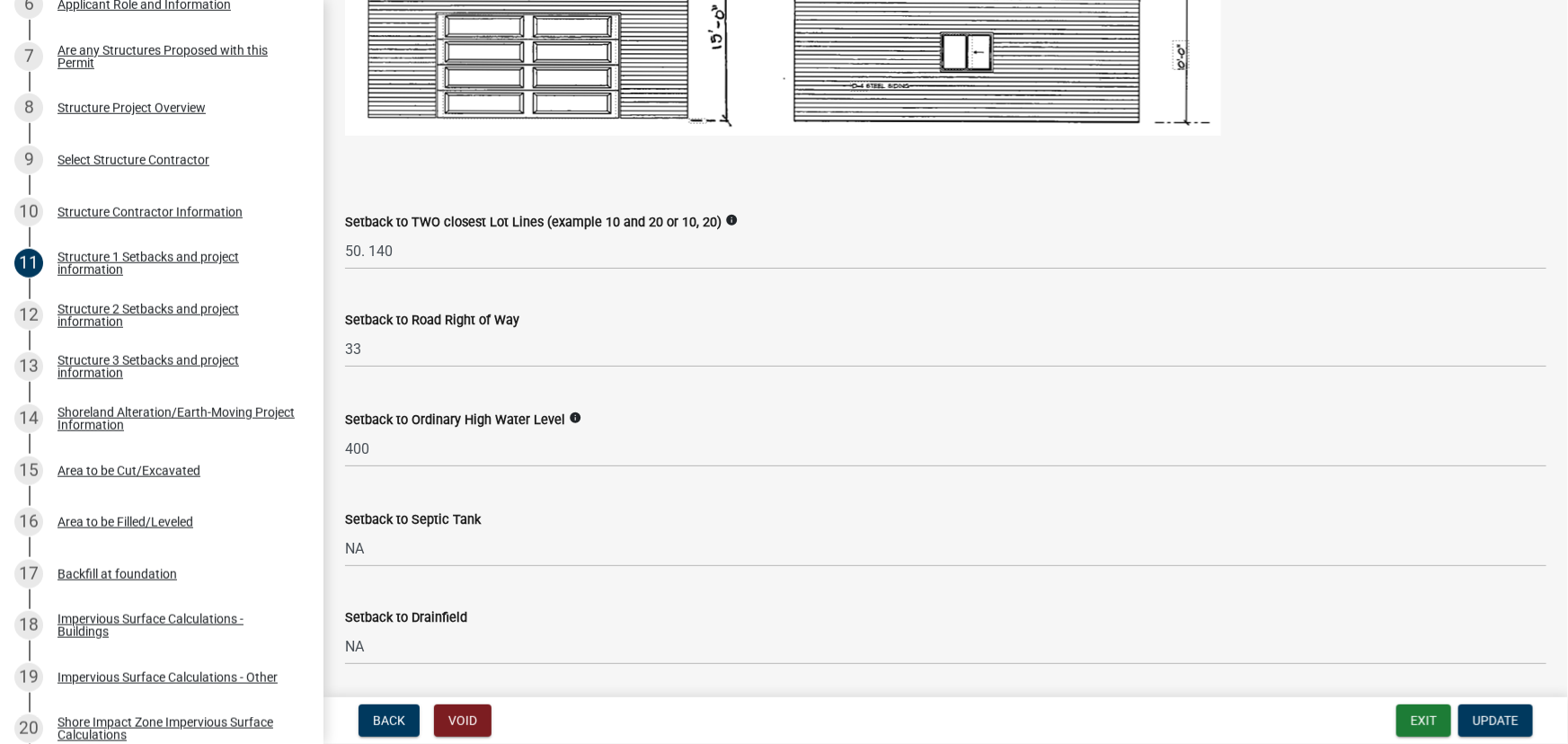
scroll to position [1388, 0]
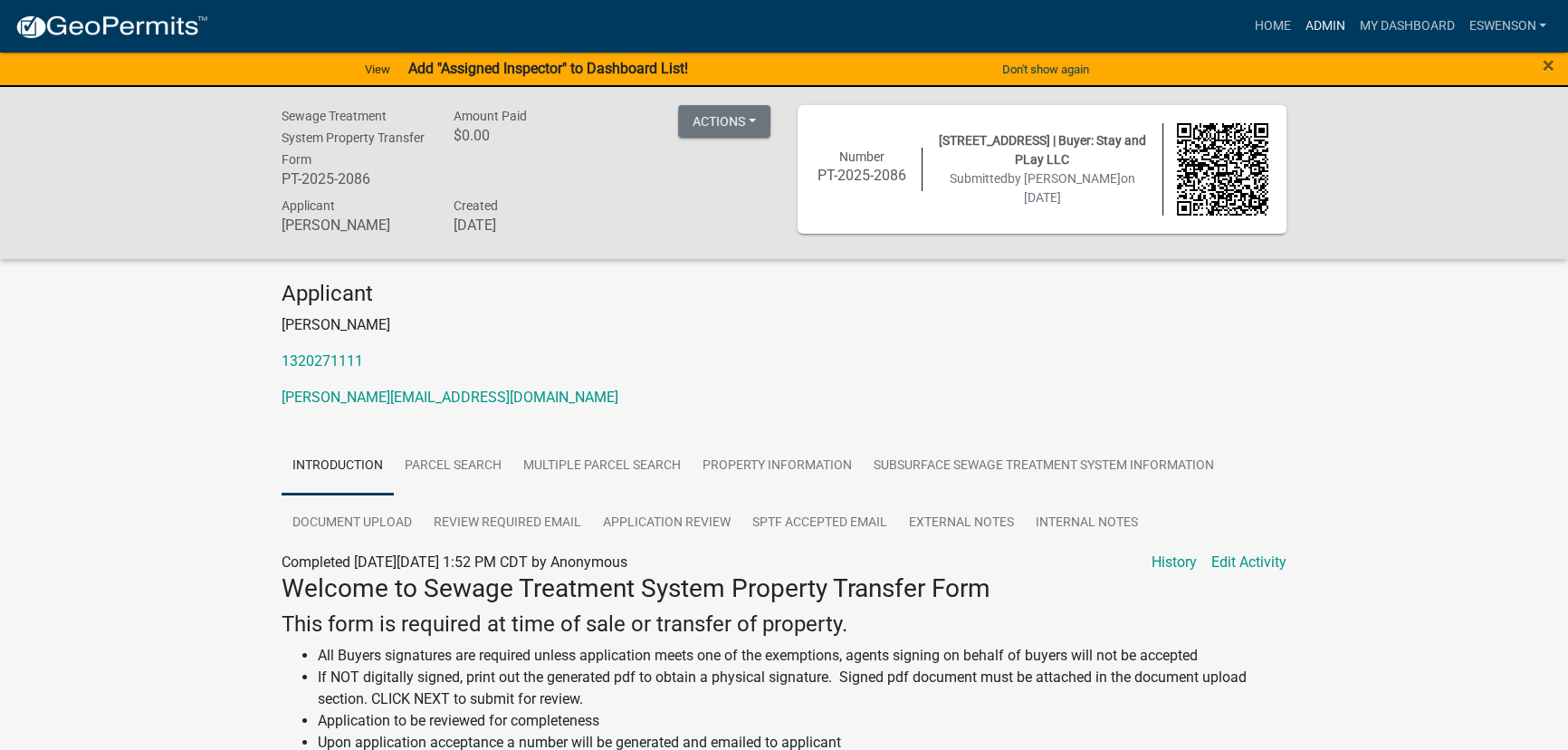
click at [1308, 13] on link "Admin" at bounding box center [1324, 26] width 55 height 35
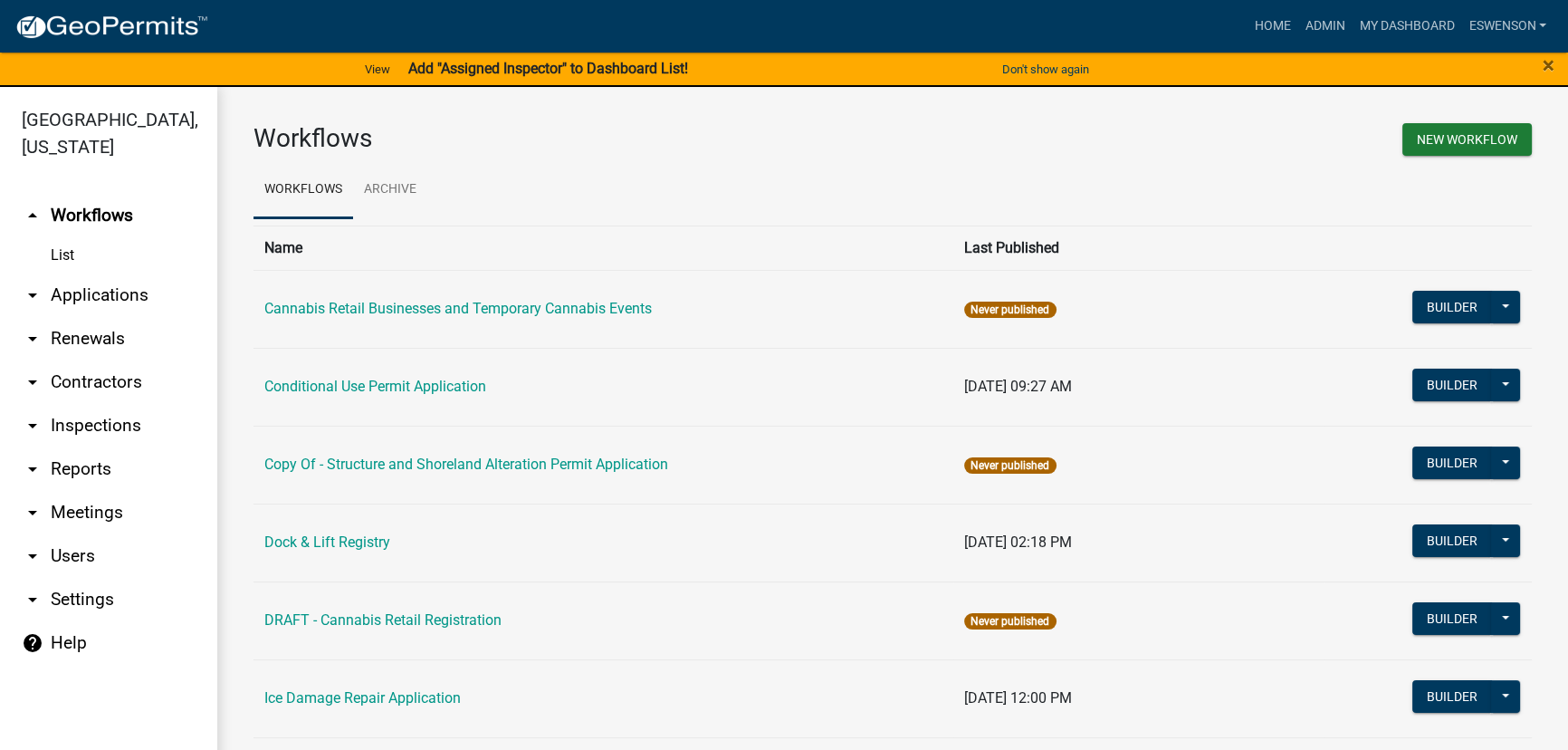
click at [81, 288] on link "arrow_drop_down Applications" at bounding box center [109, 296] width 217 height 44
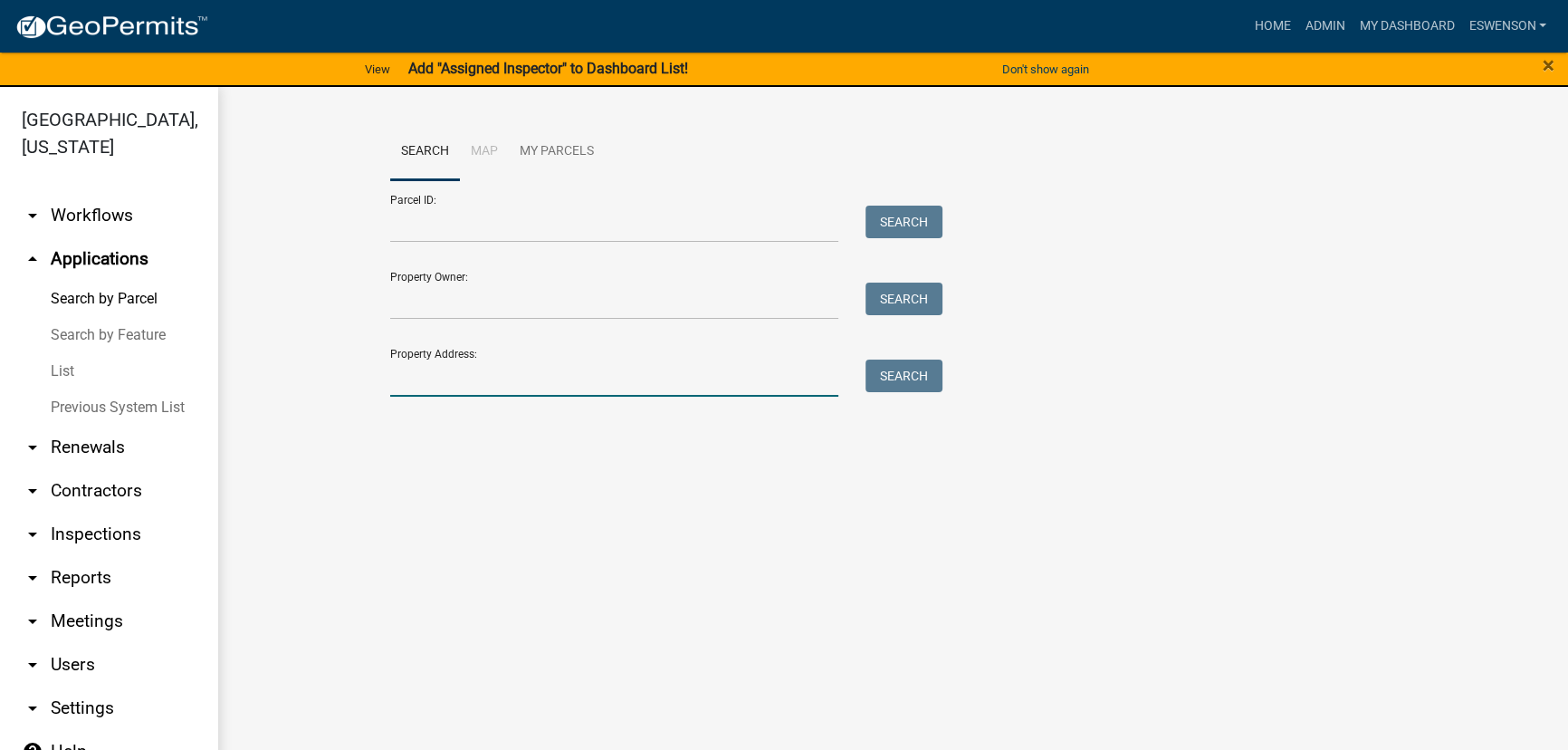
click at [476, 363] on input "Property Address:" at bounding box center [614, 378] width 448 height 37
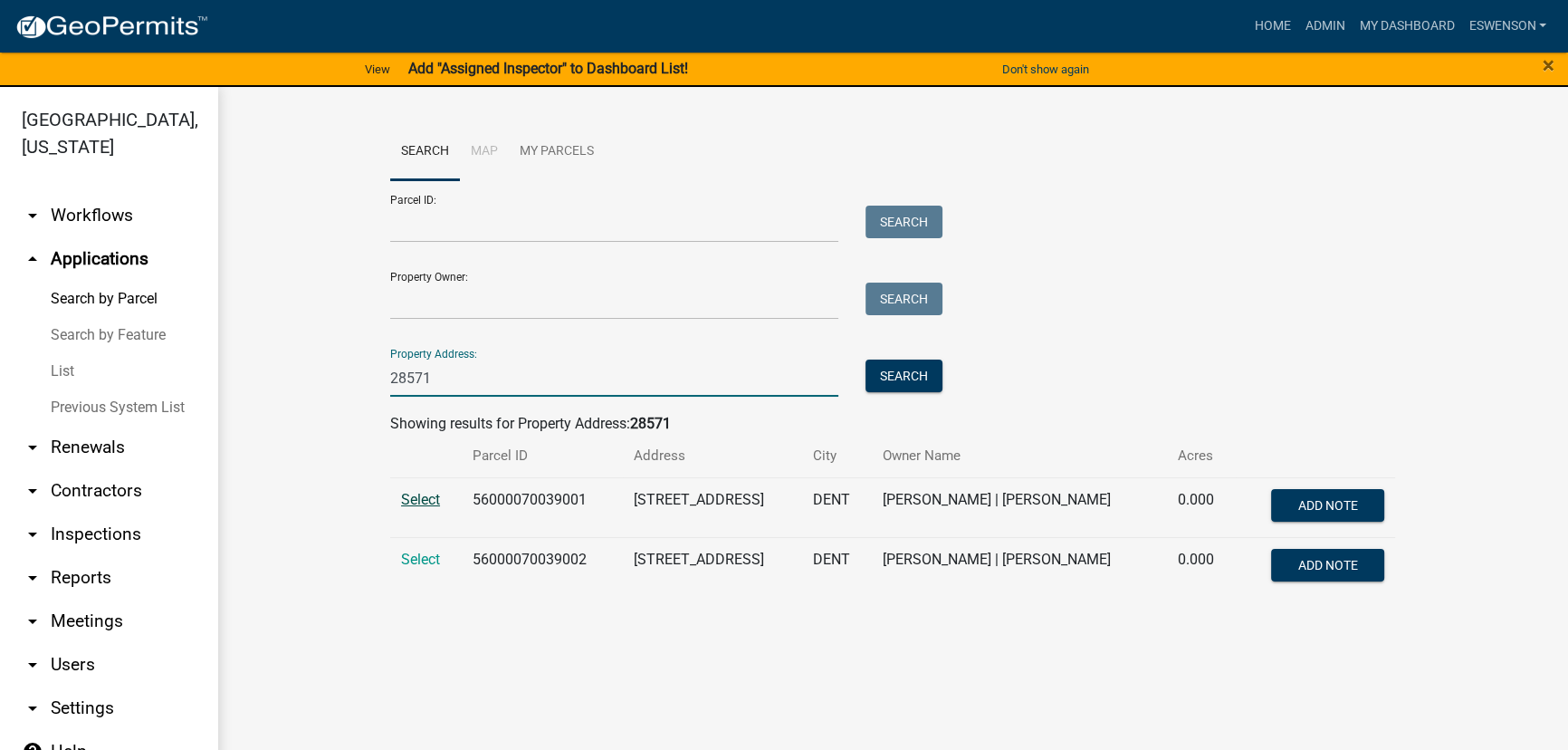
type input "28571"
click at [423, 493] on span "Select" at bounding box center [421, 499] width 39 height 17
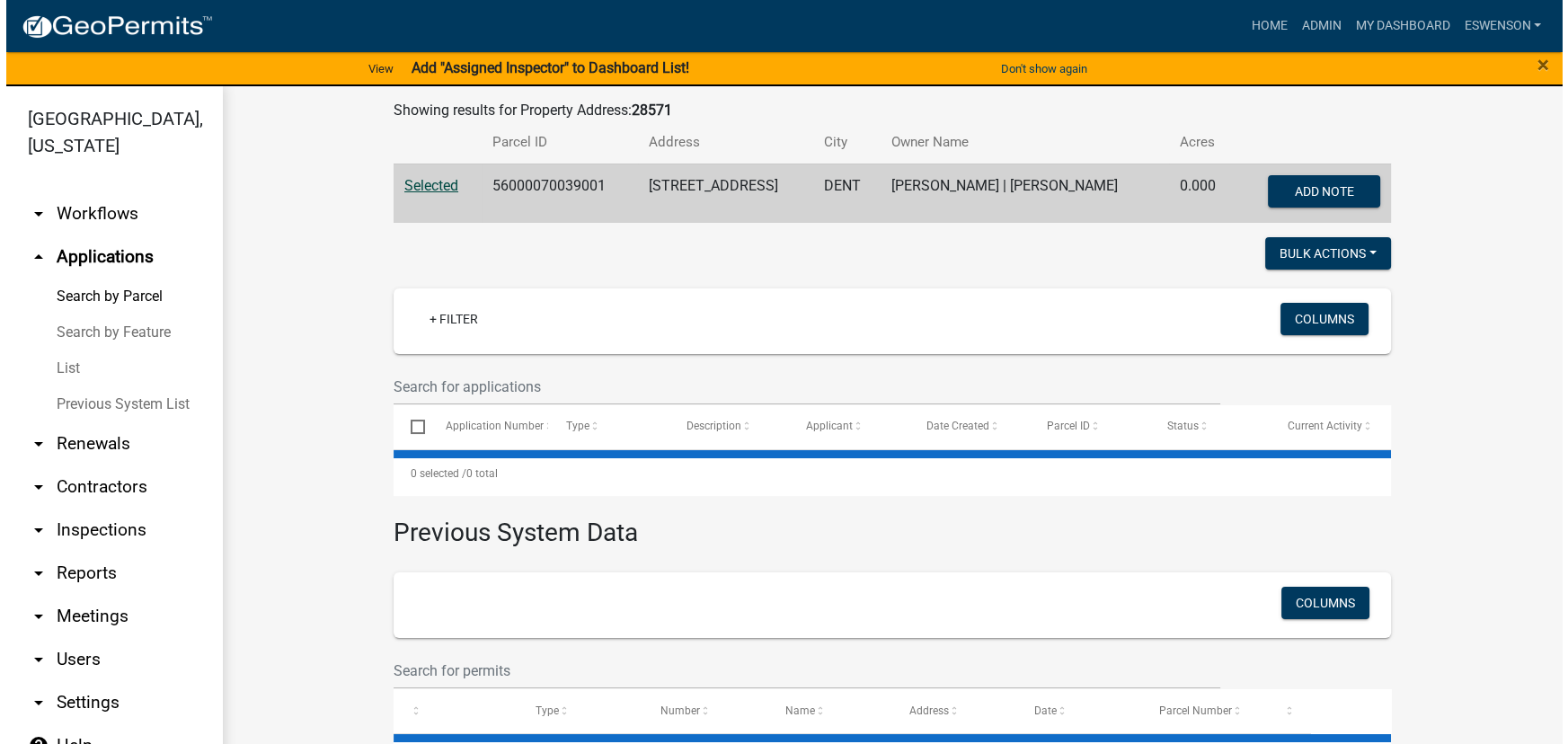
scroll to position [405, 0]
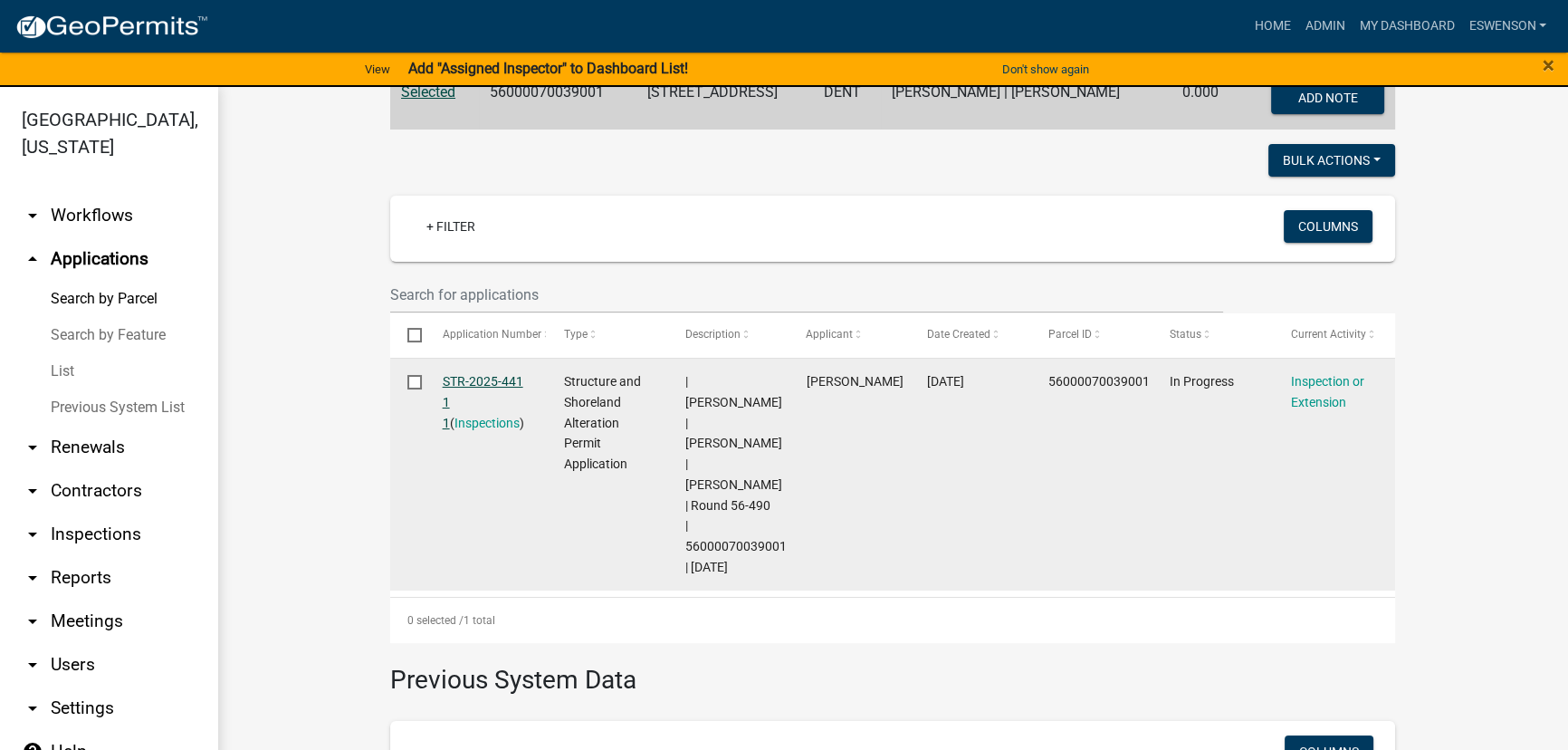
click at [461, 385] on link "STR-2025-441 1 1" at bounding box center [483, 402] width 80 height 57
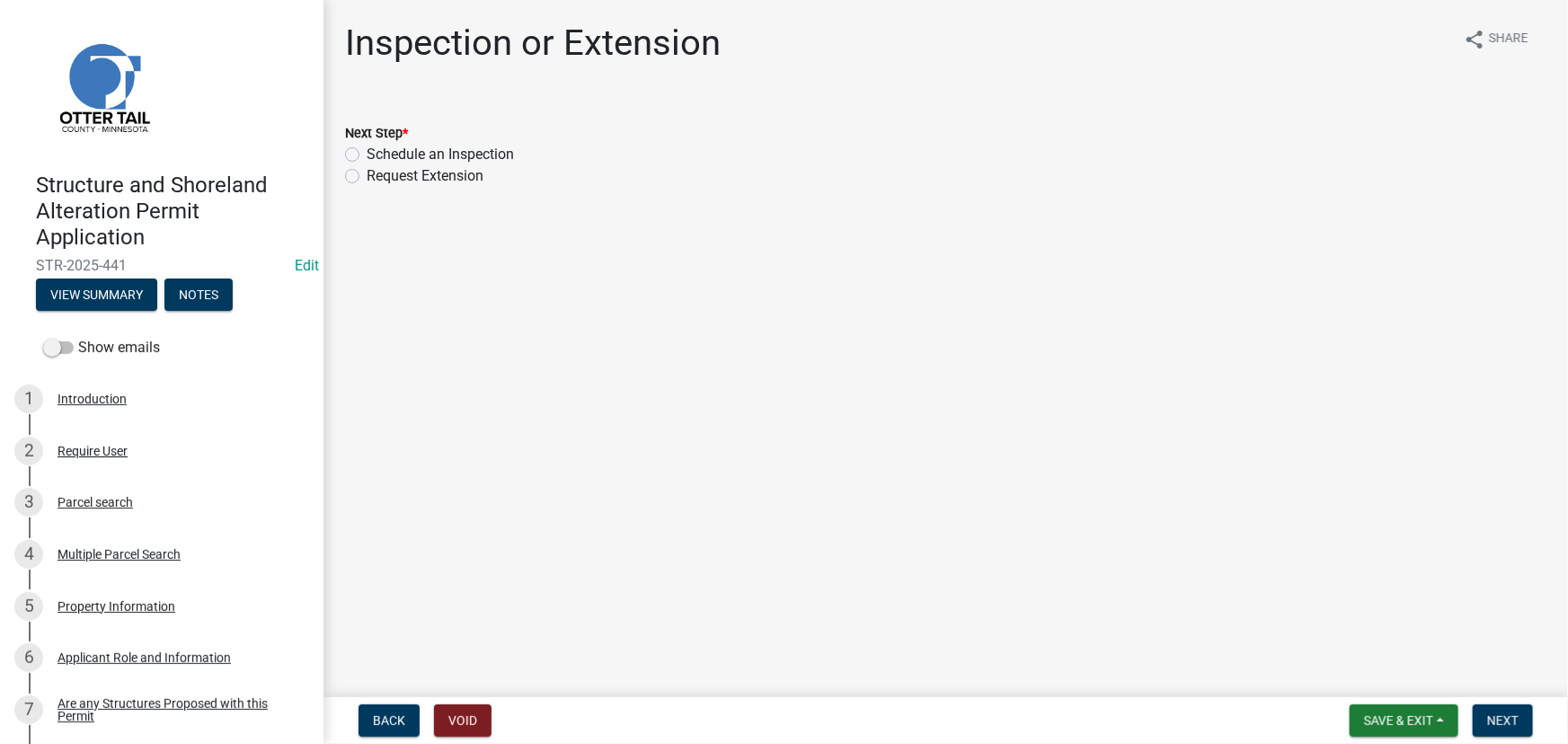
click at [453, 154] on label "Schedule an Inspection" at bounding box center [440, 155] width 148 height 22
click at [378, 154] on input "Schedule an Inspection" at bounding box center [372, 149] width 12 height 12
radio input "true"
click at [1503, 717] on span "Next" at bounding box center [1503, 720] width 32 height 14
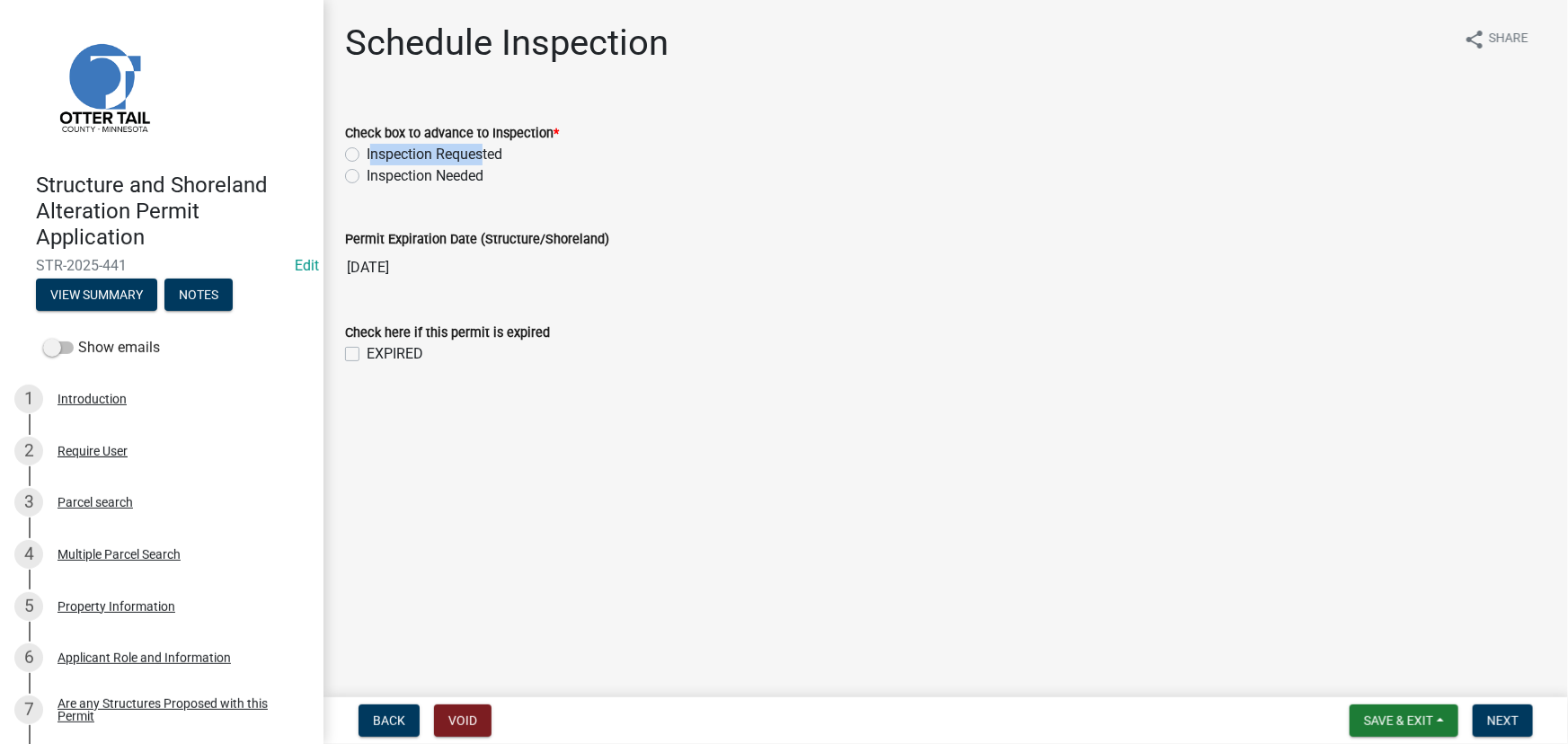
click at [479, 144] on label "Inspection Requested" at bounding box center [435, 155] width 136 height 22
click at [405, 159] on label "Inspection Requested" at bounding box center [435, 155] width 136 height 22
click at [378, 156] on input "Inspection Requested" at bounding box center [372, 149] width 12 height 12
radio input "true"
click at [1501, 724] on span "Next" at bounding box center [1503, 720] width 32 height 14
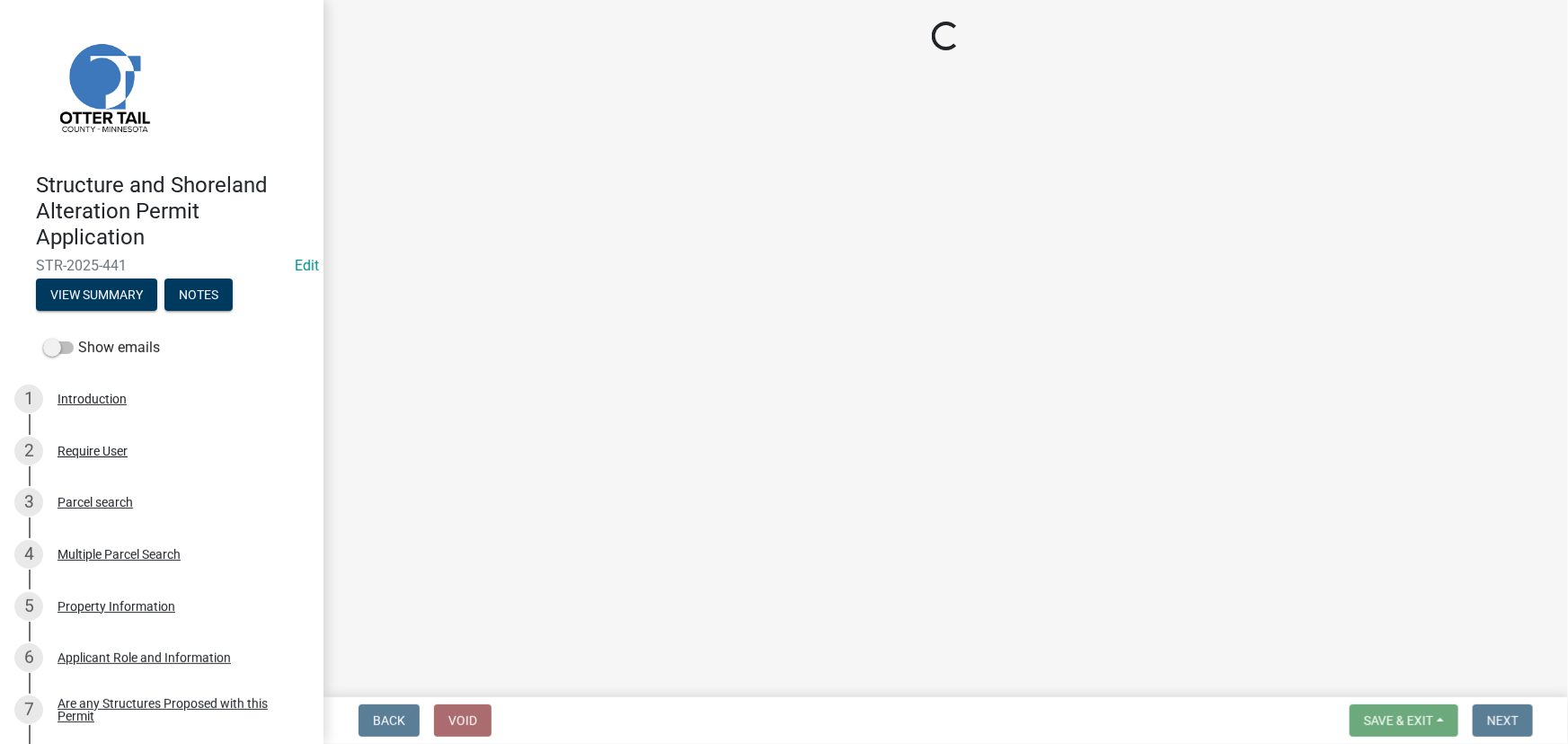
select select "710d5f49-2663-4e73-9718-d0c4e189f5ed"
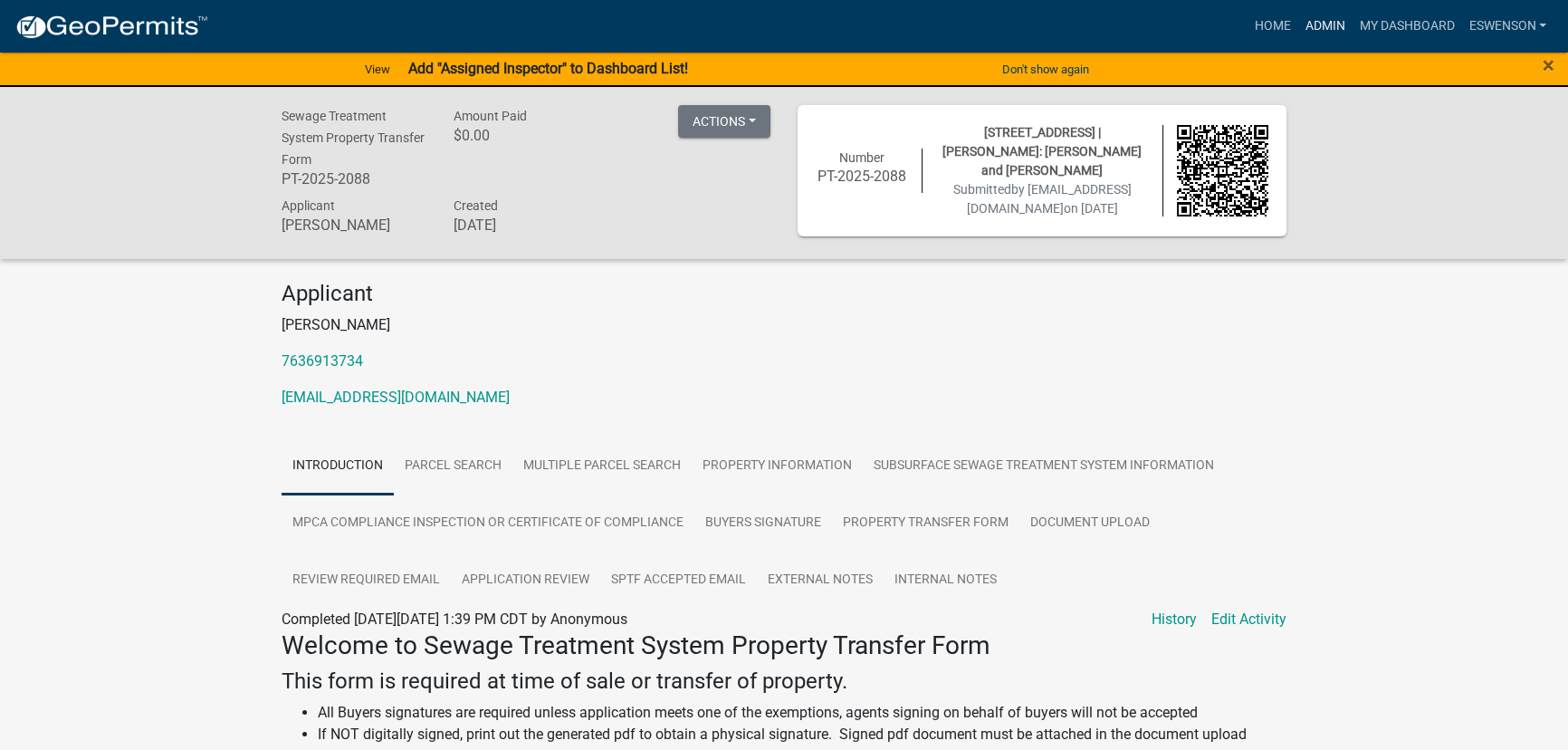
drag, startPoint x: 1328, startPoint y: 18, endPoint x: 1297, endPoint y: 62, distance: 53.8
click at [1326, 18] on link "Admin" at bounding box center [1324, 26] width 55 height 35
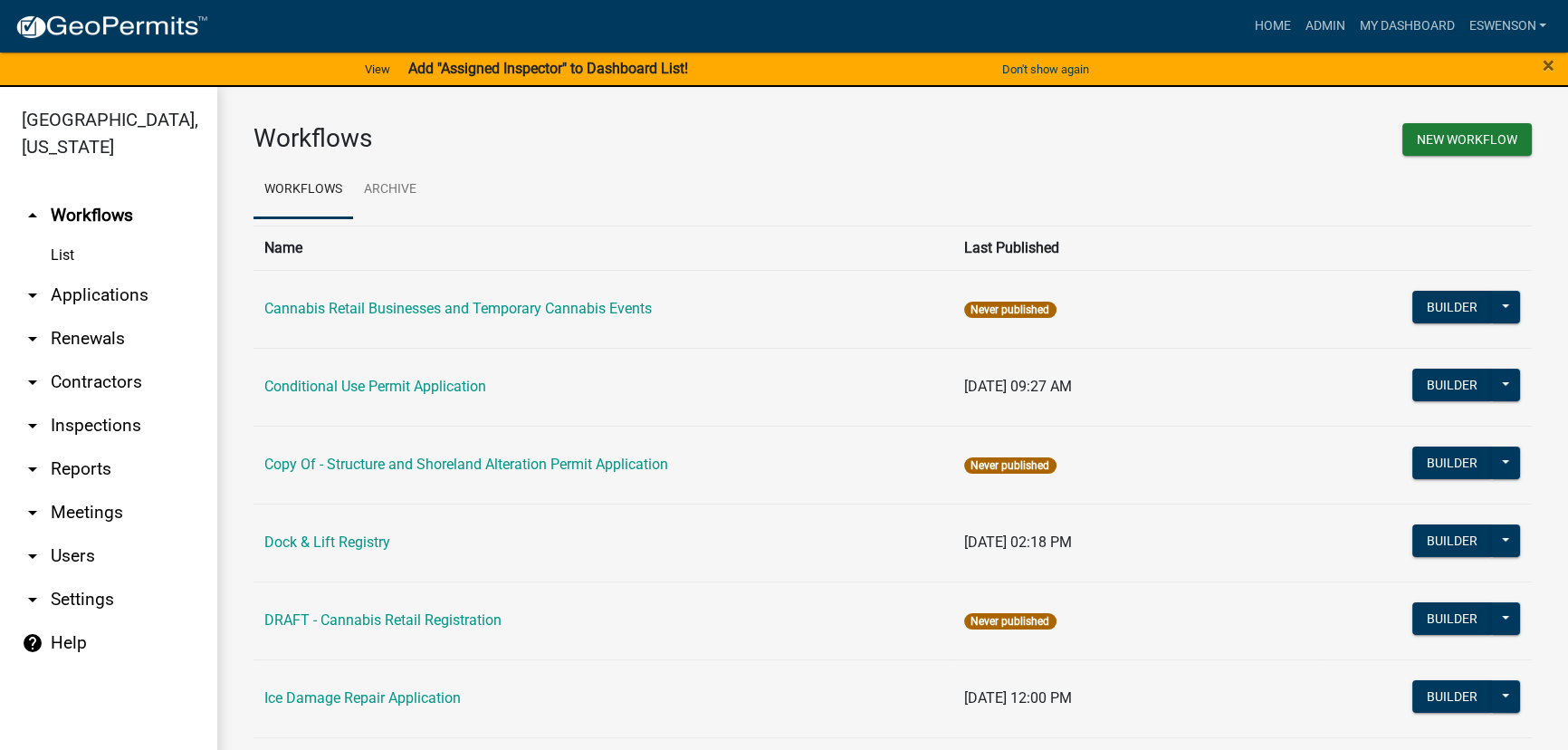
click at [122, 292] on link "arrow_drop_down Applications" at bounding box center [109, 296] width 217 height 44
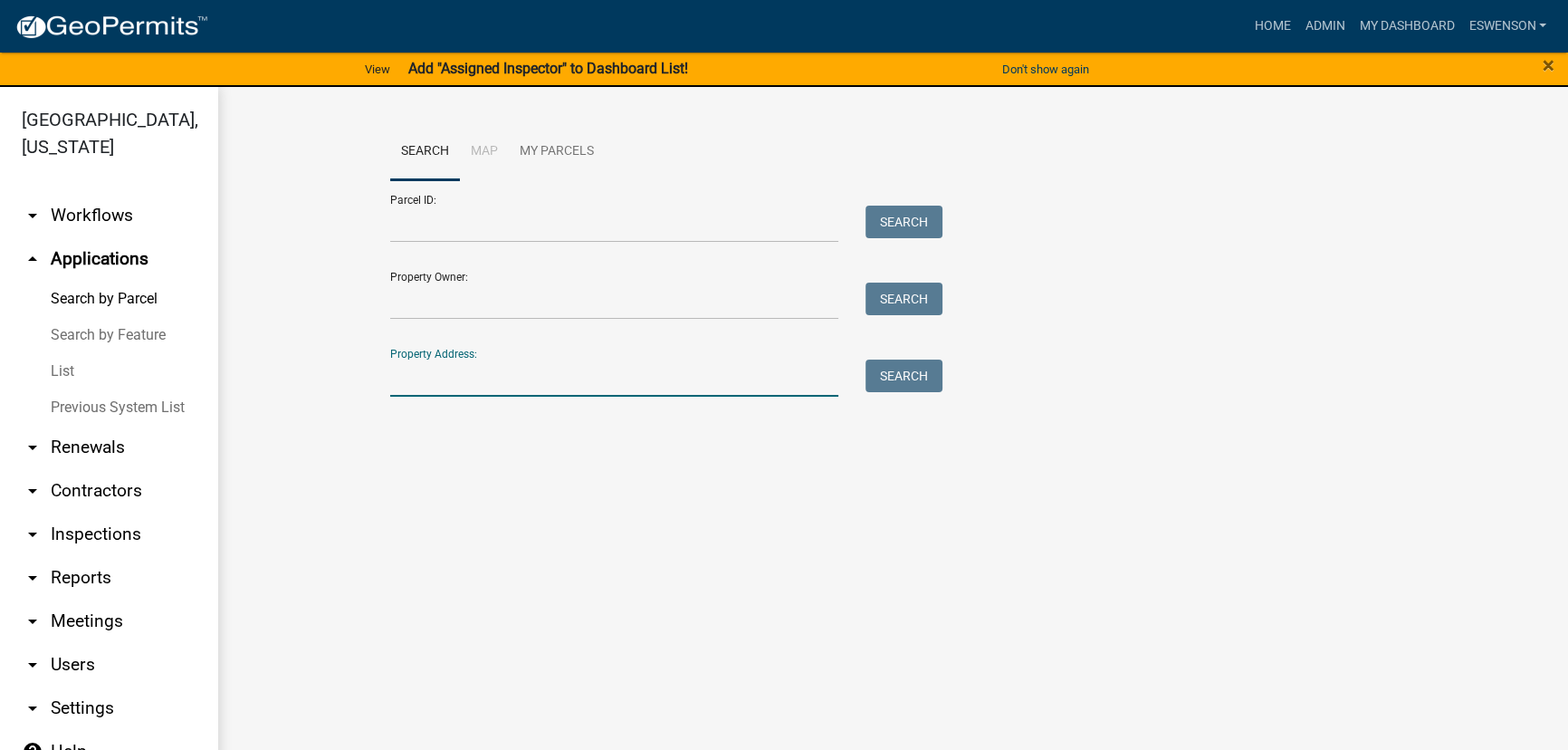
click at [431, 376] on input "Property Address:" at bounding box center [614, 378] width 448 height 37
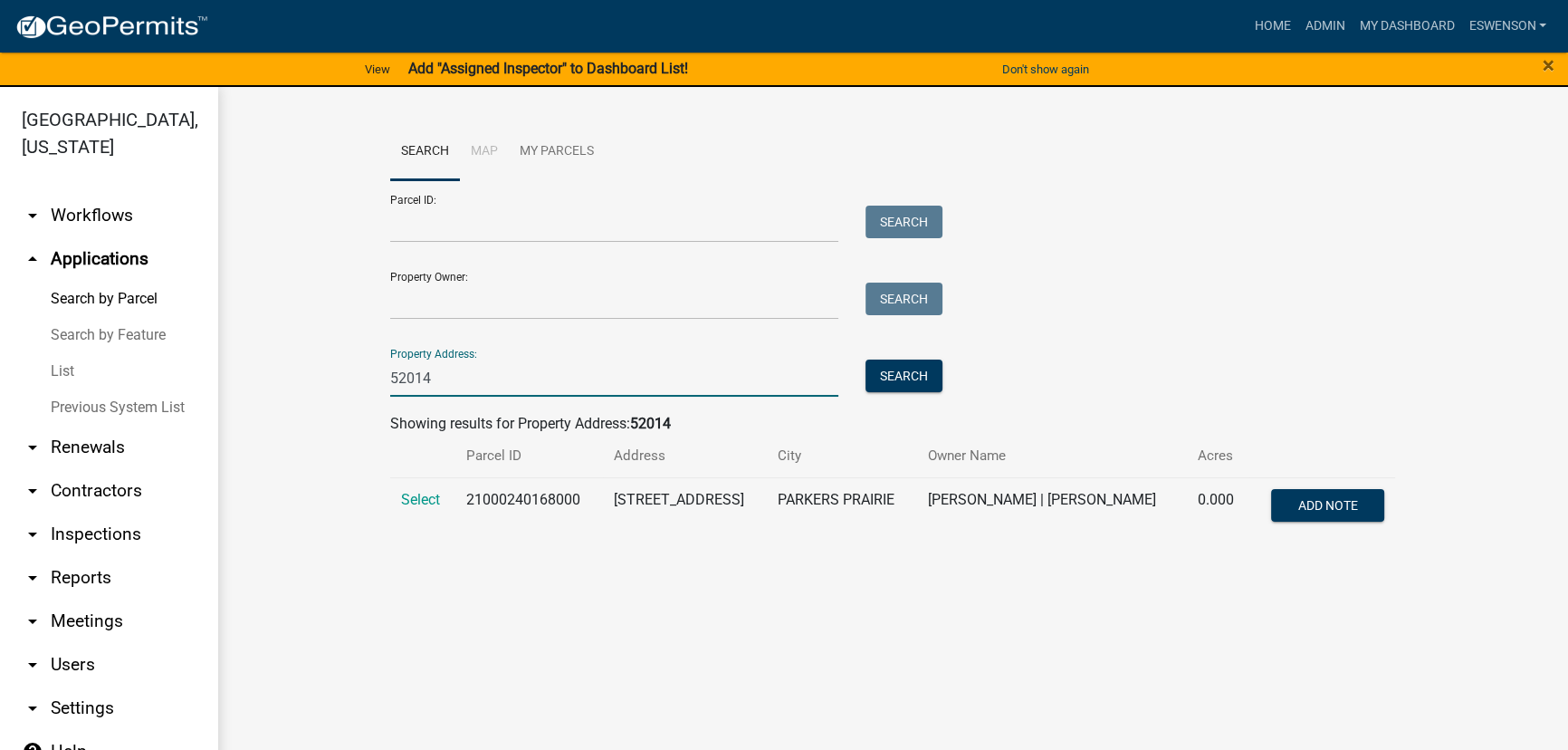
type input "52014"
click at [455, 493] on td "21000240168000" at bounding box center [528, 507] width 147 height 60
click at [393, 495] on td "Select" at bounding box center [422, 507] width 65 height 60
click at [409, 494] on span "Select" at bounding box center [421, 499] width 39 height 17
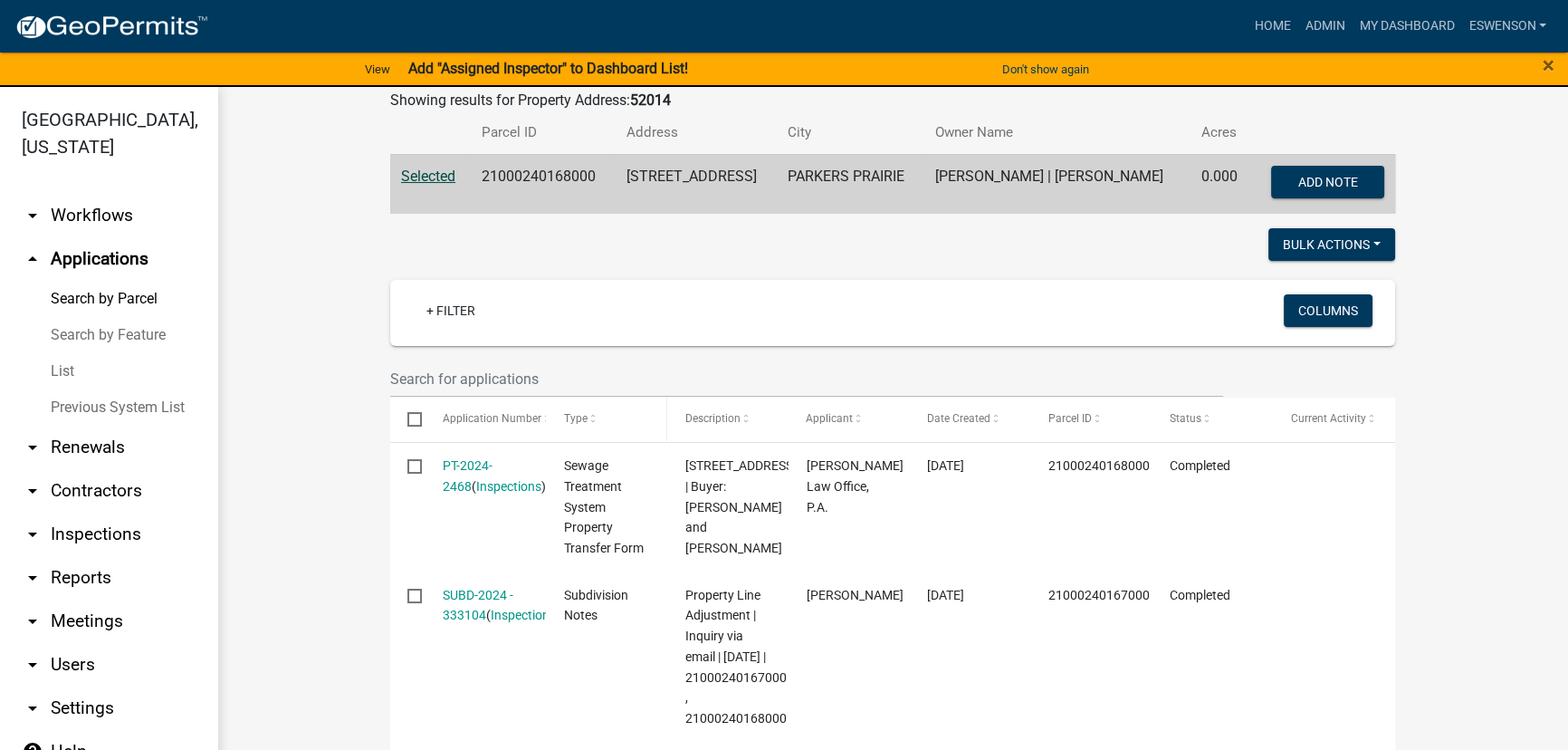
scroll to position [328, 0]
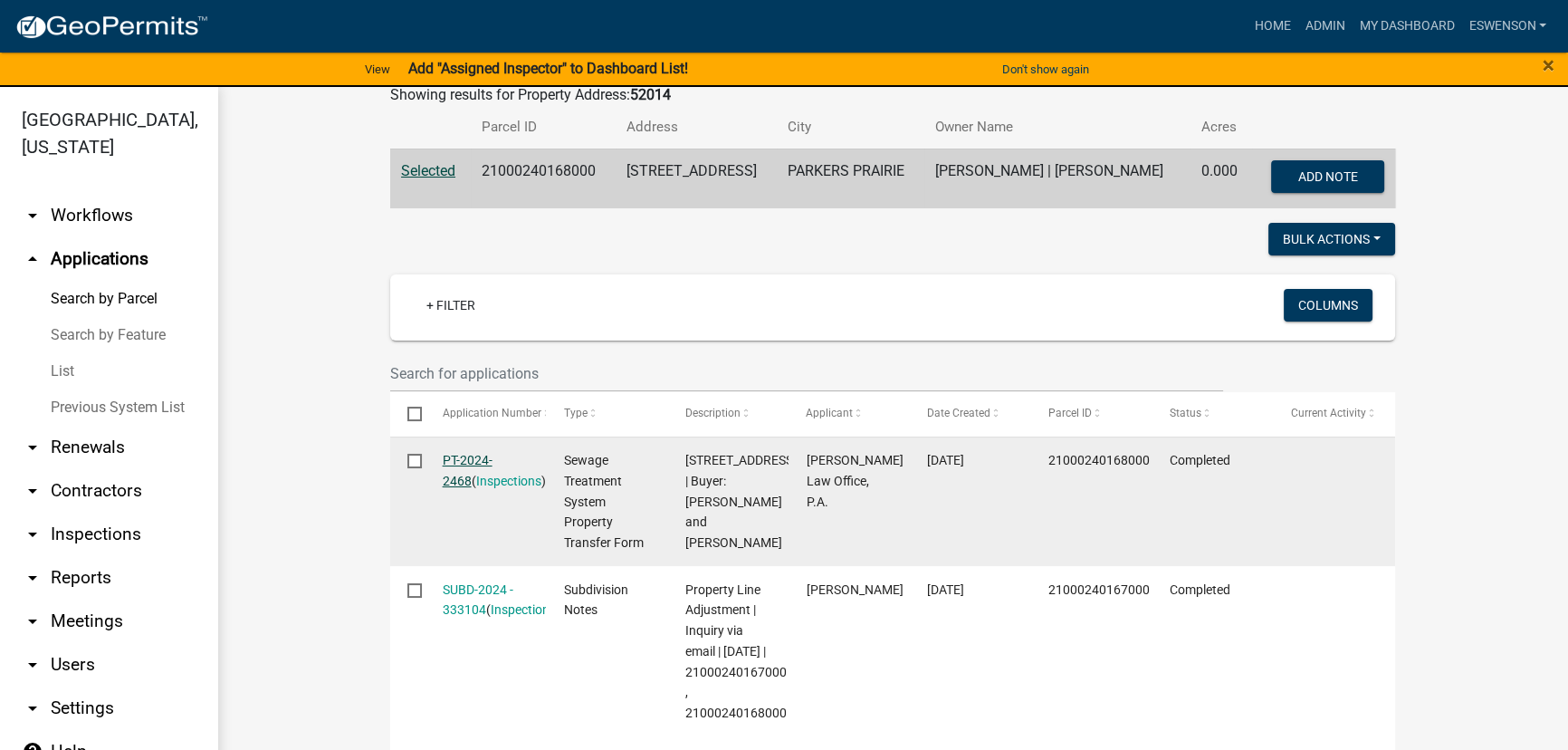
drag, startPoint x: 469, startPoint y: 452, endPoint x: 483, endPoint y: 458, distance: 15.2
click at [469, 453] on link "PT-2024-2468" at bounding box center [467, 470] width 50 height 36
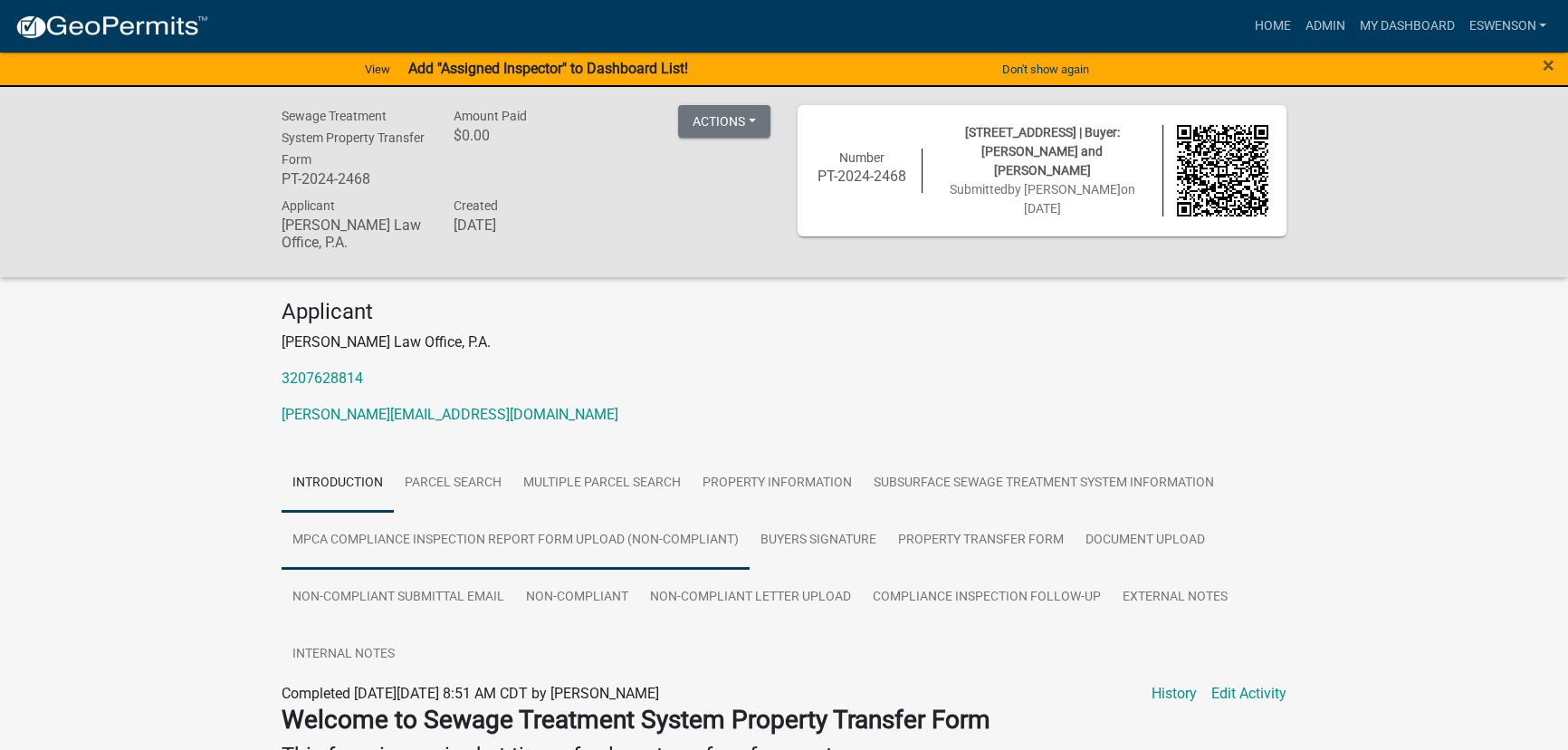
click at [629, 547] on link "MPCA Compliance Inspection Report Form Upload (non-compliant)" at bounding box center [515, 541] width 468 height 58
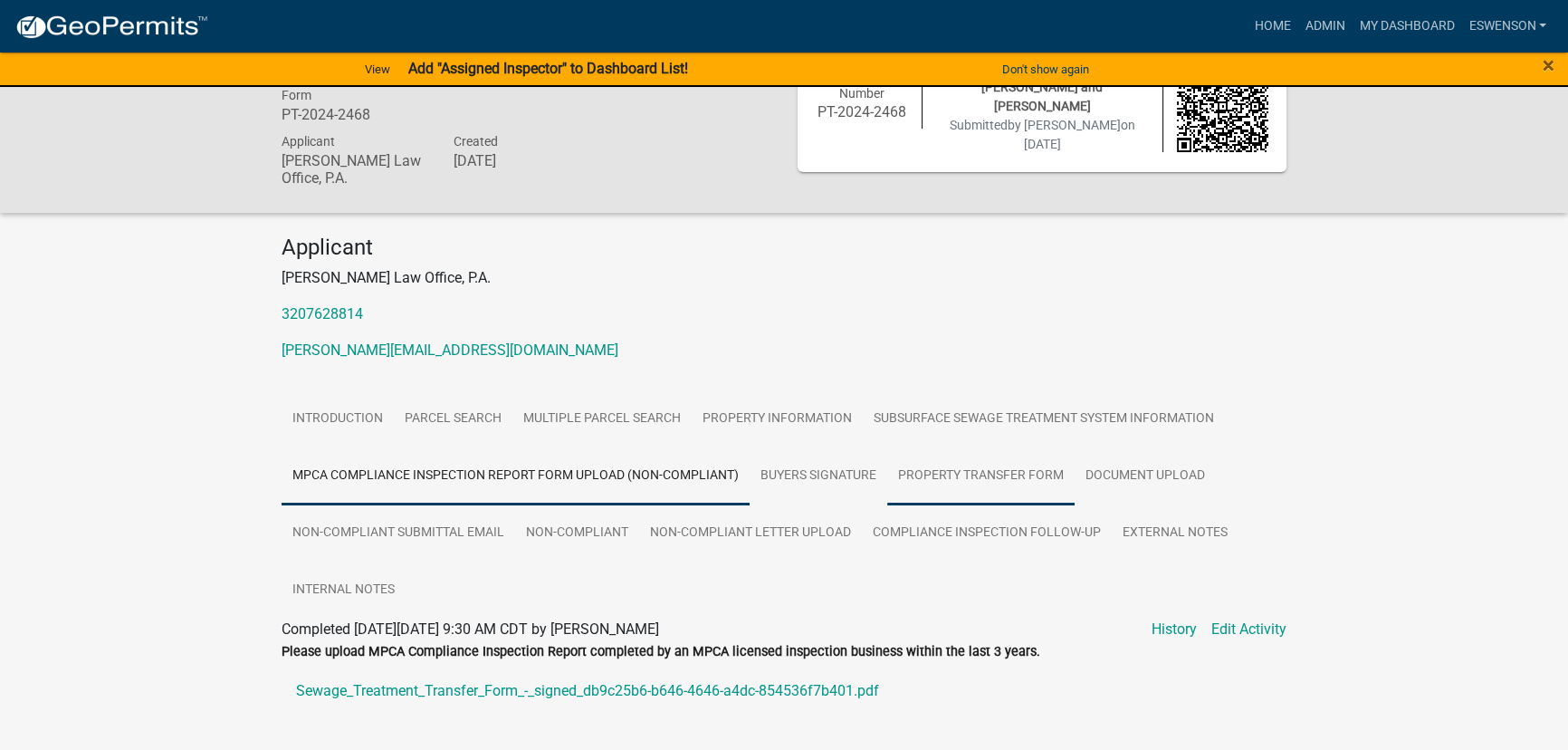
scroll to position [124, 0]
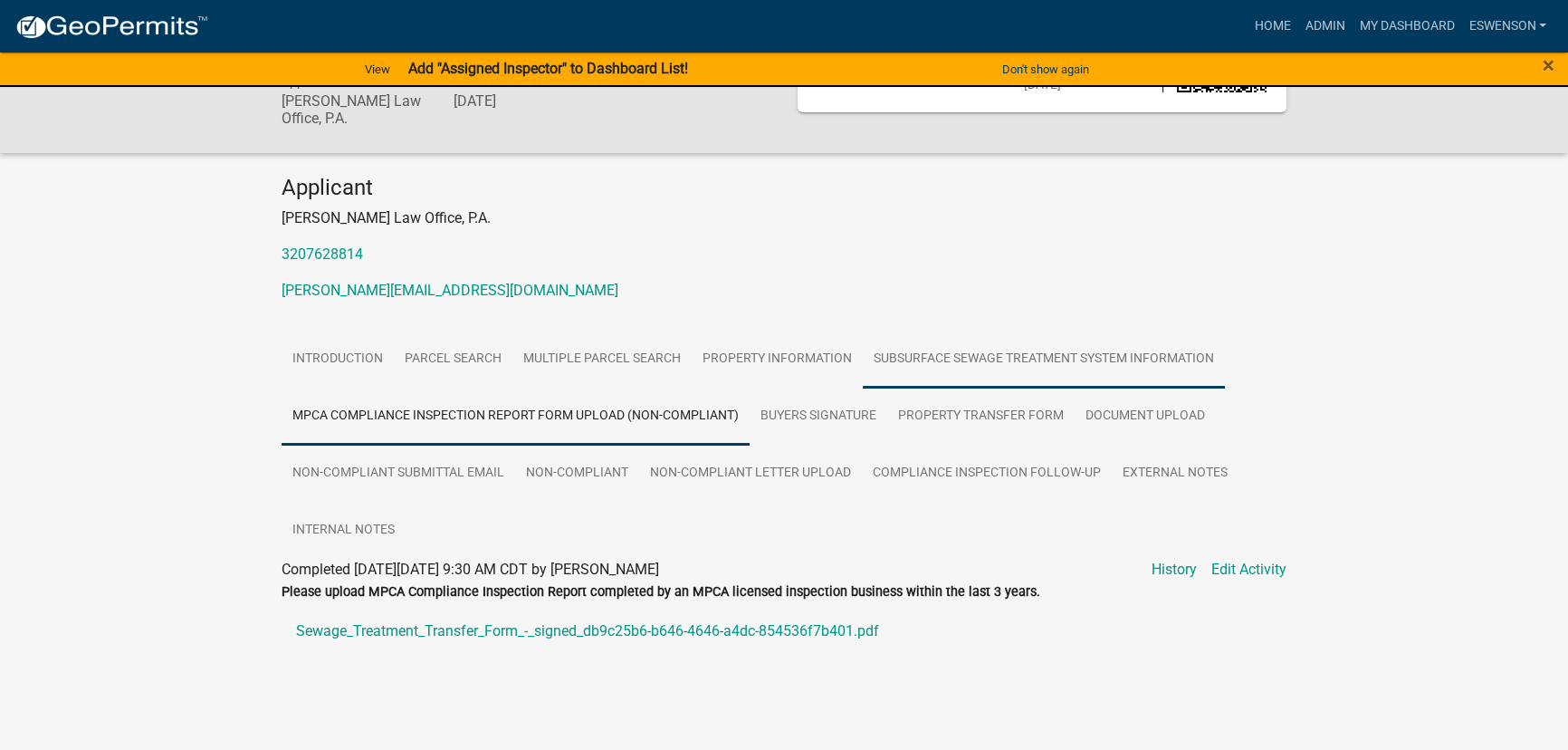
click at [1013, 355] on link "Subsurface Sewage Treatment System Information" at bounding box center [1044, 359] width 362 height 58
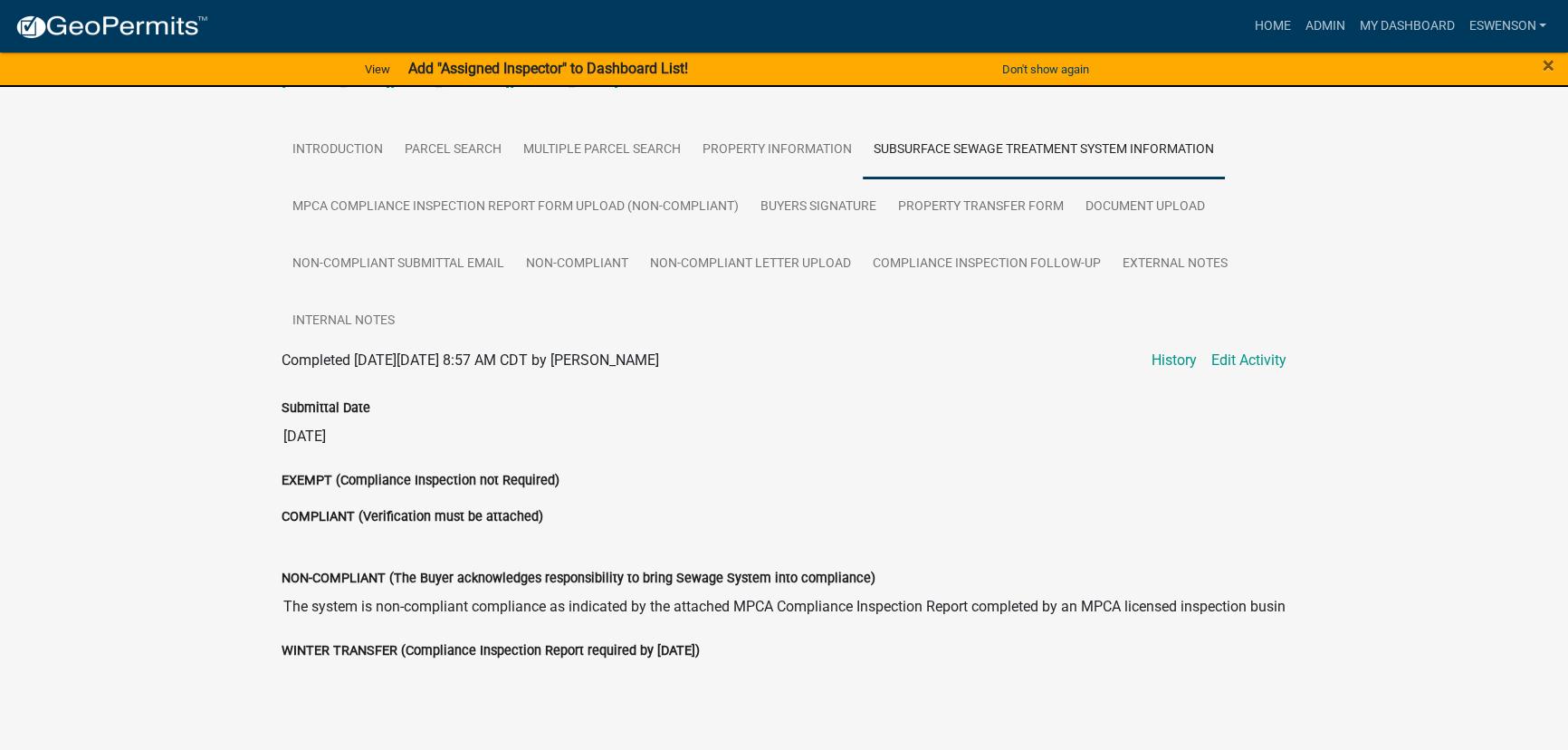
scroll to position [391, 0]
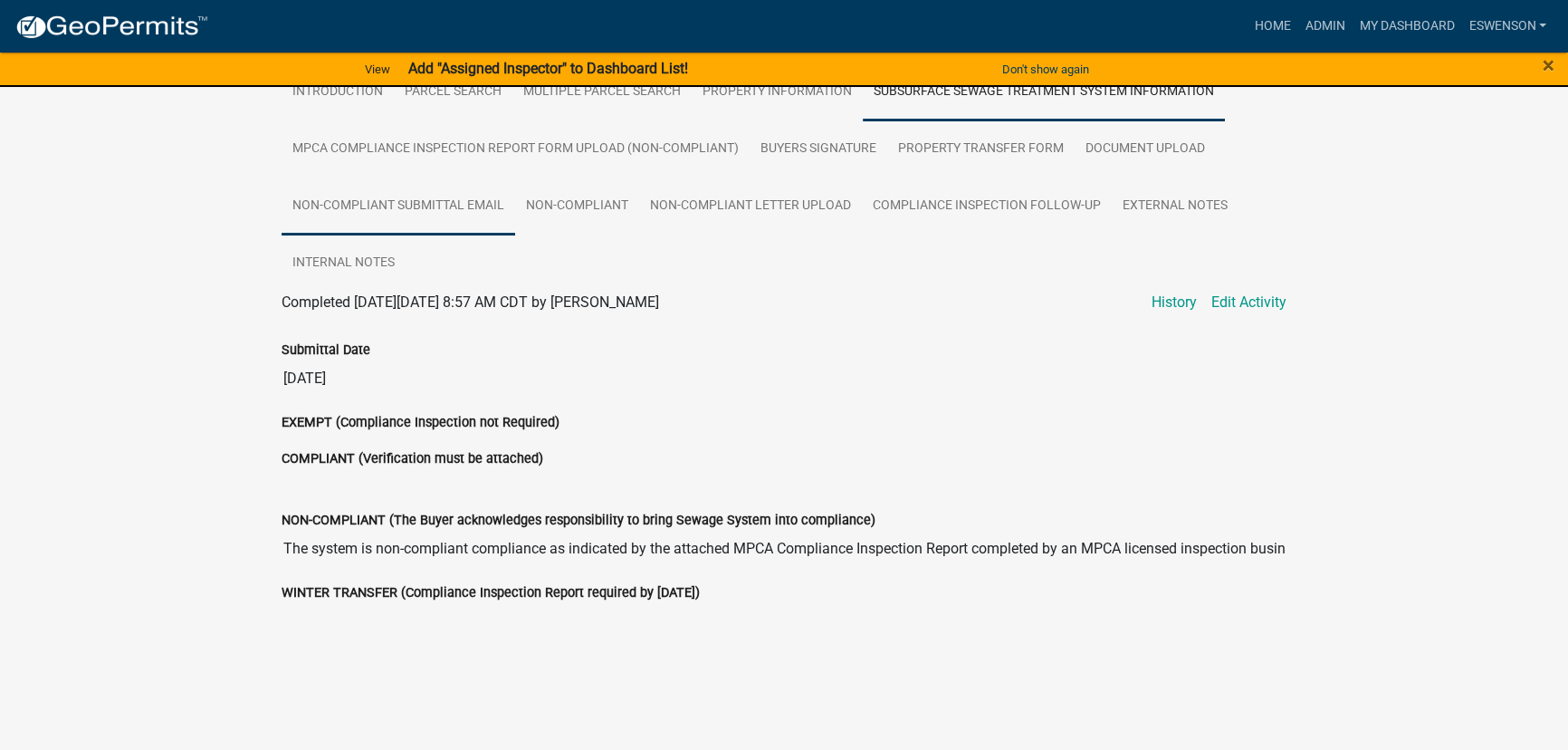
click at [418, 218] on link "Non-compliant Submittal Email" at bounding box center [399, 207] width 234 height 58
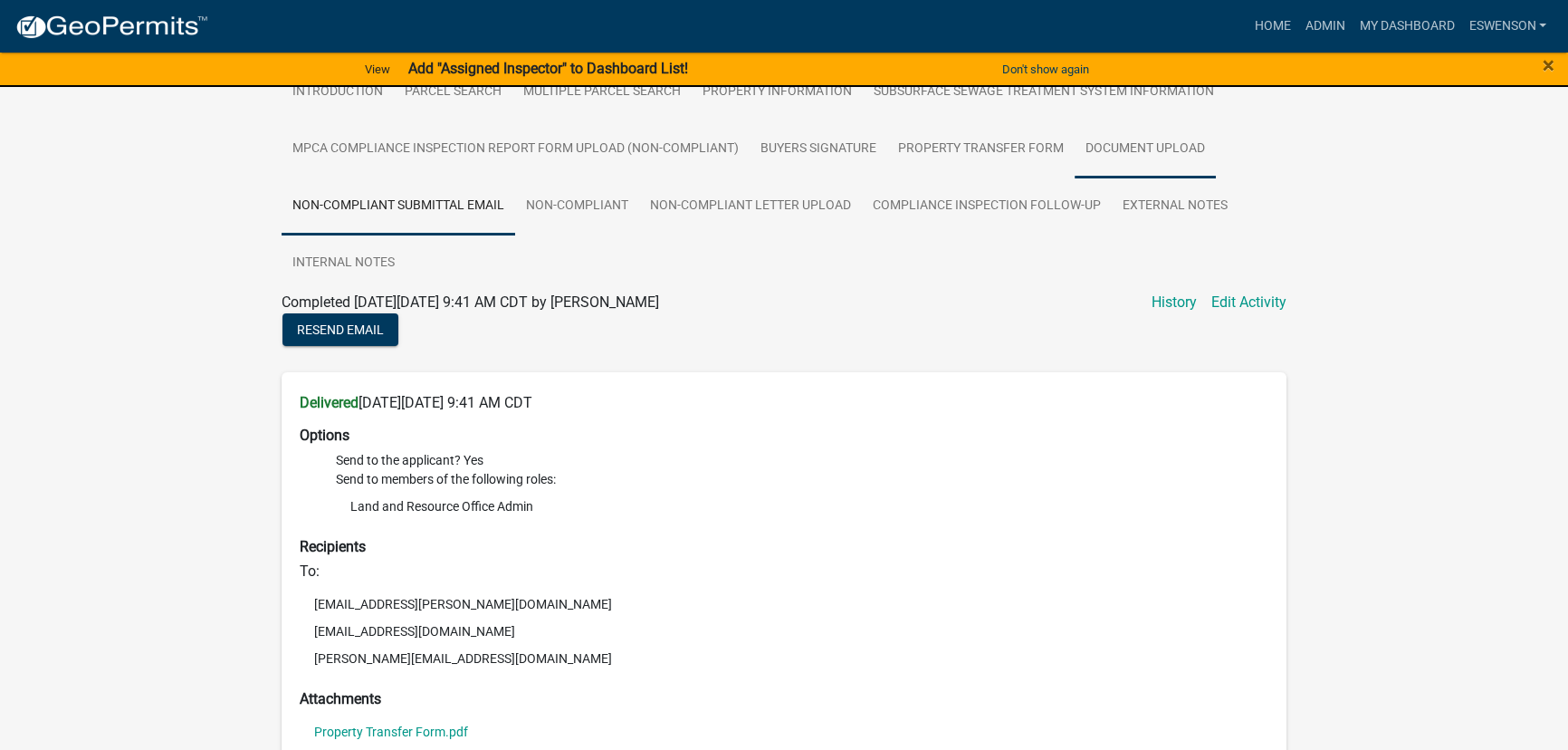
click at [1179, 161] on link "Document Upload" at bounding box center [1145, 150] width 141 height 58
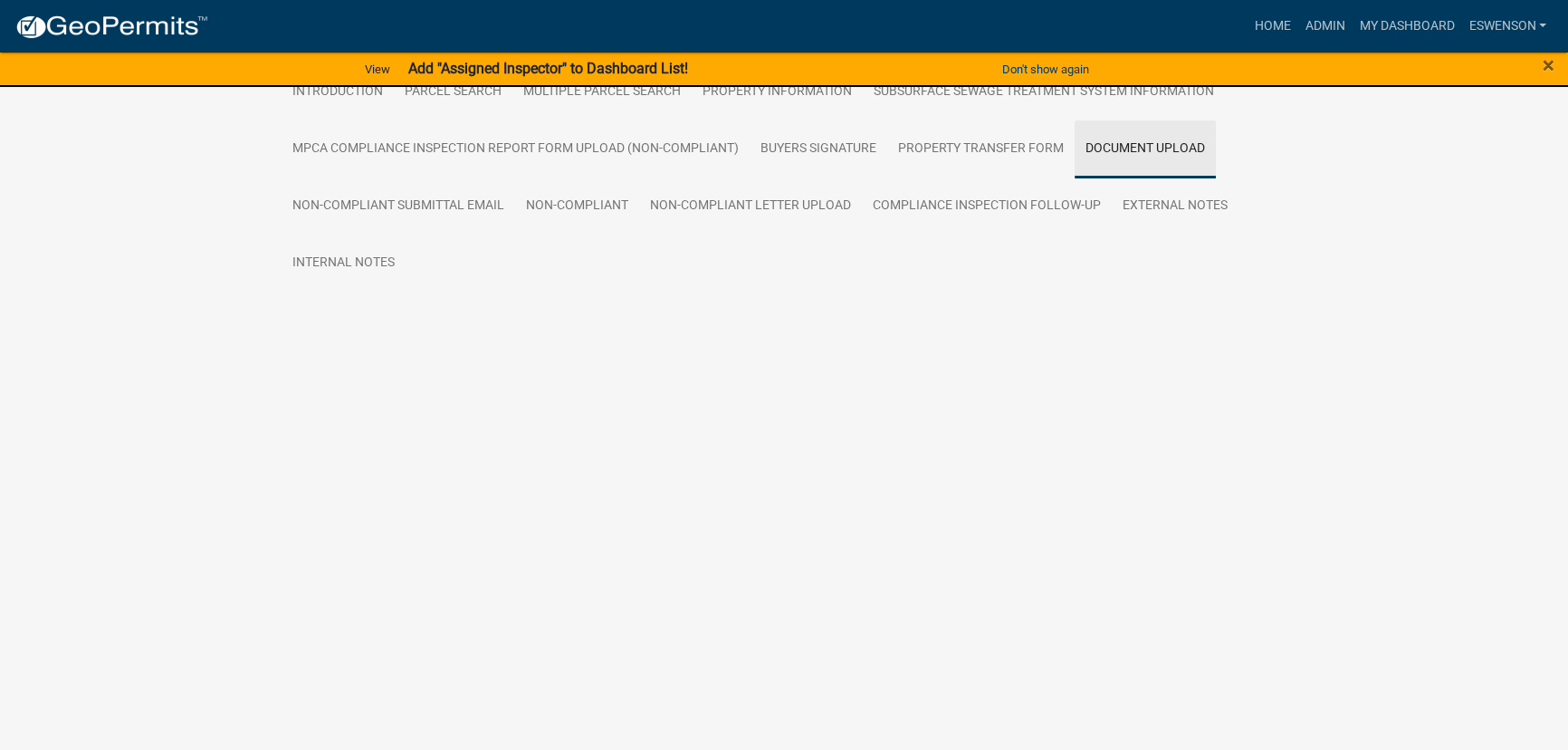
scroll to position [190, 0]
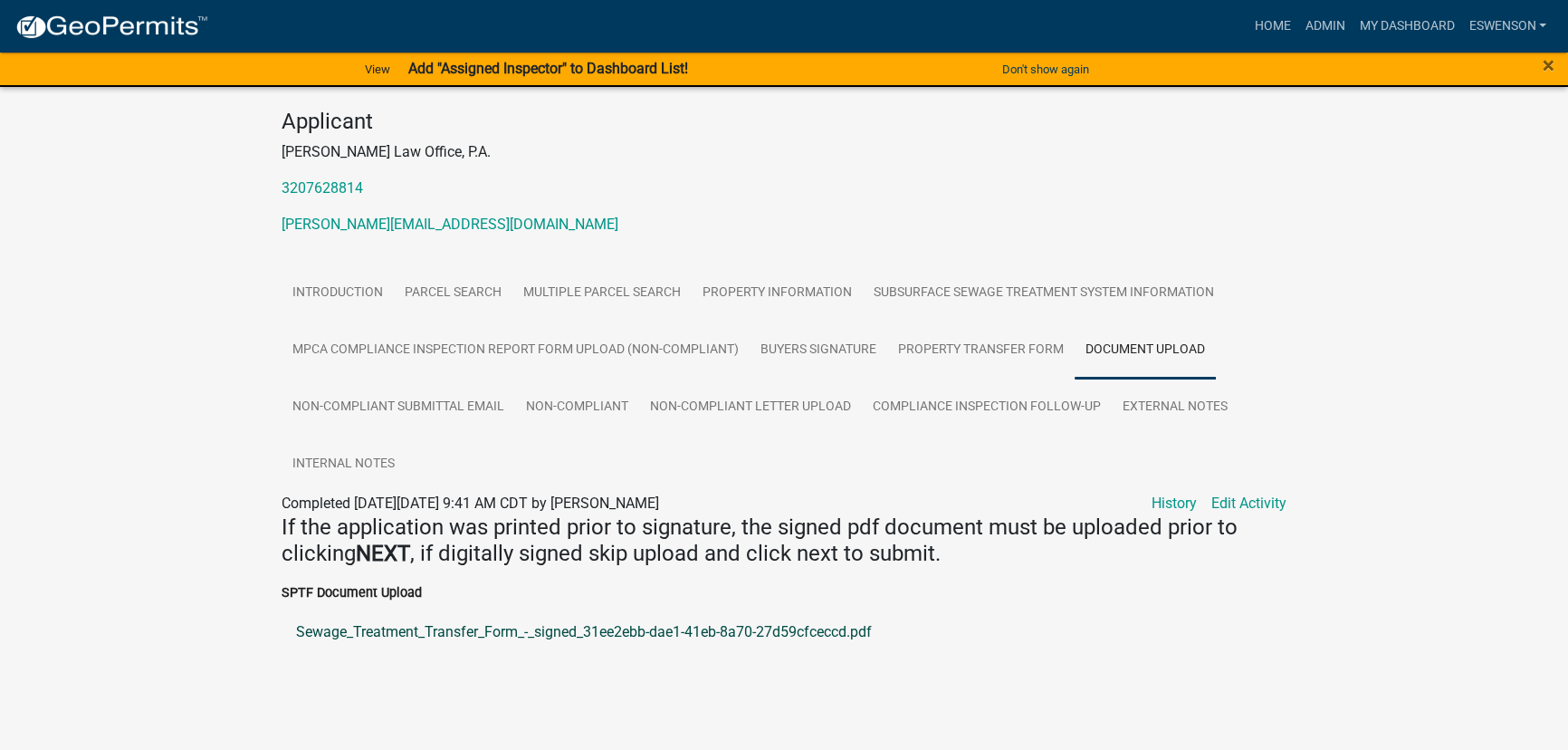
click at [331, 638] on link "Sewage_Treatment_Transfer_Form_-_signed_31ee2ebb-dae1-41eb-8a70-27d59cfceccd.pdf" at bounding box center [784, 632] width 1005 height 44
